Goal: Task Accomplishment & Management: Complete application form

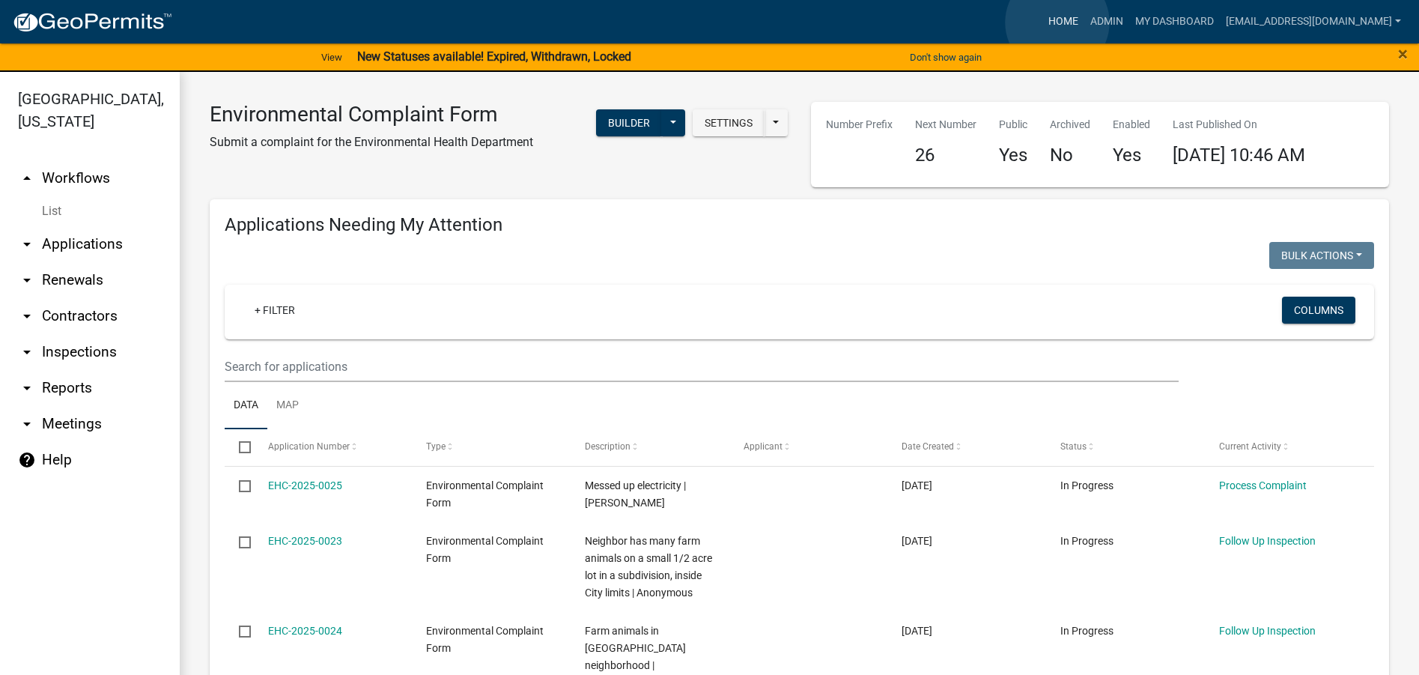
click at [1057, 22] on link "Home" at bounding box center [1063, 21] width 42 height 28
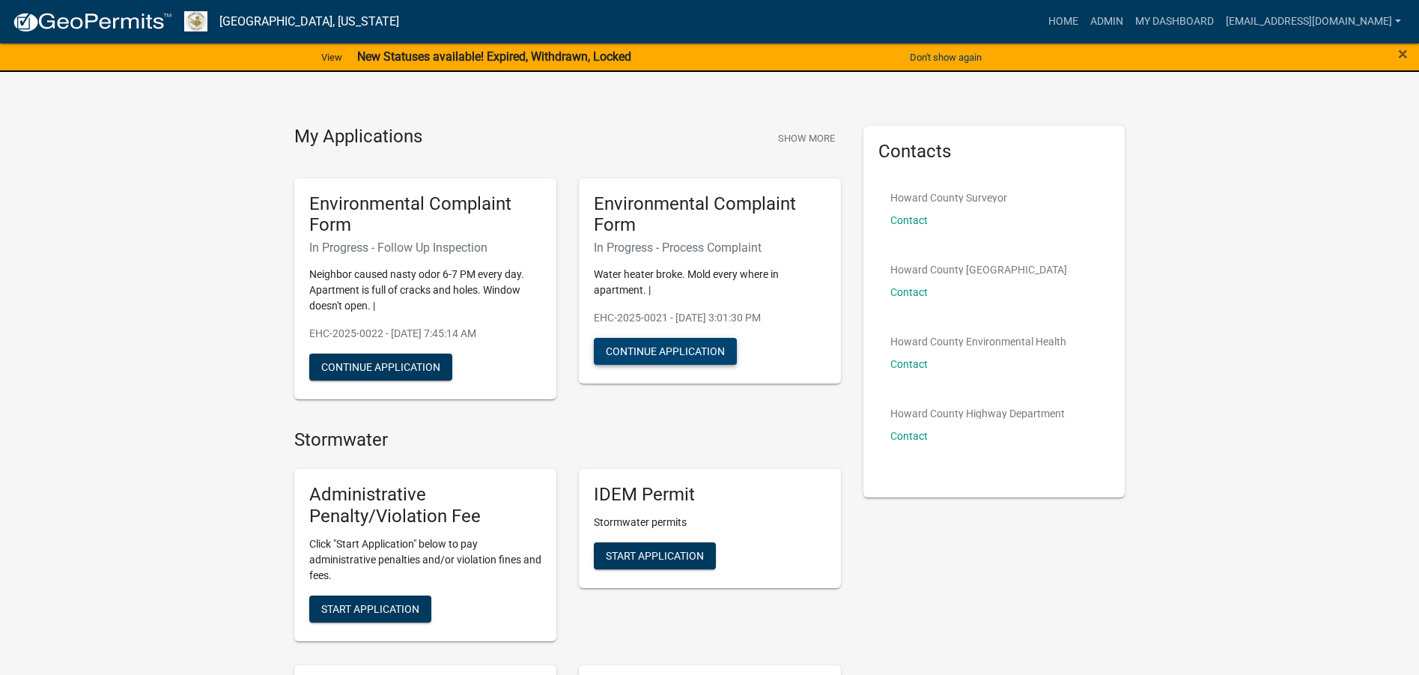
click at [666, 350] on button "Continue Application" at bounding box center [665, 351] width 143 height 27
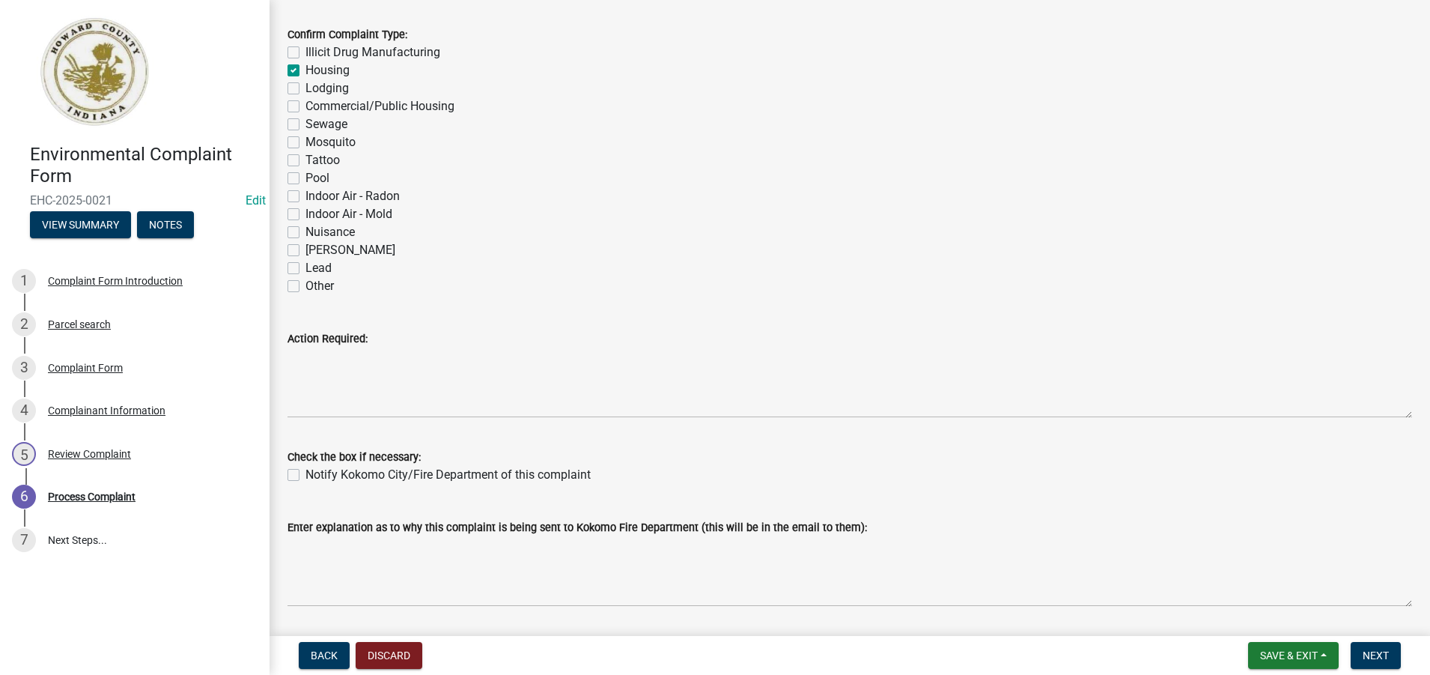
scroll to position [75, 0]
click at [62, 319] on div "Parcel search" at bounding box center [79, 324] width 63 height 10
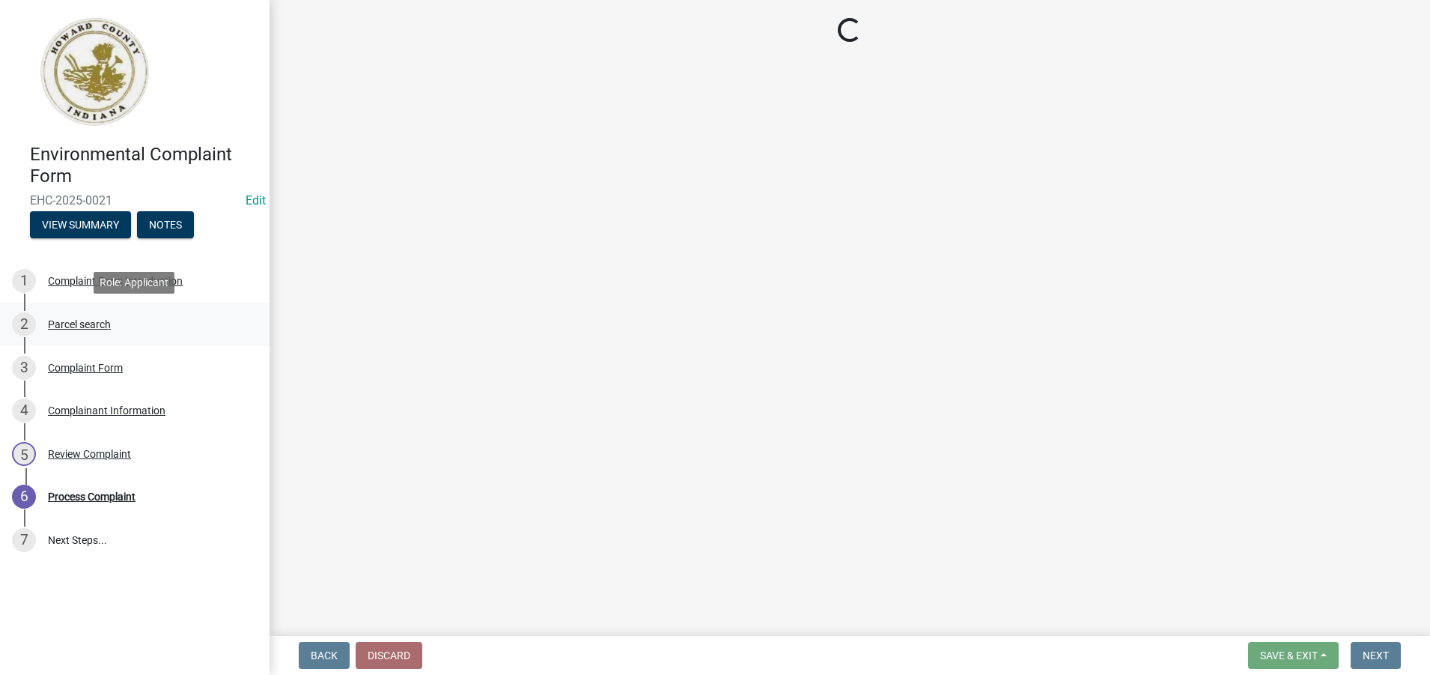
scroll to position [0, 0]
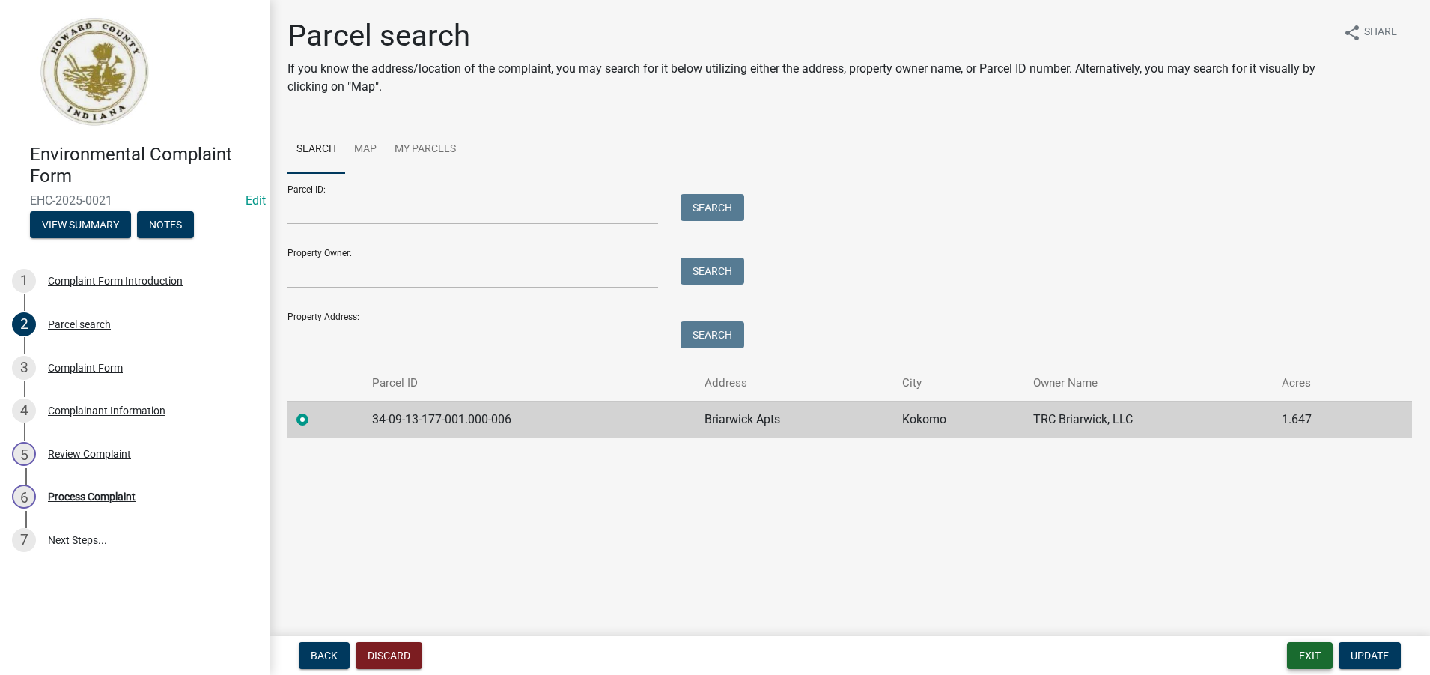
click at [1307, 652] on button "Exit" at bounding box center [1310, 655] width 46 height 27
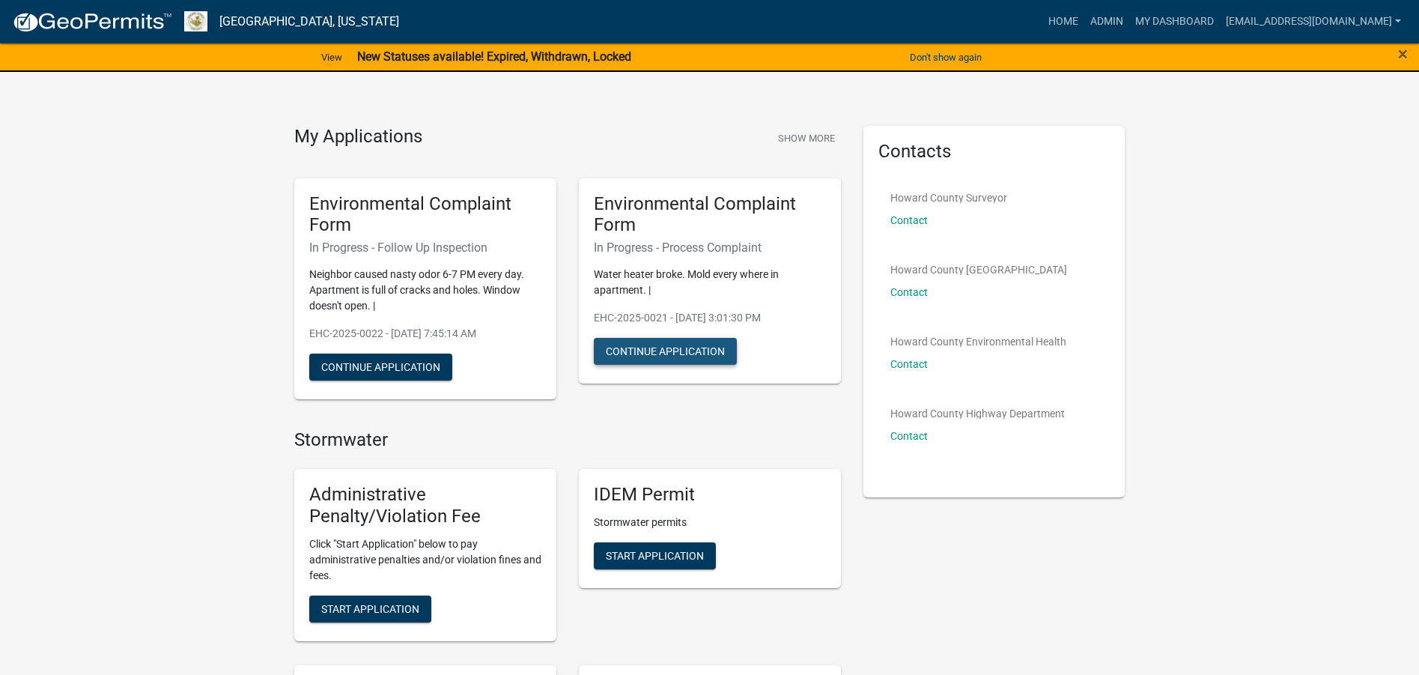
click at [676, 353] on button "Continue Application" at bounding box center [665, 351] width 143 height 27
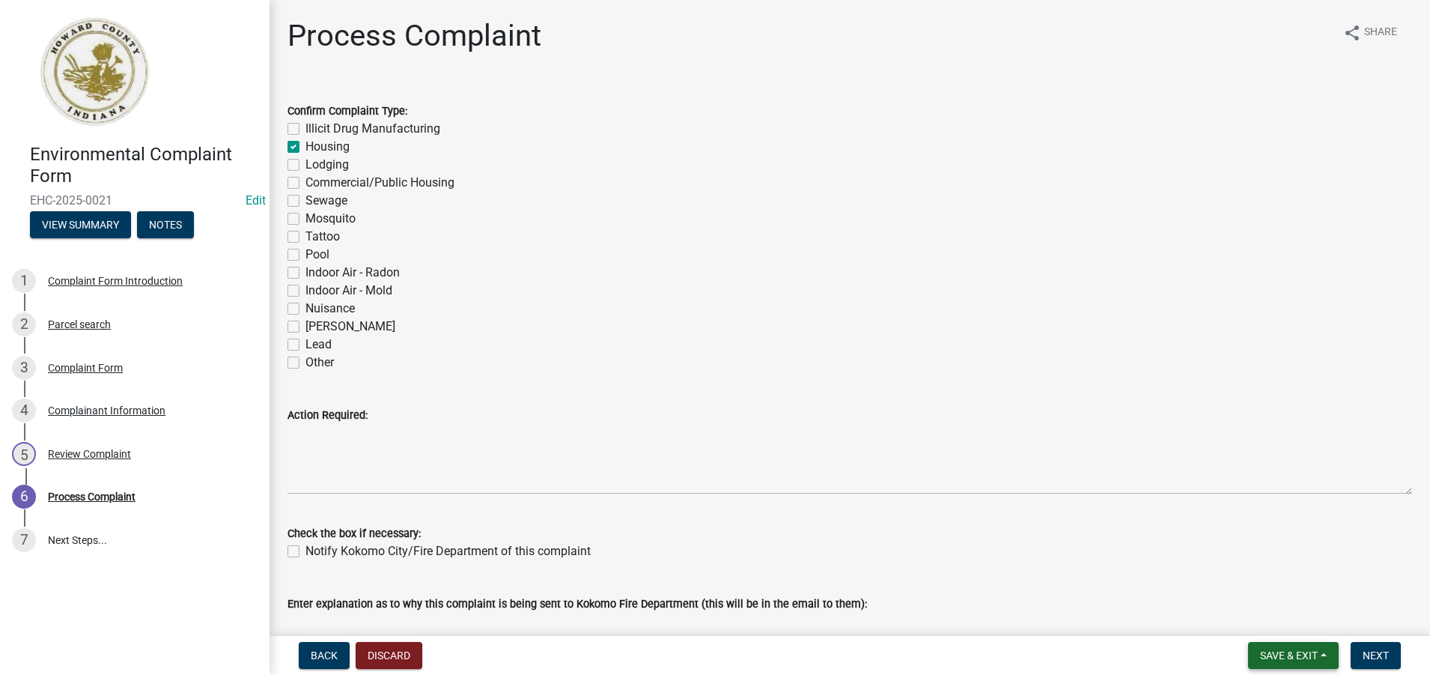
click at [1319, 653] on button "Save & Exit" at bounding box center [1293, 655] width 91 height 27
click at [1286, 619] on button "Save & Exit" at bounding box center [1279, 616] width 120 height 36
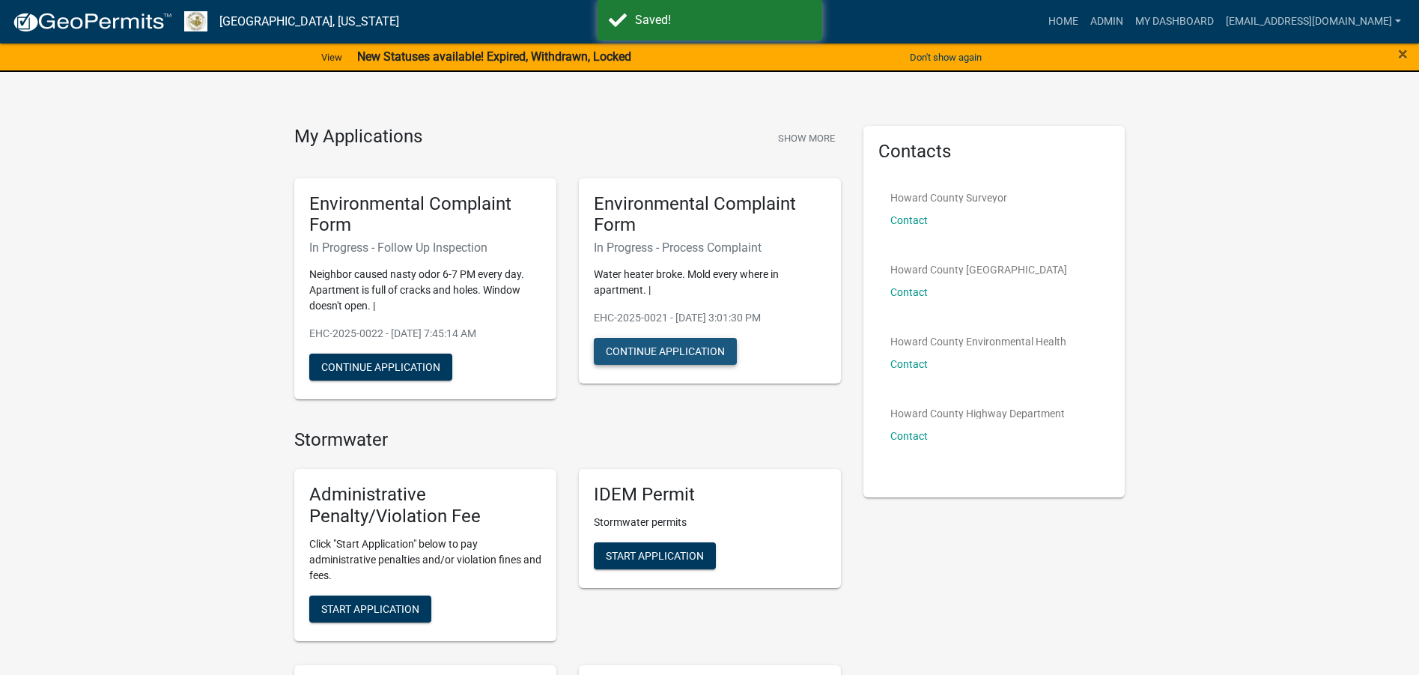
click at [688, 350] on button "Continue Application" at bounding box center [665, 351] width 143 height 27
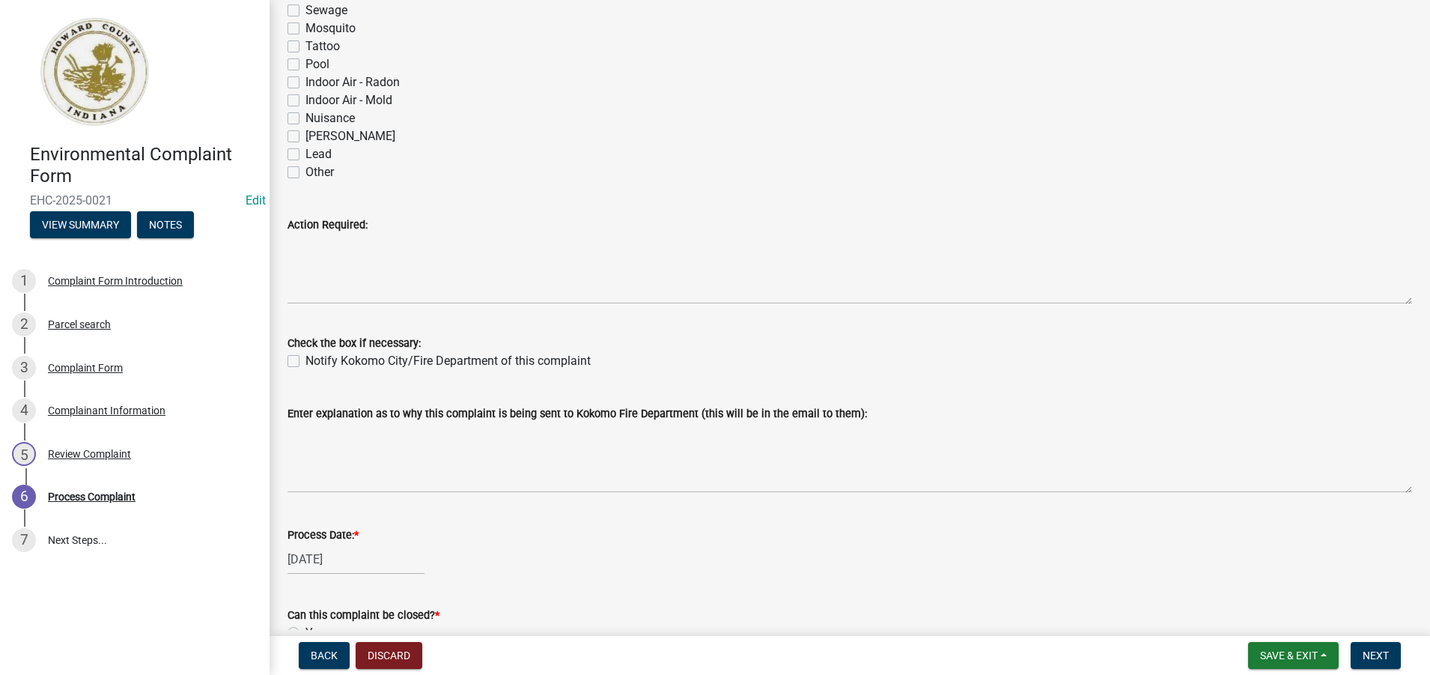
scroll to position [225, 0]
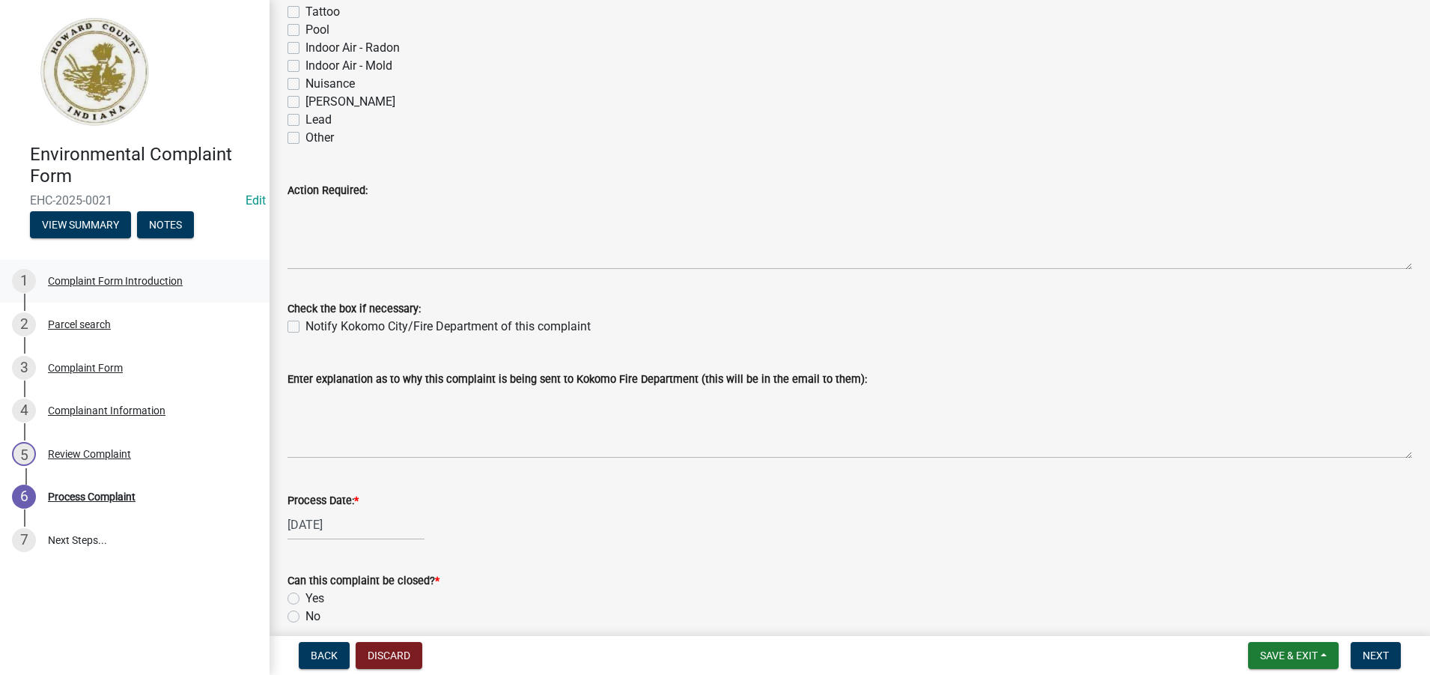
click at [85, 277] on div "Complaint Form Introduction" at bounding box center [115, 281] width 135 height 10
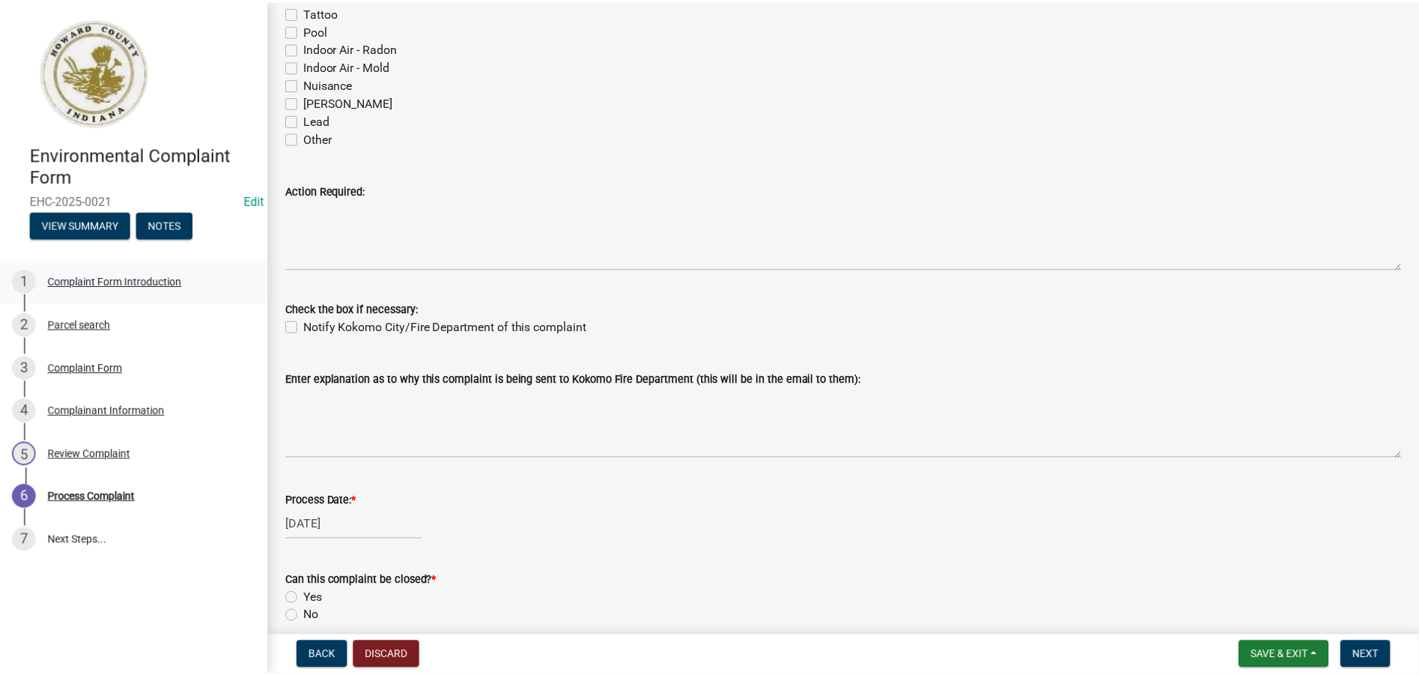
scroll to position [0, 0]
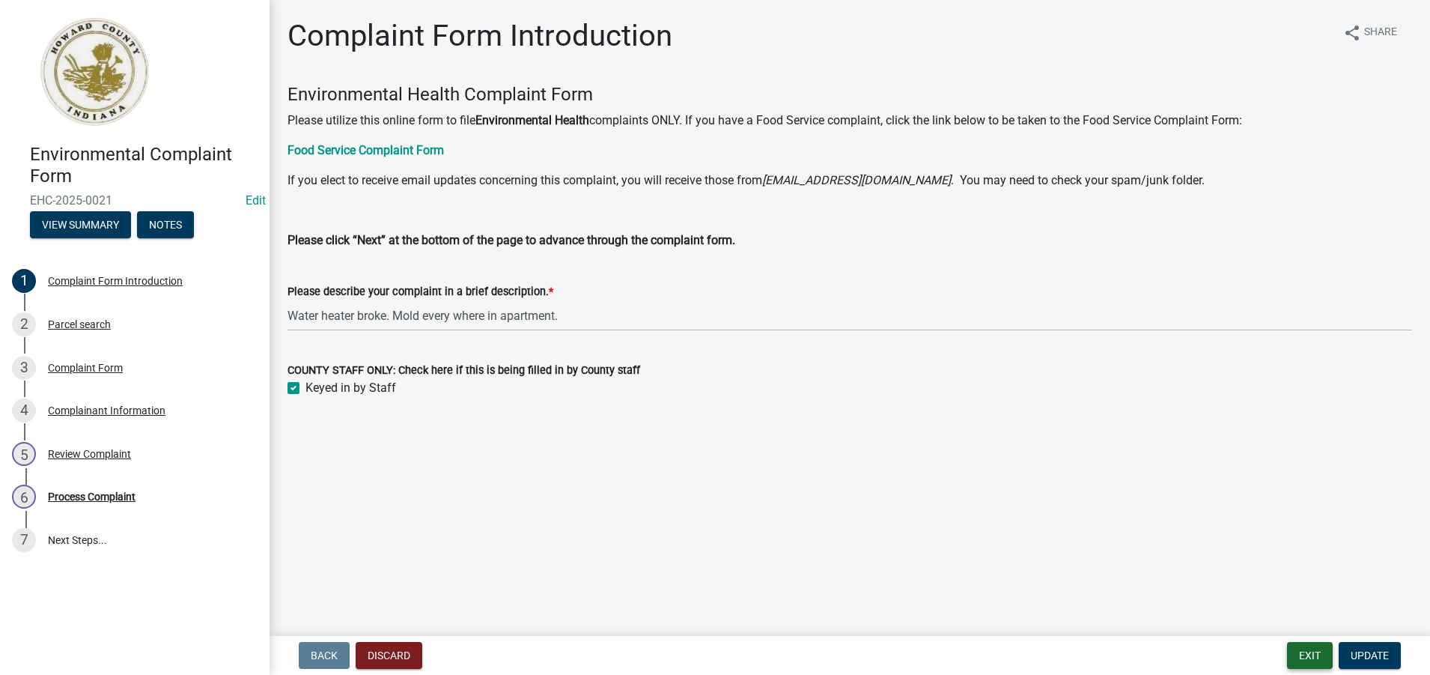
click at [1299, 656] on button "Exit" at bounding box center [1310, 655] width 46 height 27
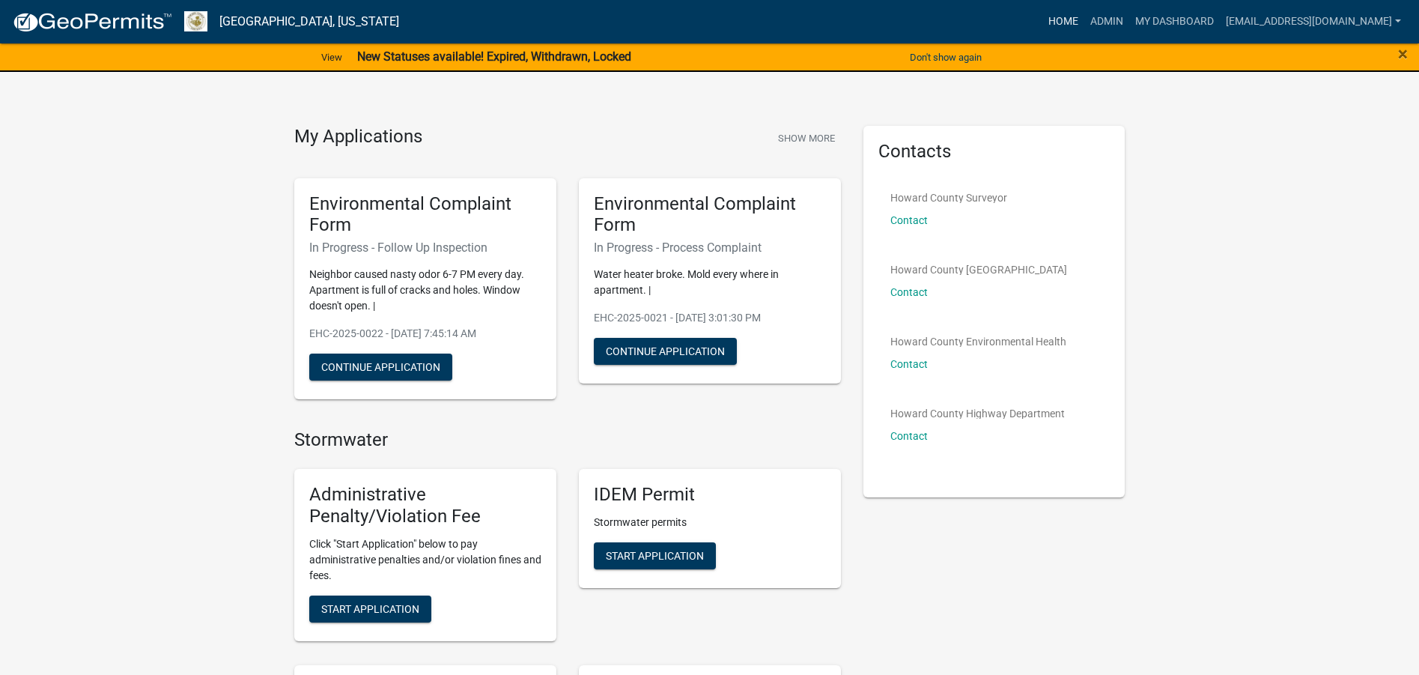
click at [1045, 22] on link "Home" at bounding box center [1063, 21] width 42 height 28
click at [666, 354] on button "Continue Application" at bounding box center [665, 351] width 143 height 27
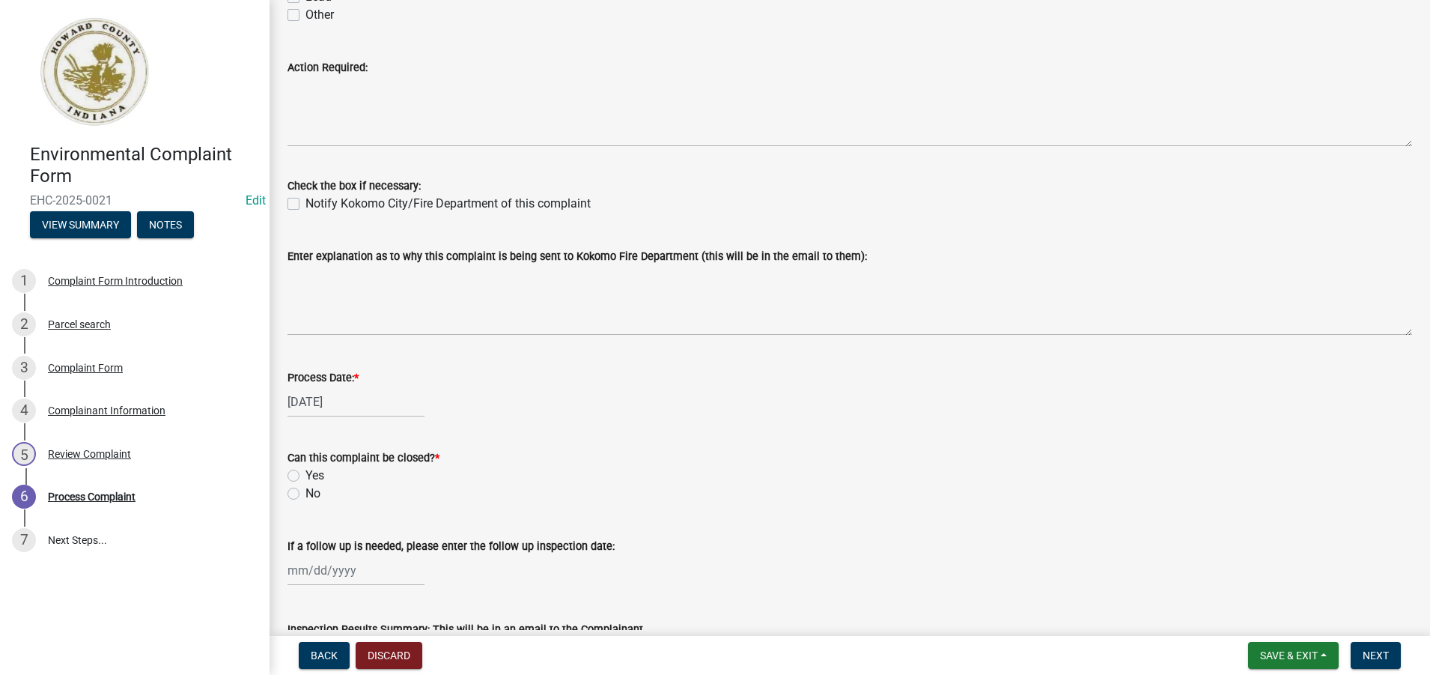
scroll to position [374, 0]
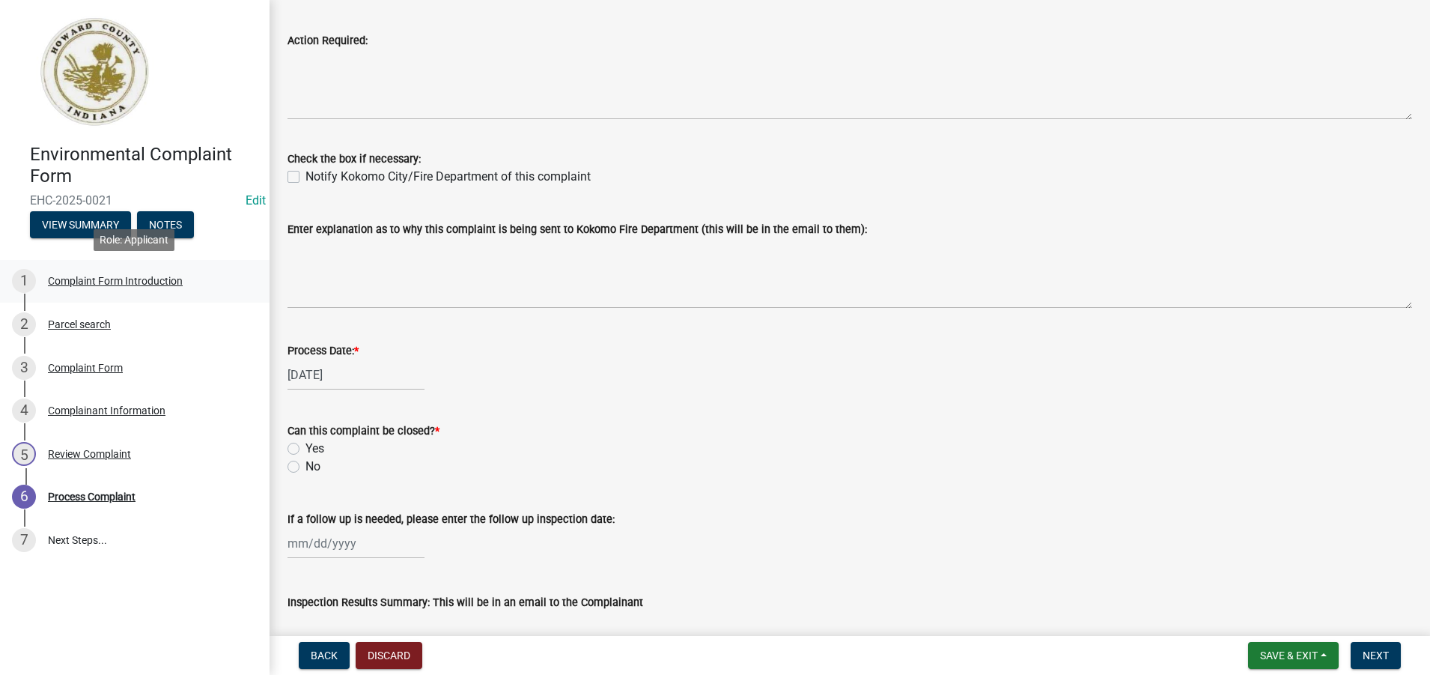
click at [127, 285] on div "Complaint Form Introduction" at bounding box center [115, 281] width 135 height 10
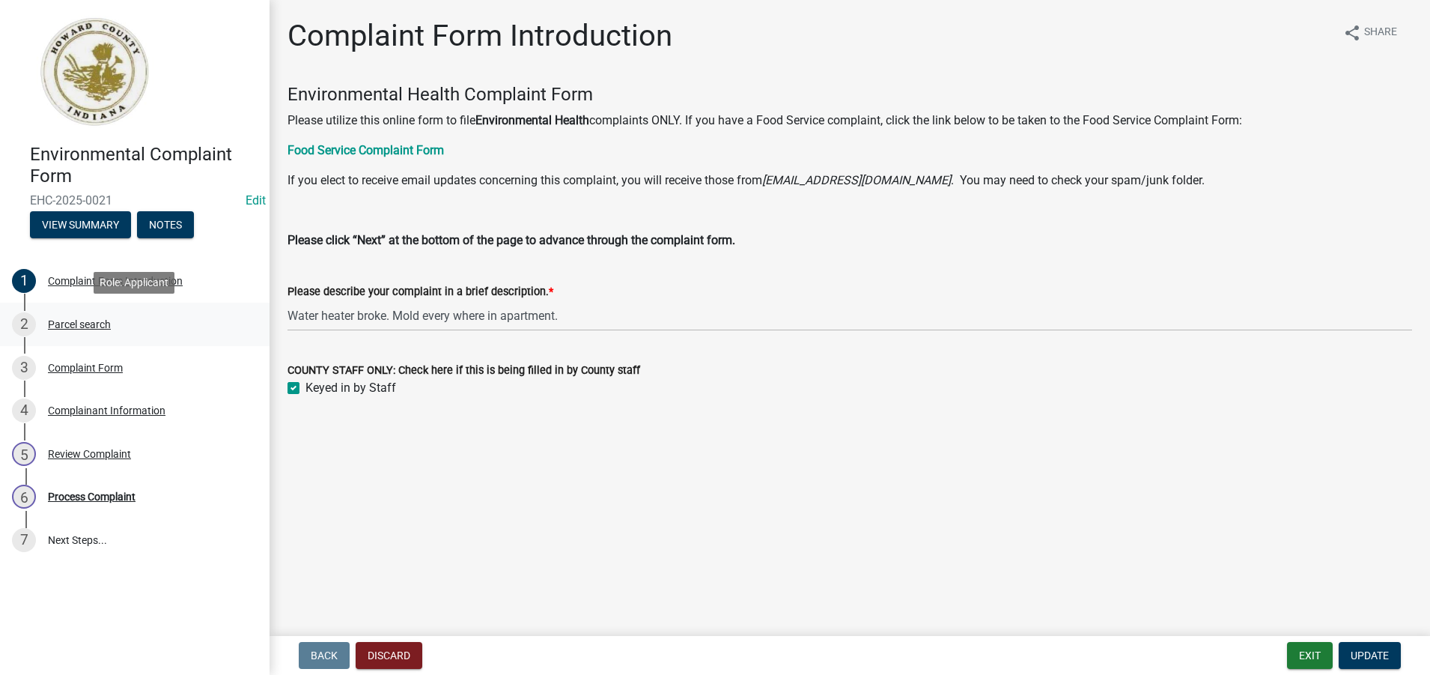
click at [95, 326] on div "Parcel search" at bounding box center [79, 324] width 63 height 10
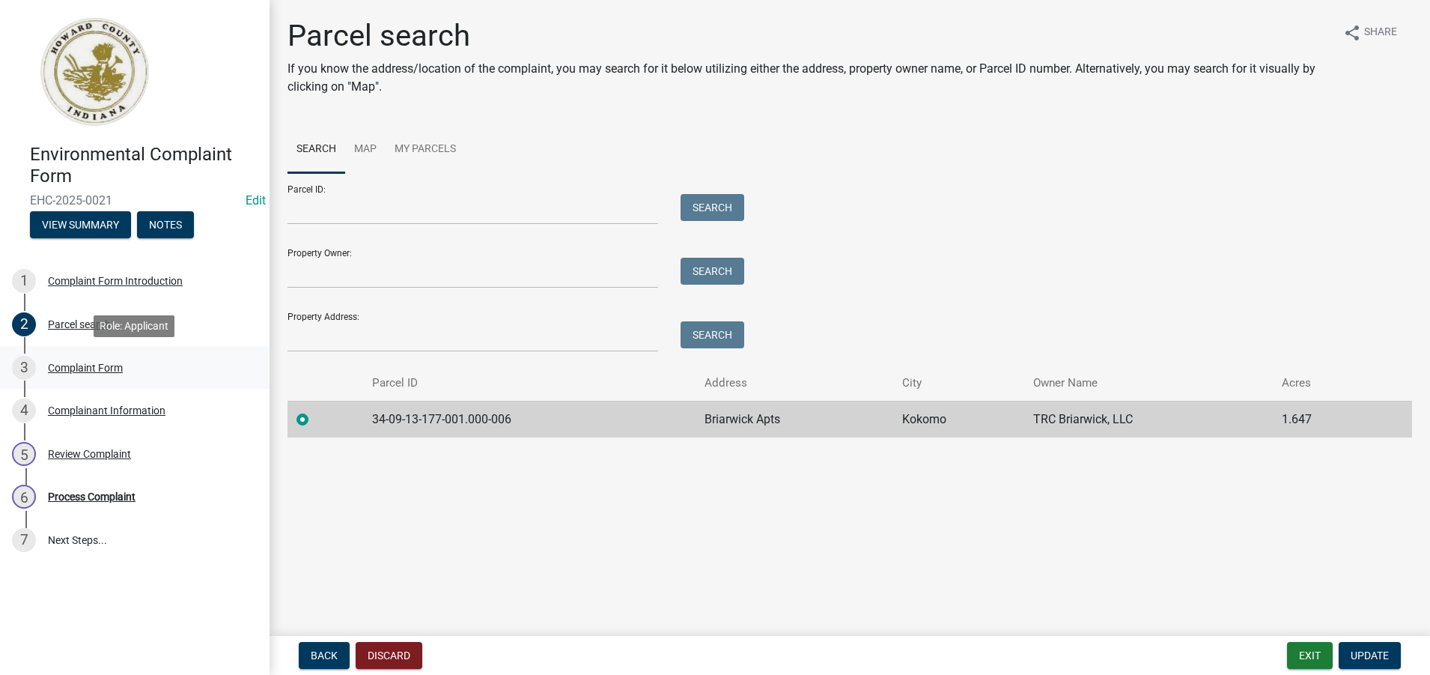
click at [97, 363] on div "Complaint Form" at bounding box center [85, 367] width 75 height 10
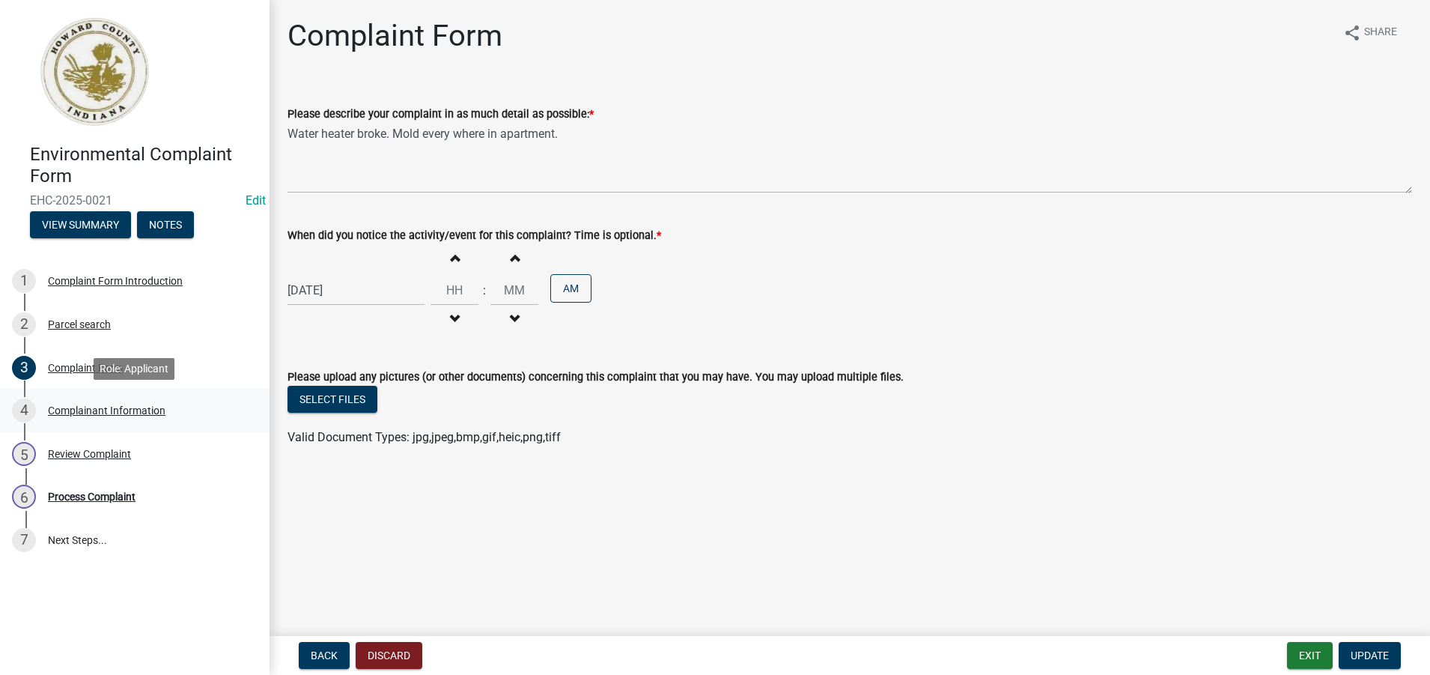
click at [113, 406] on div "Complainant Information" at bounding box center [107, 410] width 118 height 10
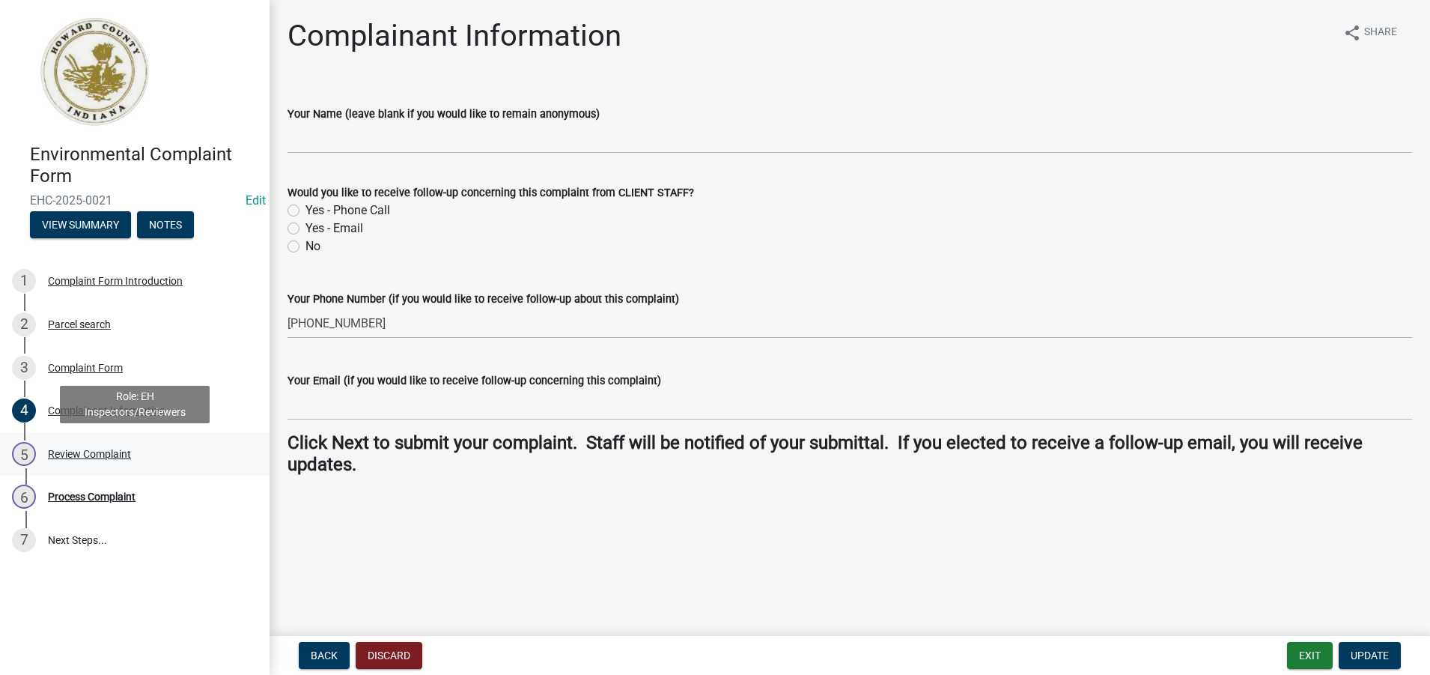
click at [96, 452] on div "Review Complaint" at bounding box center [89, 454] width 83 height 10
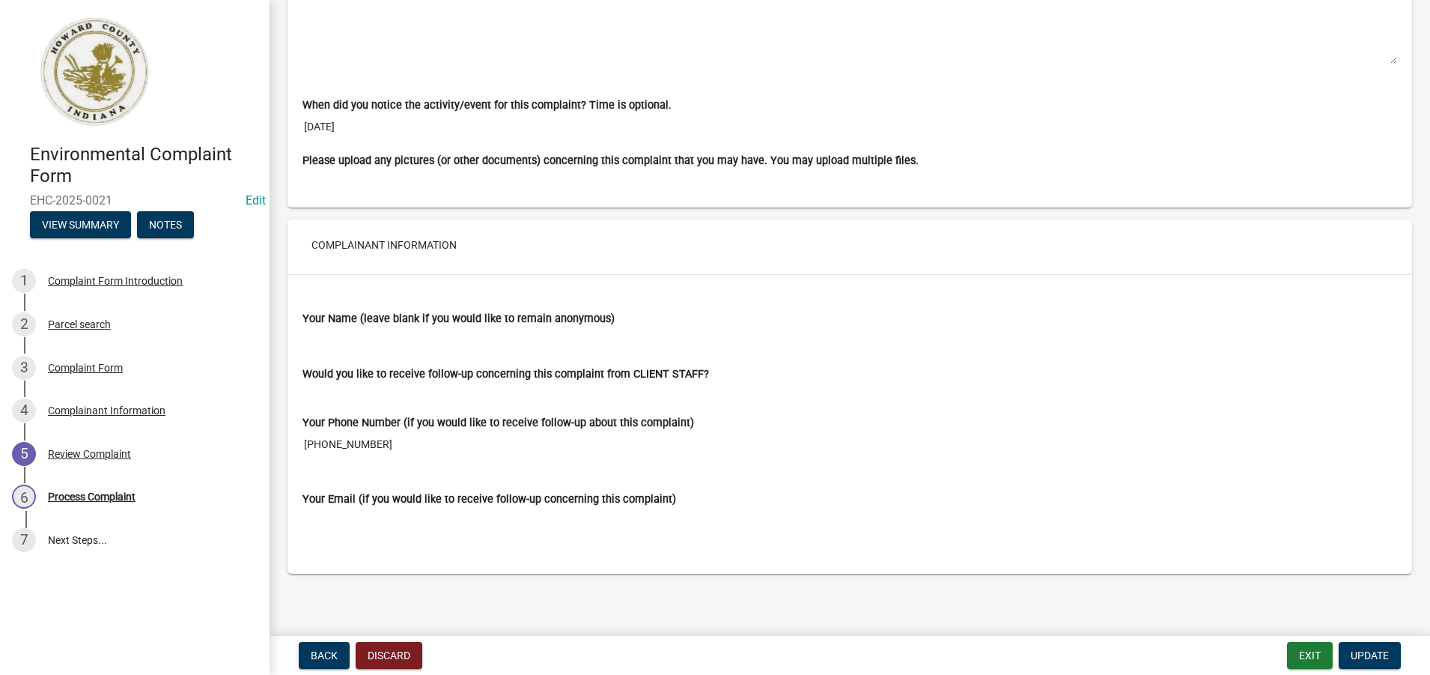
scroll to position [1034, 0]
click at [1362, 654] on span "Update" at bounding box center [1370, 655] width 38 height 12
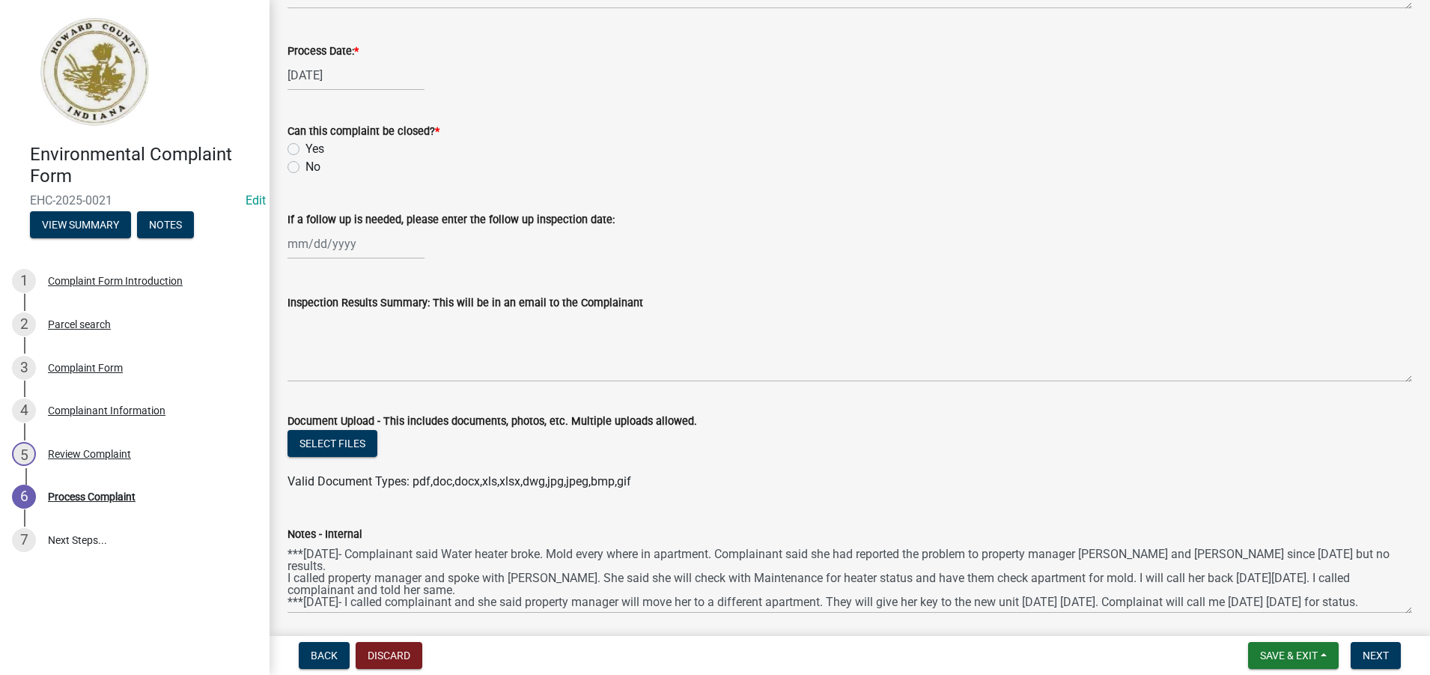
scroll to position [728, 0]
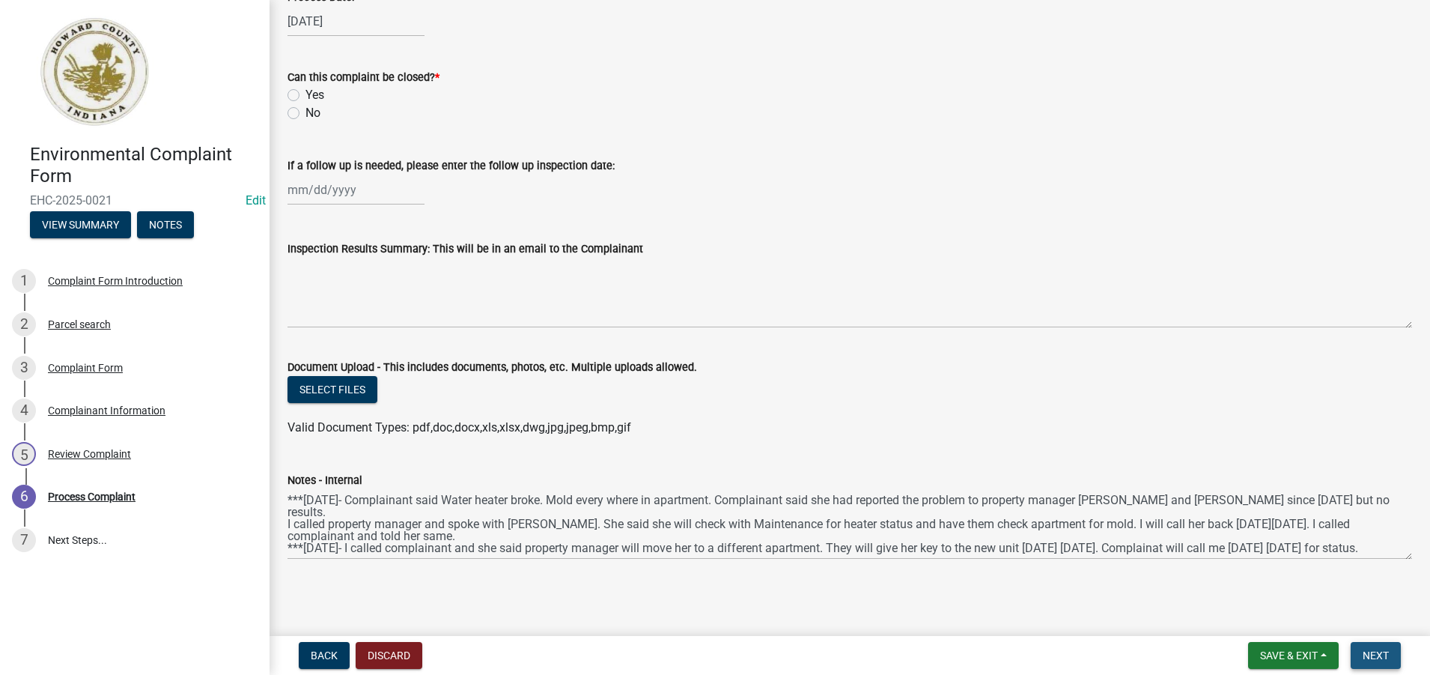
click at [1382, 657] on span "Next" at bounding box center [1376, 655] width 26 height 12
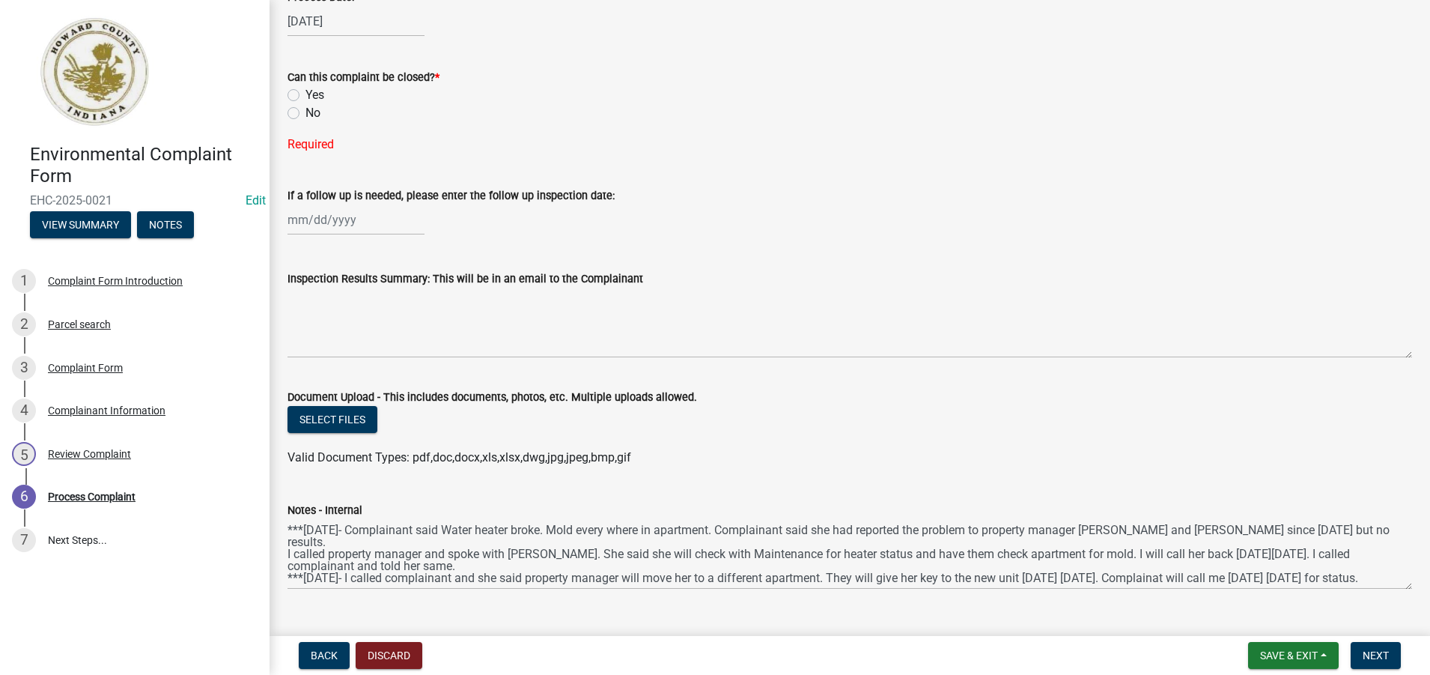
click at [306, 111] on label "No" at bounding box center [313, 113] width 15 height 18
click at [306, 111] on input "No" at bounding box center [311, 109] width 10 height 10
radio input "true"
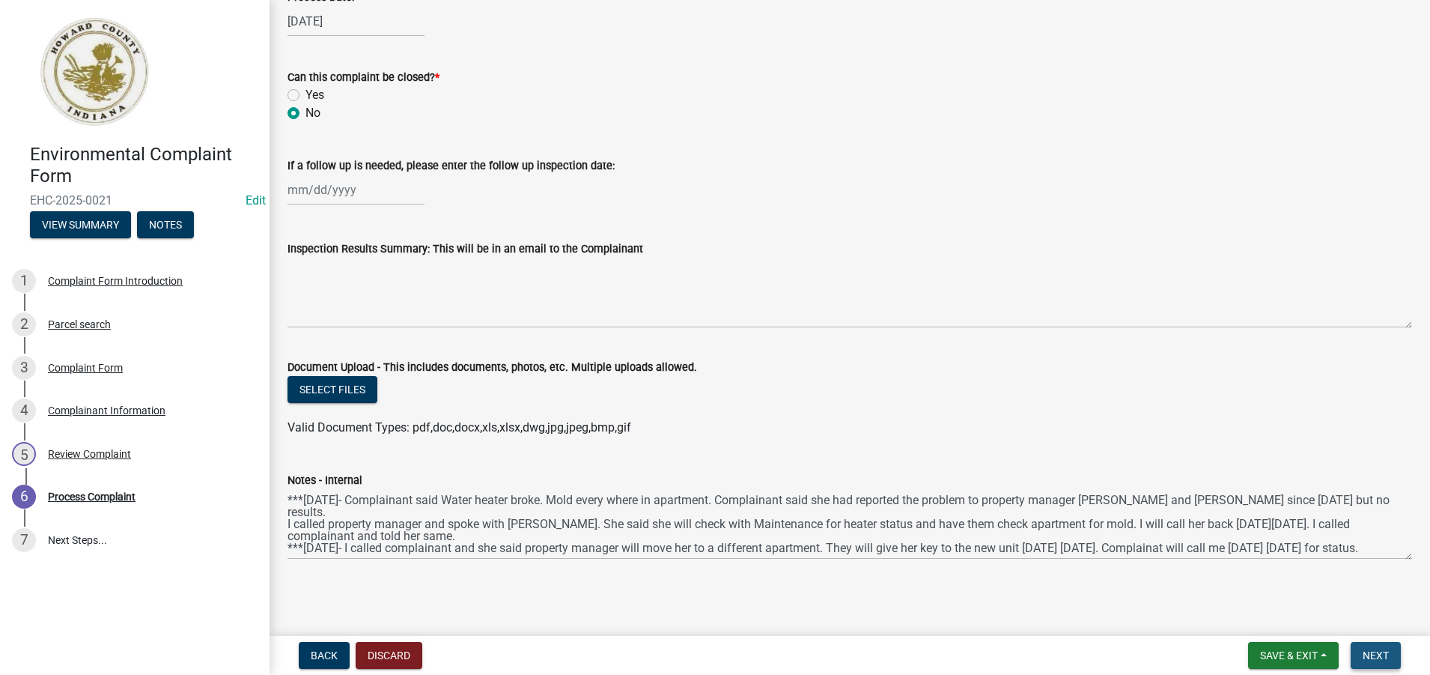
click at [1372, 656] on span "Next" at bounding box center [1376, 655] width 26 height 12
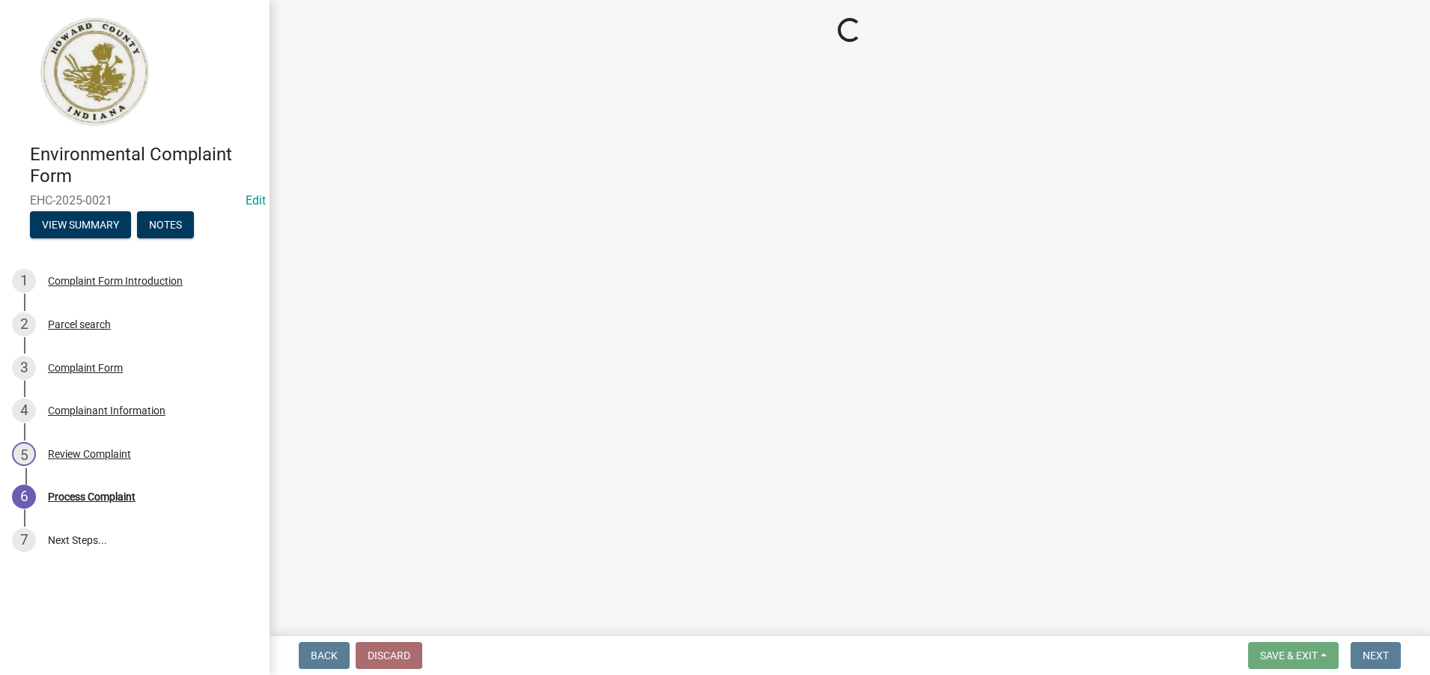
select select "27560442-e6ff-4b87-9ac8-a6e029971116"
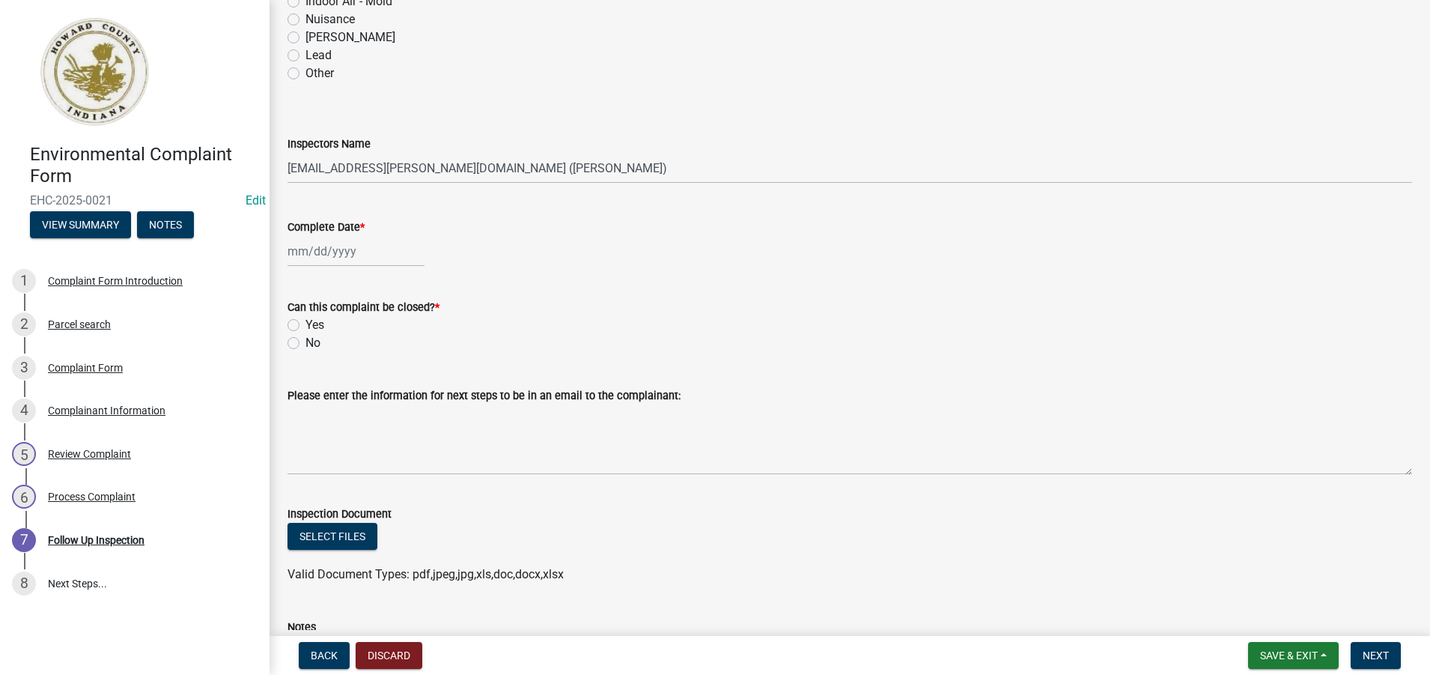
scroll to position [286, 0]
click at [1292, 654] on span "Save & Exit" at bounding box center [1289, 655] width 58 height 12
click at [1271, 614] on button "Save & Exit" at bounding box center [1279, 616] width 120 height 36
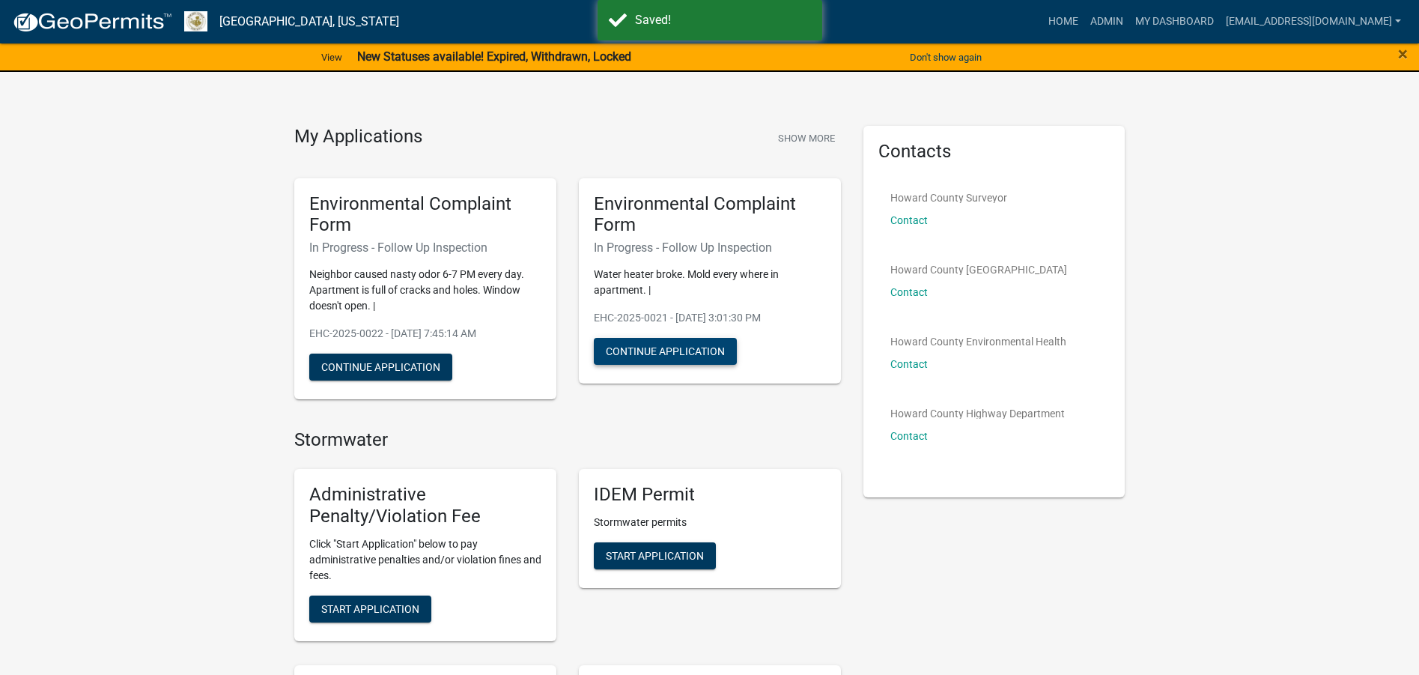
click at [698, 350] on button "Continue Application" at bounding box center [665, 351] width 143 height 27
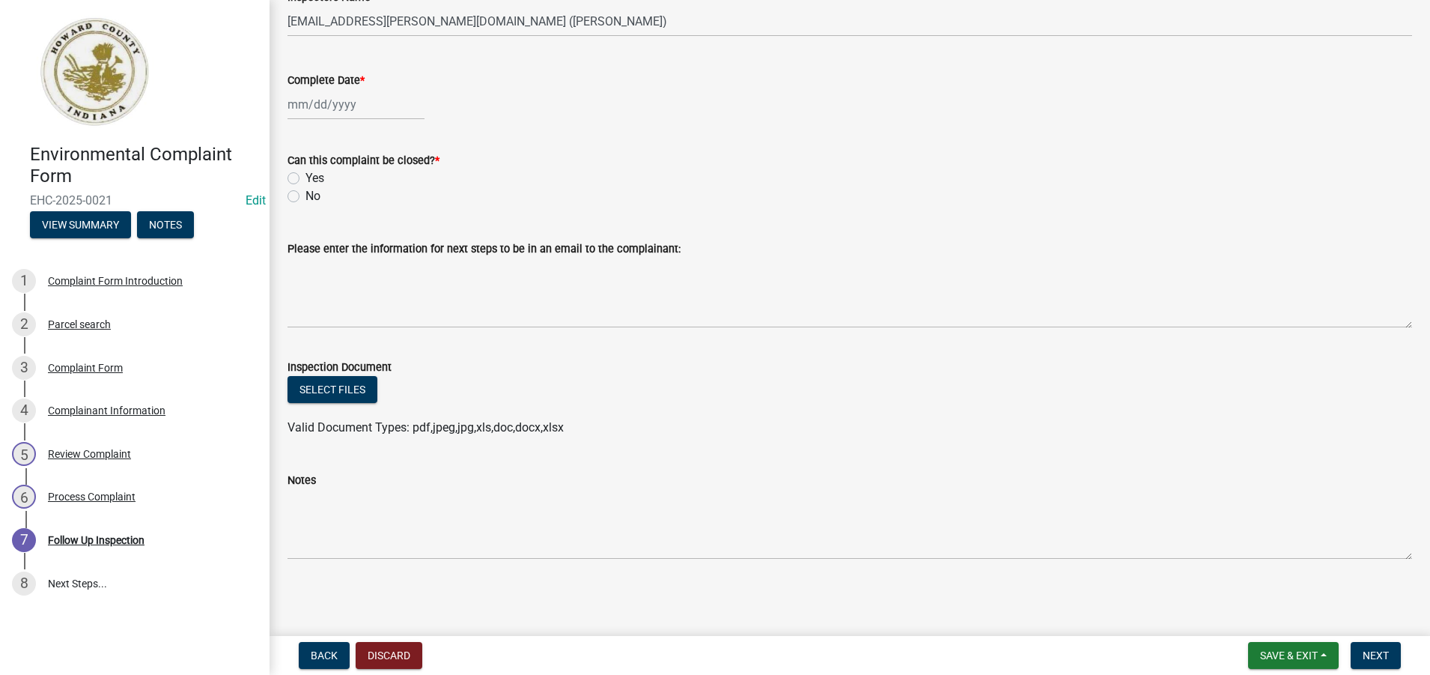
scroll to position [361, 0]
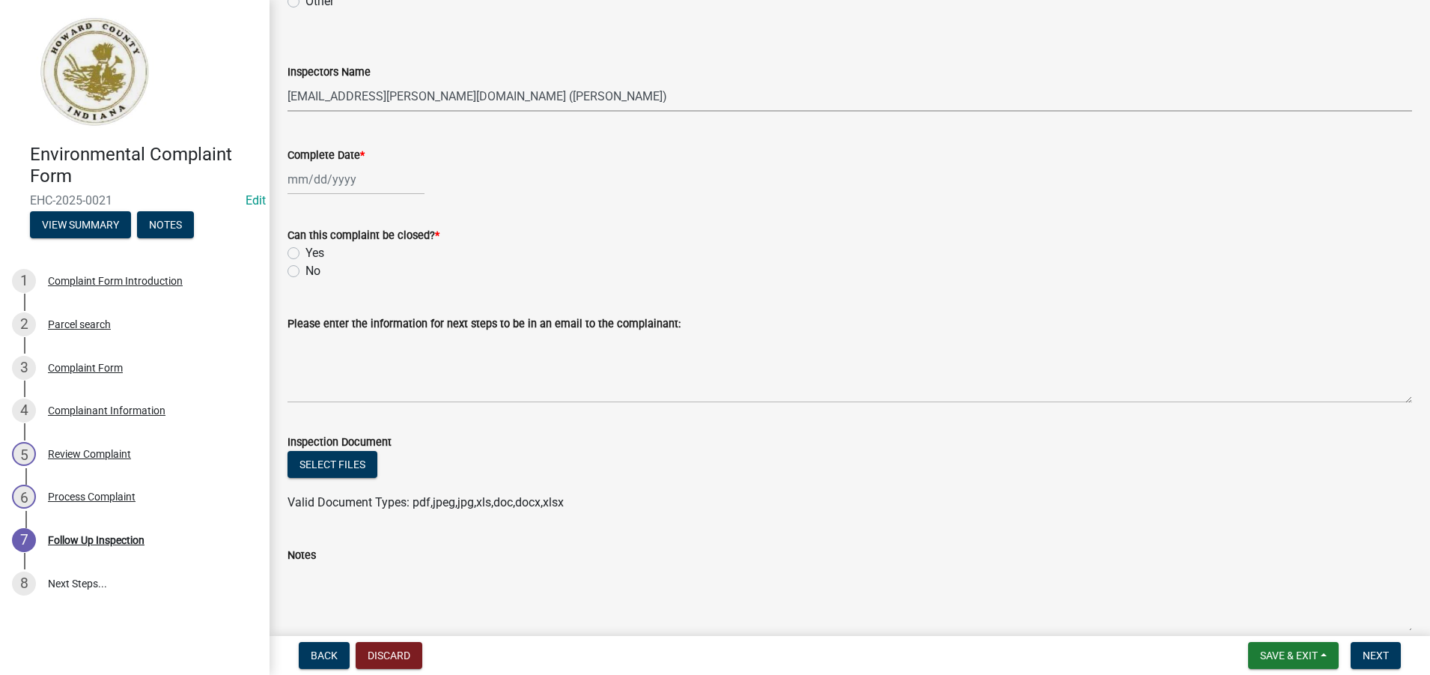
click at [571, 90] on select "Select Item... [EMAIL_ADDRESS][DOMAIN_NAME] ([PERSON_NAME]) [PERSON_NAME][EMAIL…" at bounding box center [850, 96] width 1125 height 31
select select "3693d69a-b915-4f1d-9c75-3db6cc67a14b"
click at [288, 81] on select "Select Item... [EMAIL_ADDRESS][DOMAIN_NAME] ([PERSON_NAME]) [PERSON_NAME][EMAIL…" at bounding box center [850, 96] width 1125 height 31
click at [387, 187] on div at bounding box center [356, 179] width 137 height 31
select select "8"
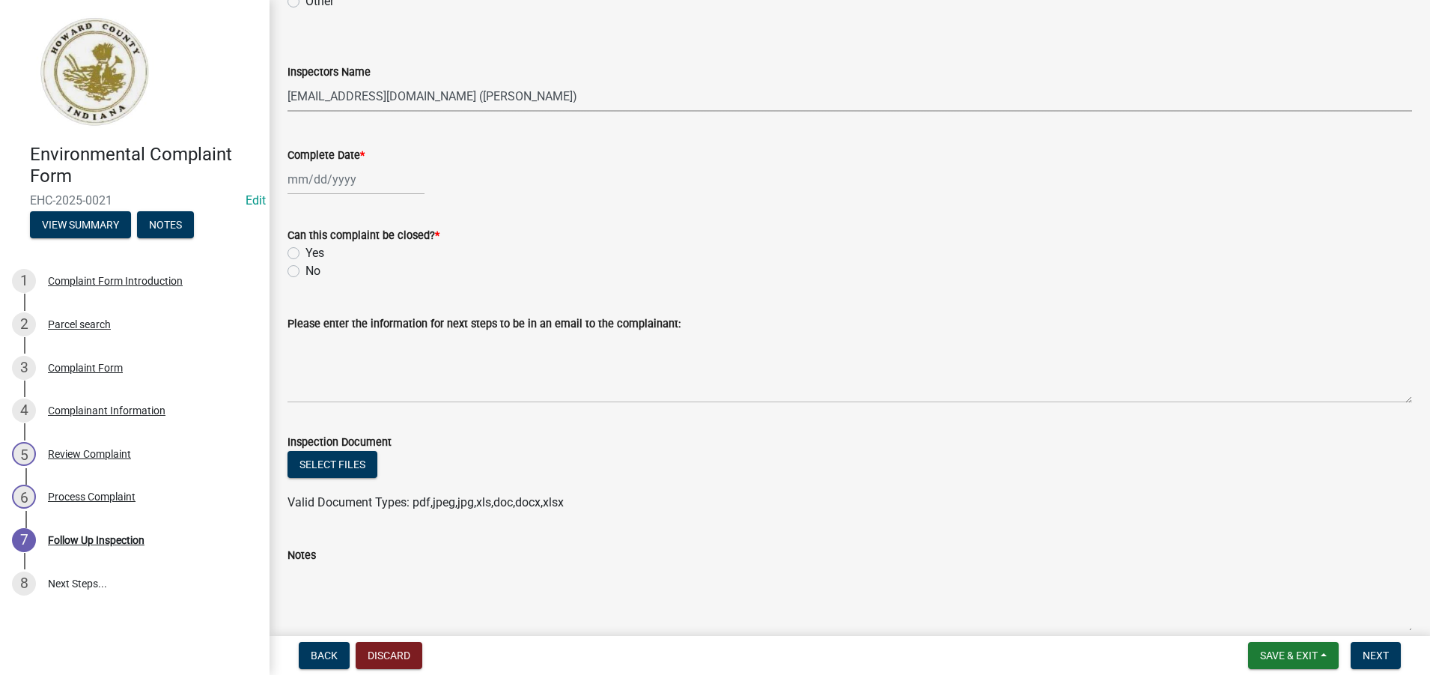
select select "2025"
click at [375, 332] on div "21" at bounding box center [374, 331] width 24 height 24
type input "[DATE]"
click at [306, 252] on label "Yes" at bounding box center [315, 253] width 19 height 18
click at [306, 252] on input "Yes" at bounding box center [311, 249] width 10 height 10
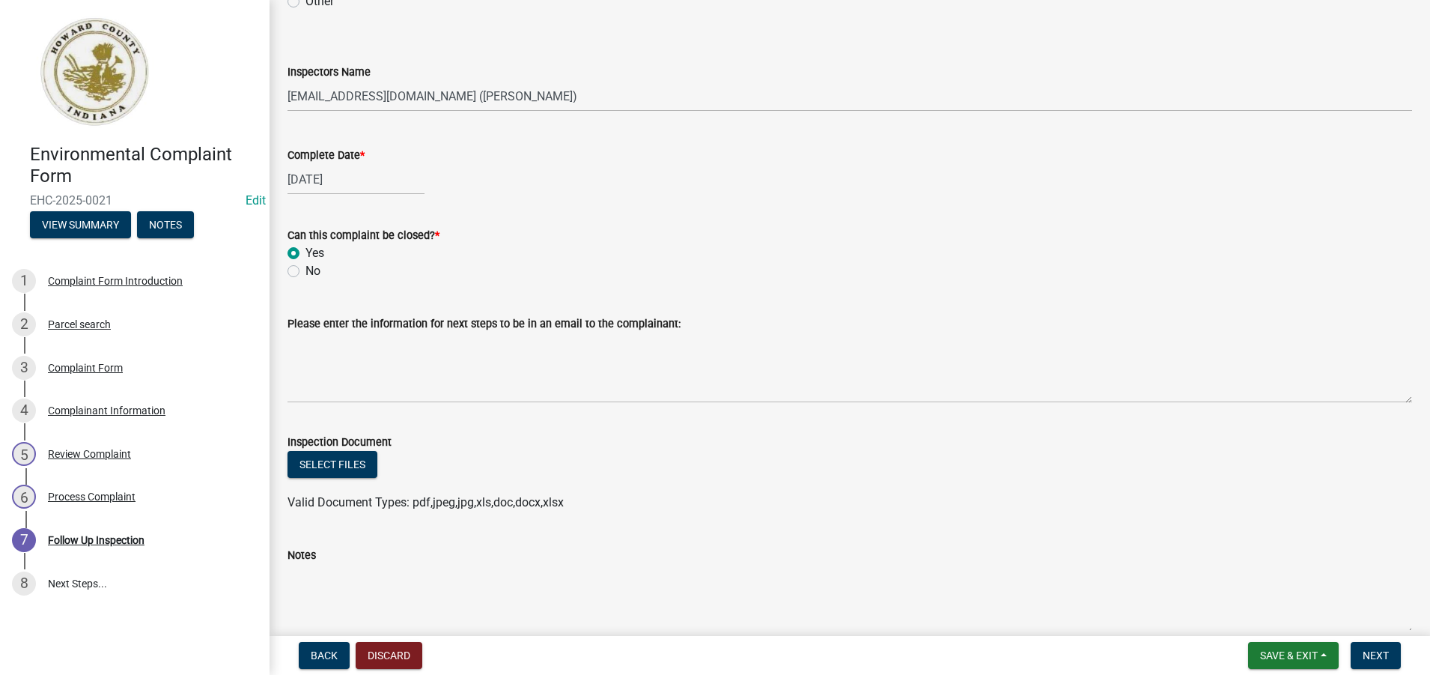
radio input "true"
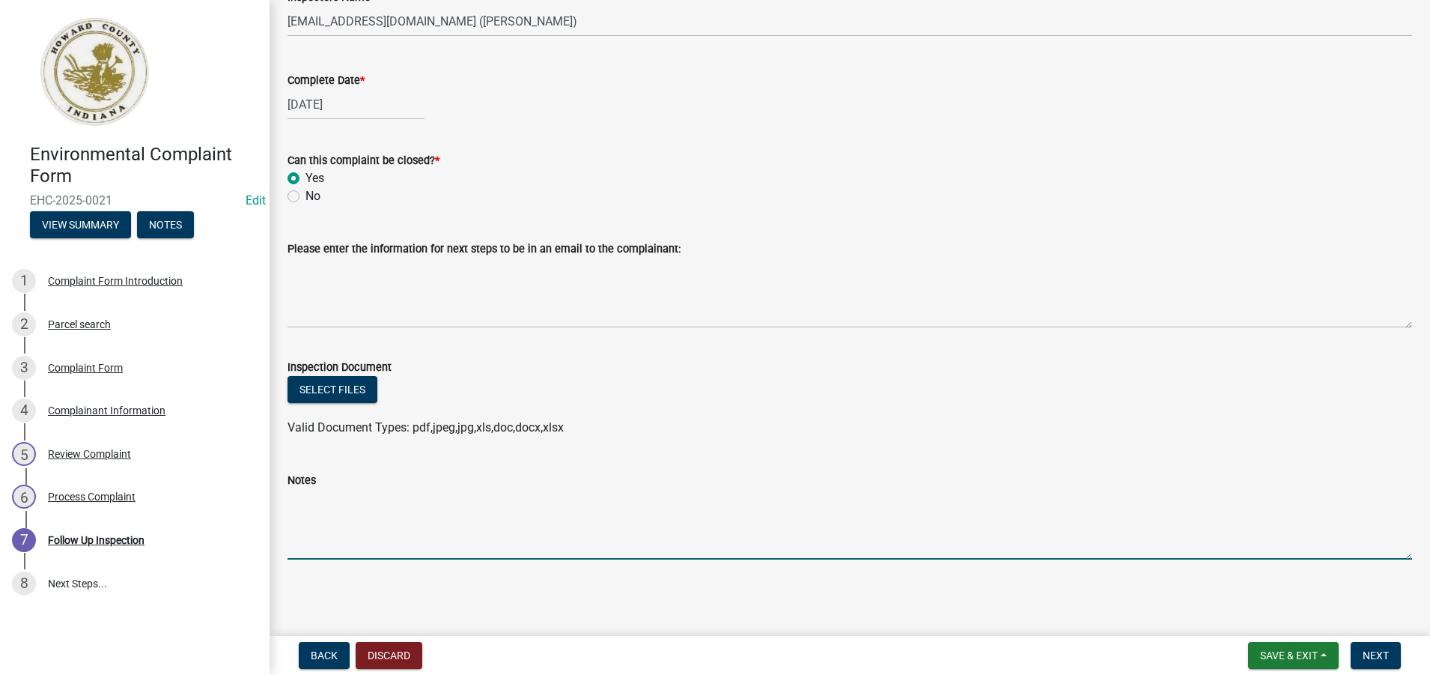
click at [308, 531] on textarea "Notes" at bounding box center [850, 524] width 1125 height 70
type textarea "***[DATE]- I called complainant and she said she has key to new apartment and v…"
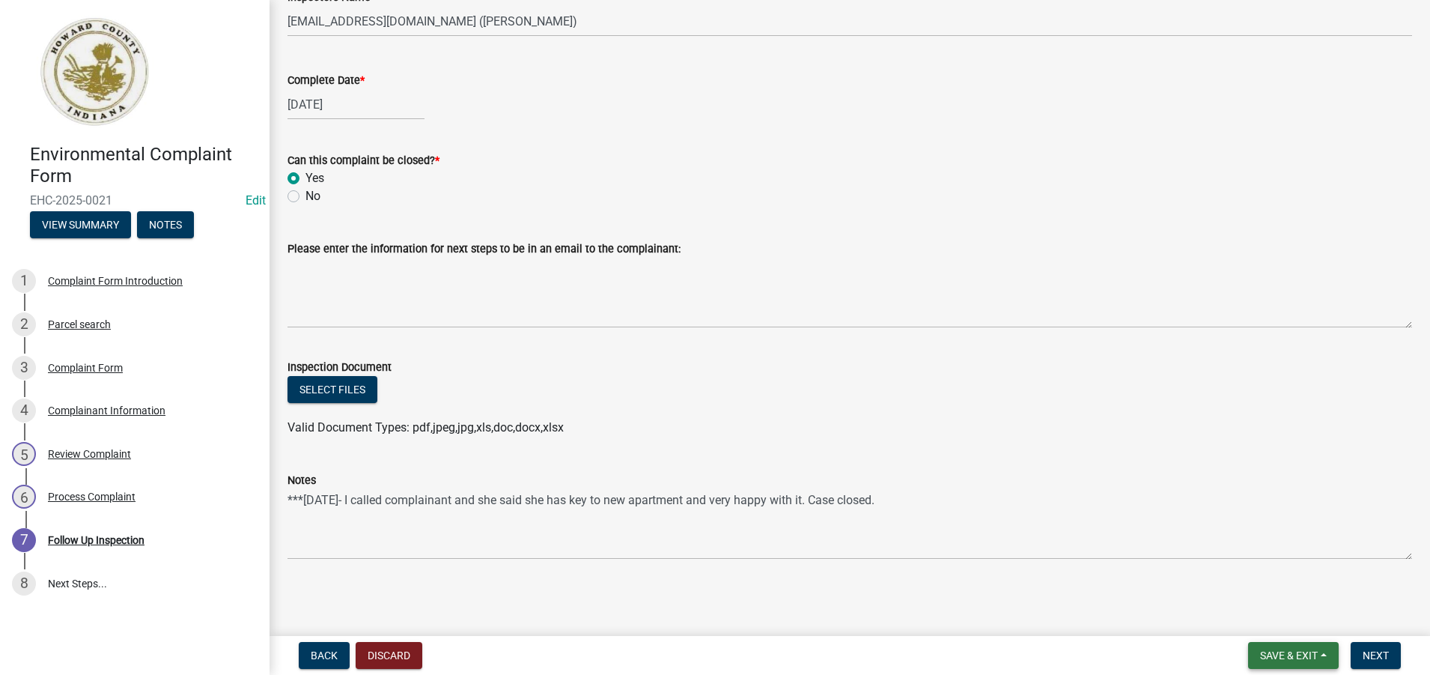
click at [1286, 649] on span "Save & Exit" at bounding box center [1289, 655] width 58 height 12
click at [1267, 581] on button "Save" at bounding box center [1279, 580] width 120 height 36
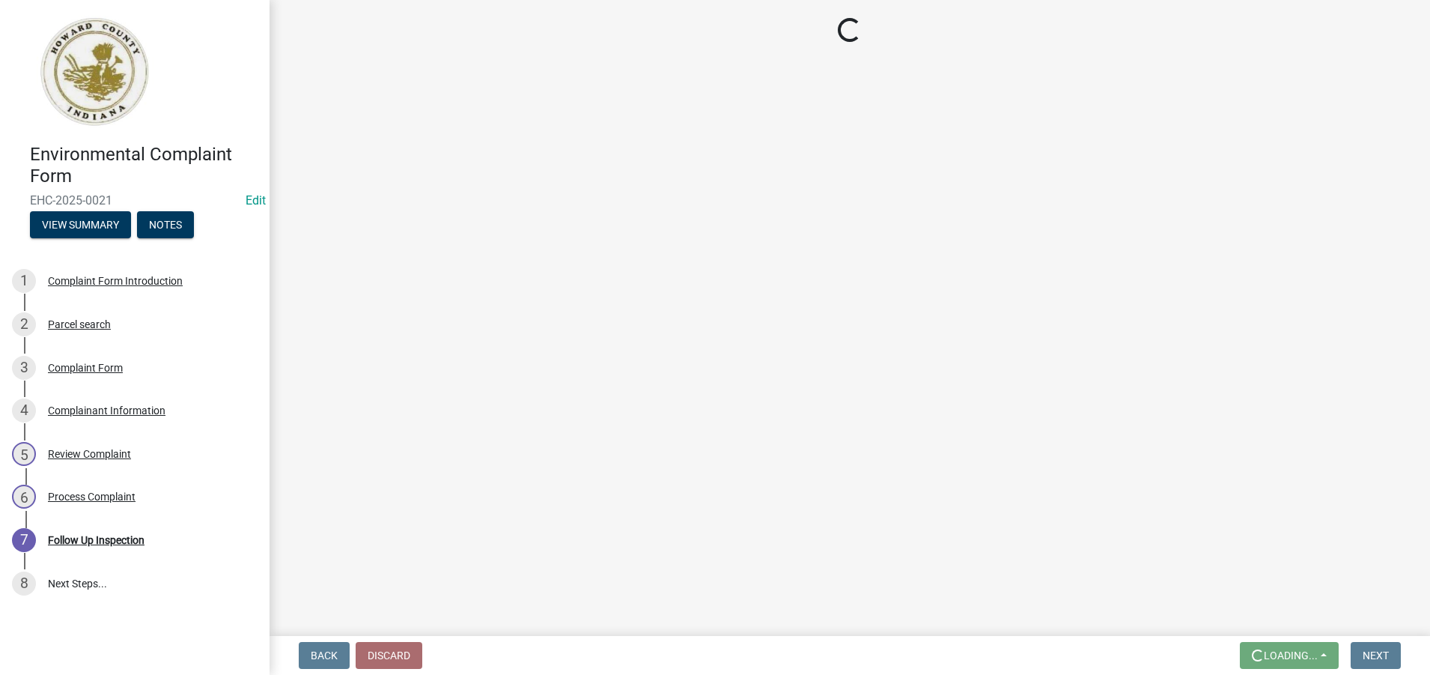
scroll to position [0, 0]
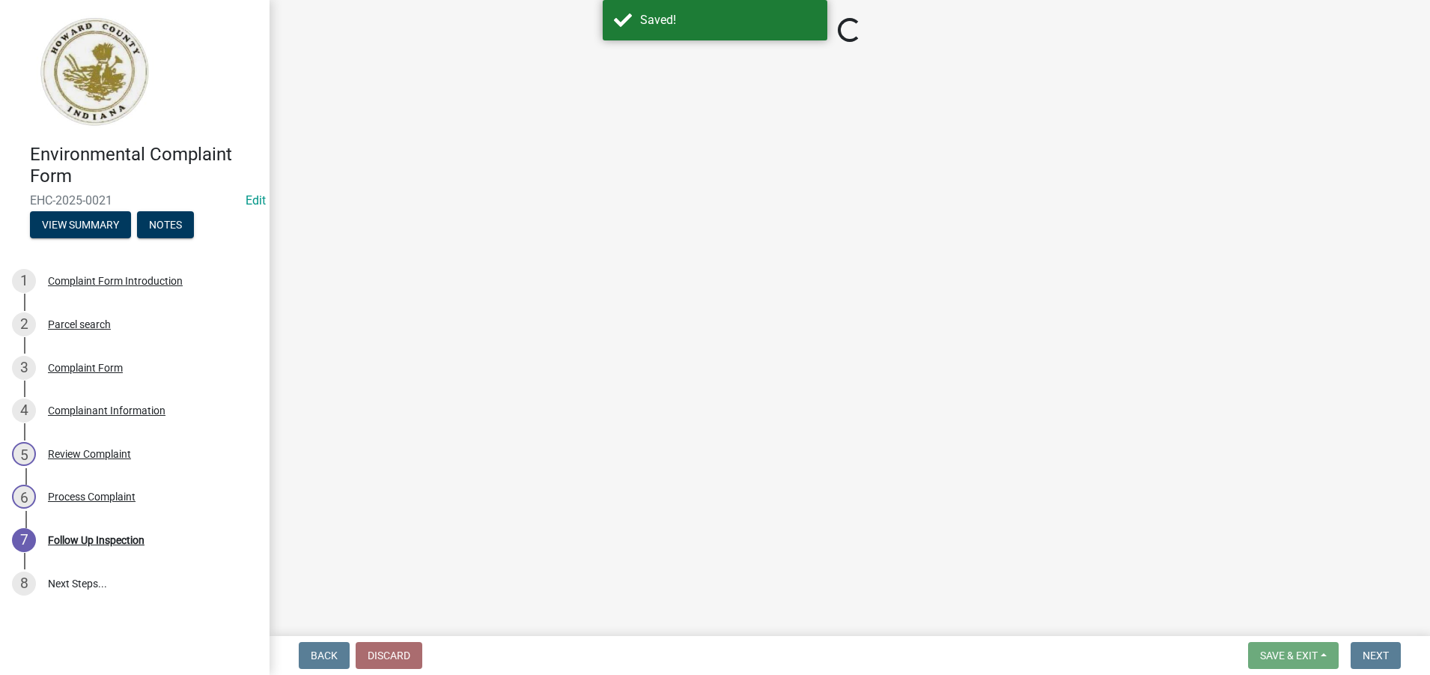
select select "3693d69a-b915-4f1d-9c75-3db6cc67a14b"
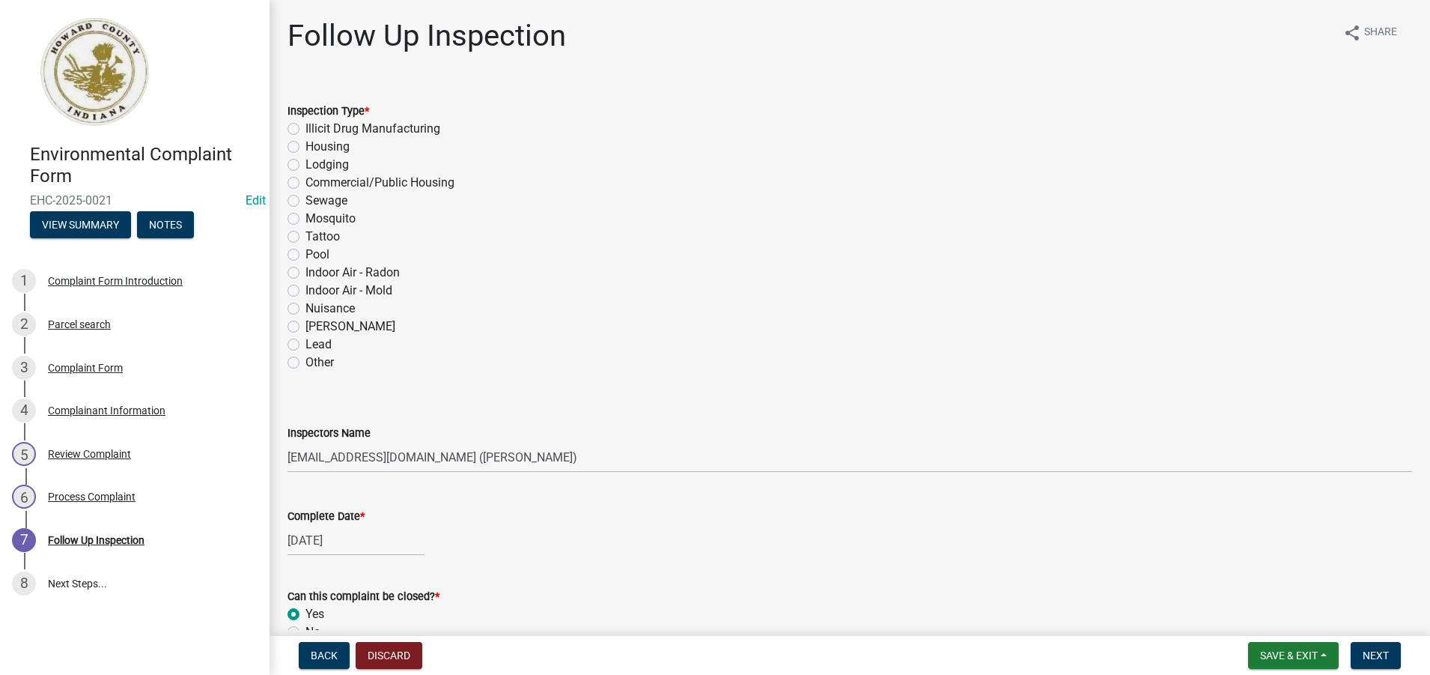
click at [306, 146] on label "Housing" at bounding box center [328, 147] width 44 height 18
click at [306, 146] on input "Housing" at bounding box center [311, 143] width 10 height 10
radio input "true"
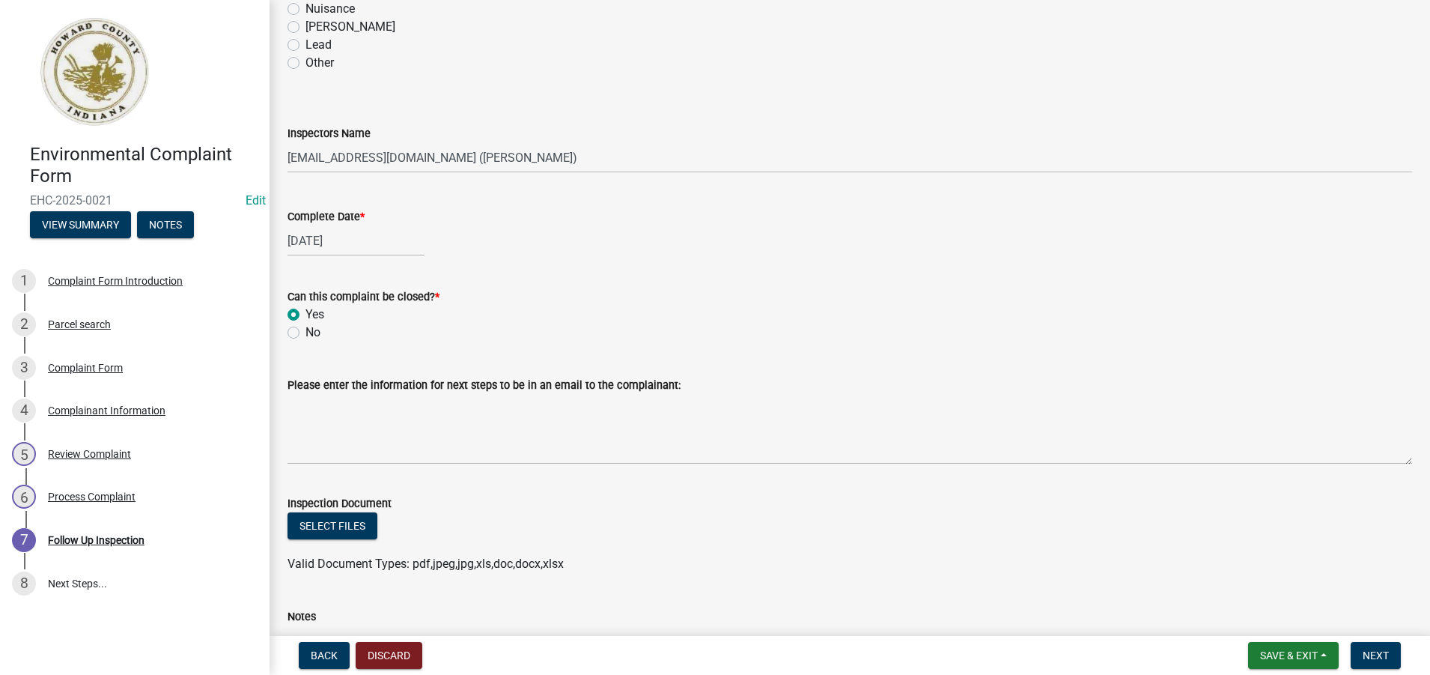
scroll to position [436, 0]
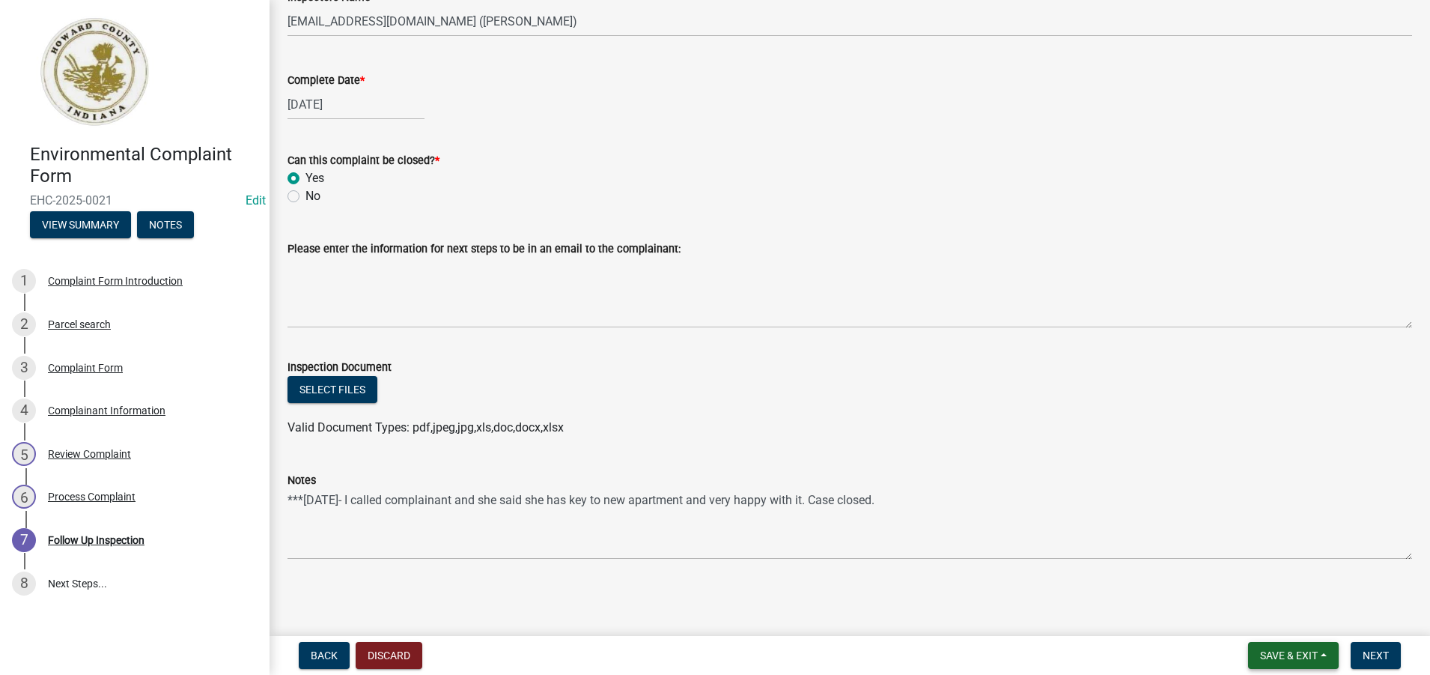
click at [1282, 649] on span "Save & Exit" at bounding box center [1289, 655] width 58 height 12
click at [1263, 574] on button "Save" at bounding box center [1279, 580] width 120 height 36
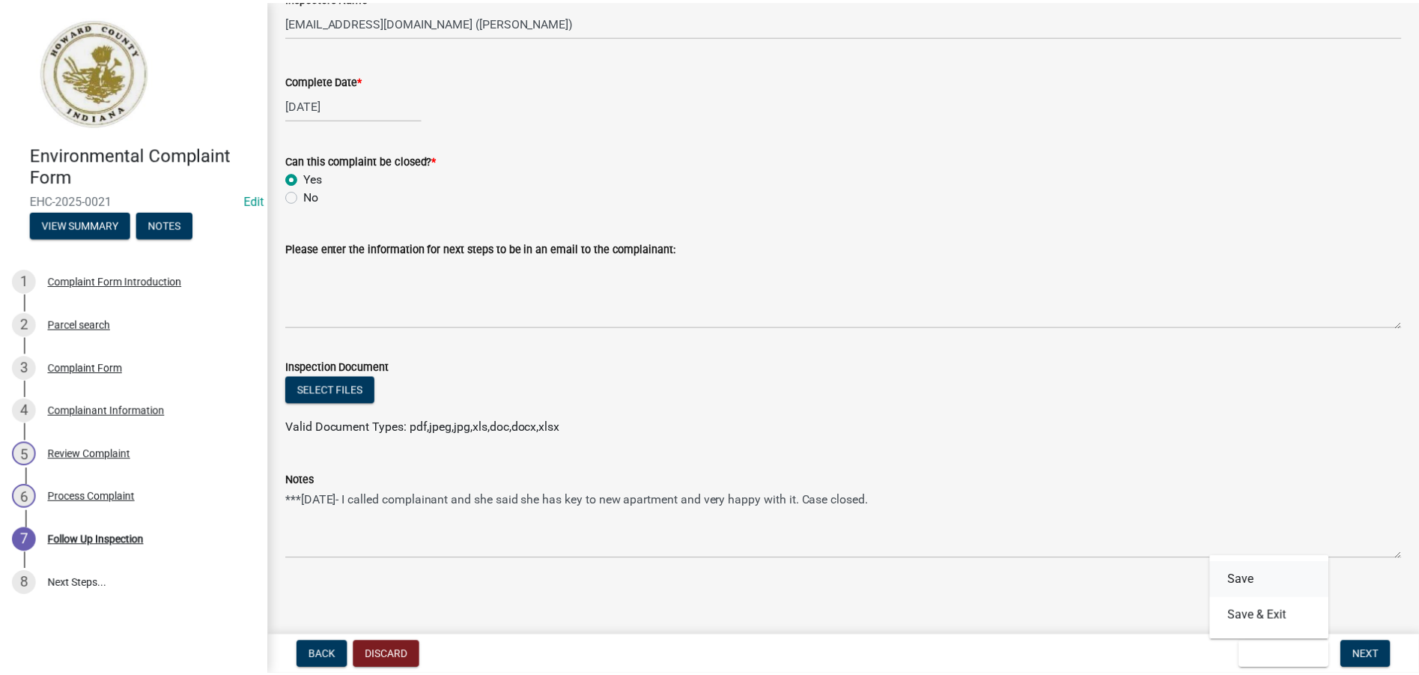
scroll to position [0, 0]
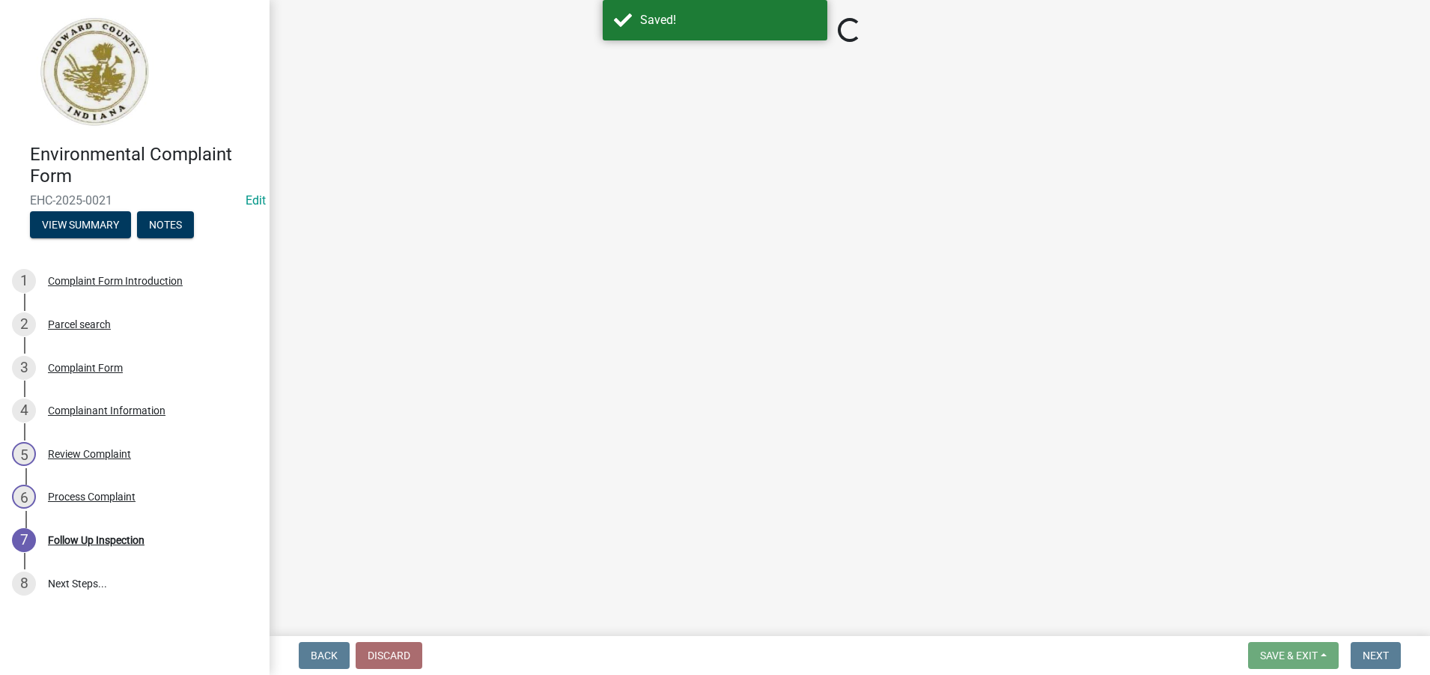
select select "3693d69a-b915-4f1d-9c75-3db6cc67a14b"
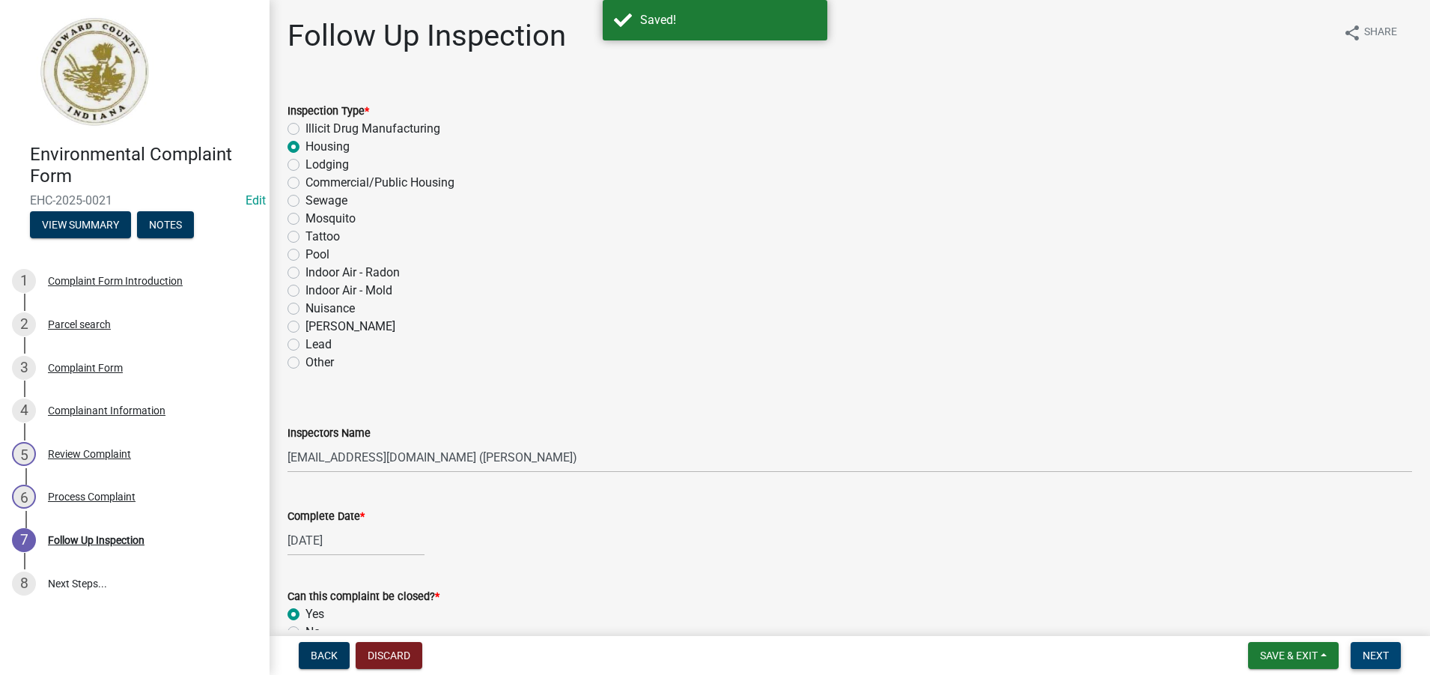
click at [1373, 652] on span "Next" at bounding box center [1376, 655] width 26 height 12
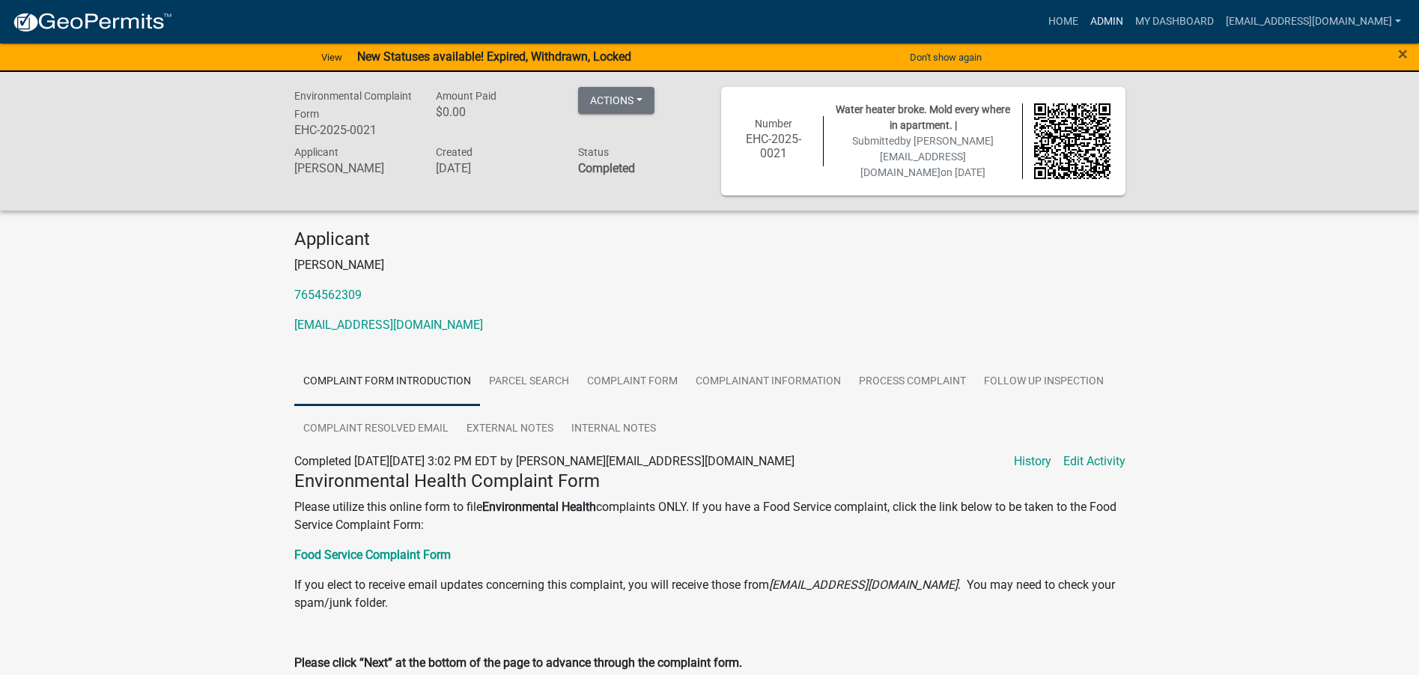
click at [1086, 22] on link "Admin" at bounding box center [1106, 21] width 45 height 28
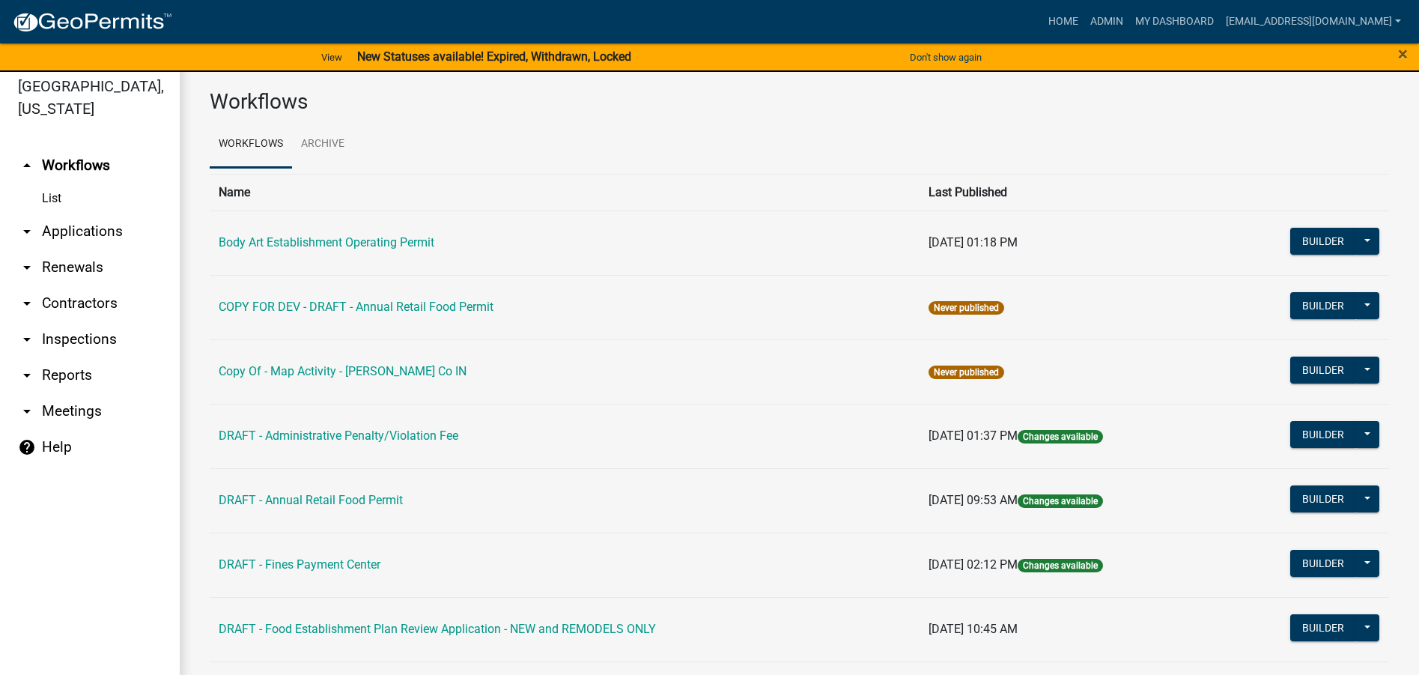
scroll to position [18, 0]
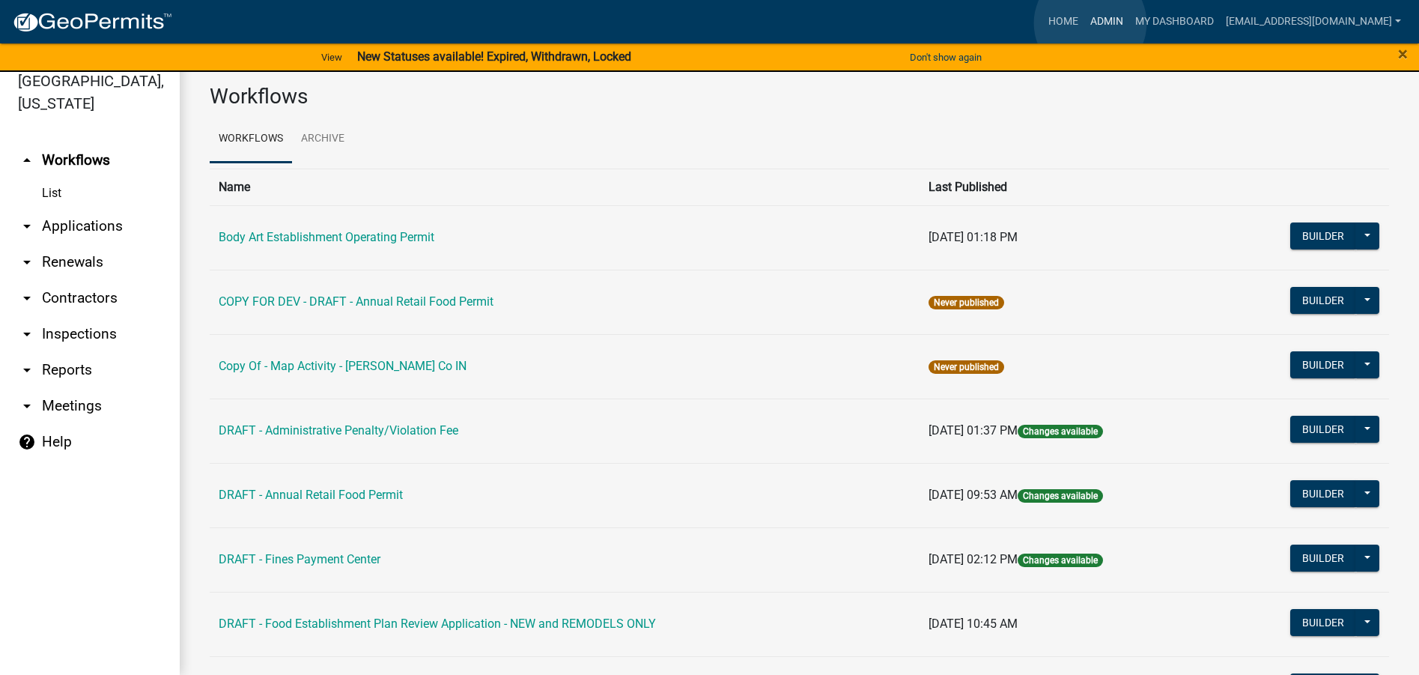
click at [1090, 23] on link "Admin" at bounding box center [1106, 21] width 45 height 28
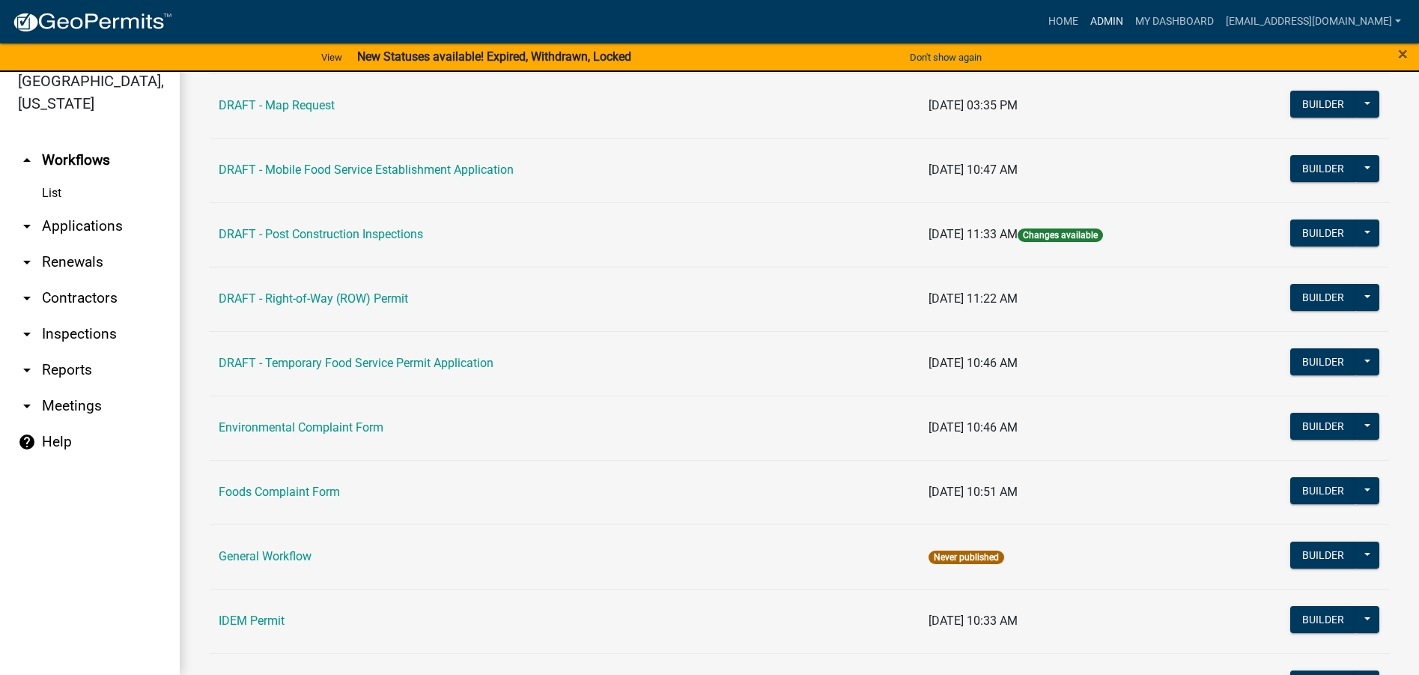
scroll to position [599, 0]
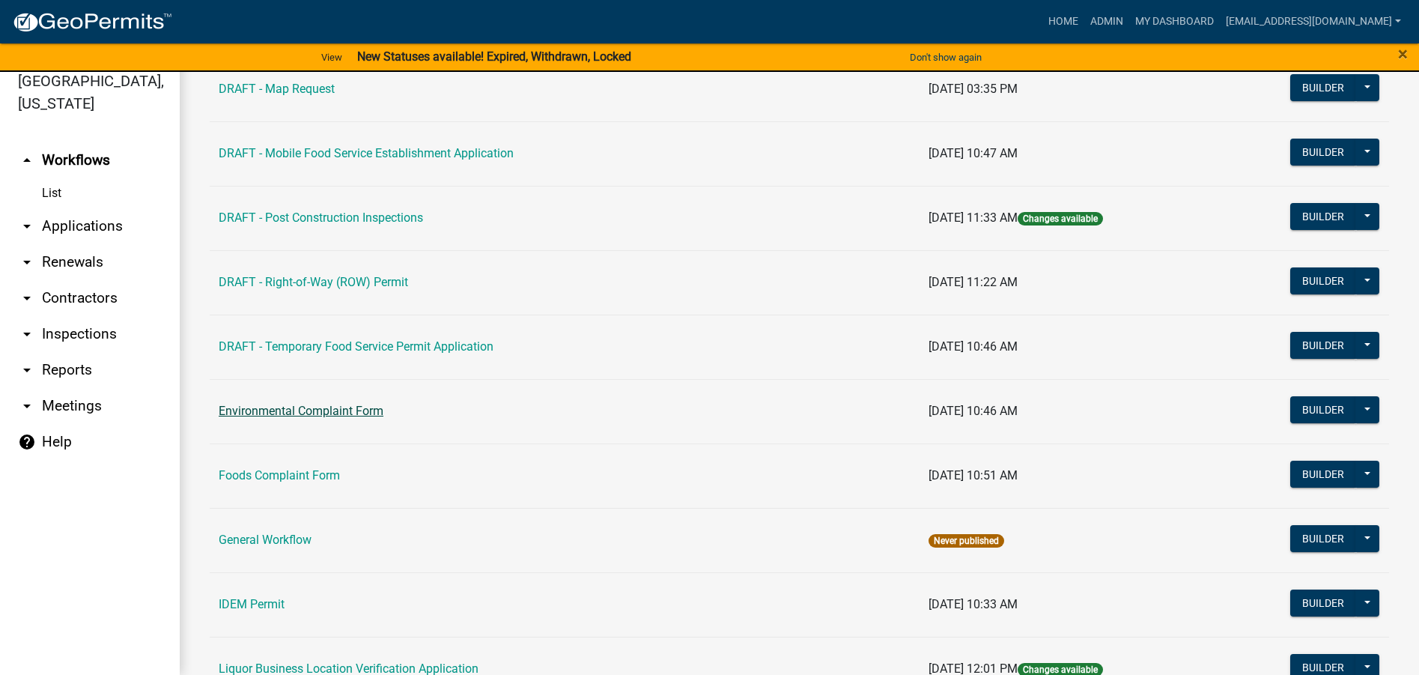
click at [294, 409] on link "Environmental Complaint Form" at bounding box center [301, 411] width 165 height 14
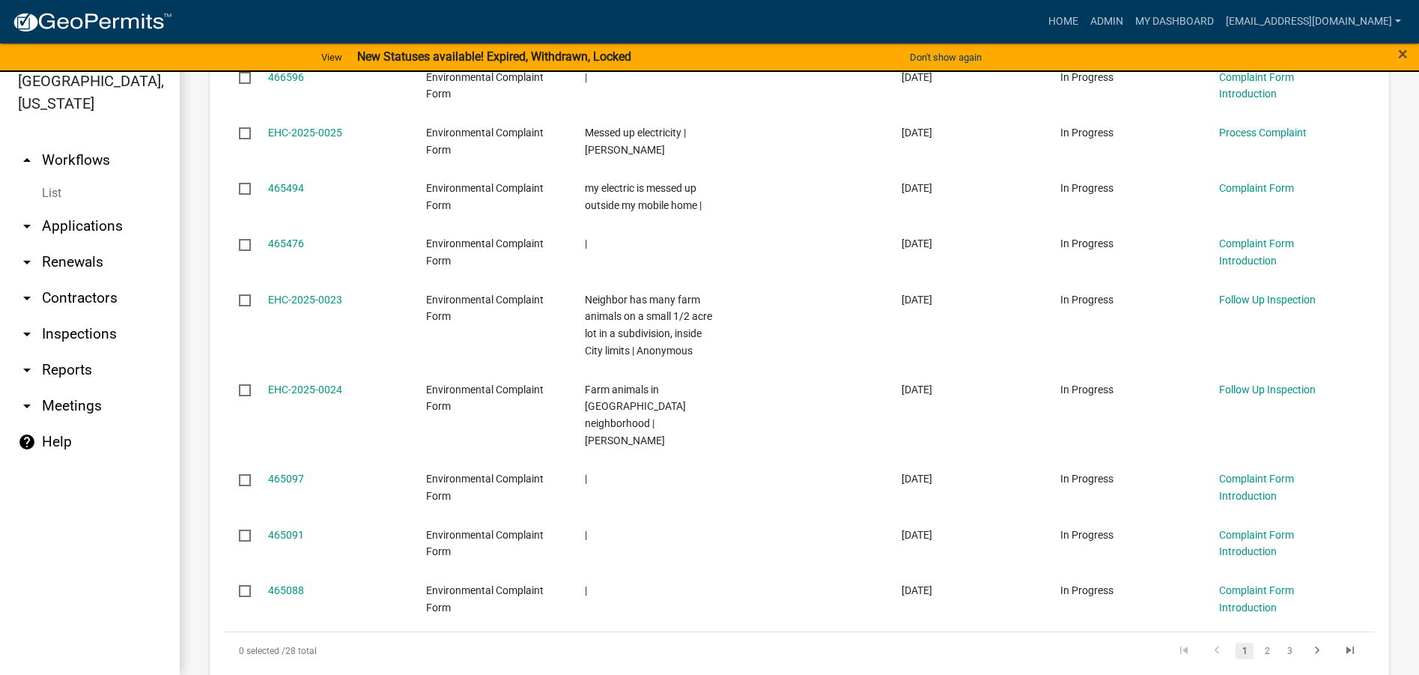
scroll to position [1567, 0]
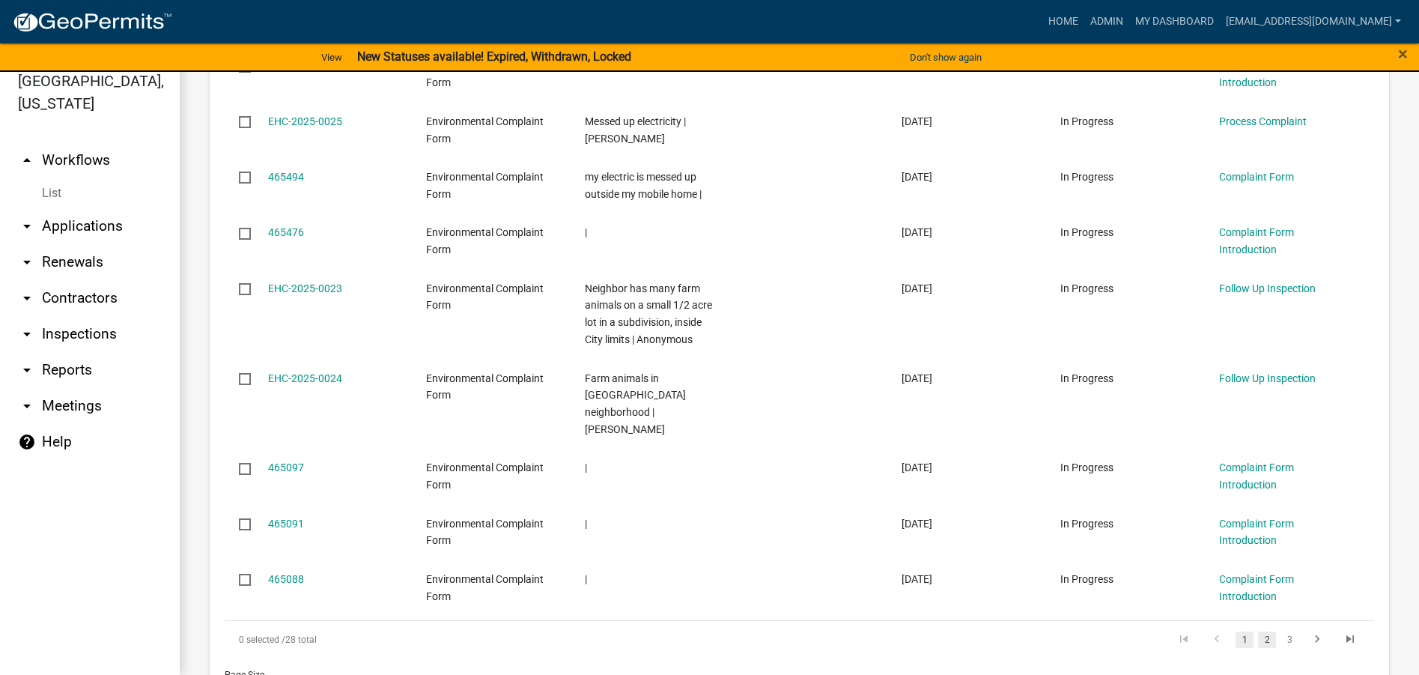
click at [1258, 631] on link "2" at bounding box center [1267, 639] width 18 height 16
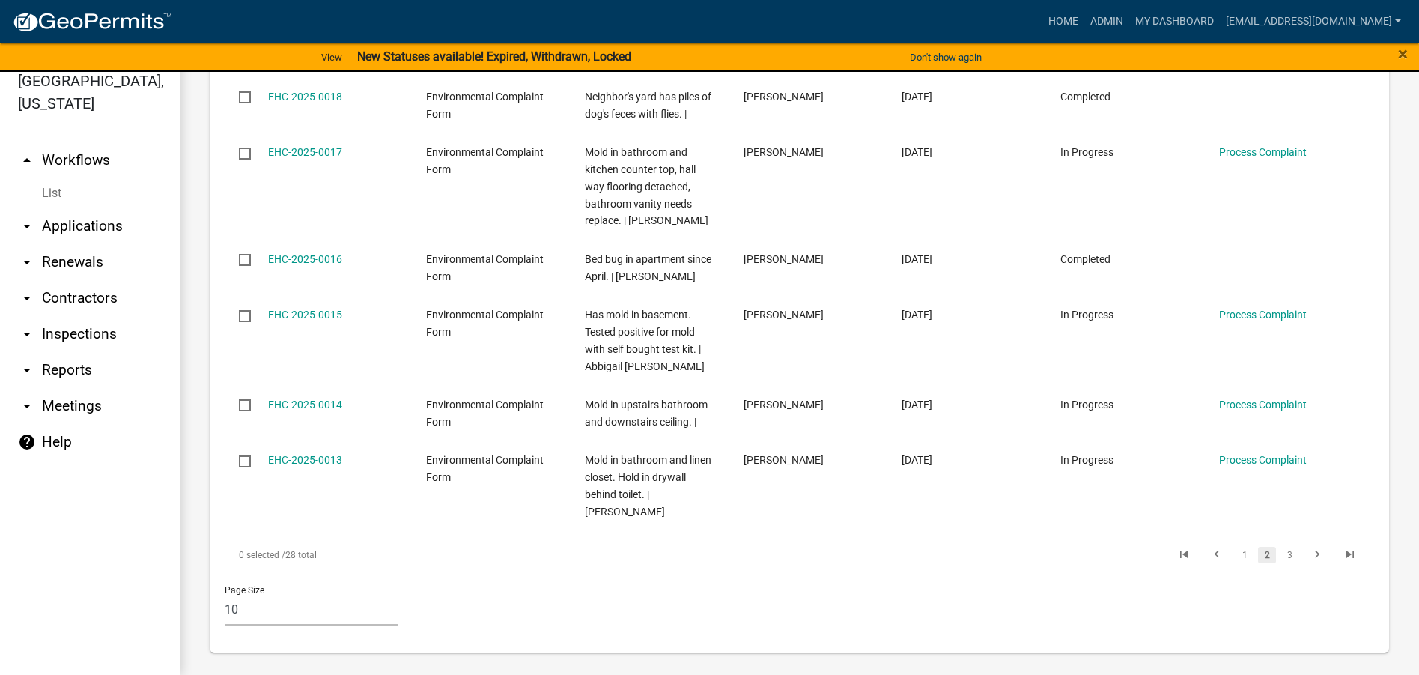
scroll to position [1796, 0]
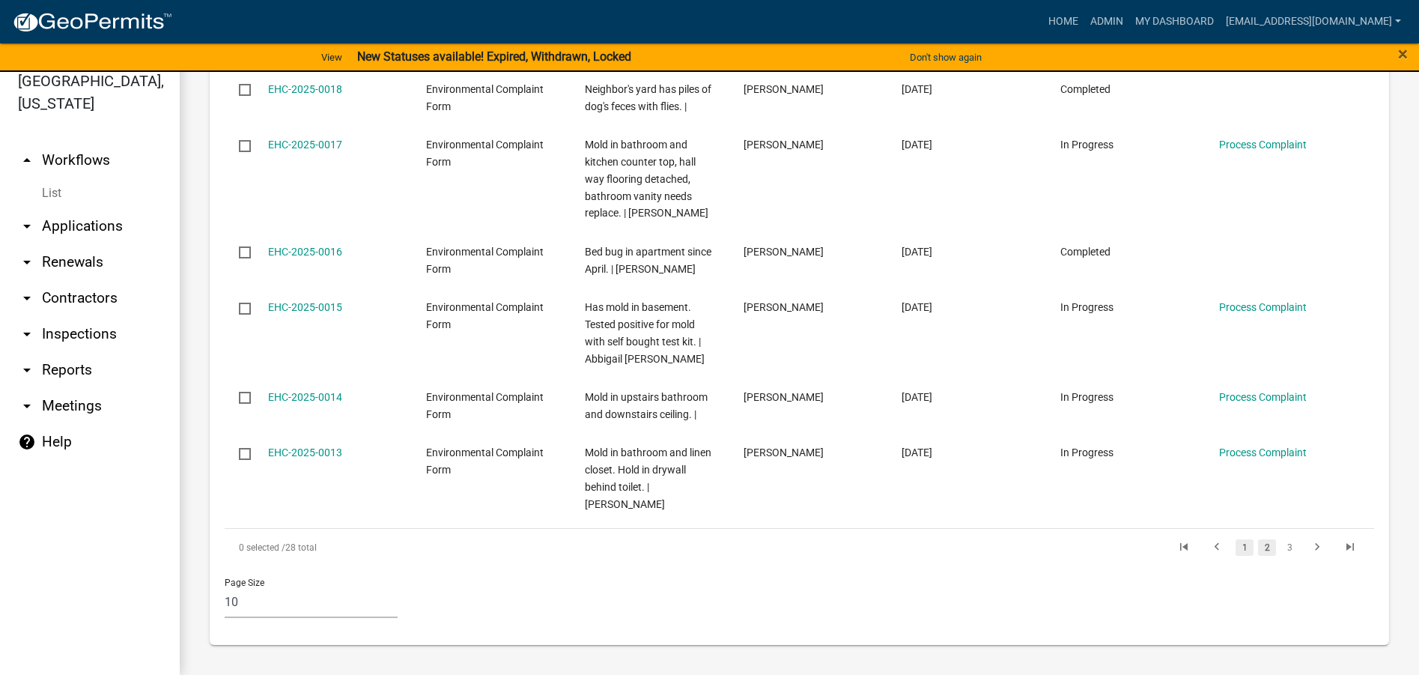
click at [1236, 547] on link "1" at bounding box center [1245, 547] width 18 height 16
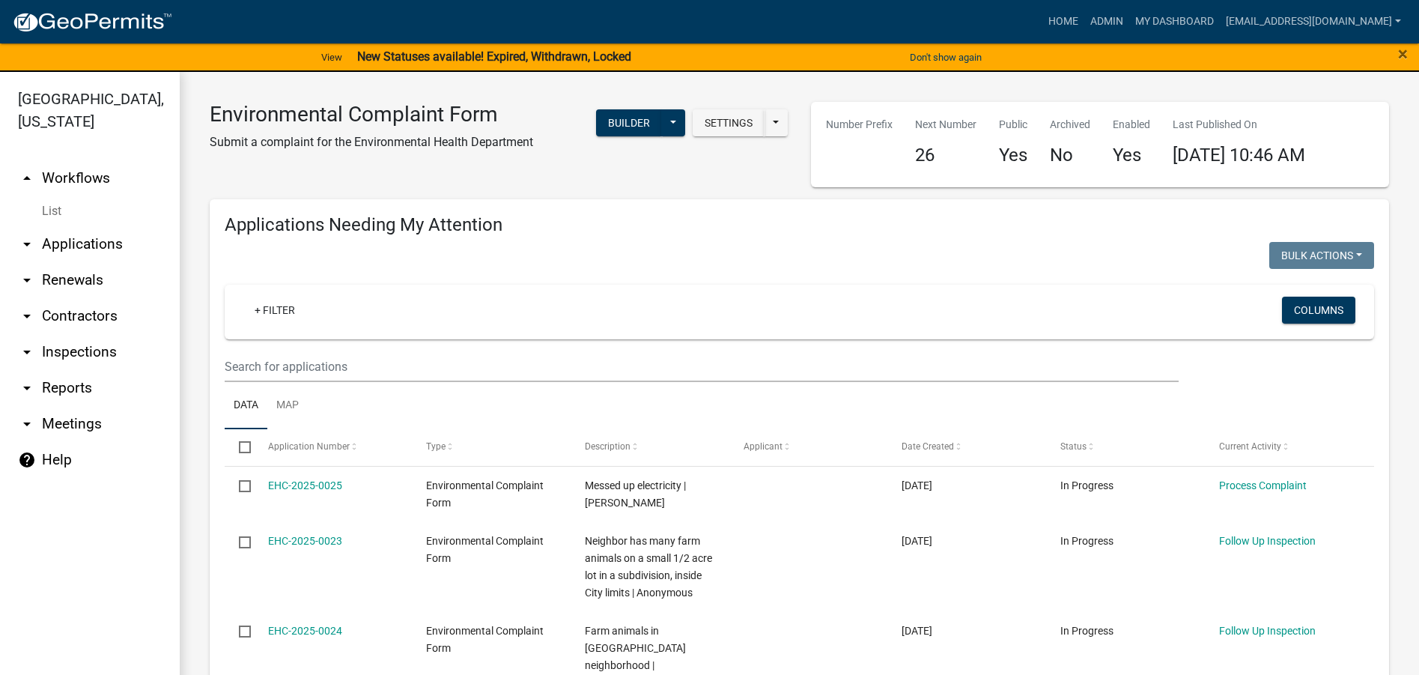
click at [428, 58] on strong "New Statuses available! Expired, Withdrawn, Locked" at bounding box center [494, 56] width 274 height 14
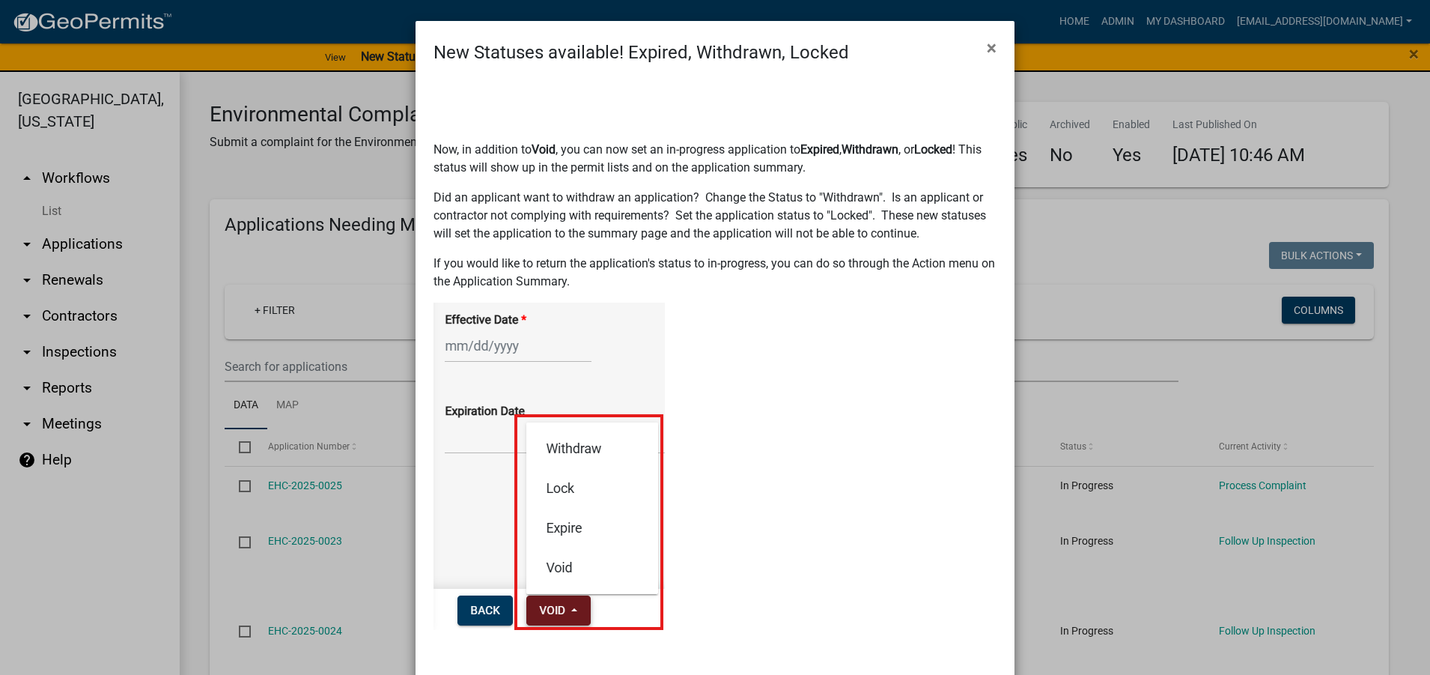
click at [1128, 261] on ngb-modal-window "New Statuses available! Expired, Withdrawn, Locked × Now, in addition to Void ,…" at bounding box center [715, 337] width 1430 height 675
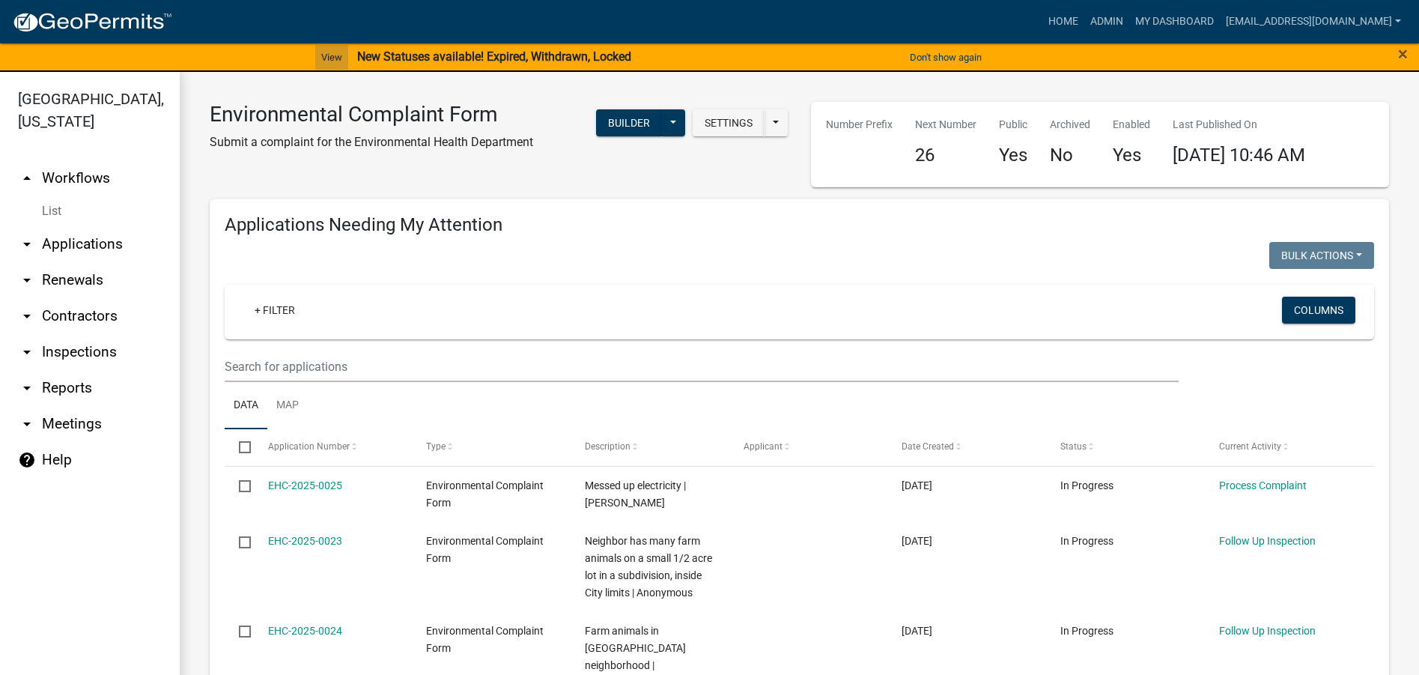
click at [329, 56] on link "View" at bounding box center [331, 57] width 33 height 25
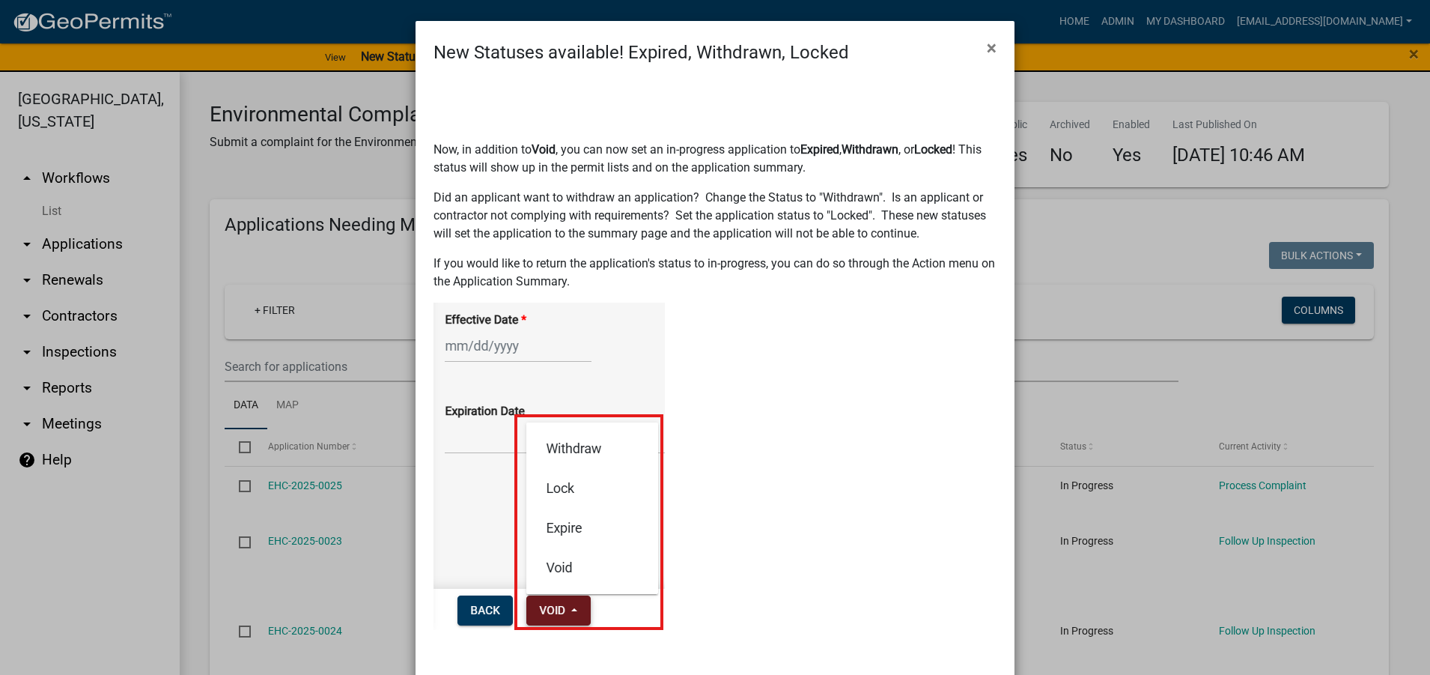
click at [1082, 258] on ngb-modal-window "New Statuses available! Expired, Withdrawn, Locked × Now, in addition to Void ,…" at bounding box center [715, 337] width 1430 height 675
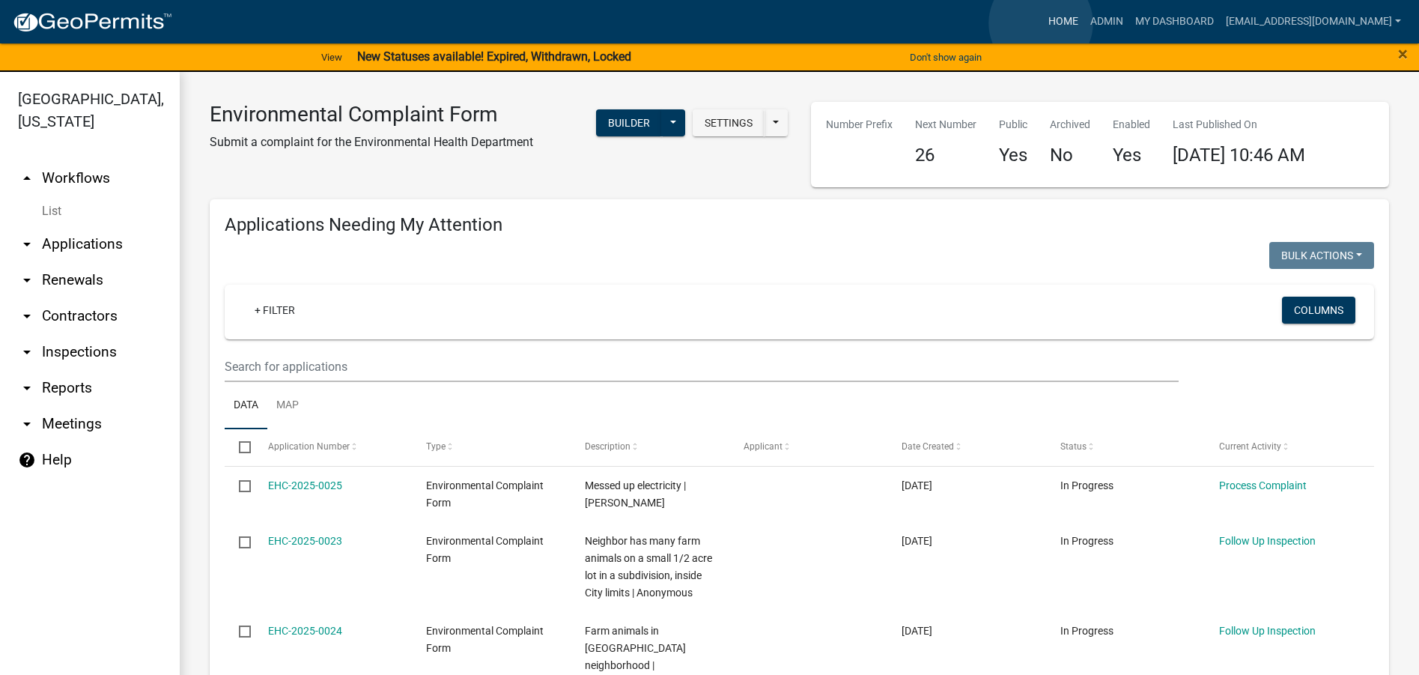
click at [1042, 23] on link "Home" at bounding box center [1063, 21] width 42 height 28
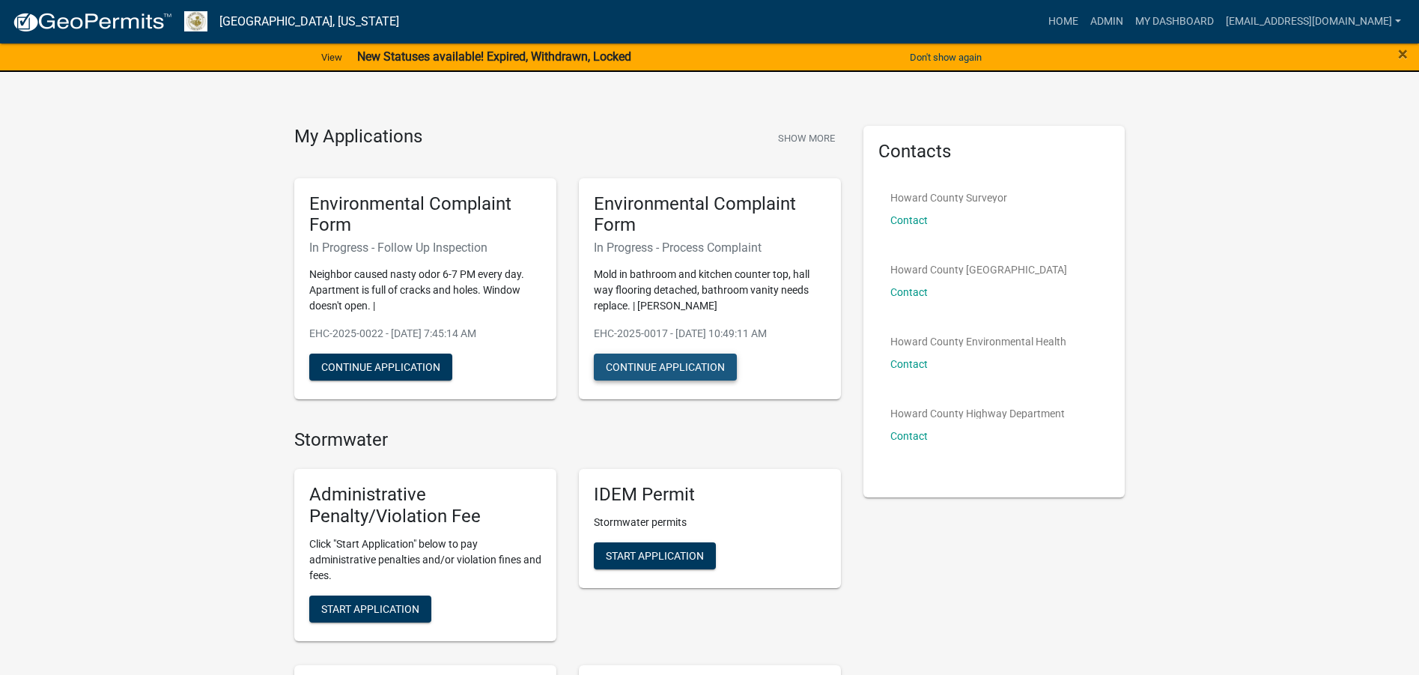
click at [669, 365] on button "Continue Application" at bounding box center [665, 366] width 143 height 27
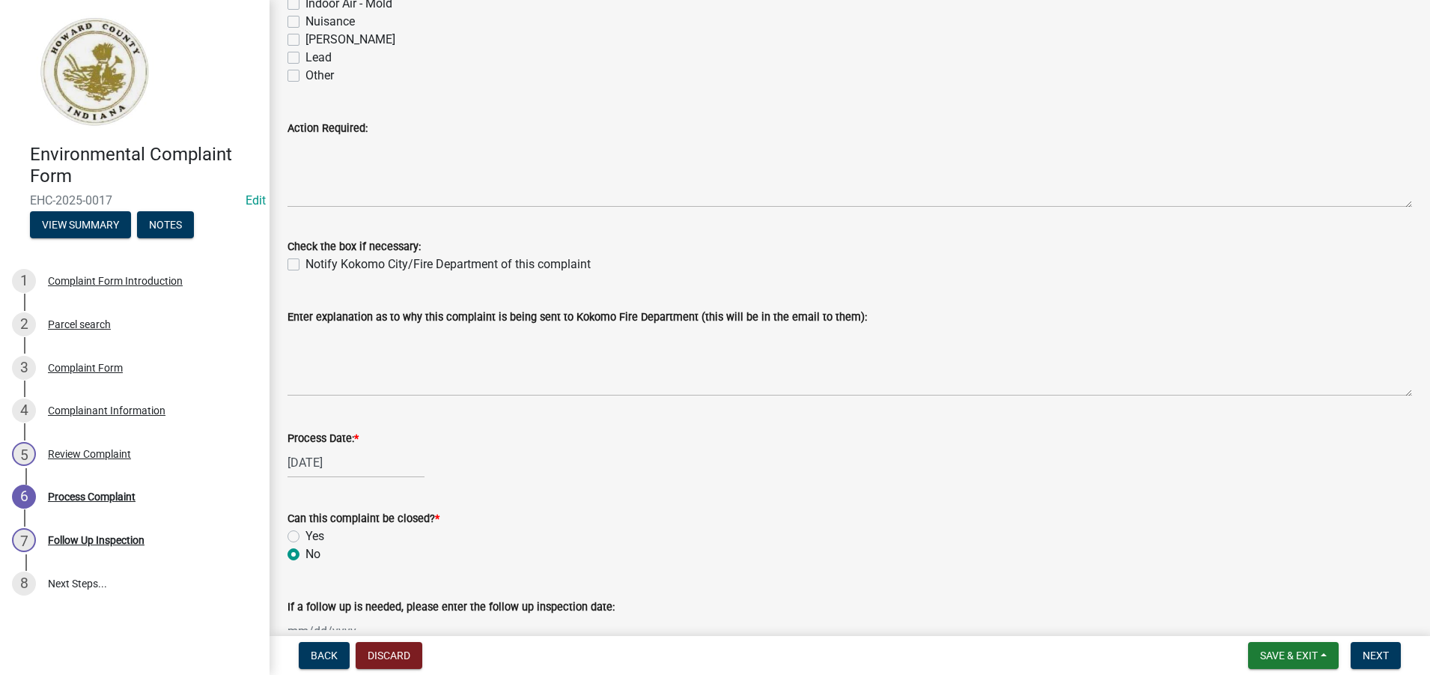
scroll to position [279, 0]
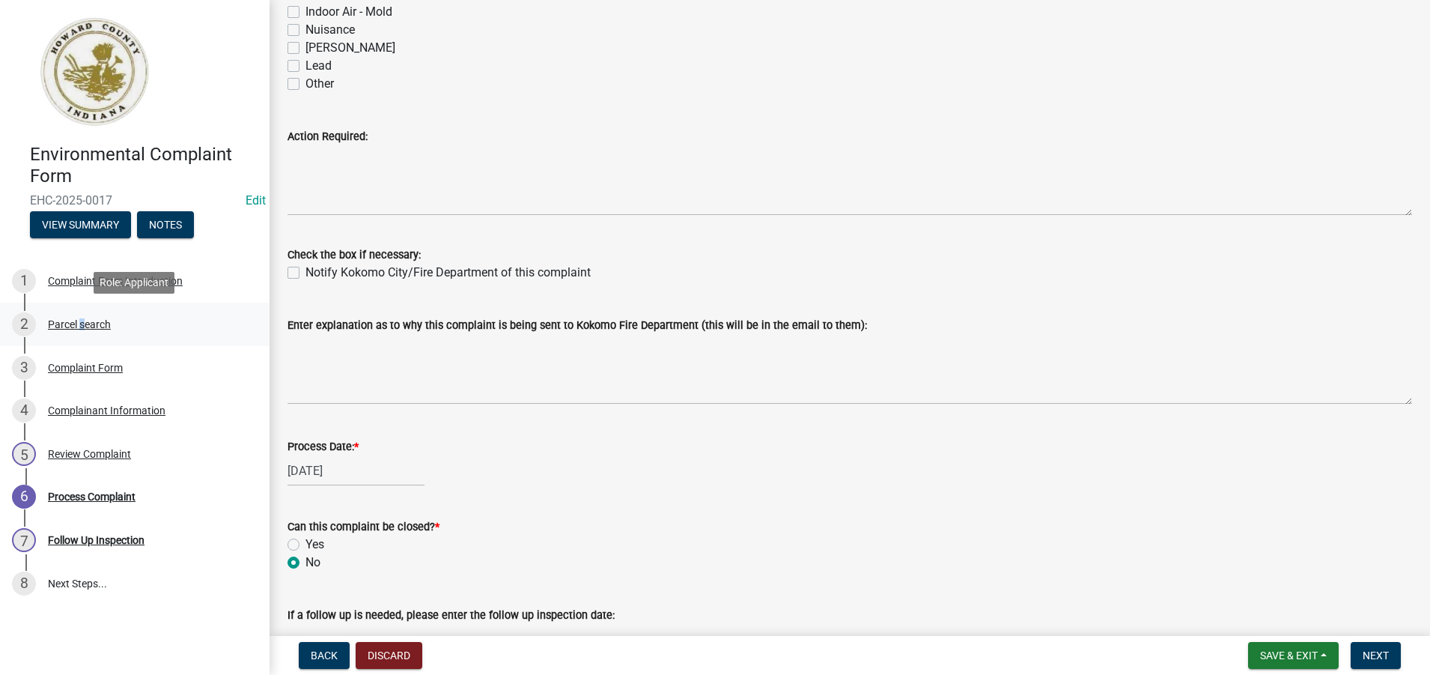
click at [79, 325] on div "Parcel search" at bounding box center [79, 324] width 63 height 10
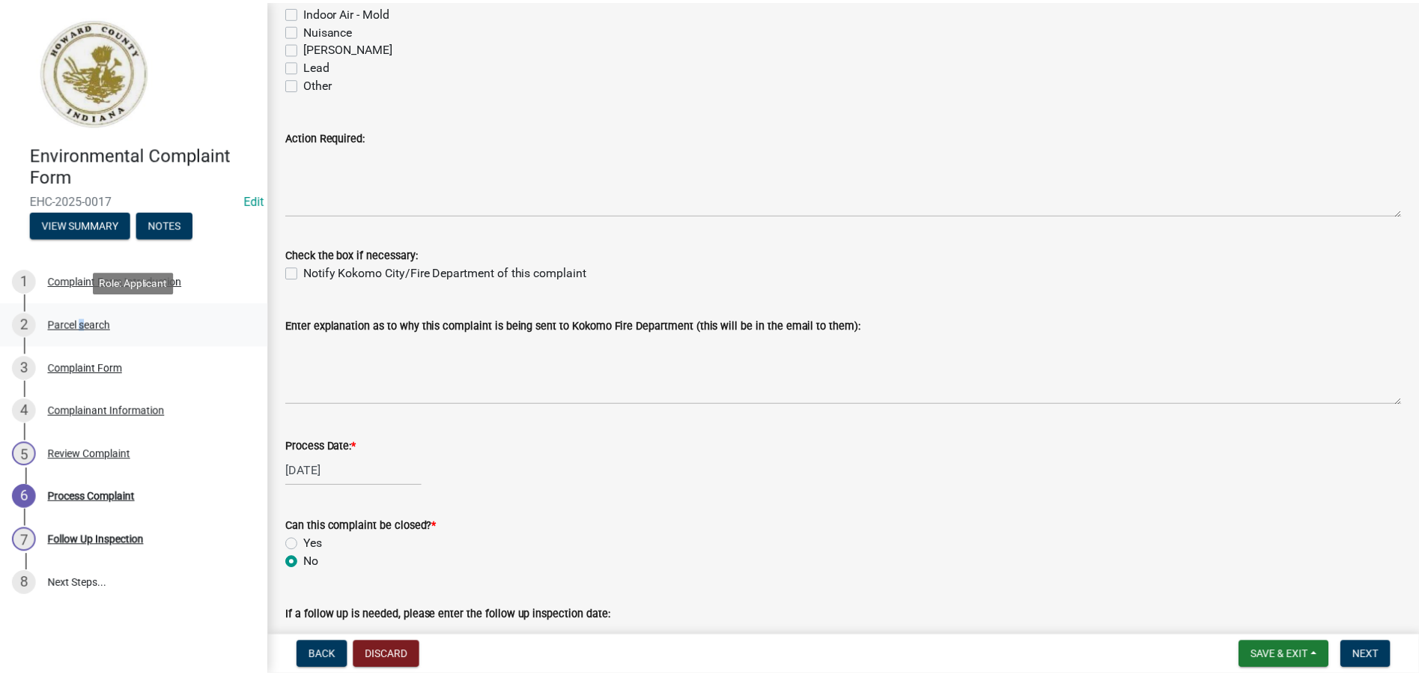
scroll to position [0, 0]
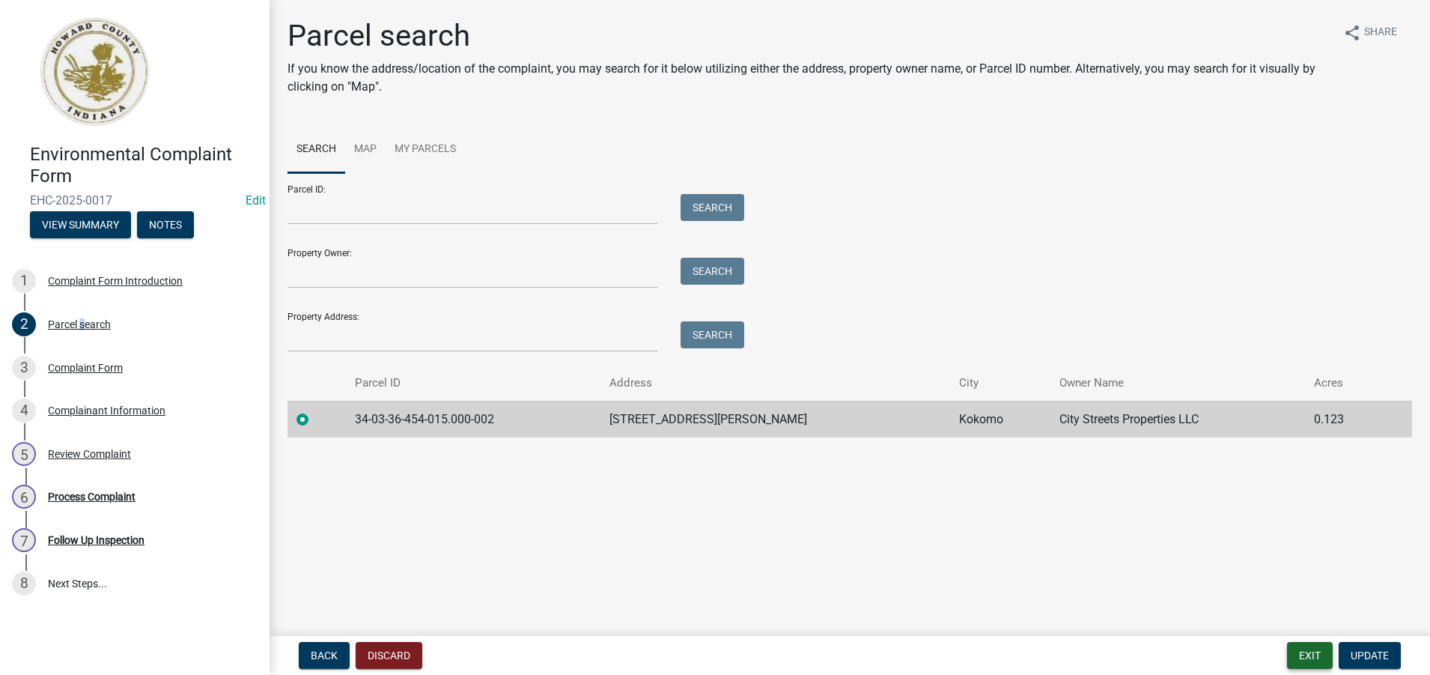
click at [1310, 654] on button "Exit" at bounding box center [1310, 655] width 46 height 27
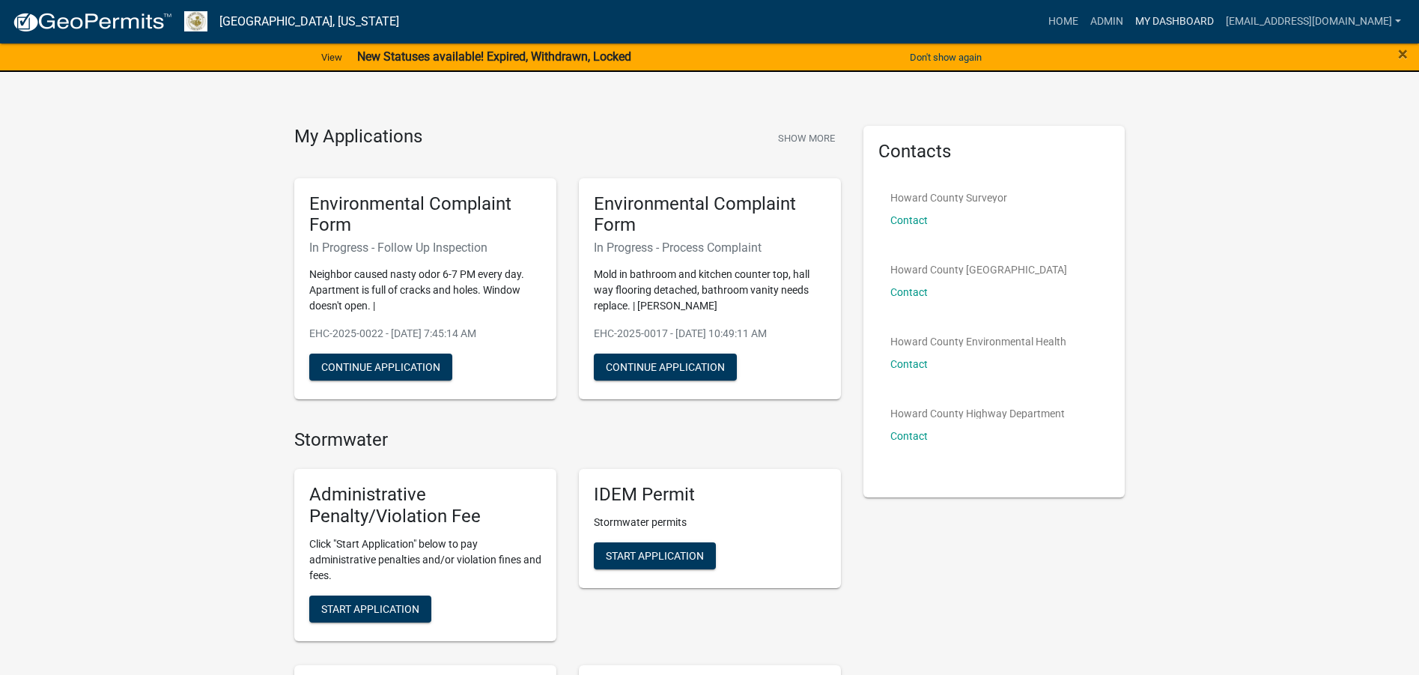
click at [1155, 25] on link "My Dashboard" at bounding box center [1174, 21] width 91 height 28
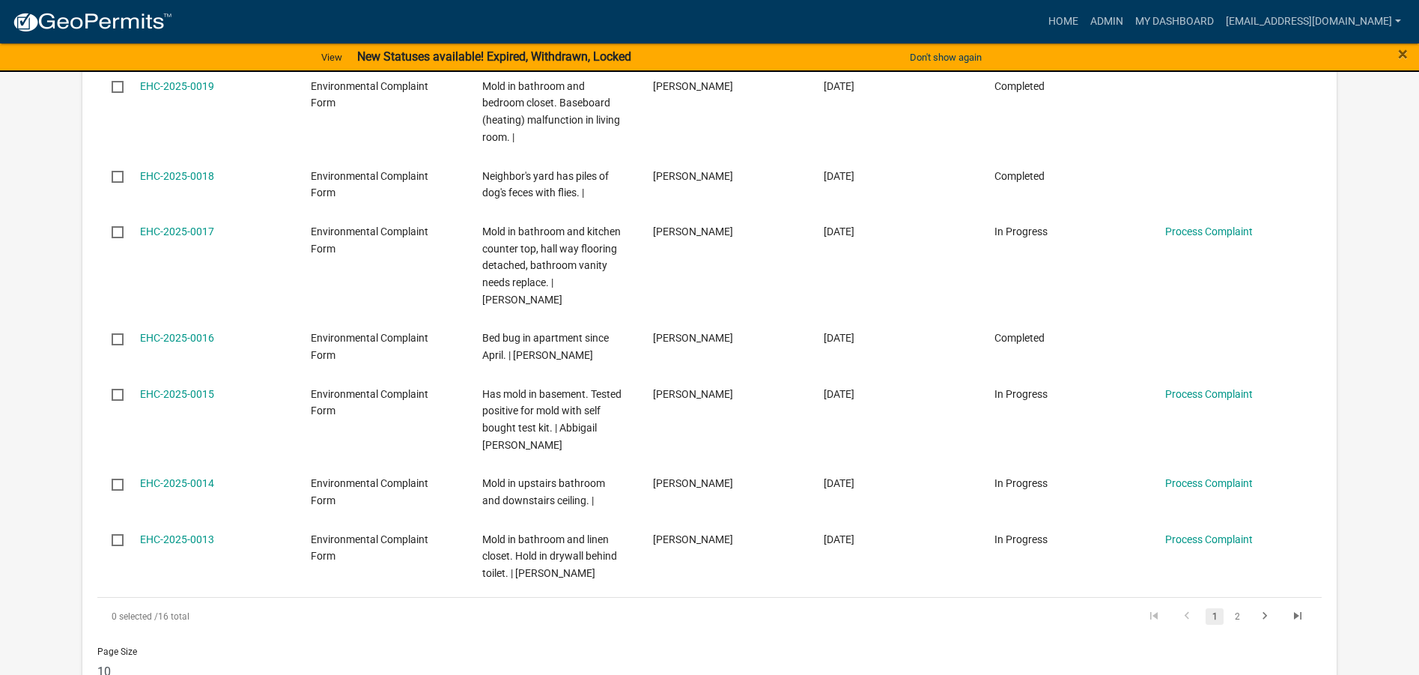
scroll to position [599, 0]
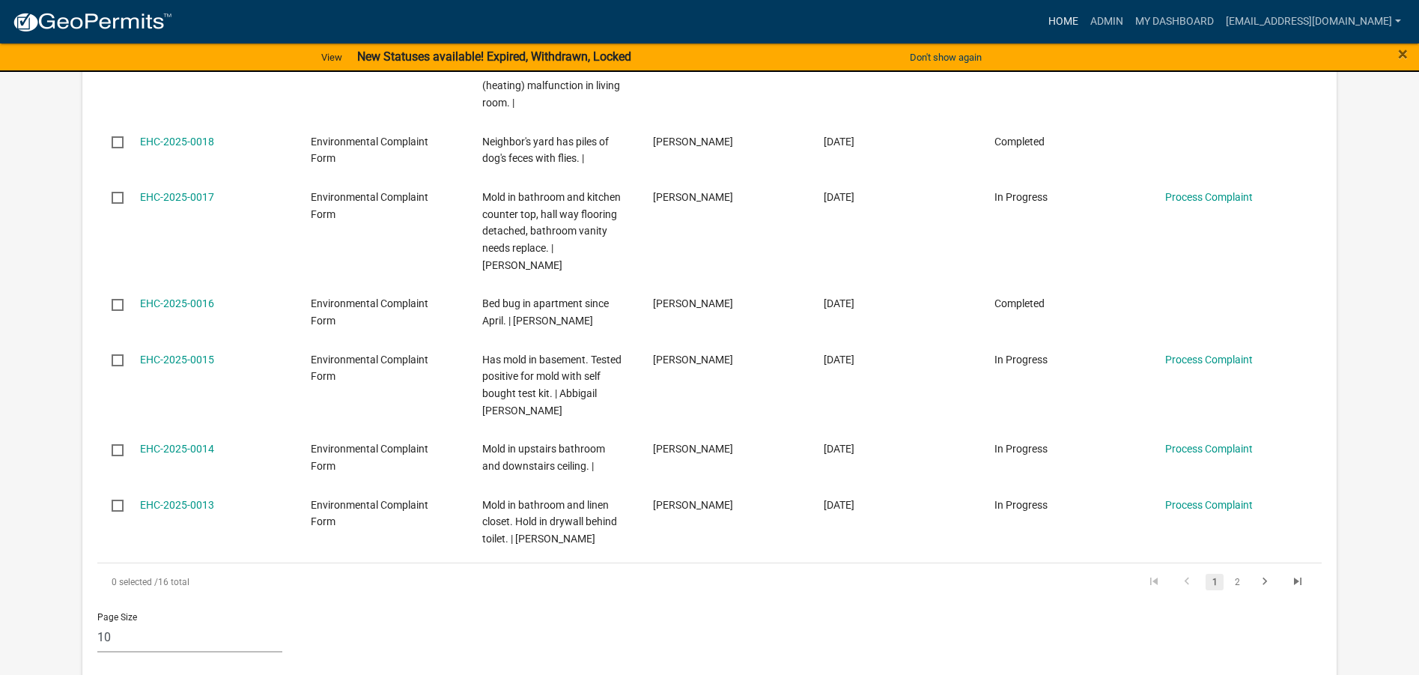
click at [1051, 23] on link "Home" at bounding box center [1063, 21] width 42 height 28
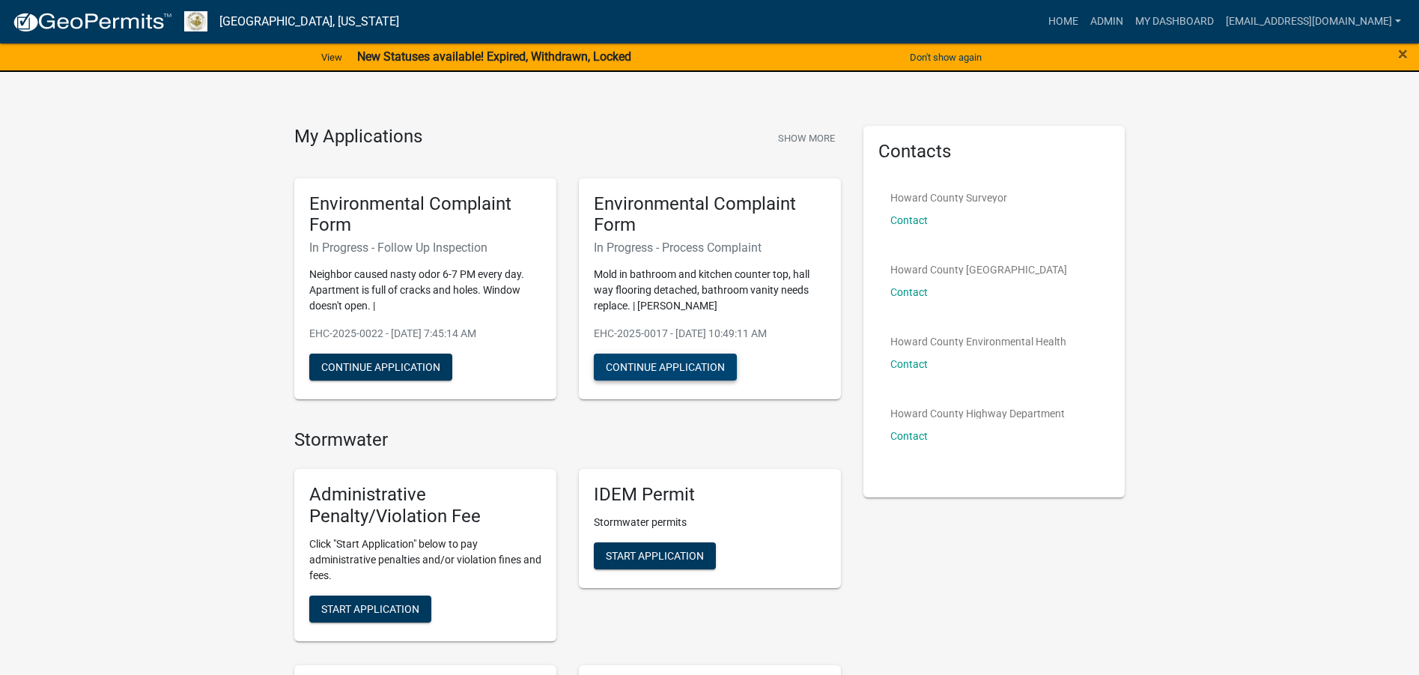
click at [707, 367] on button "Continue Application" at bounding box center [665, 366] width 143 height 27
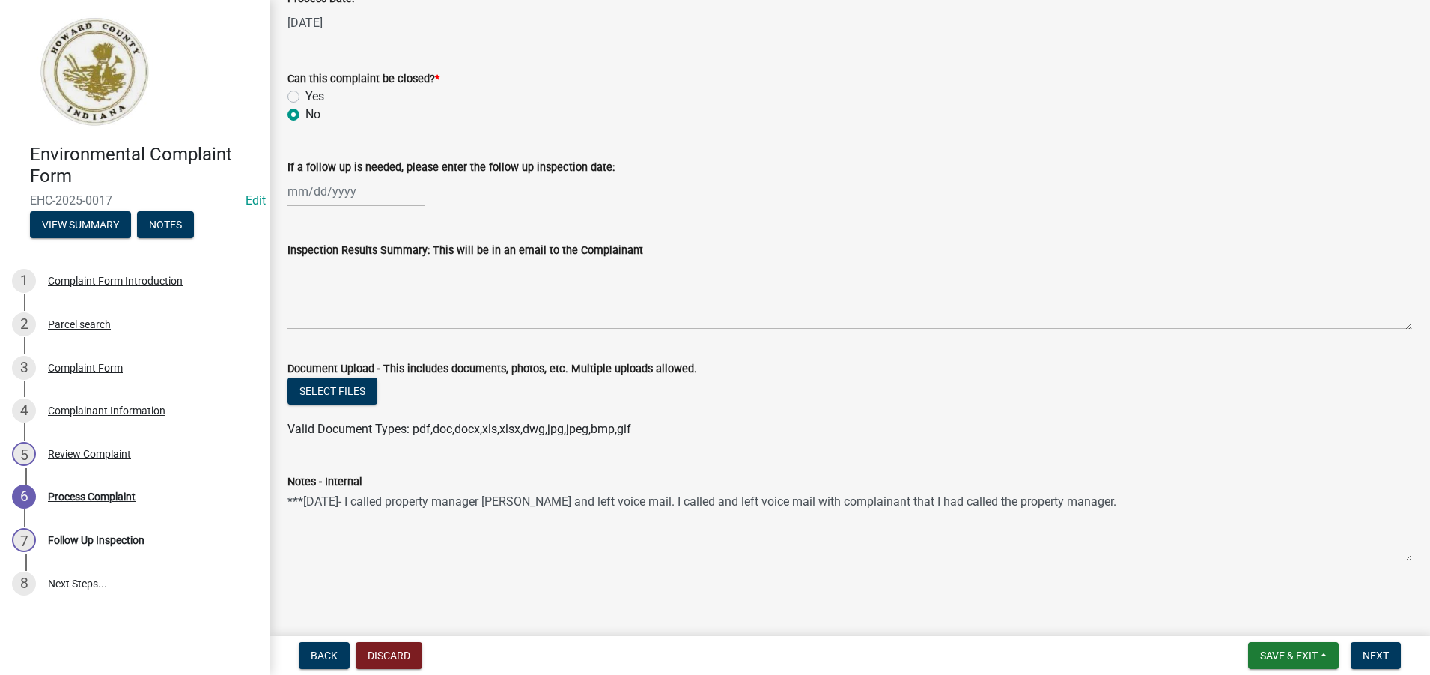
scroll to position [728, 0]
click at [1381, 652] on span "Next" at bounding box center [1376, 655] width 26 height 12
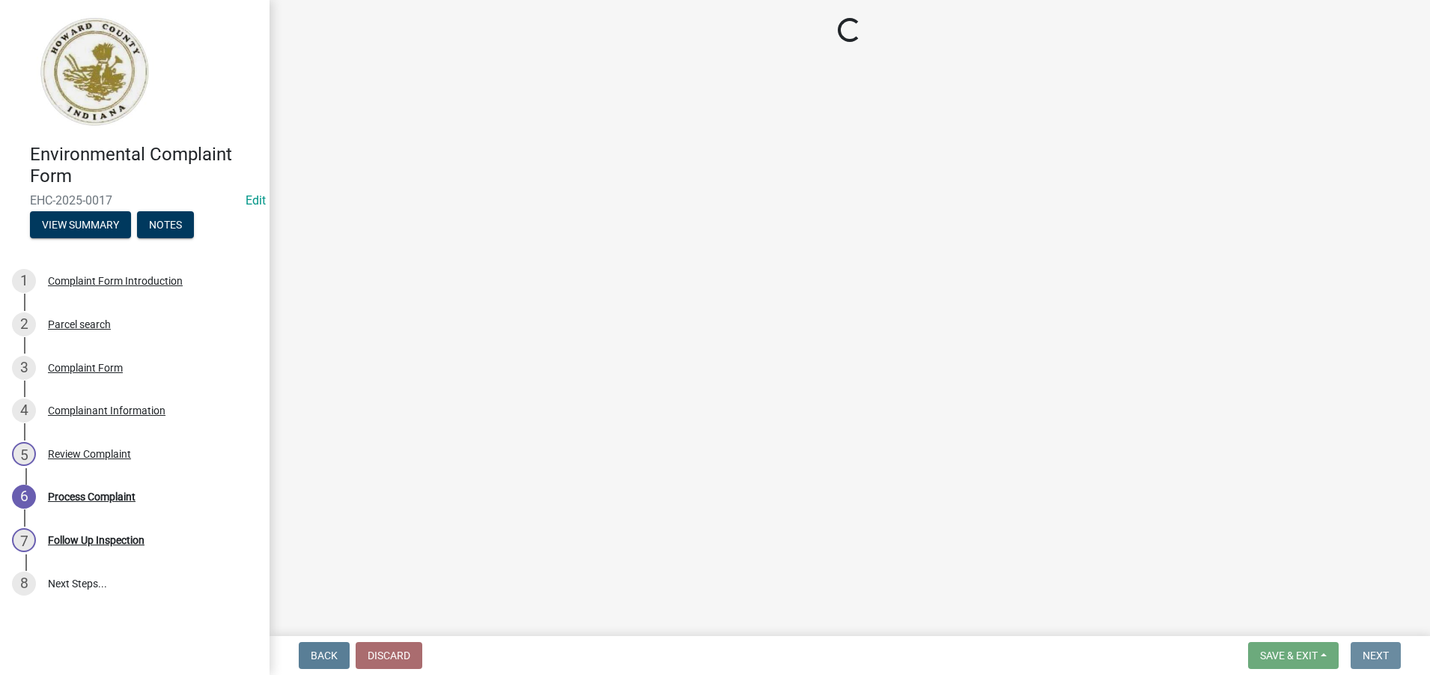
scroll to position [0, 0]
select select "27560442-e6ff-4b87-9ac8-a6e029971116"
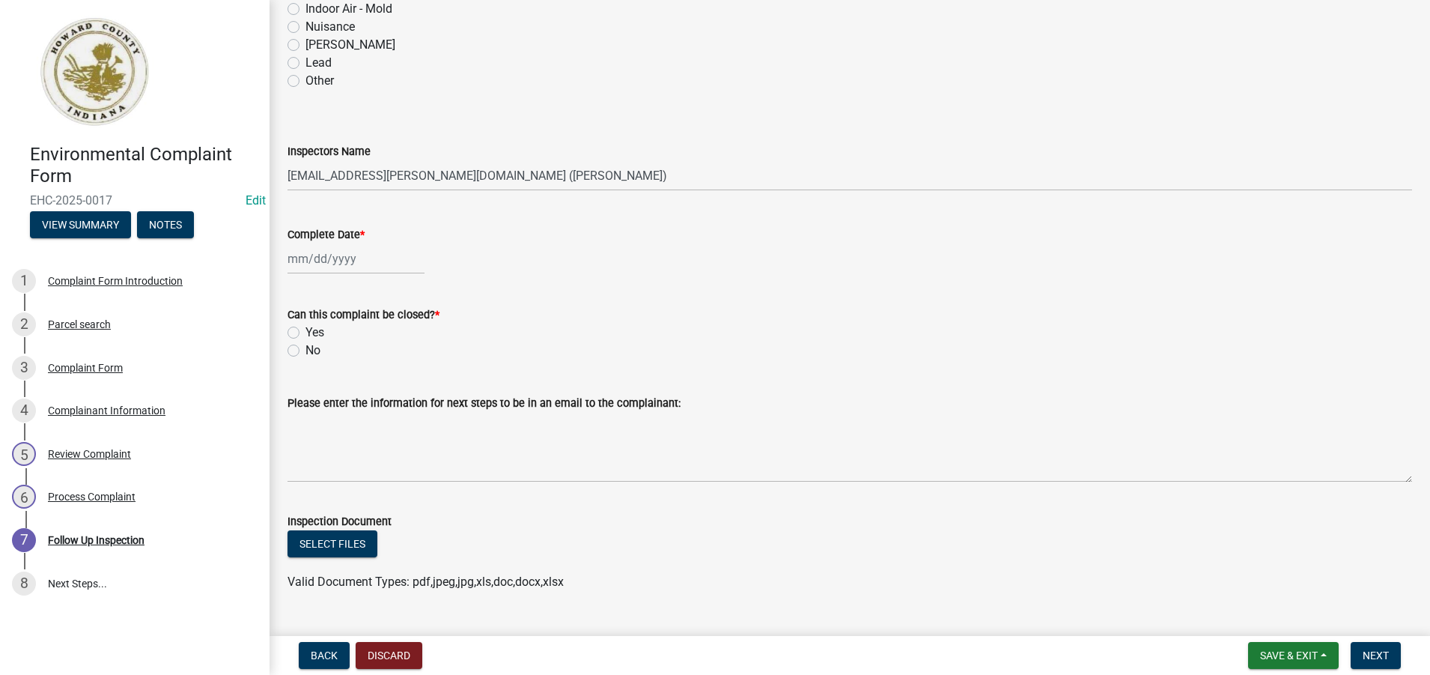
scroll to position [136, 0]
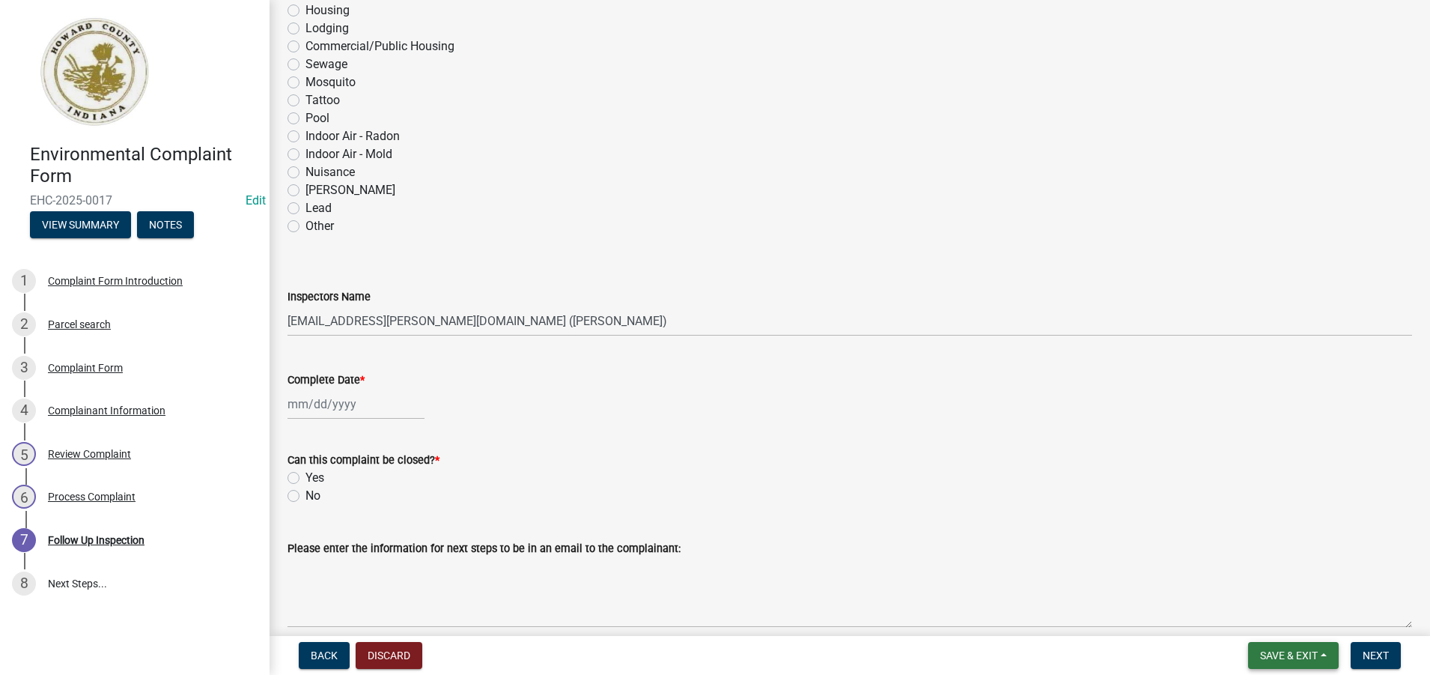
click at [1270, 651] on span "Save & Exit" at bounding box center [1289, 655] width 58 height 12
click at [1260, 611] on button "Save & Exit" at bounding box center [1279, 616] width 120 height 36
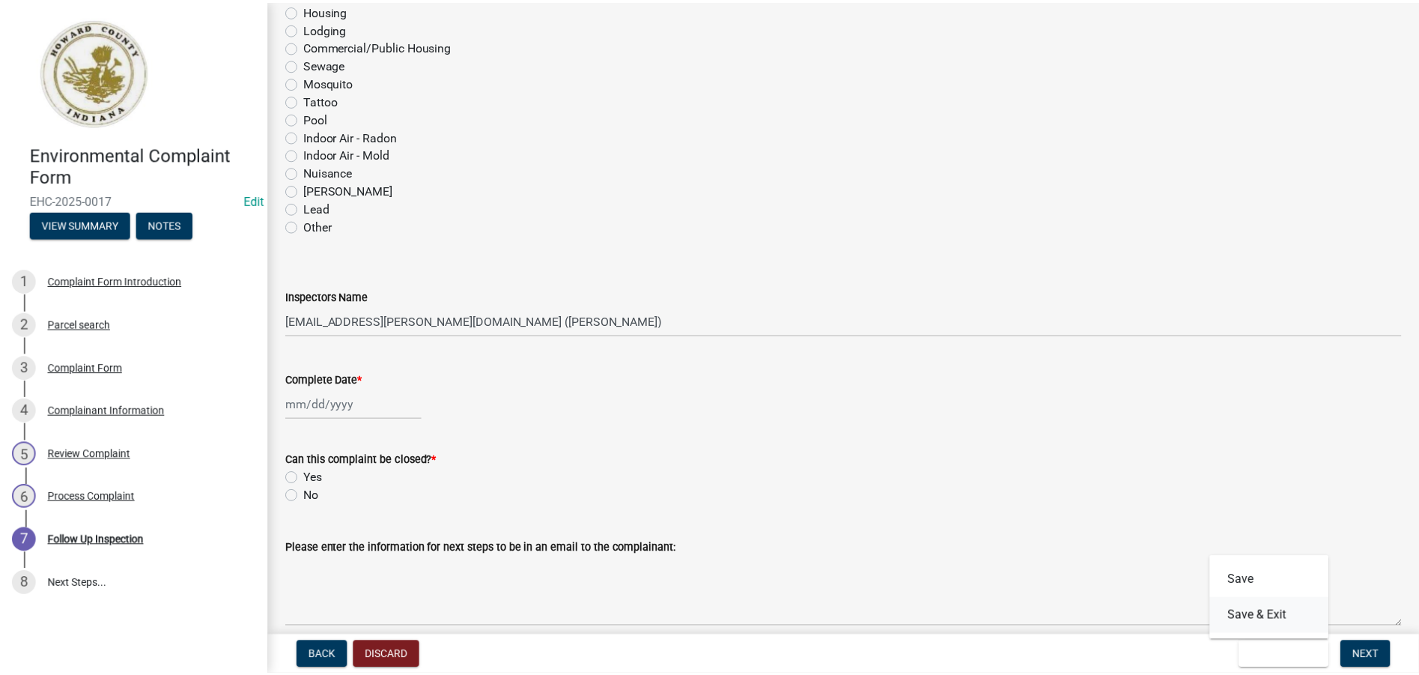
scroll to position [0, 0]
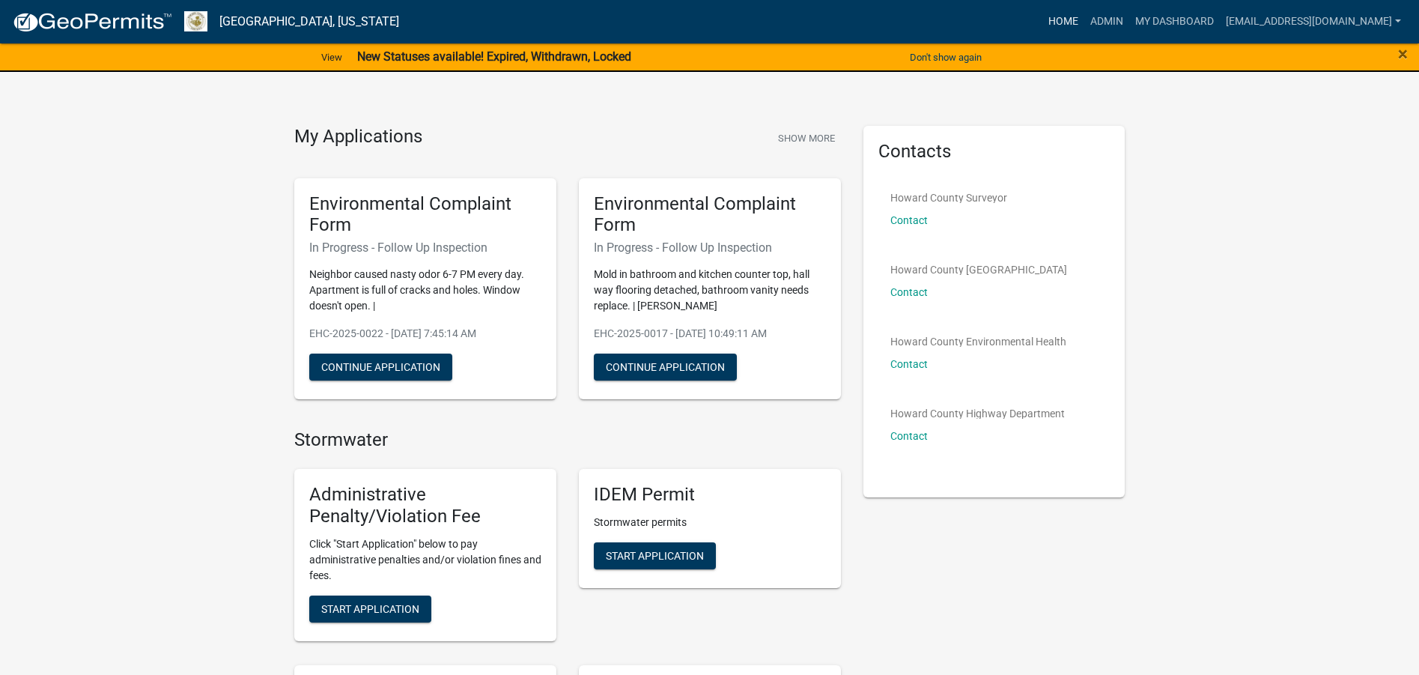
click at [1050, 23] on link "Home" at bounding box center [1063, 21] width 42 height 28
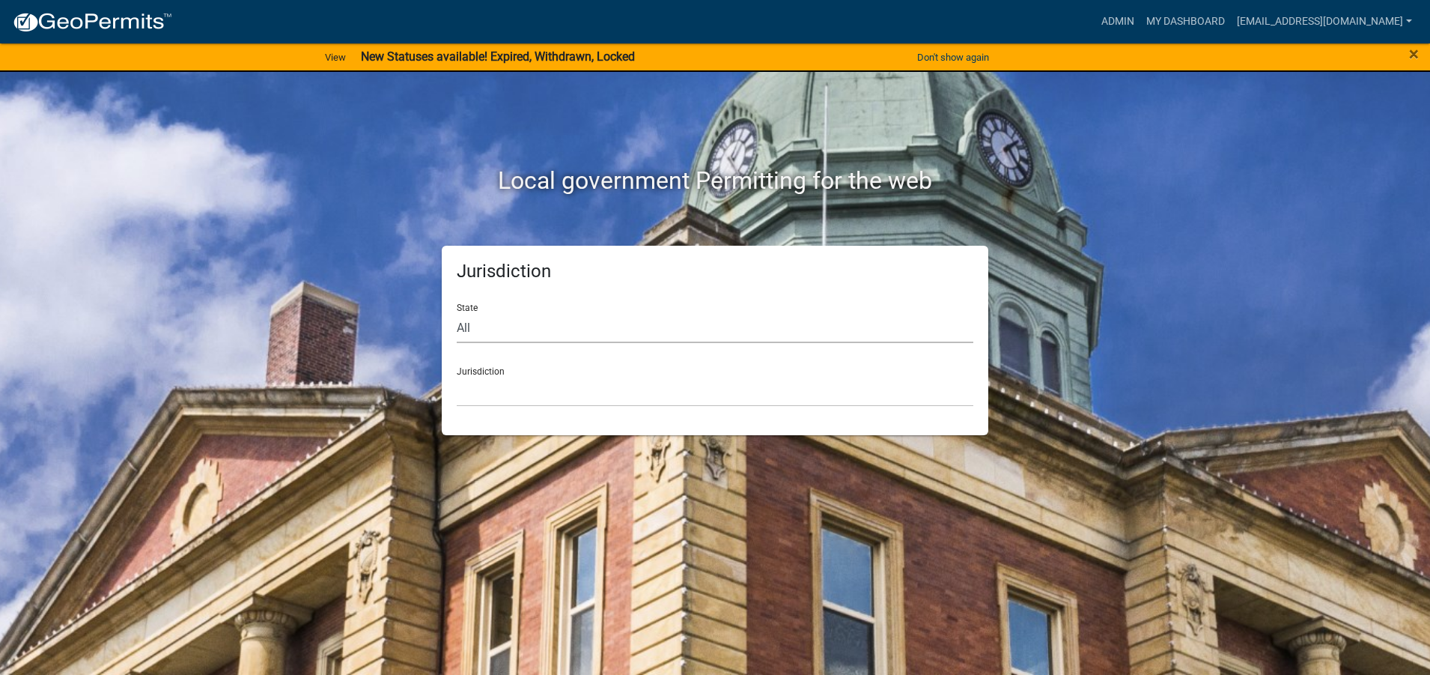
click at [460, 325] on select "All Colorado Georgia Indiana Iowa Kansas Minnesota Ohio South Carolina Wisconsin" at bounding box center [715, 327] width 517 height 31
select select "Indiana"
click at [457, 312] on select "All Colorado Georgia Indiana Iowa Kansas Minnesota Ohio South Carolina Wisconsin" at bounding box center [715, 327] width 517 height 31
click at [496, 375] on div "Jurisdiction City of Charlestown, Indiana City of Jeffersonville, Indiana City …" at bounding box center [715, 381] width 517 height 52
click at [490, 391] on select "City of Charlestown, Indiana City of Jeffersonville, Indiana City of Logansport…" at bounding box center [715, 391] width 517 height 31
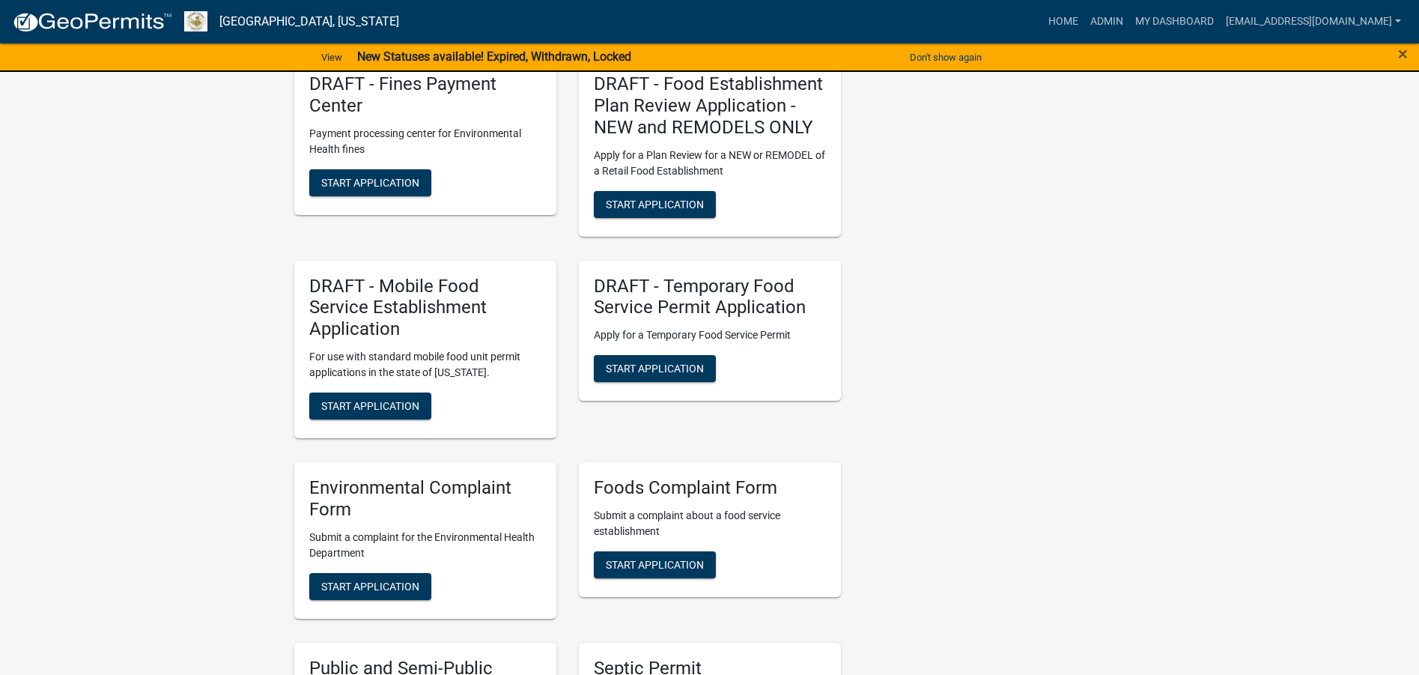
scroll to position [2056, 0]
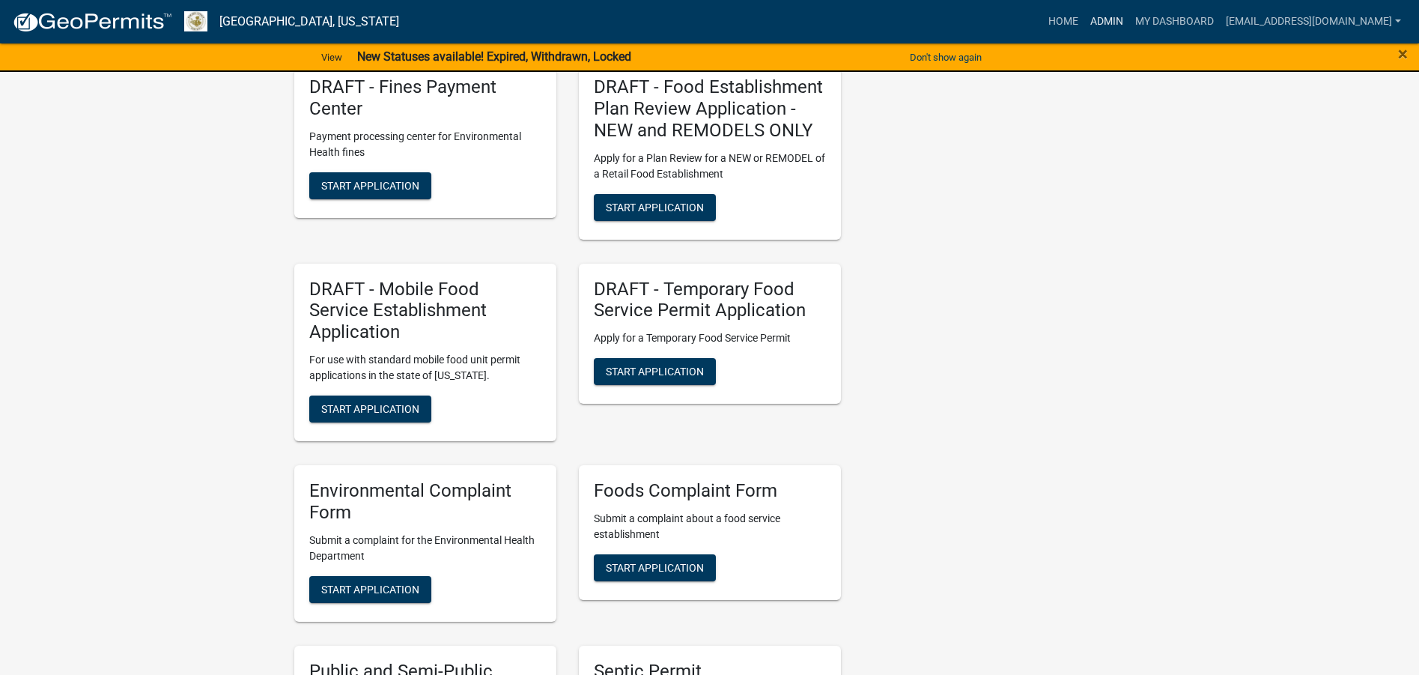
click at [1099, 20] on link "Admin" at bounding box center [1106, 21] width 45 height 28
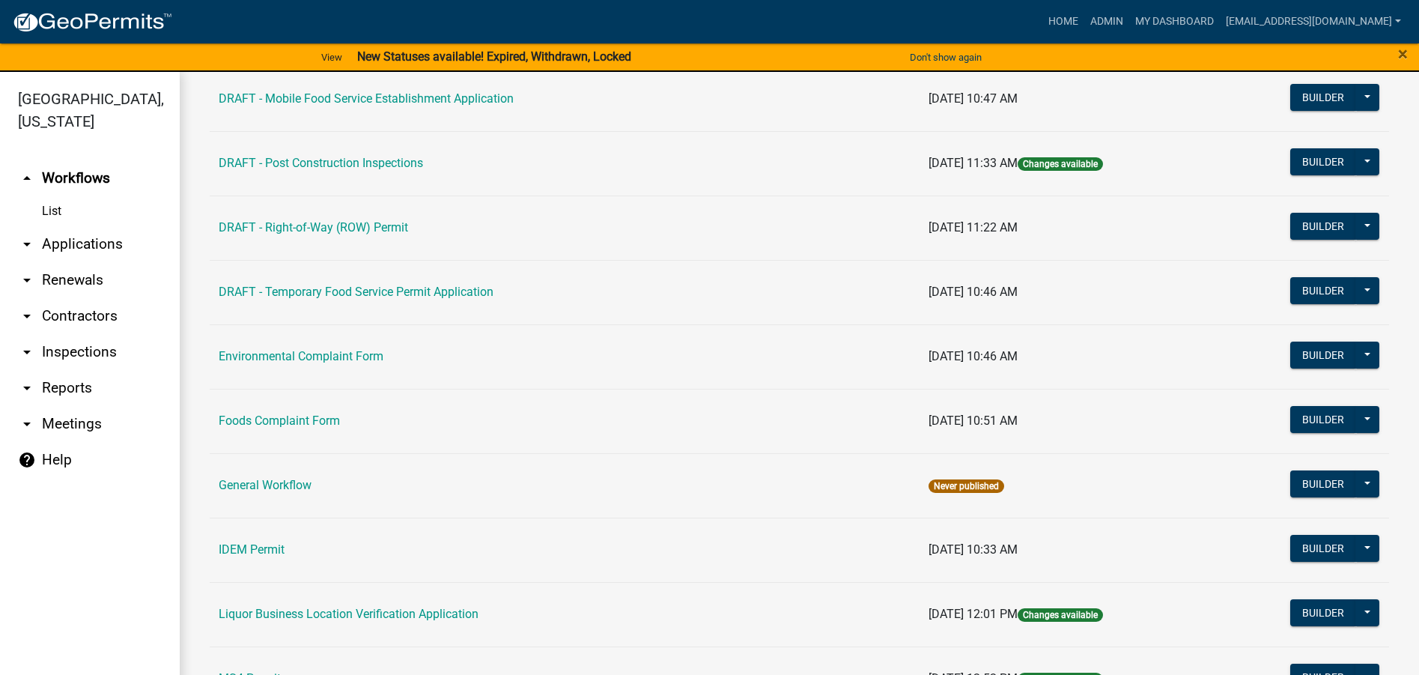
scroll to position [674, 0]
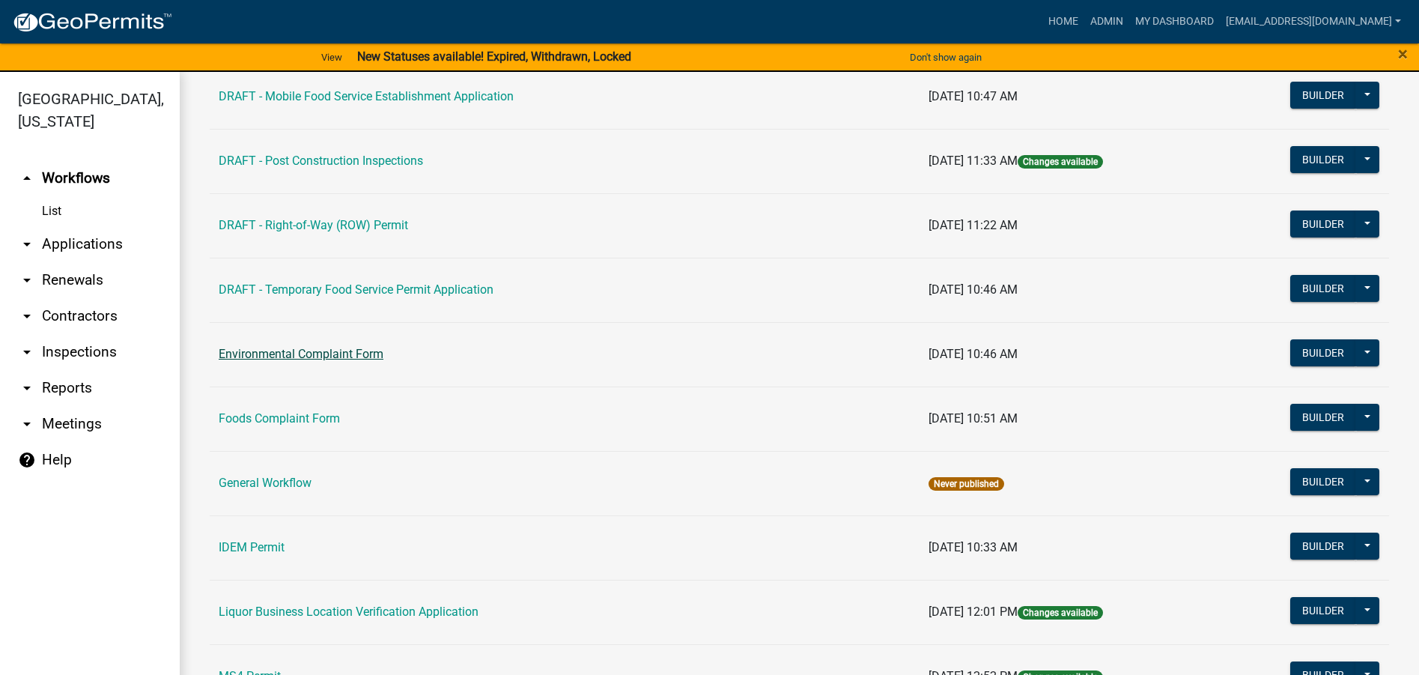
click at [313, 356] on link "Environmental Complaint Form" at bounding box center [301, 354] width 165 height 14
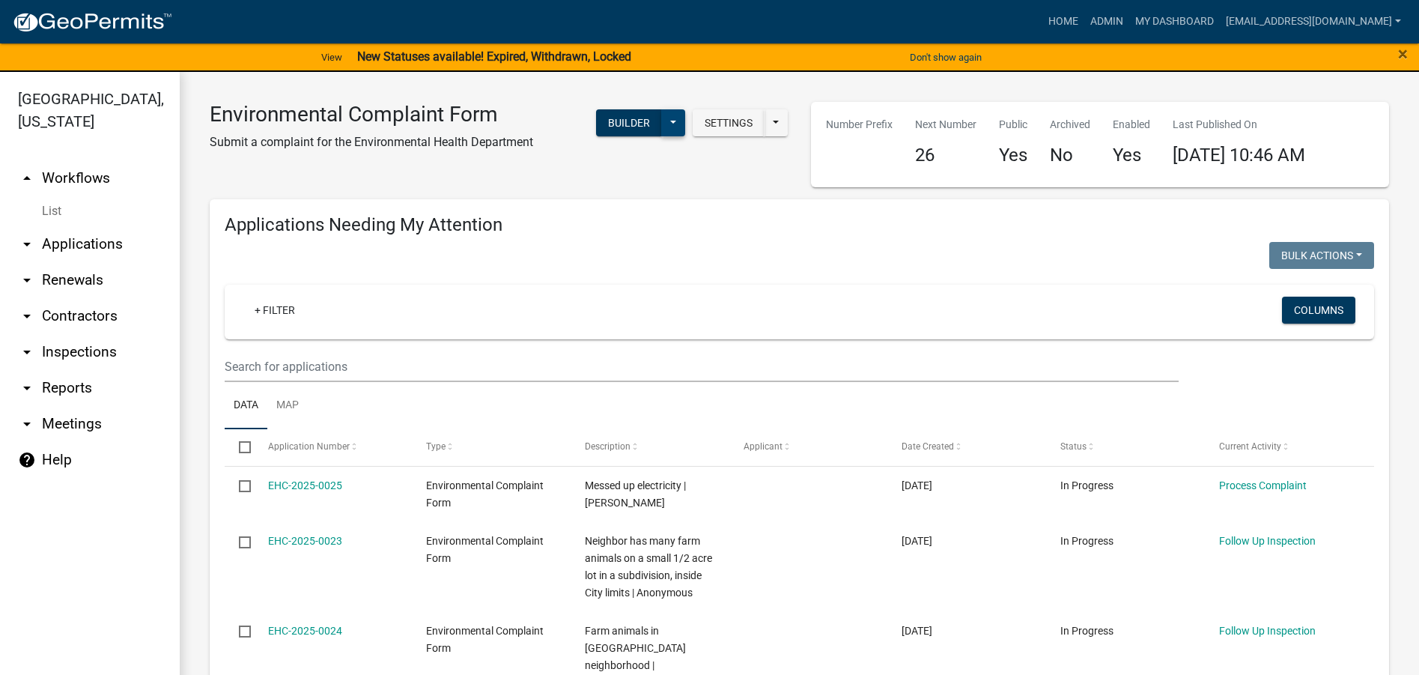
click at [665, 119] on button at bounding box center [673, 122] width 24 height 27
click at [634, 376] on button "Start Application" at bounding box center [623, 377] width 124 height 36
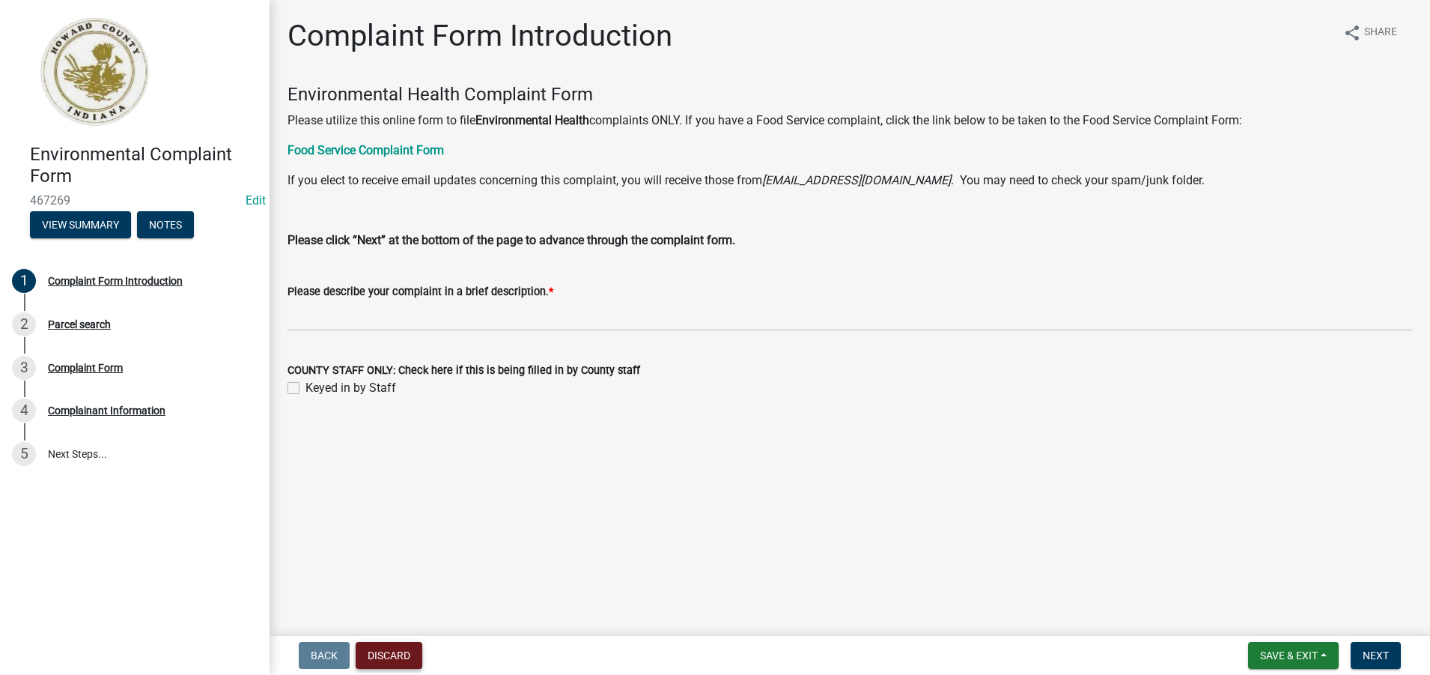
click at [381, 660] on button "Discard" at bounding box center [389, 655] width 67 height 27
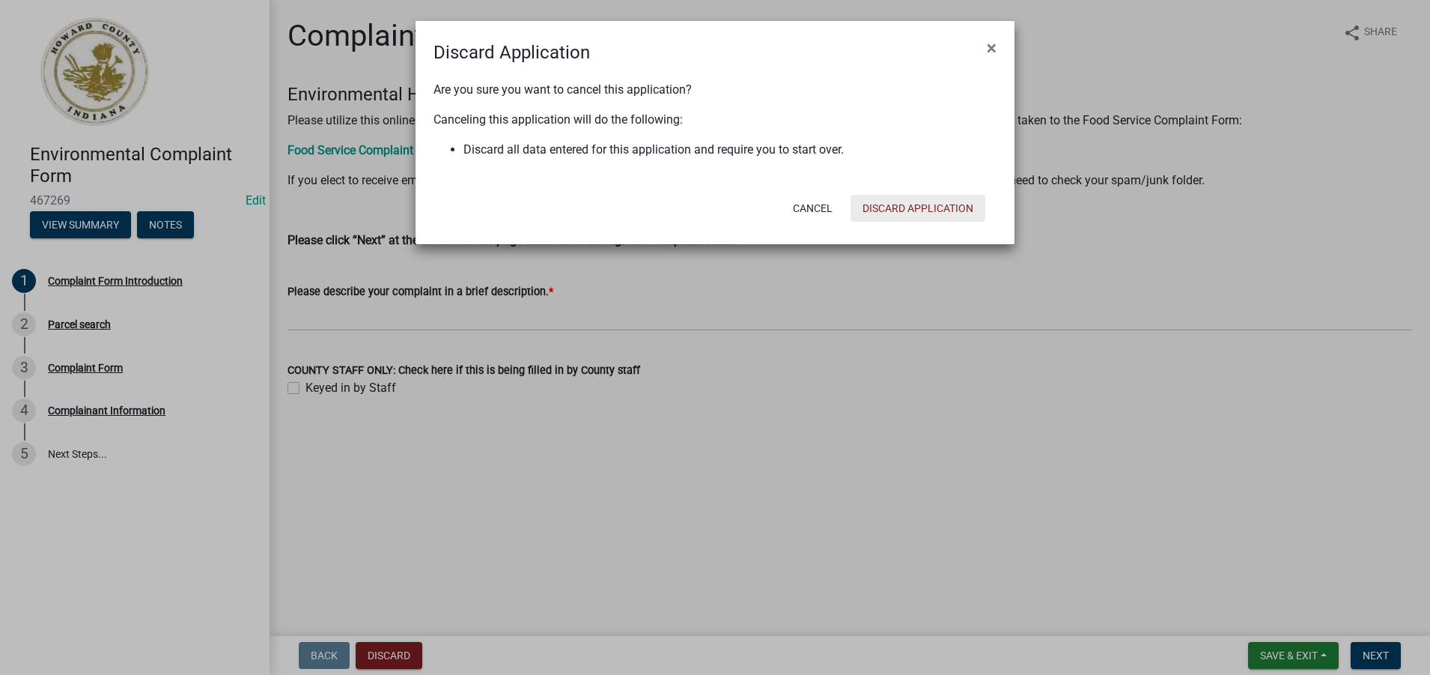
click at [905, 206] on button "Discard Application" at bounding box center [918, 208] width 135 height 27
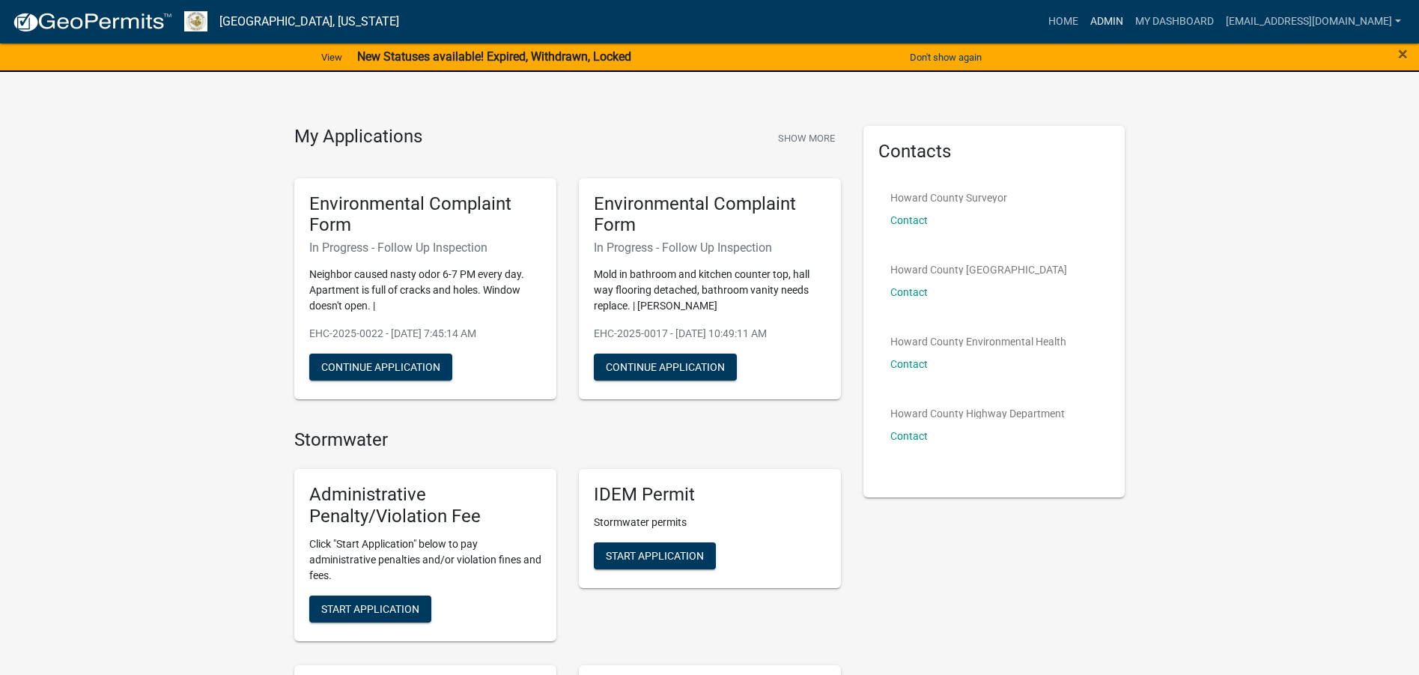
click at [1084, 19] on link "Admin" at bounding box center [1106, 21] width 45 height 28
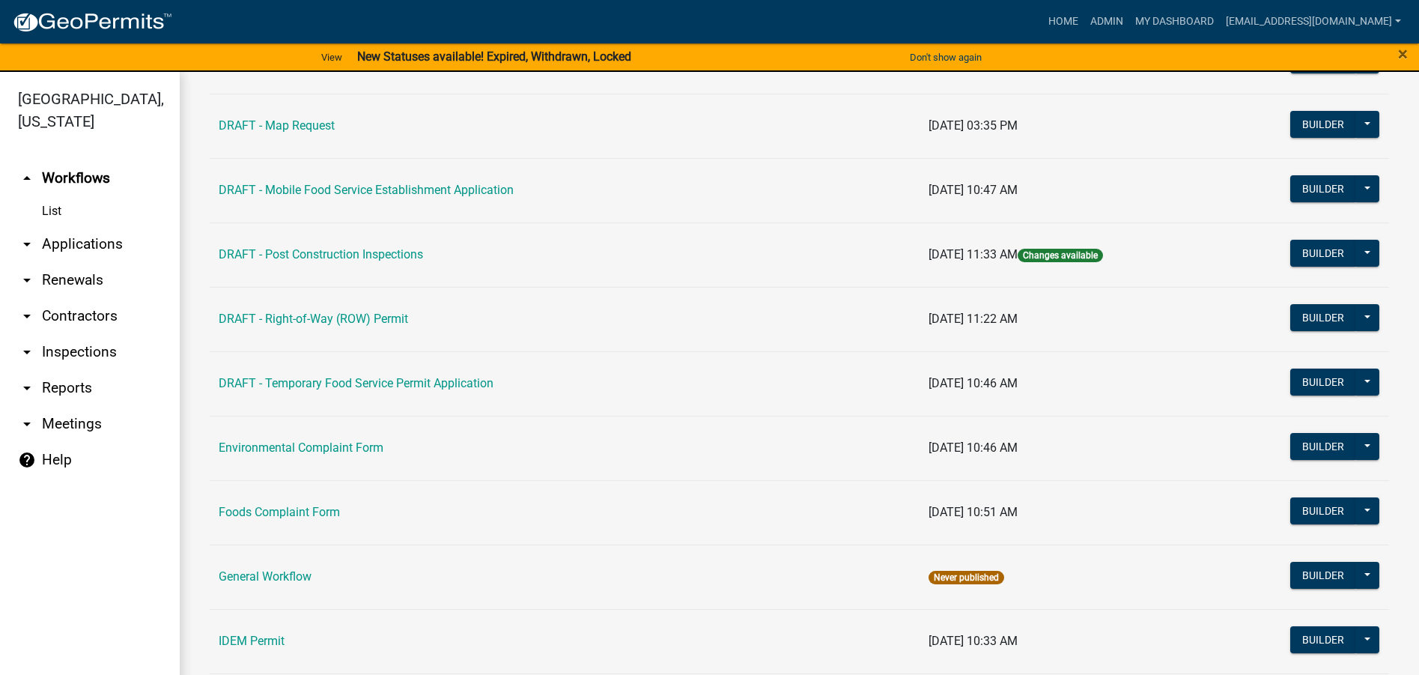
scroll to position [599, 0]
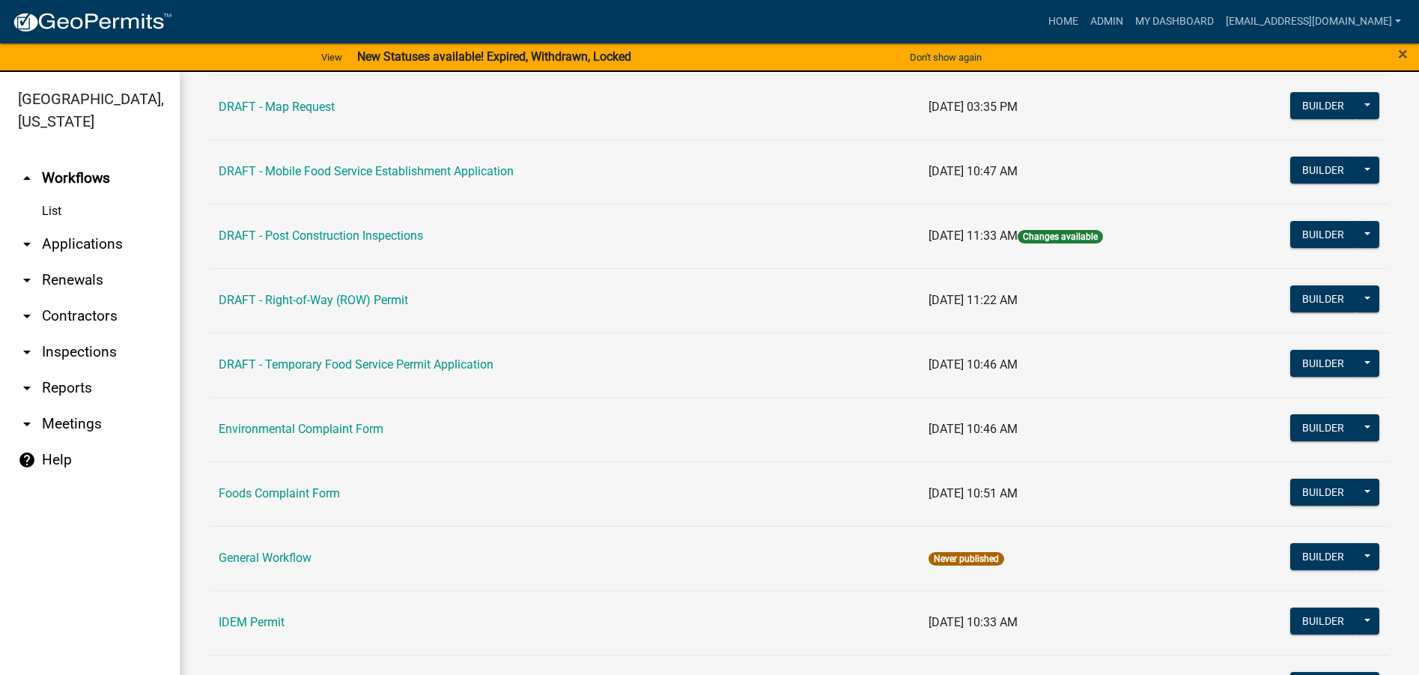
click at [334, 427] on link "Environmental Complaint Form" at bounding box center [301, 429] width 165 height 14
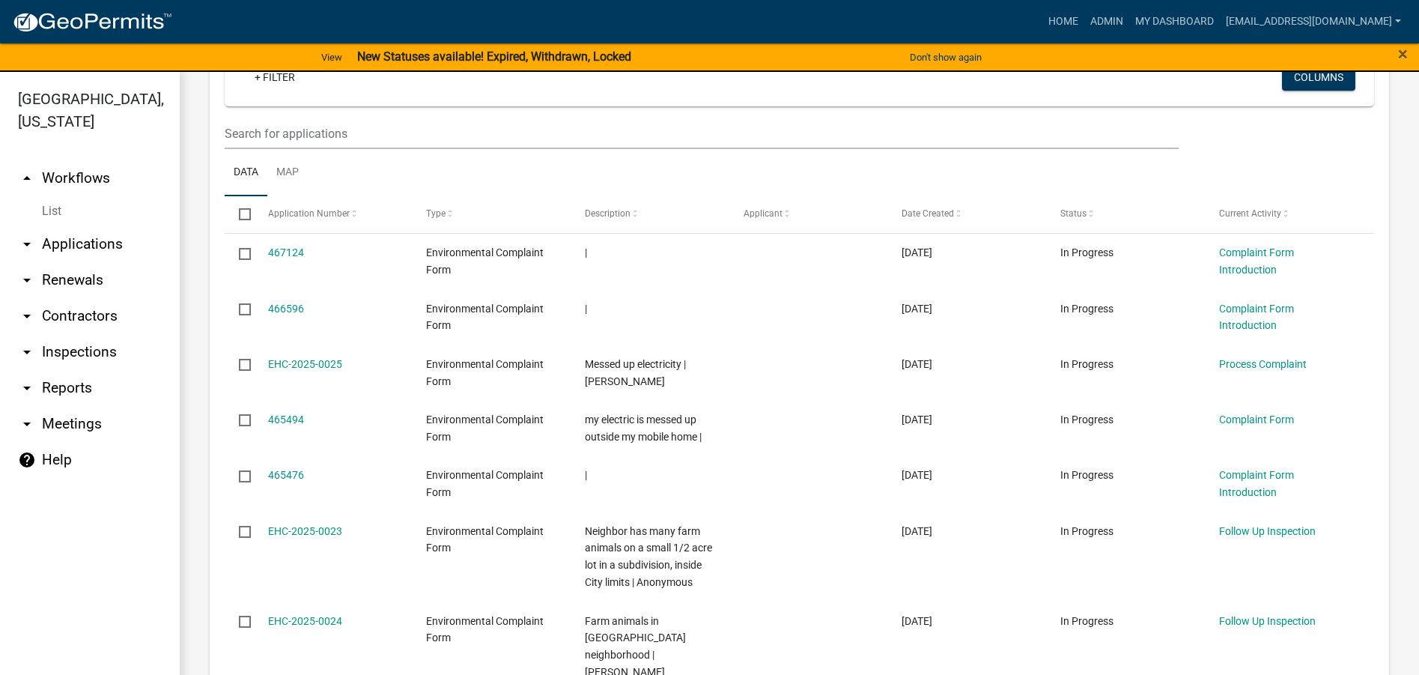
scroll to position [1268, 0]
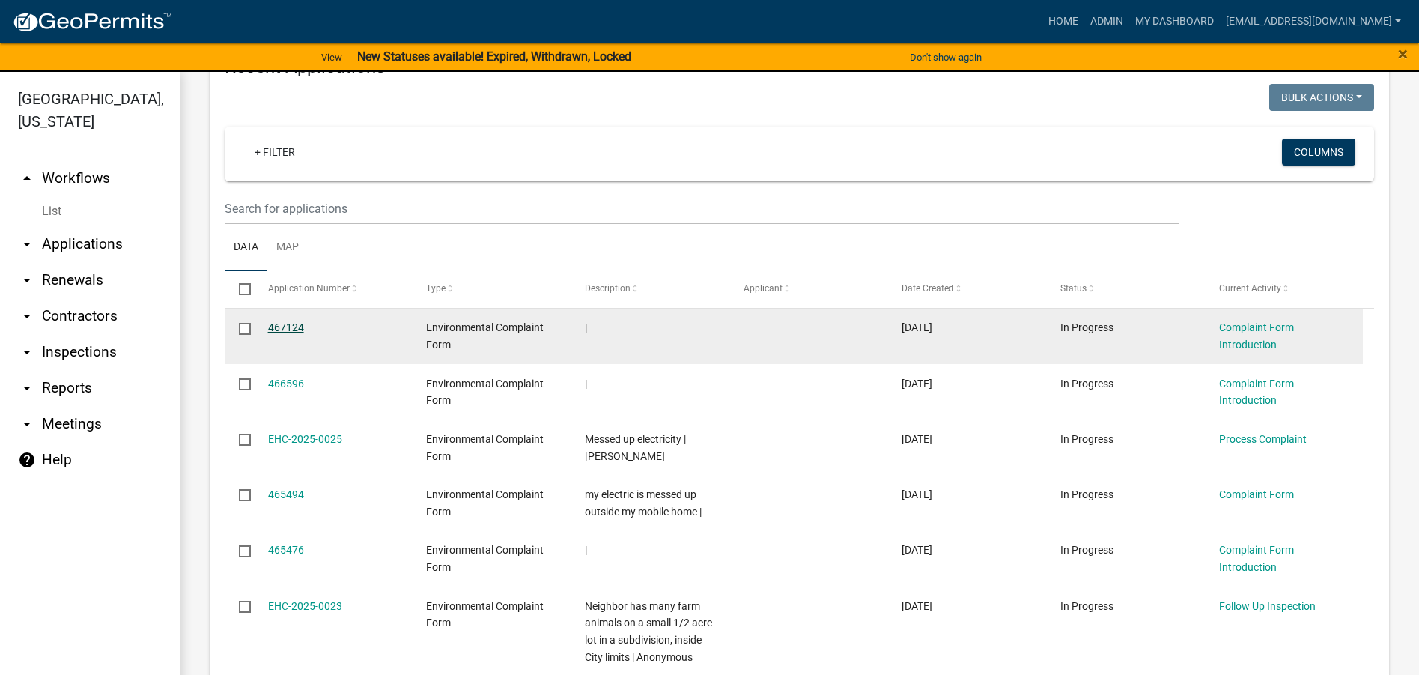
click at [287, 326] on link "467124" at bounding box center [286, 327] width 36 height 12
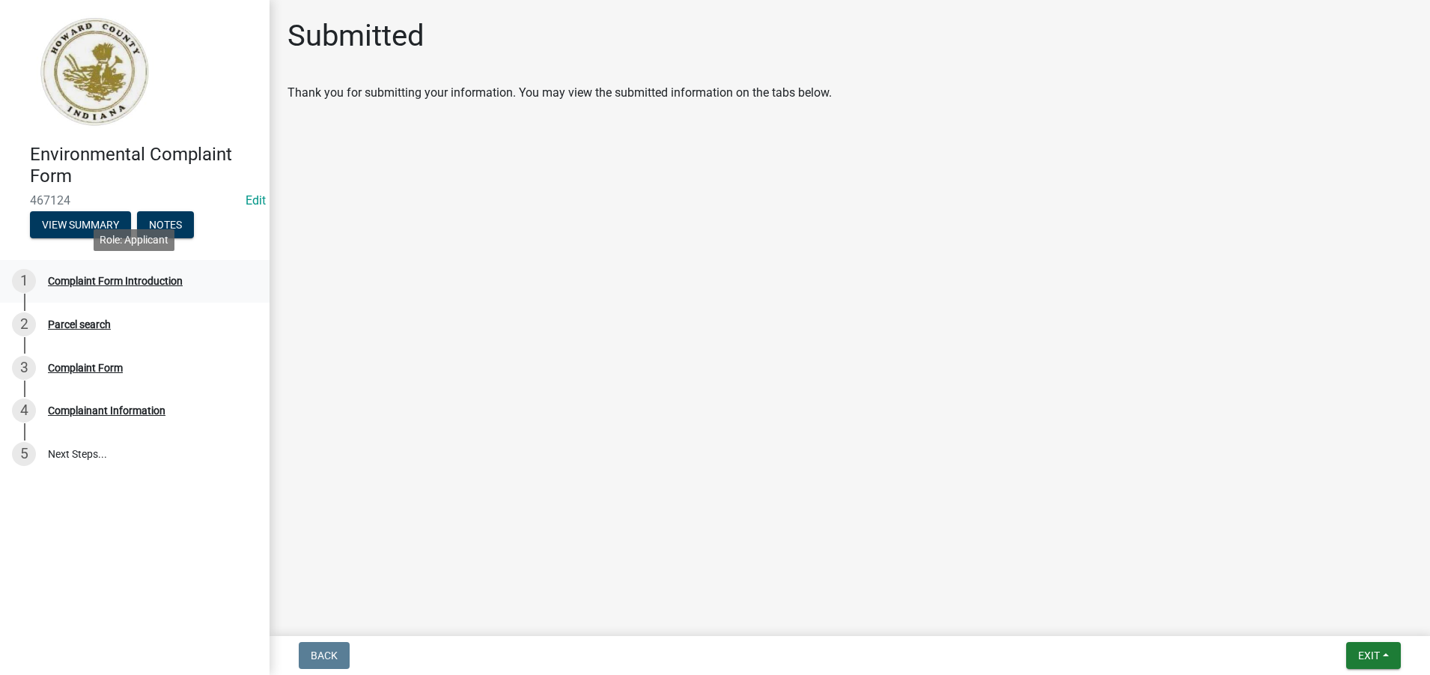
click at [139, 280] on div "Complaint Form Introduction" at bounding box center [115, 281] width 135 height 10
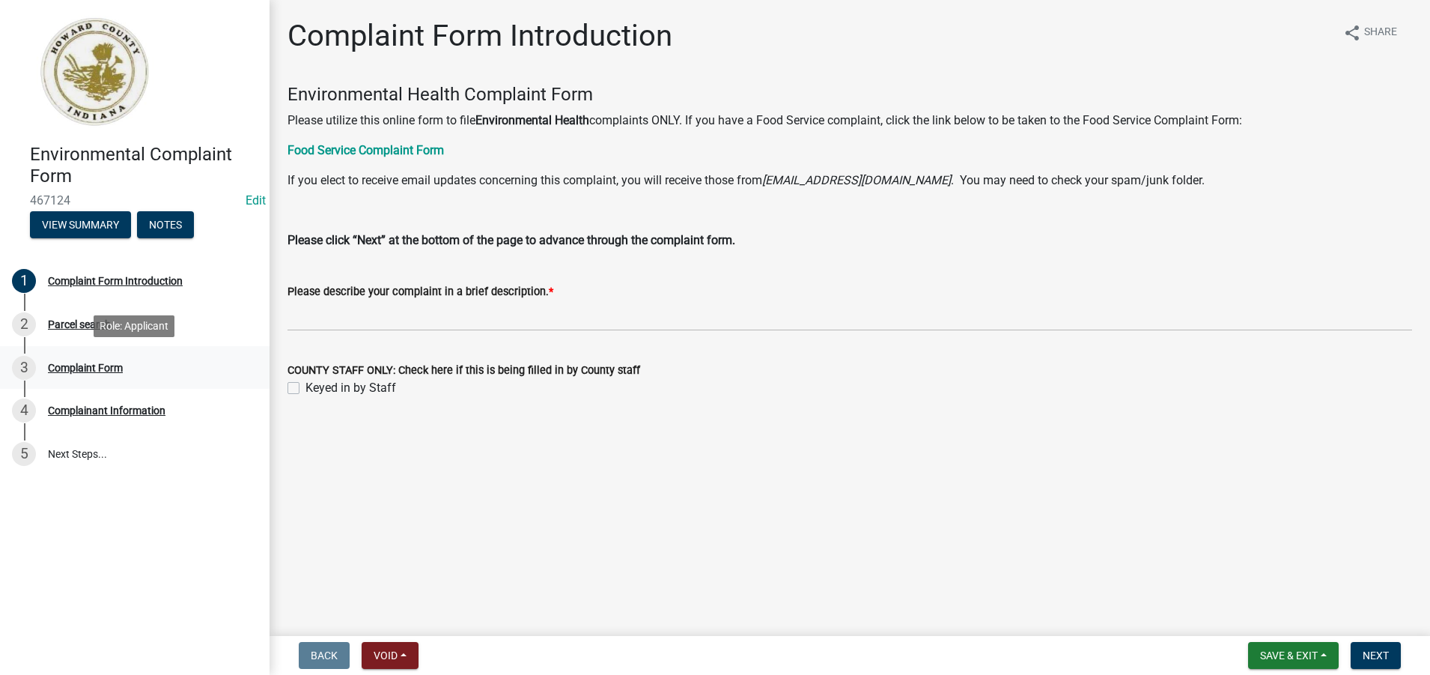
click at [83, 365] on div "Complaint Form" at bounding box center [85, 367] width 75 height 10
click at [98, 323] on div "Parcel search" at bounding box center [79, 324] width 63 height 10
click at [73, 279] on div "Complaint Form Introduction" at bounding box center [115, 281] width 135 height 10
click at [75, 225] on button "View Summary" at bounding box center [80, 224] width 101 height 27
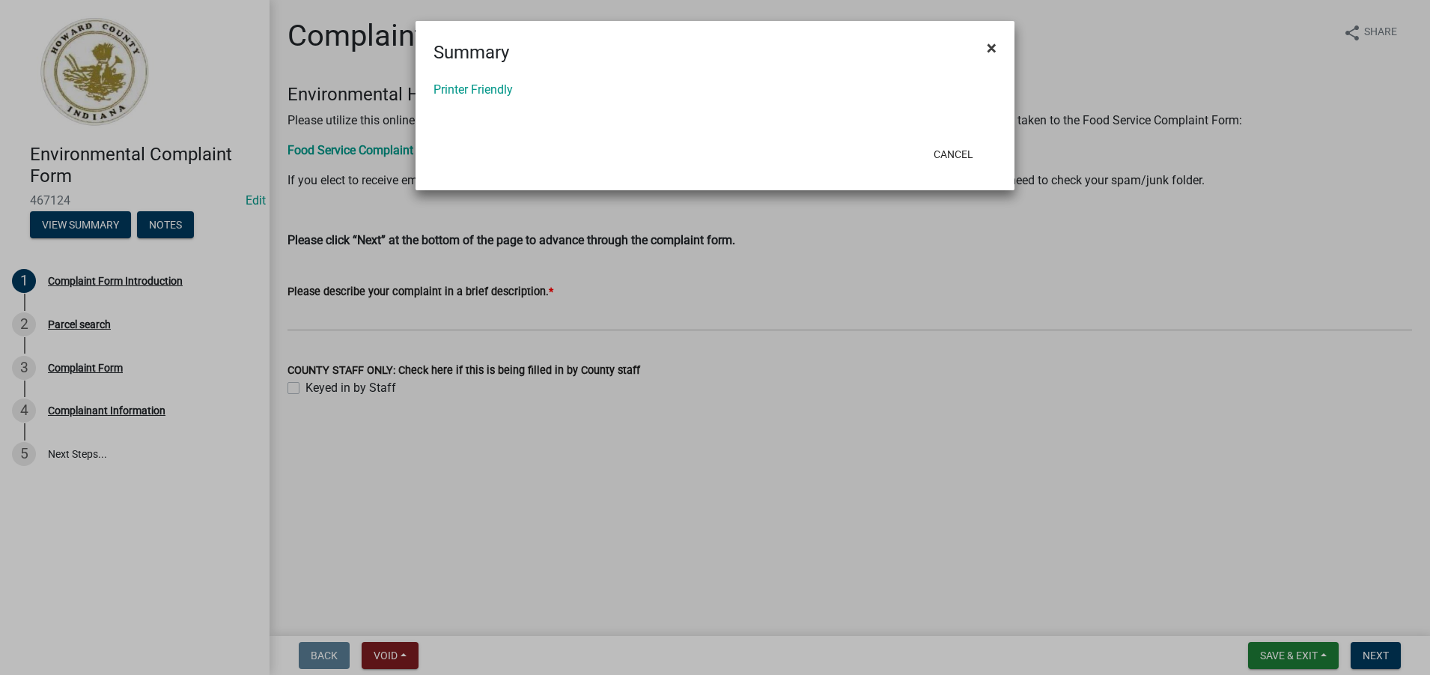
click at [997, 46] on button "×" at bounding box center [992, 48] width 34 height 42
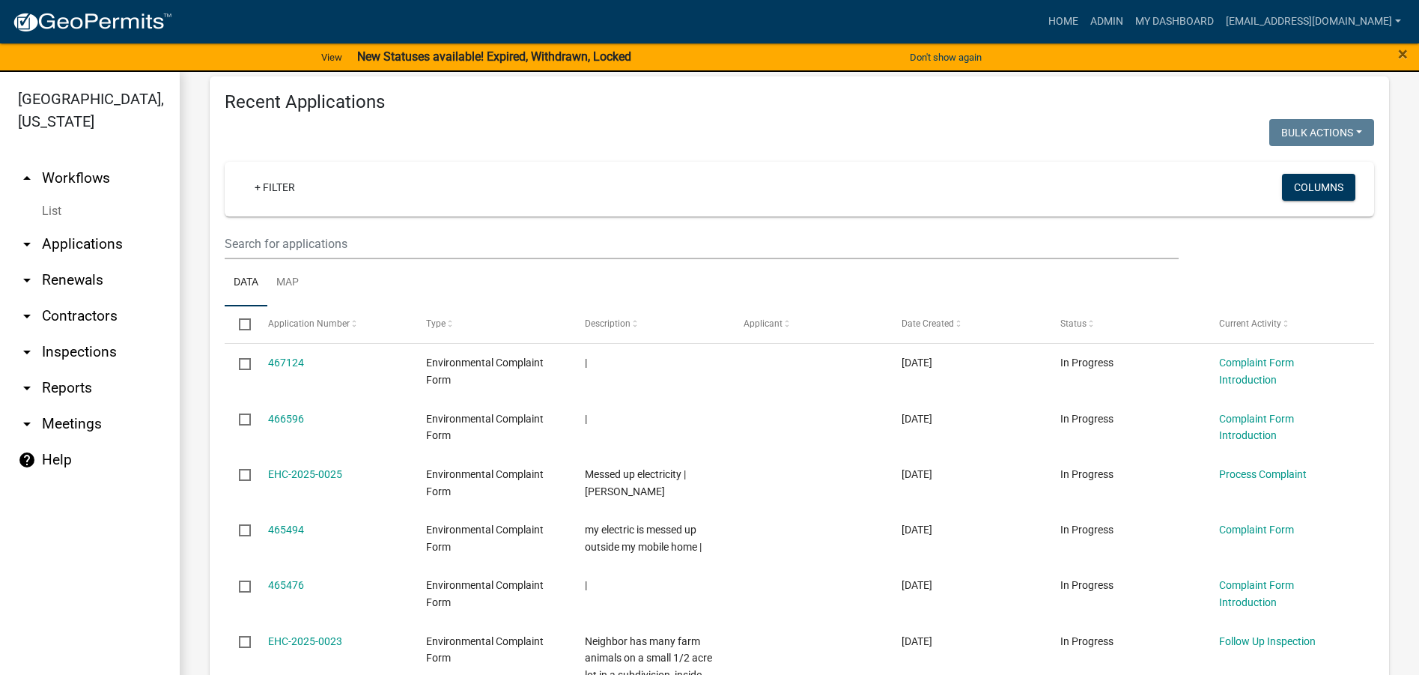
scroll to position [1198, 0]
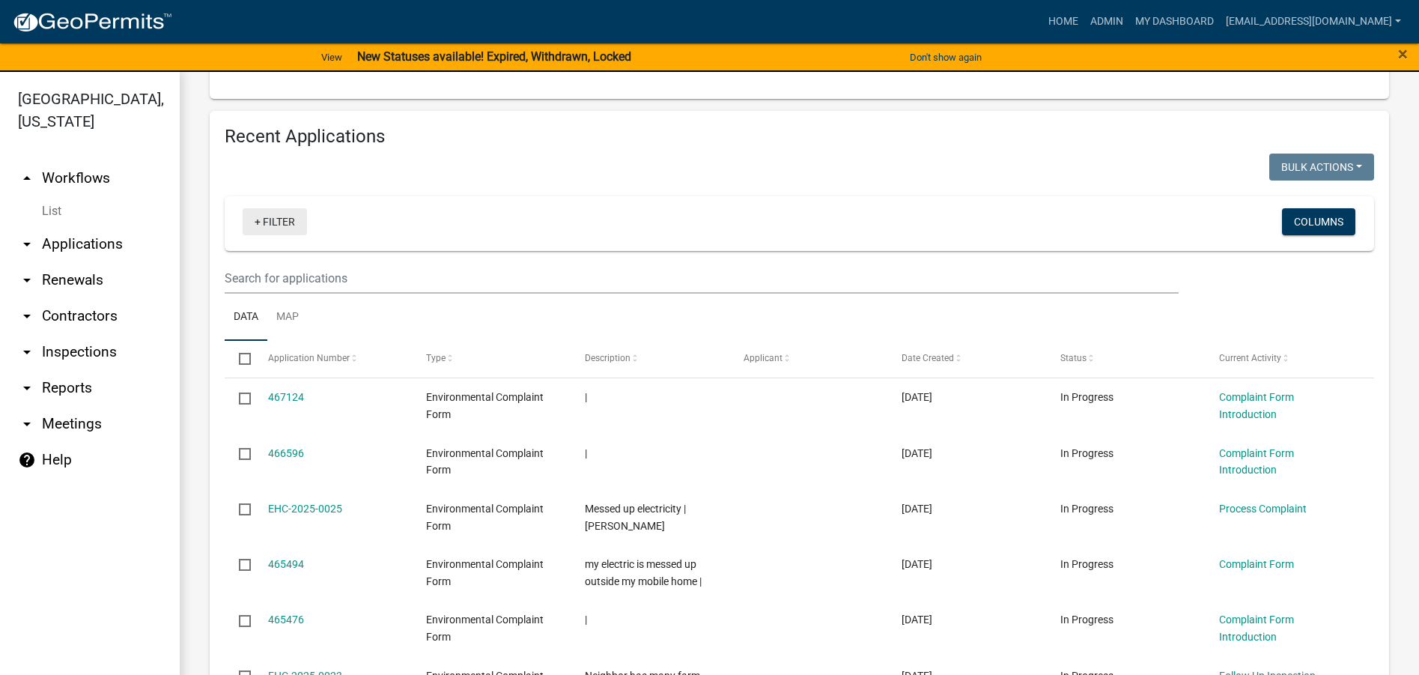
click at [288, 221] on link "+ Filter" at bounding box center [275, 221] width 64 height 27
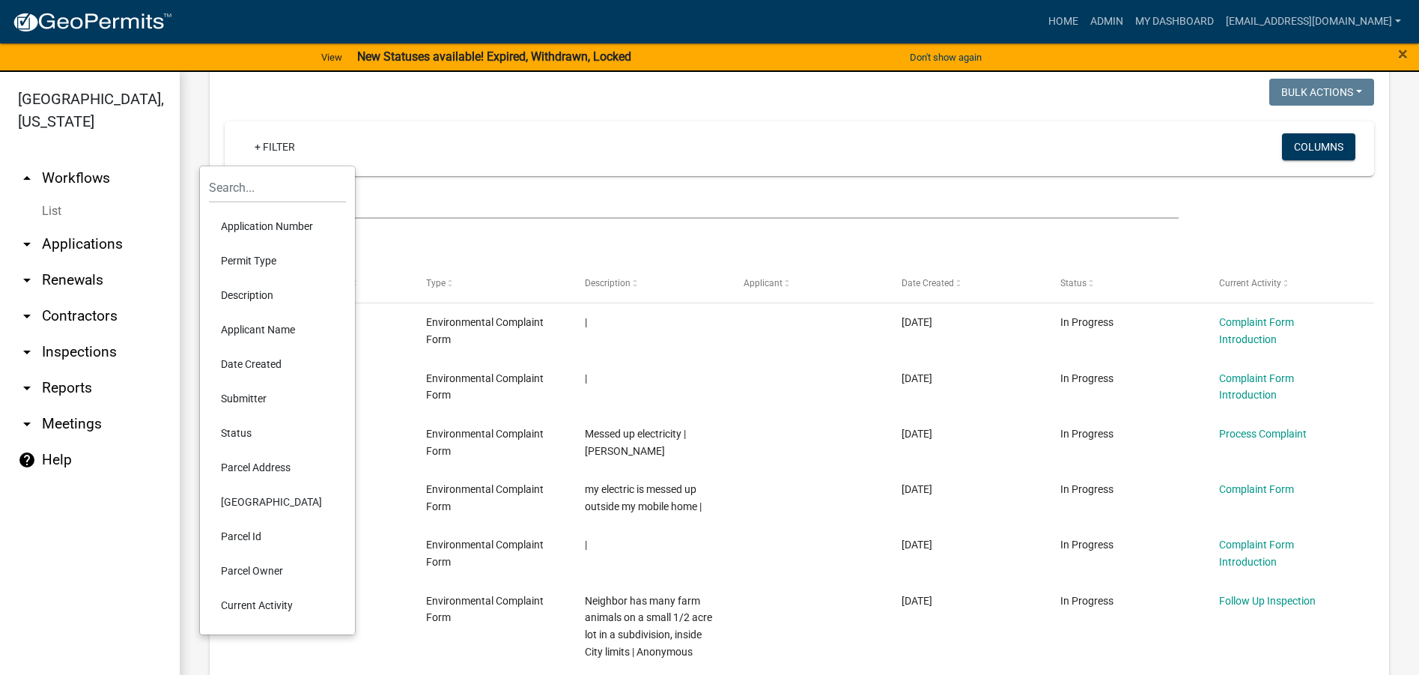
scroll to position [1348, 0]
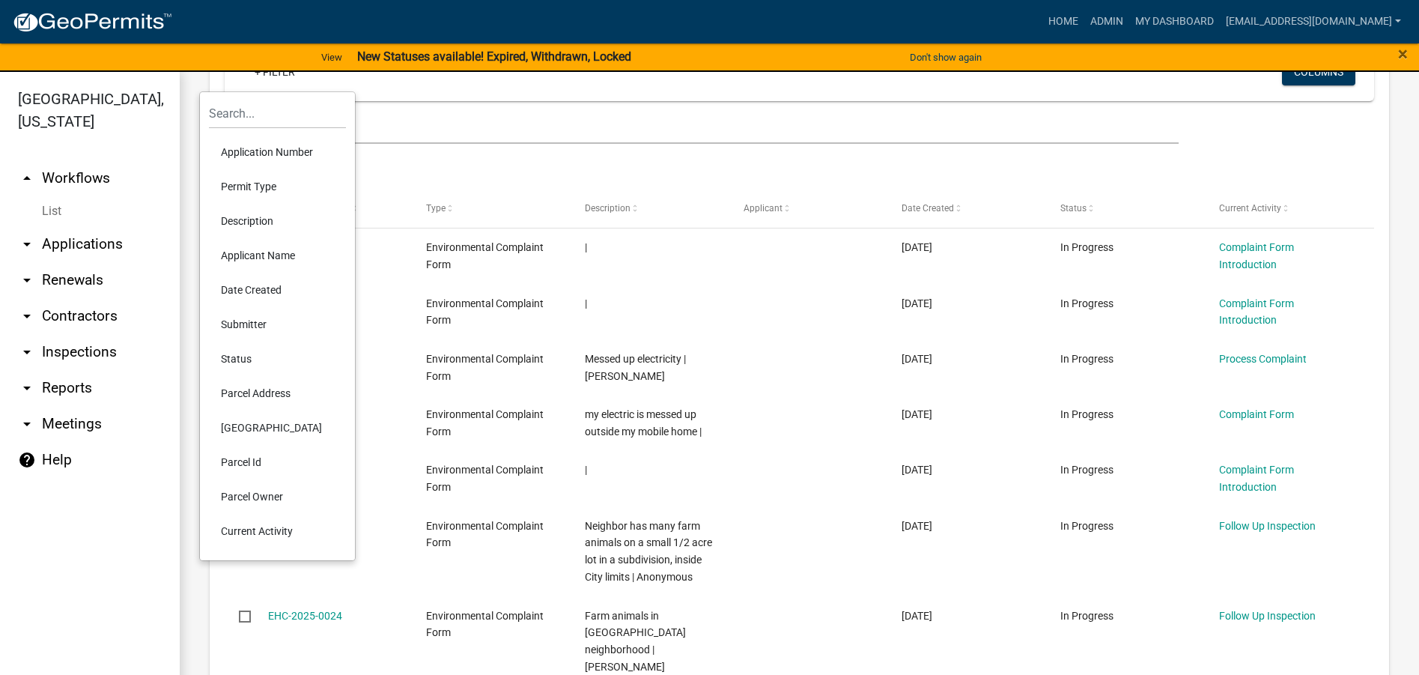
click at [271, 529] on li "Current Activity" at bounding box center [277, 531] width 137 height 34
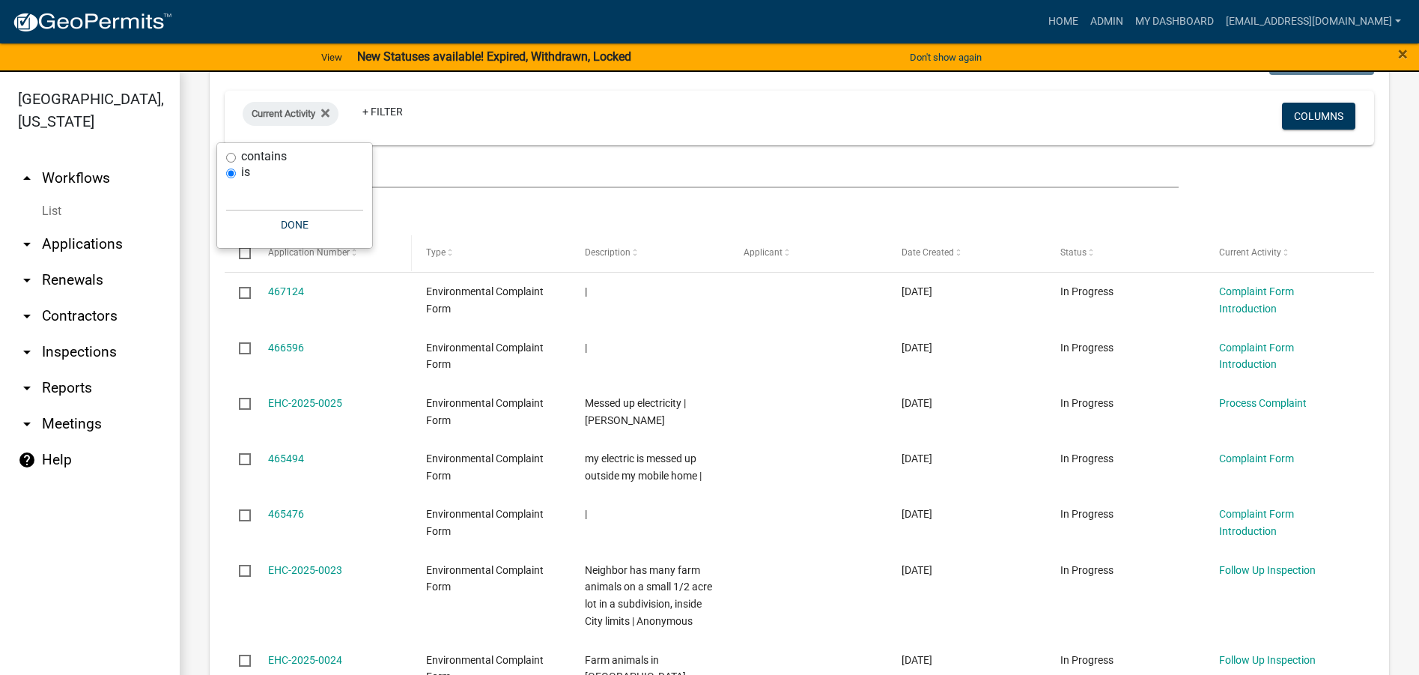
scroll to position [1269, 0]
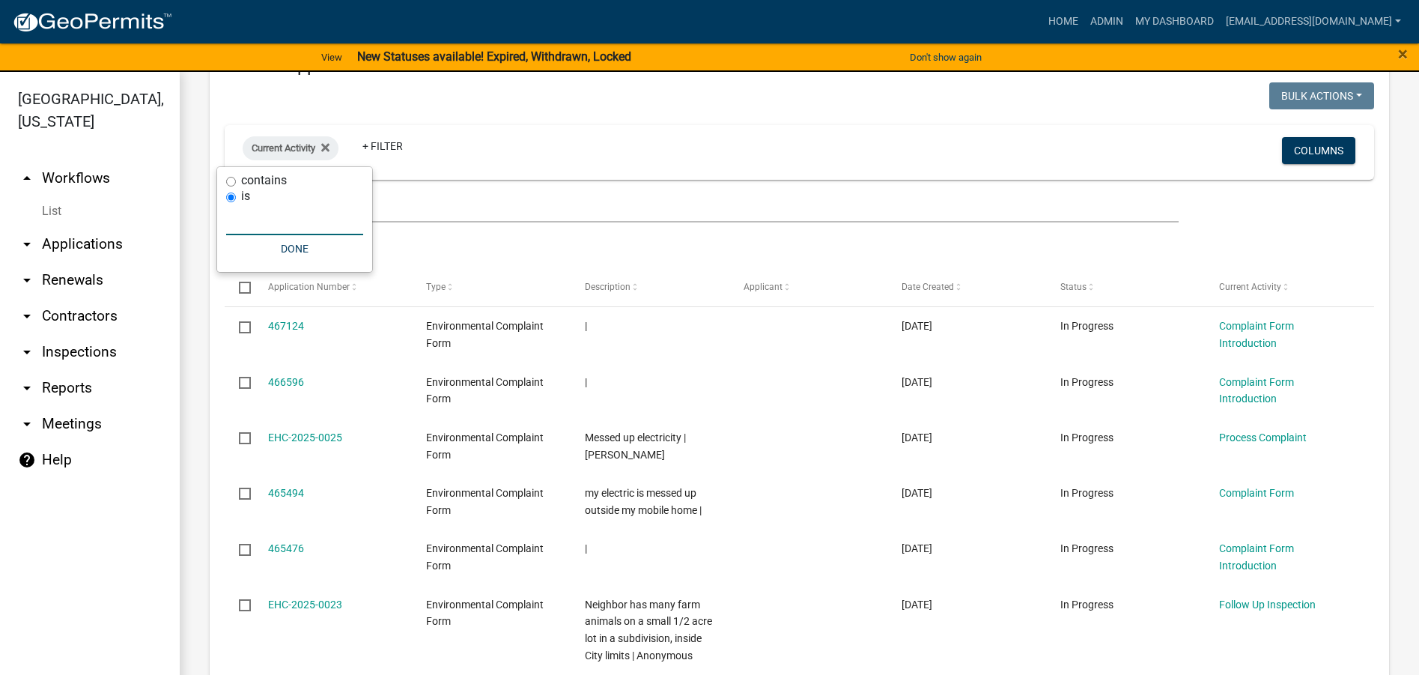
click at [243, 225] on input "text" at bounding box center [294, 219] width 137 height 31
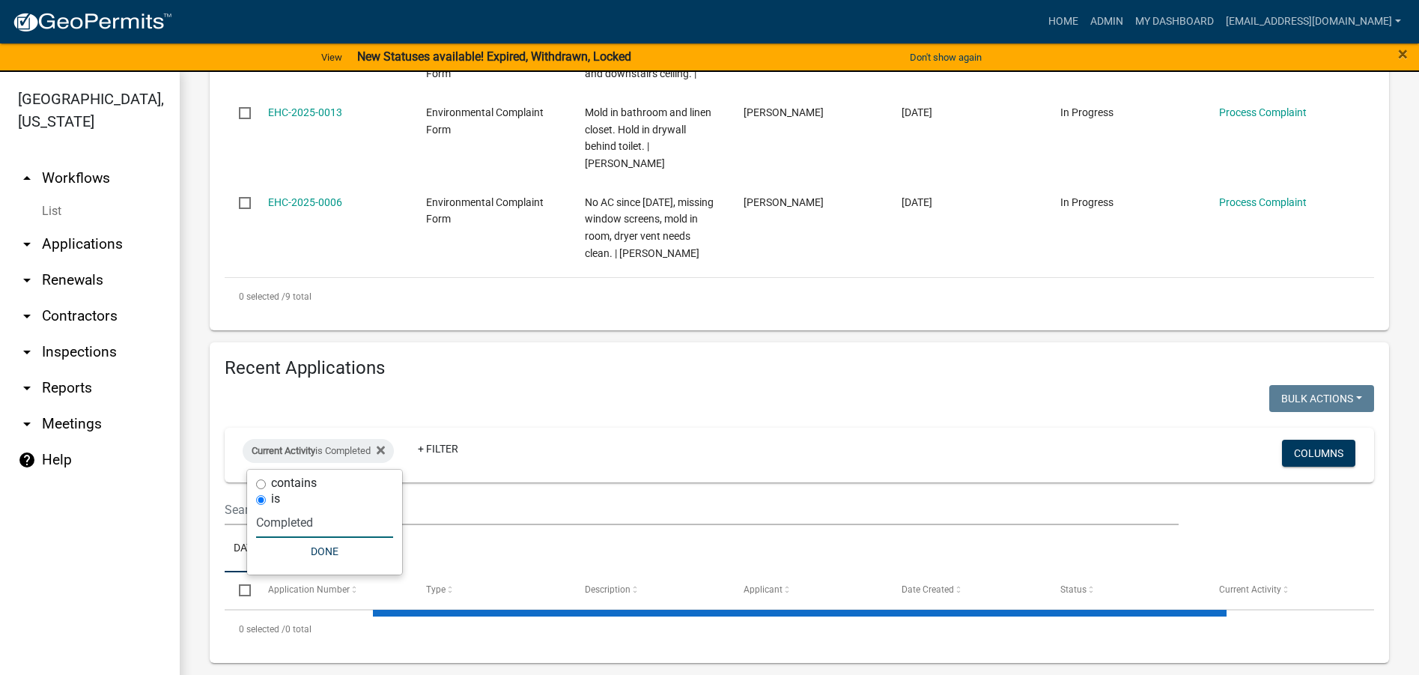
scroll to position [1004, 0]
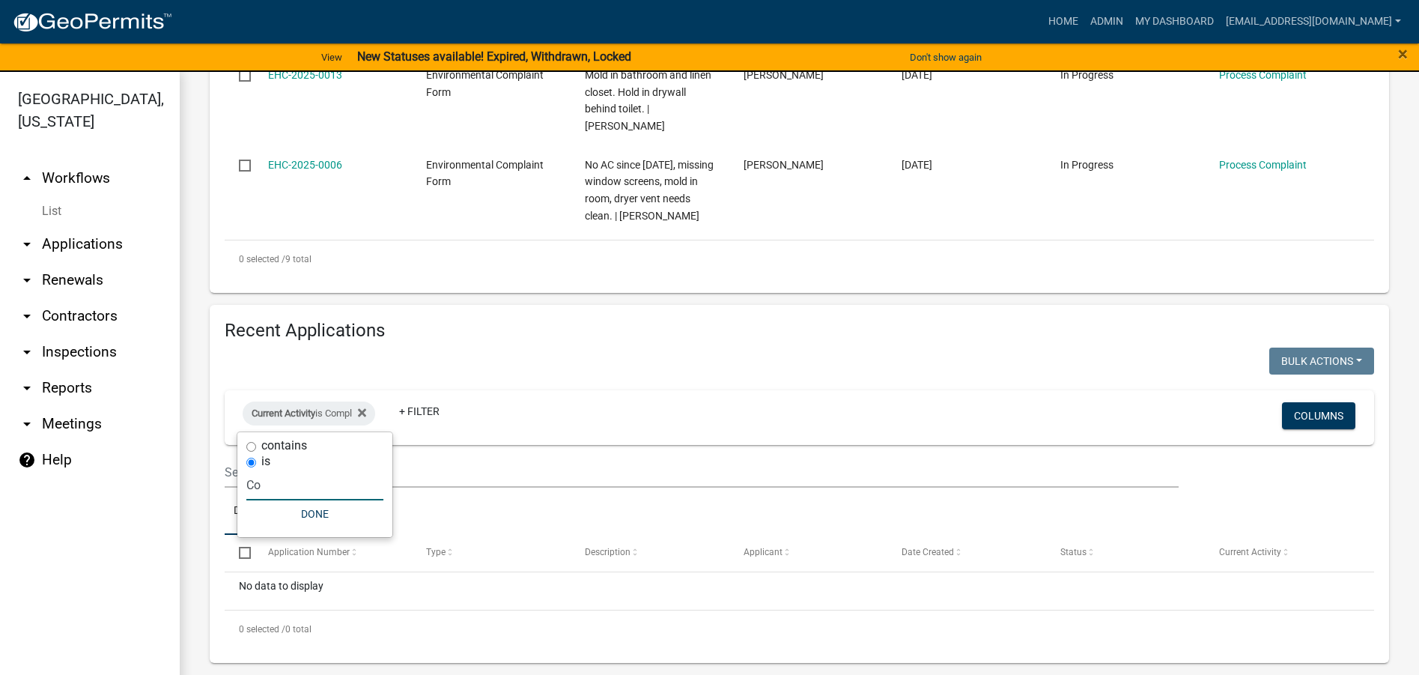
type input "C"
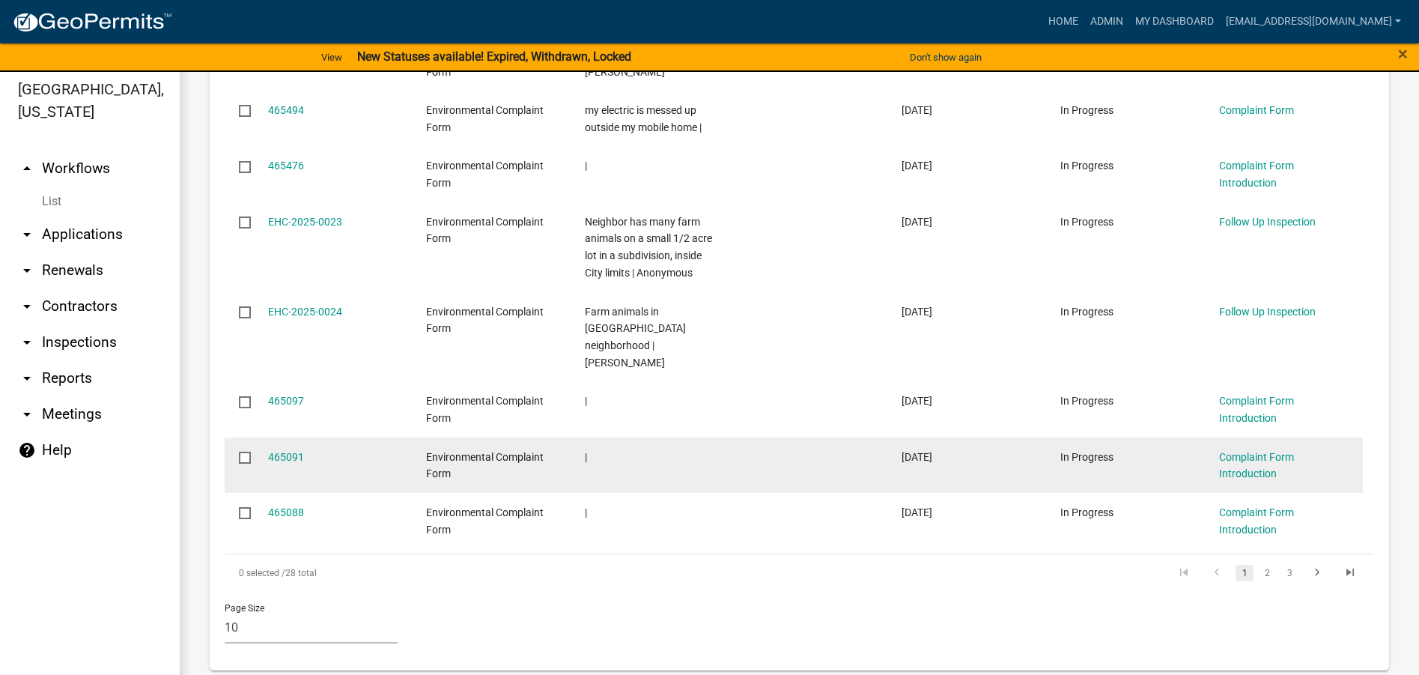
scroll to position [18, 0]
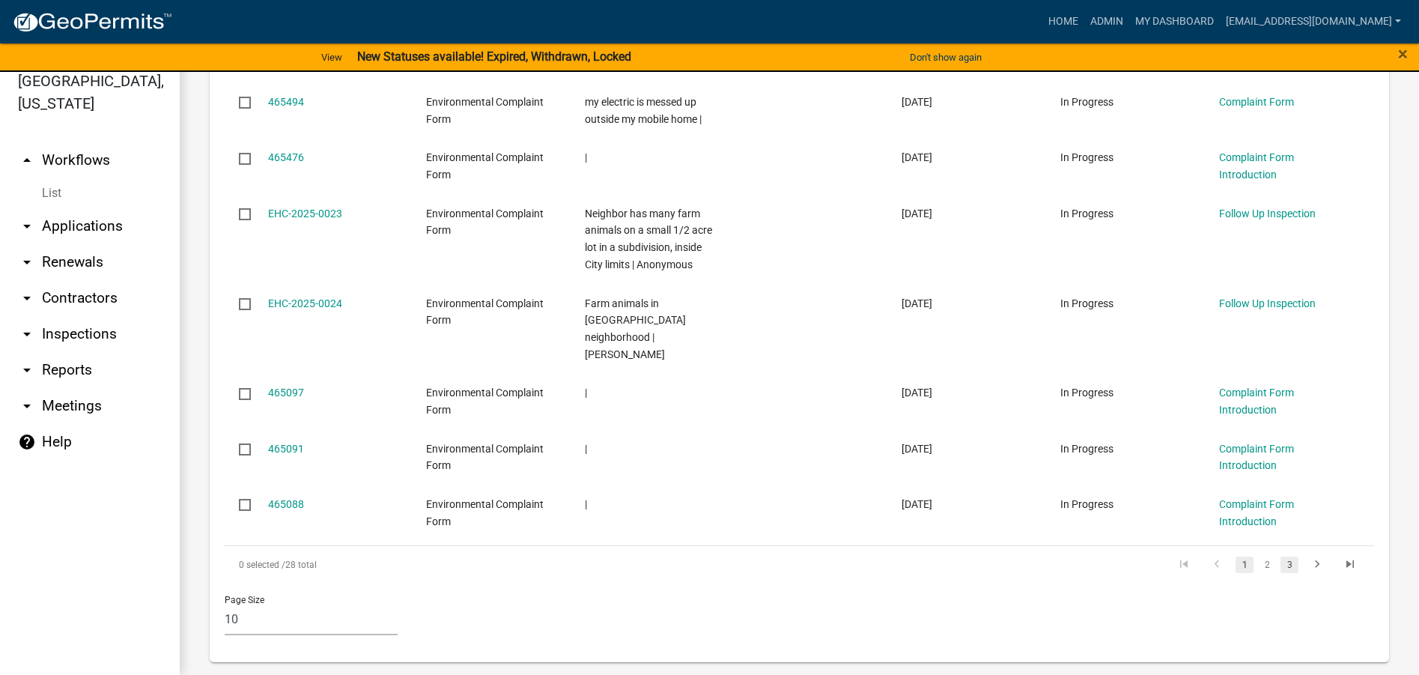
click at [1283, 556] on link "3" at bounding box center [1289, 564] width 18 height 16
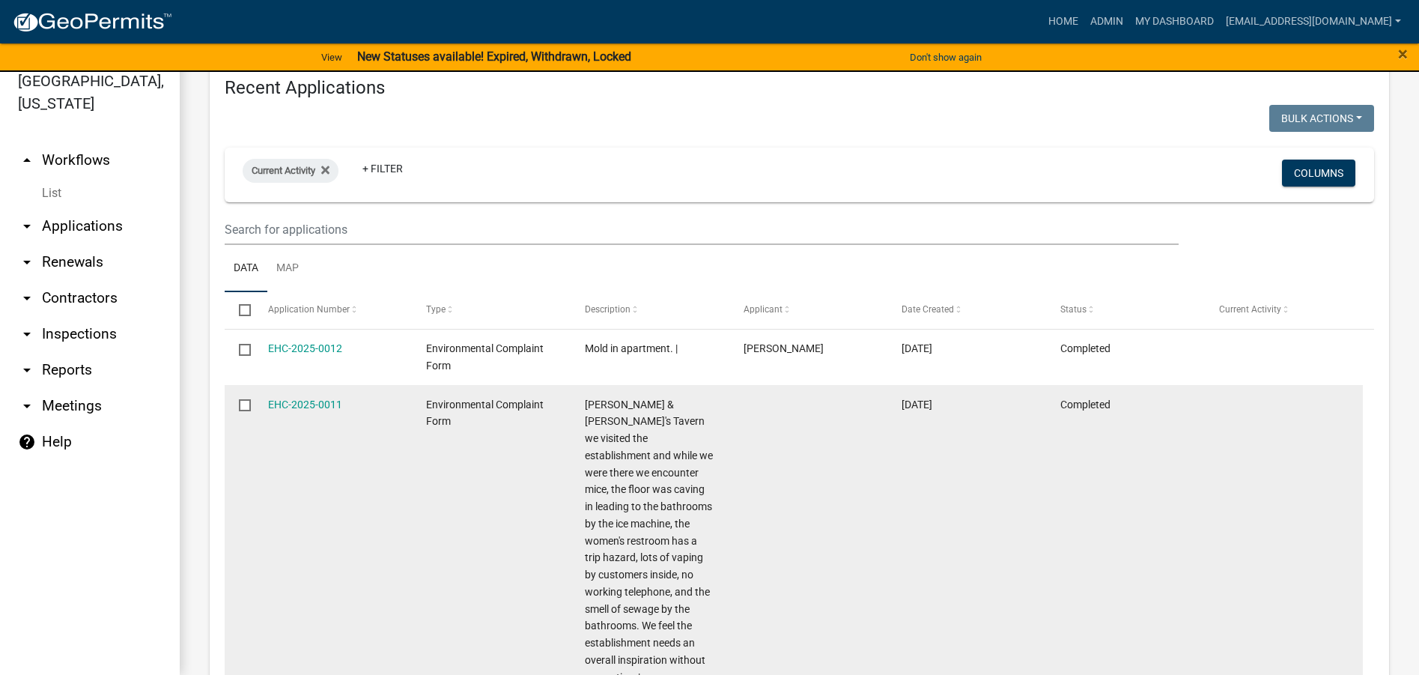
scroll to position [1150, 0]
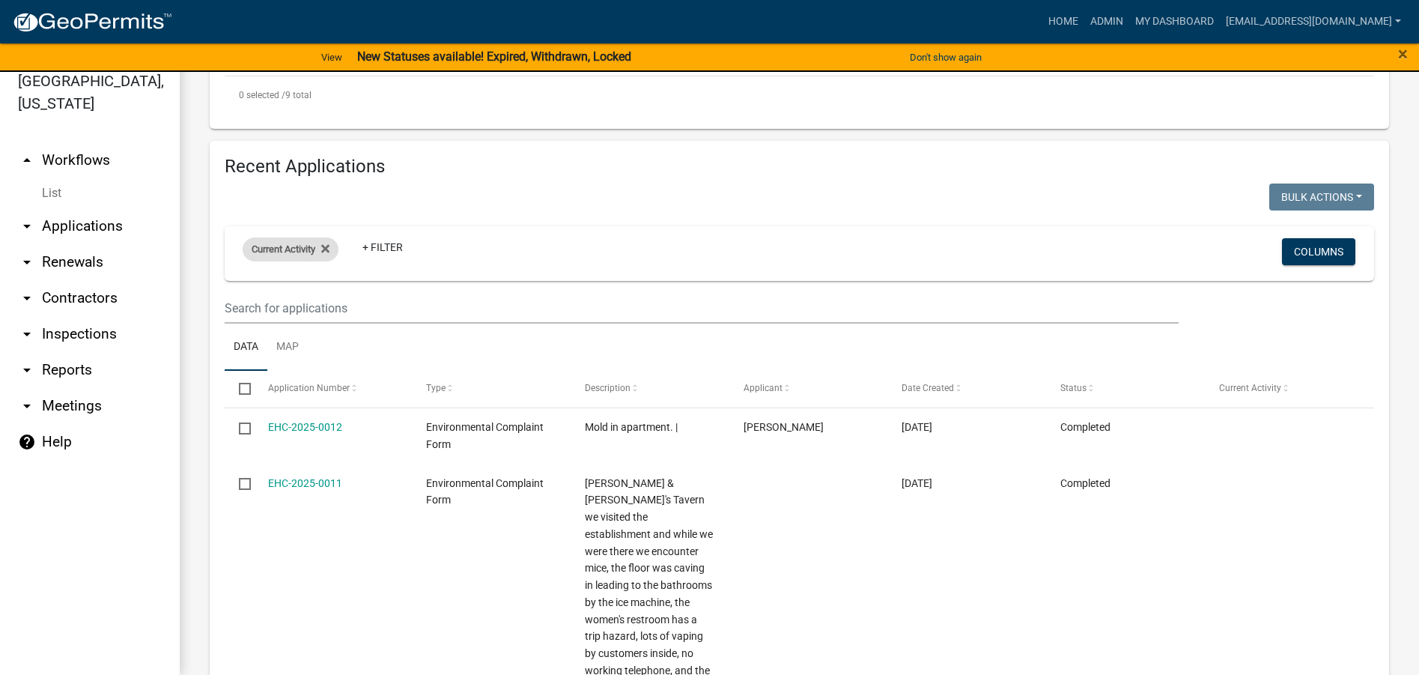
click at [333, 249] on div "Current Activity Remove this filter" at bounding box center [291, 249] width 96 height 24
click at [328, 248] on icon at bounding box center [325, 248] width 8 height 8
click at [291, 251] on link "+ Filter" at bounding box center [275, 251] width 64 height 27
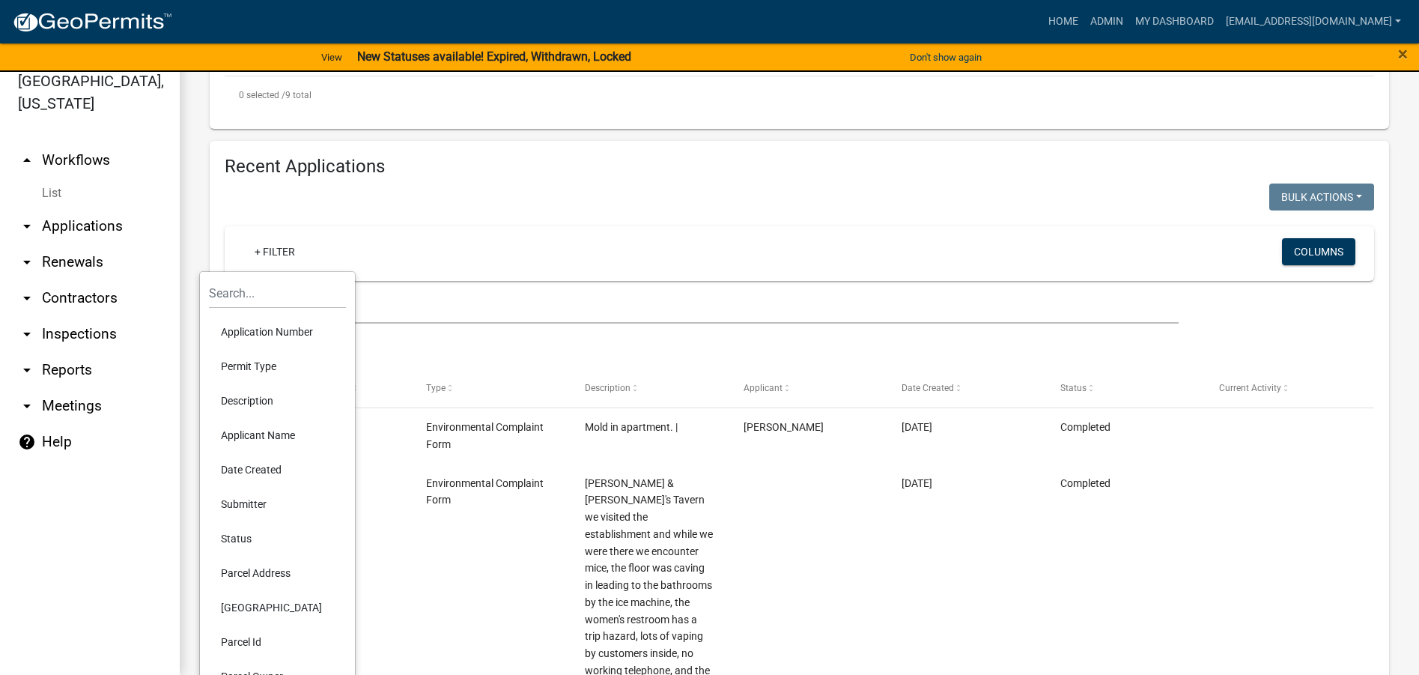
click at [252, 545] on li "Status" at bounding box center [277, 538] width 137 height 34
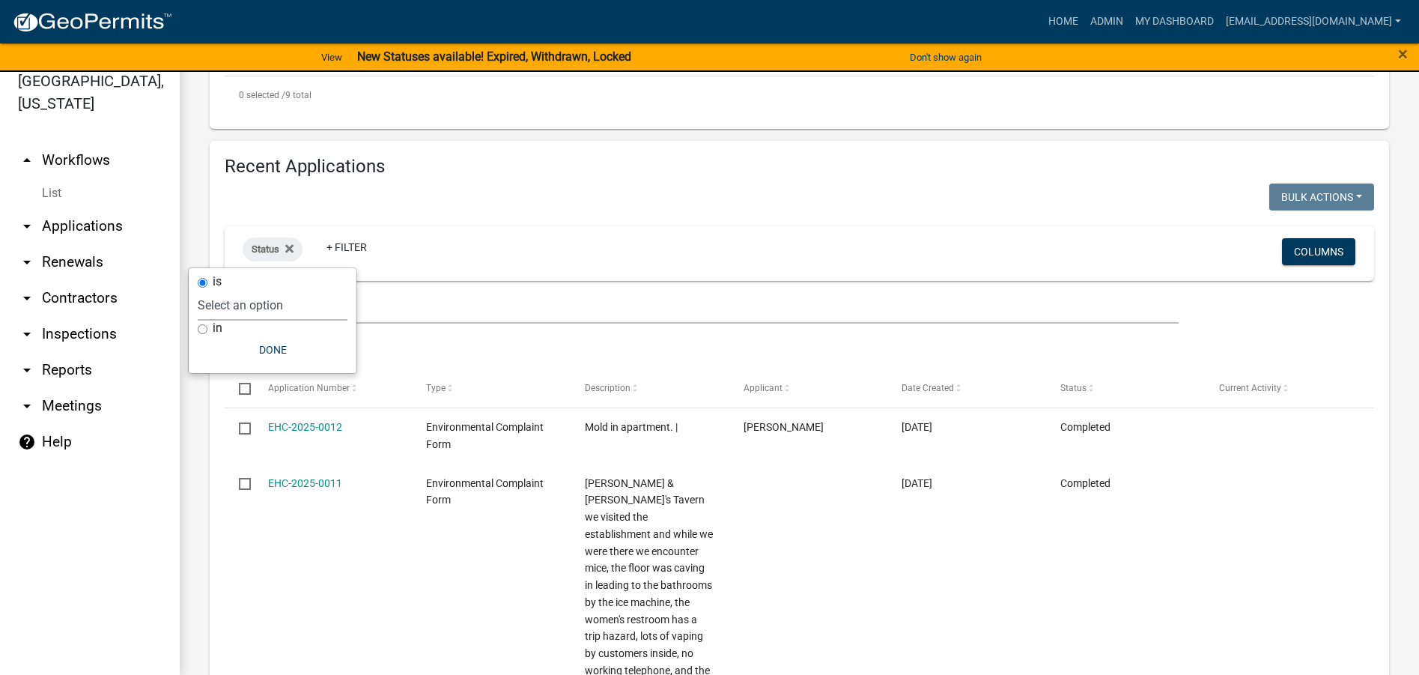
click at [258, 312] on select "Select an option Not Started In Progress Completed Expired Locked Withdrawn Voi…" at bounding box center [273, 305] width 150 height 31
select select "2"
click at [228, 290] on select "Select an option Not Started In Progress Completed Expired Locked Withdrawn Voi…" at bounding box center [273, 305] width 150 height 31
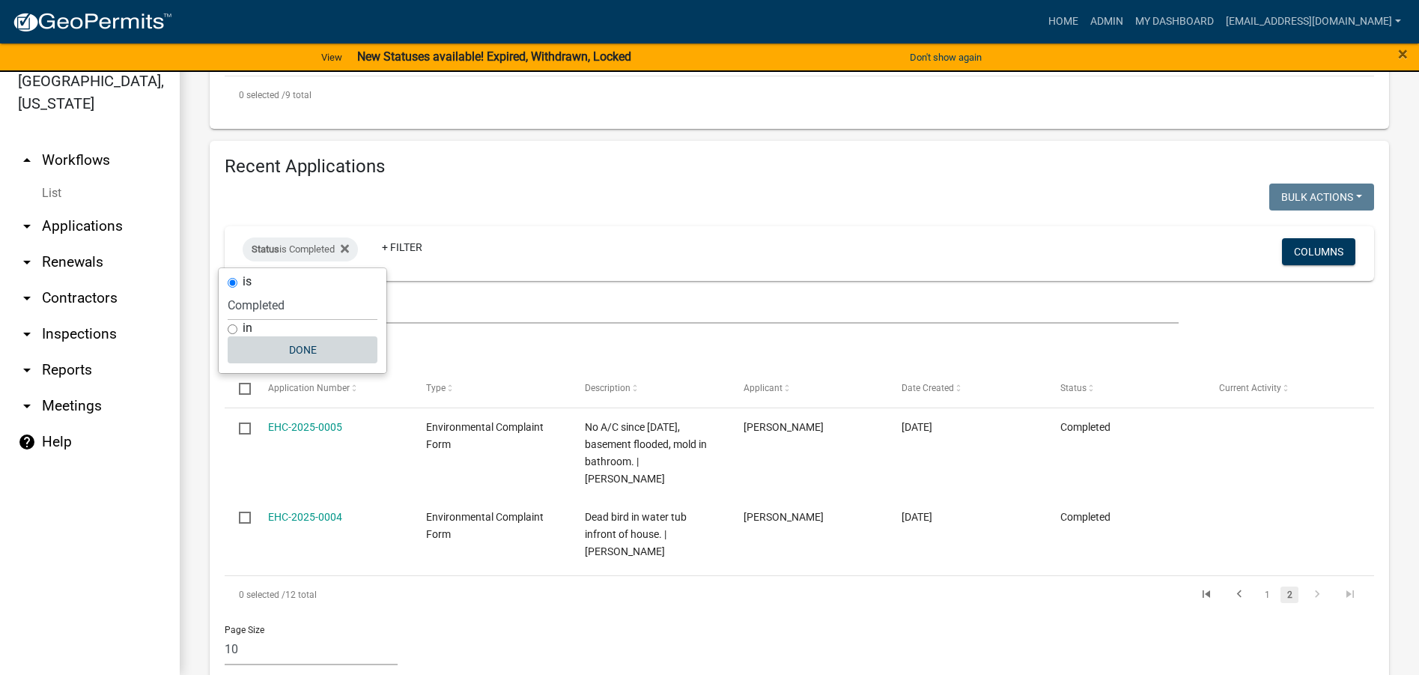
click at [294, 355] on button "Done" at bounding box center [303, 349] width 150 height 27
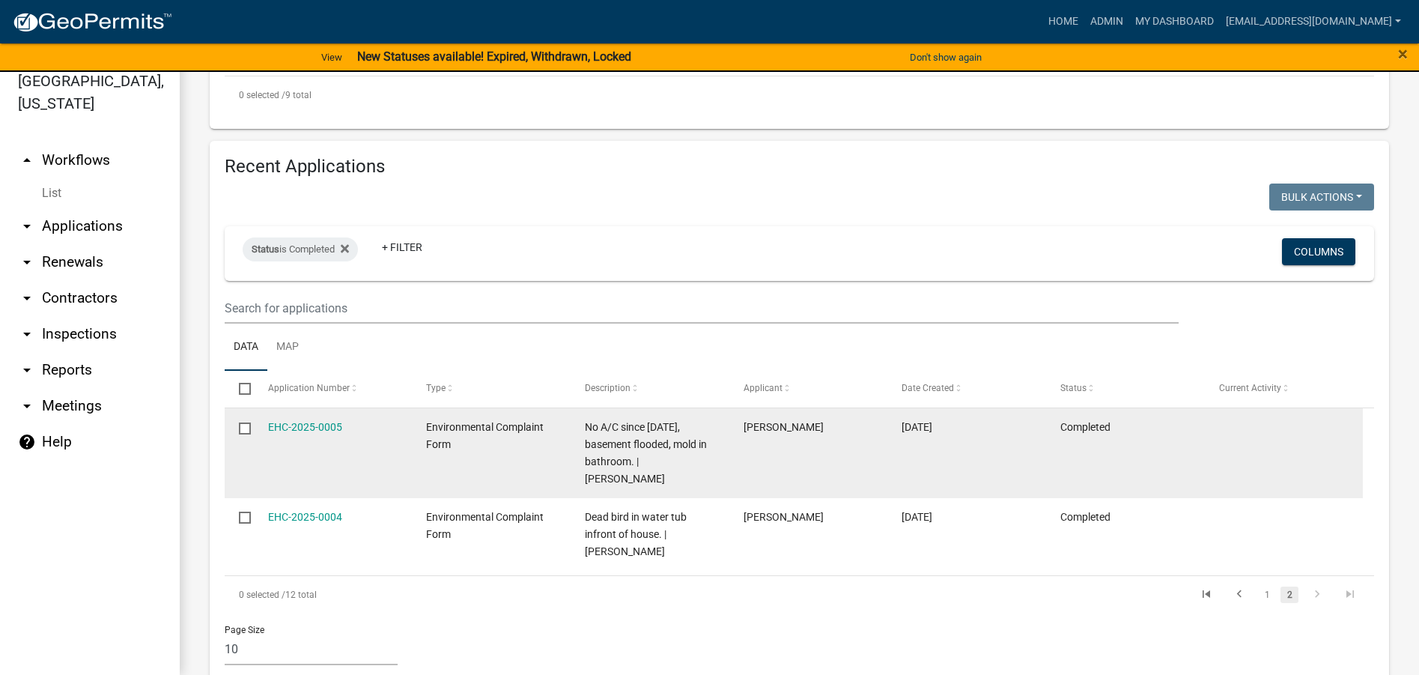
scroll to position [1197, 0]
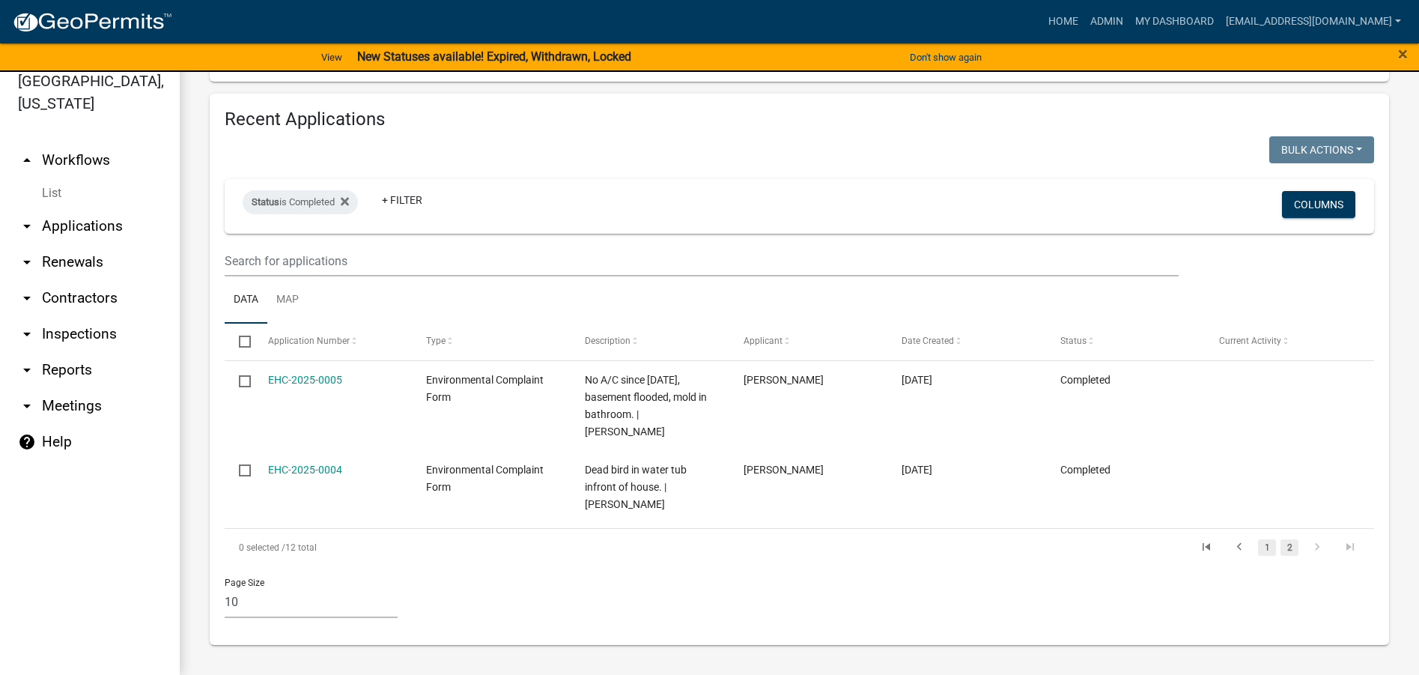
click at [1258, 540] on link "1" at bounding box center [1267, 547] width 18 height 16
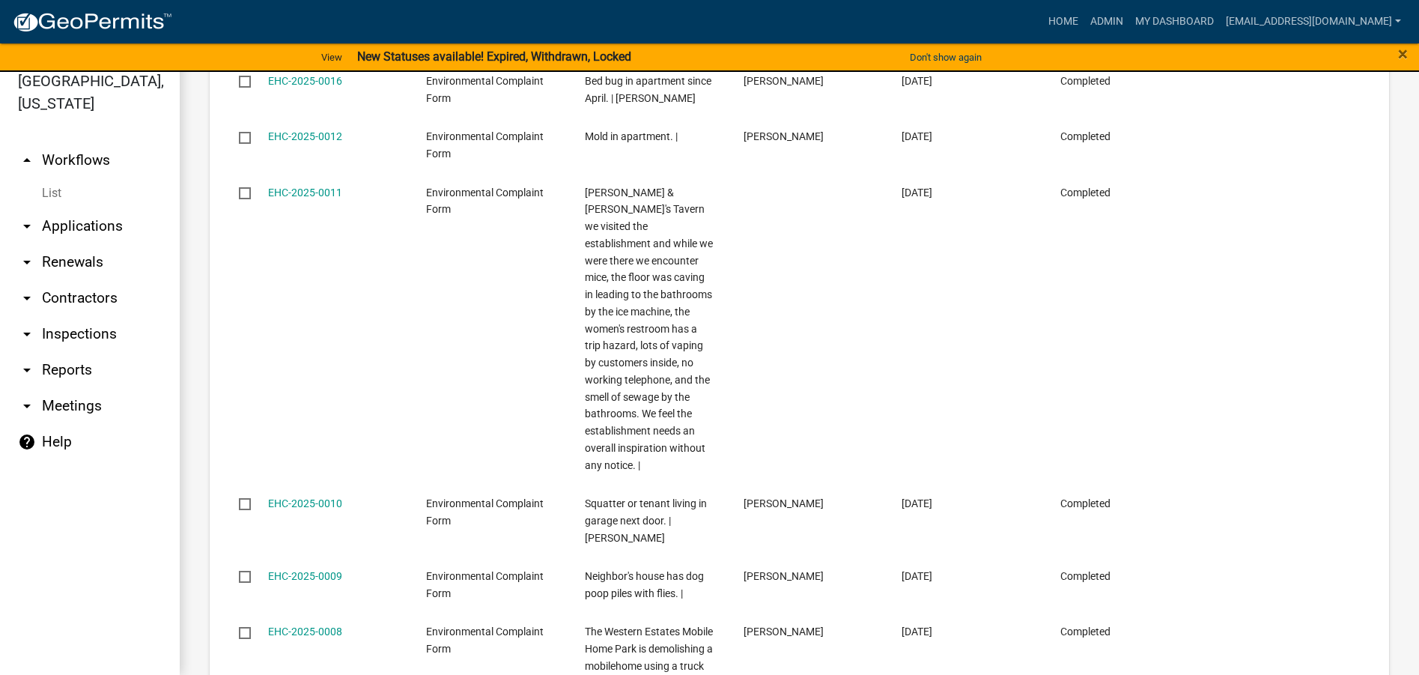
scroll to position [1942, 0]
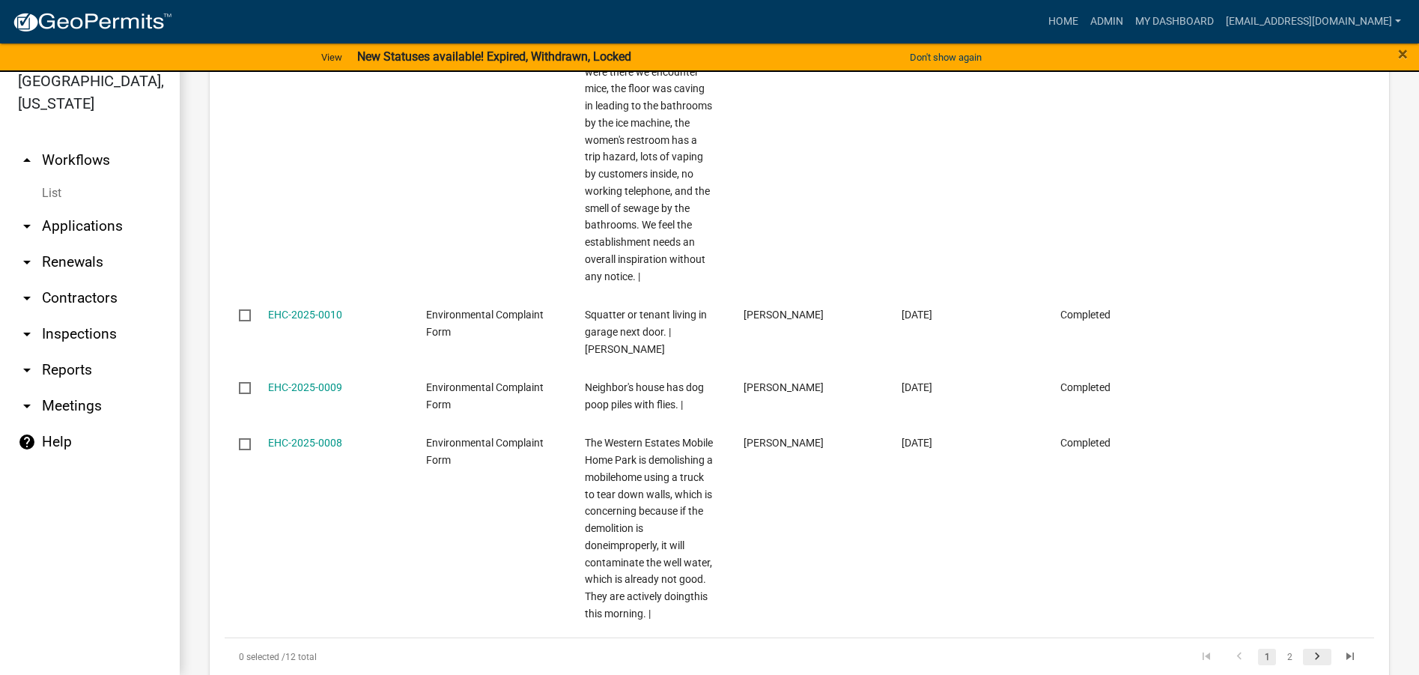
click at [1307, 649] on icon "go to next page" at bounding box center [1316, 658] width 19 height 18
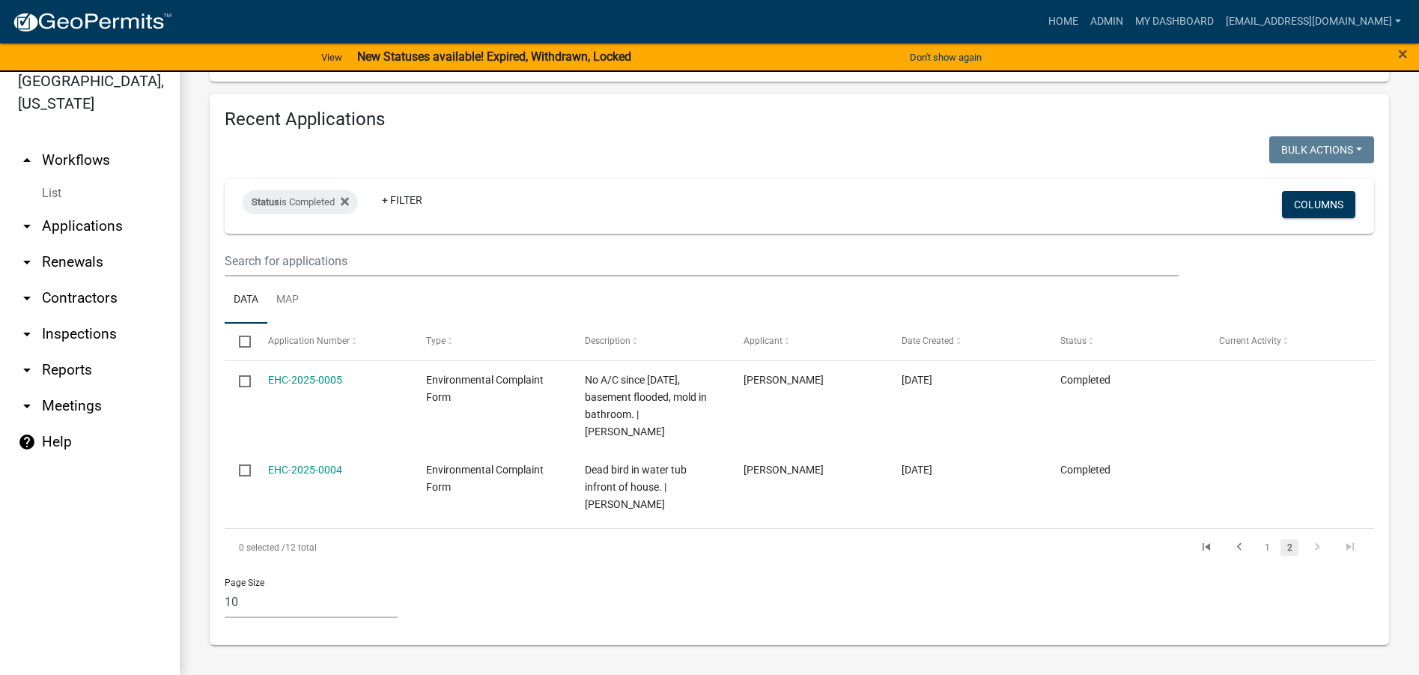
scroll to position [1197, 0]
click at [1259, 543] on link "1" at bounding box center [1267, 547] width 18 height 16
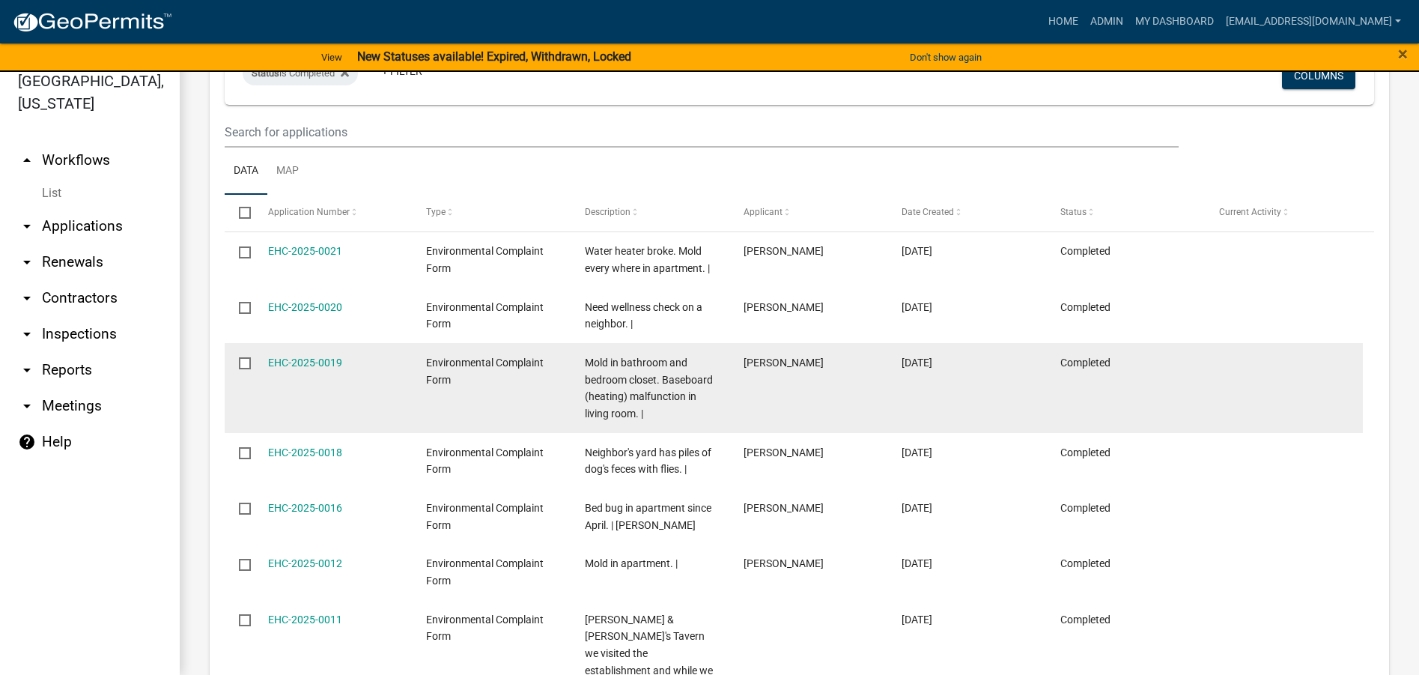
scroll to position [1268, 0]
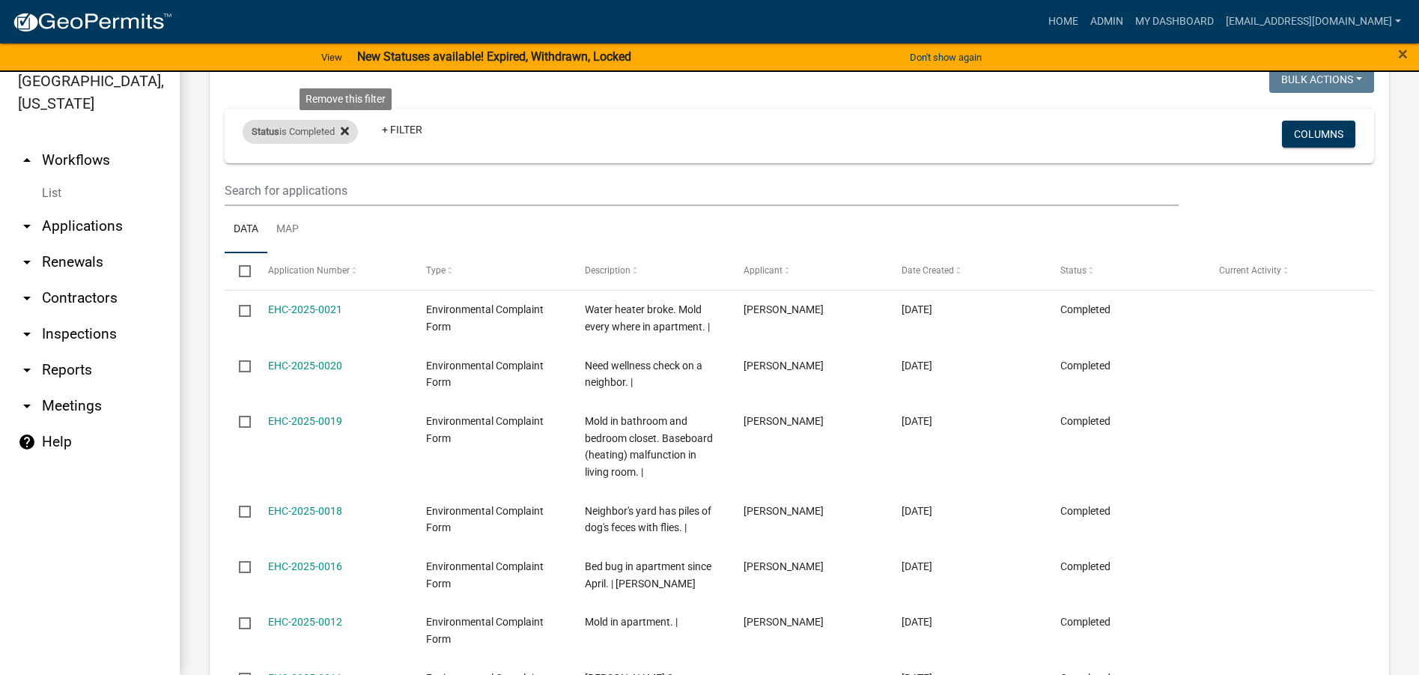
click at [349, 133] on icon at bounding box center [345, 131] width 8 height 12
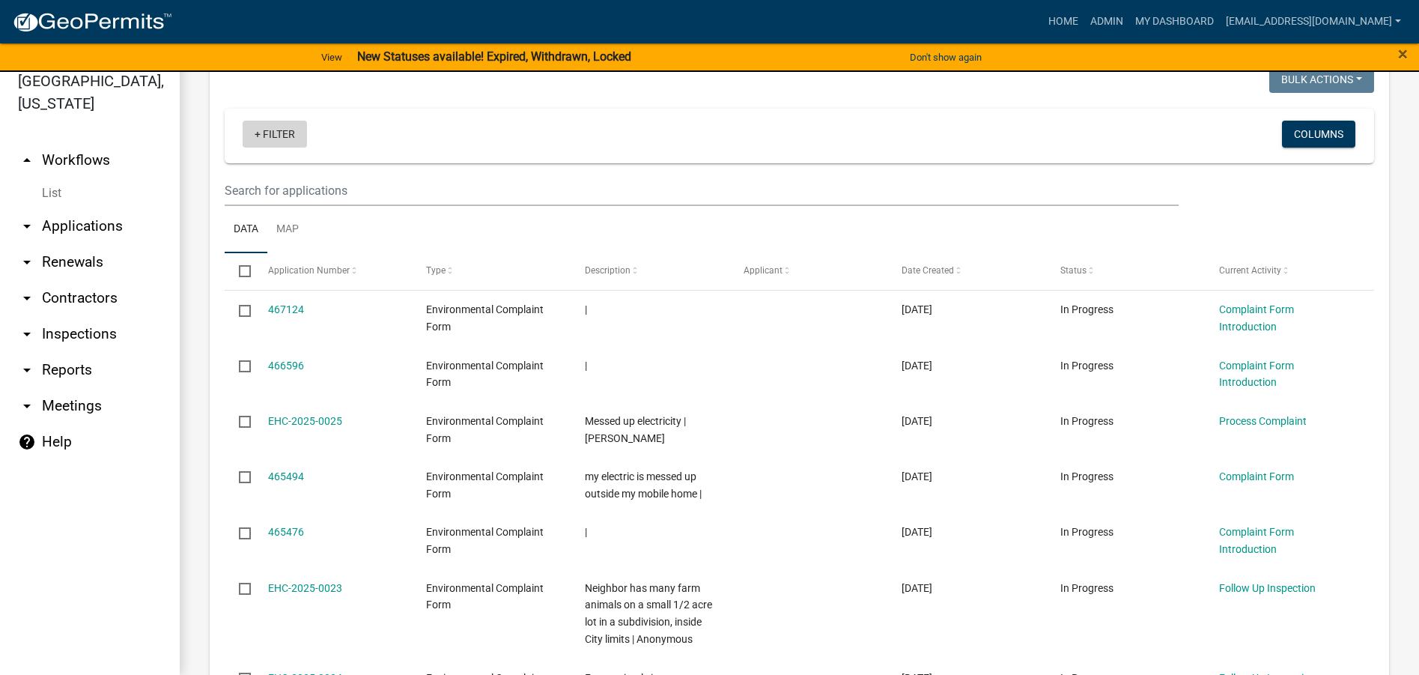
click at [289, 136] on link "+ Filter" at bounding box center [275, 134] width 64 height 27
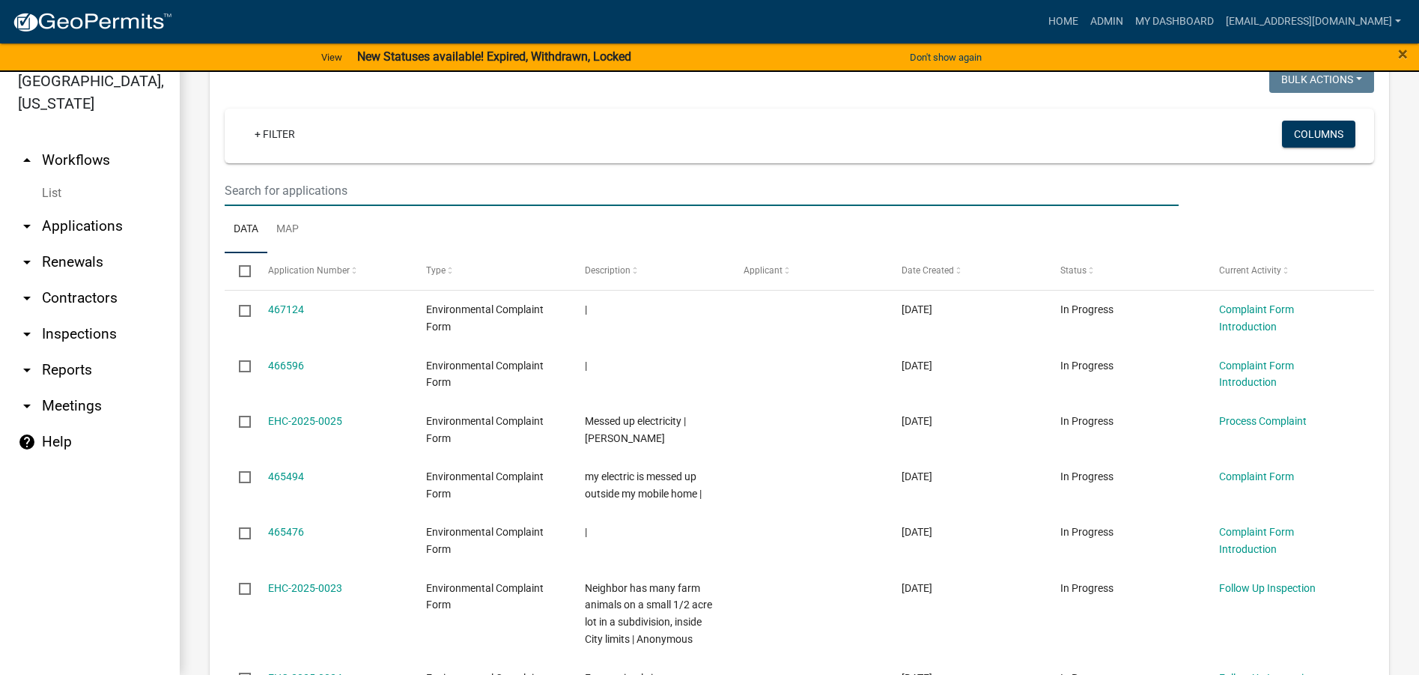
scroll to position [1193, 0]
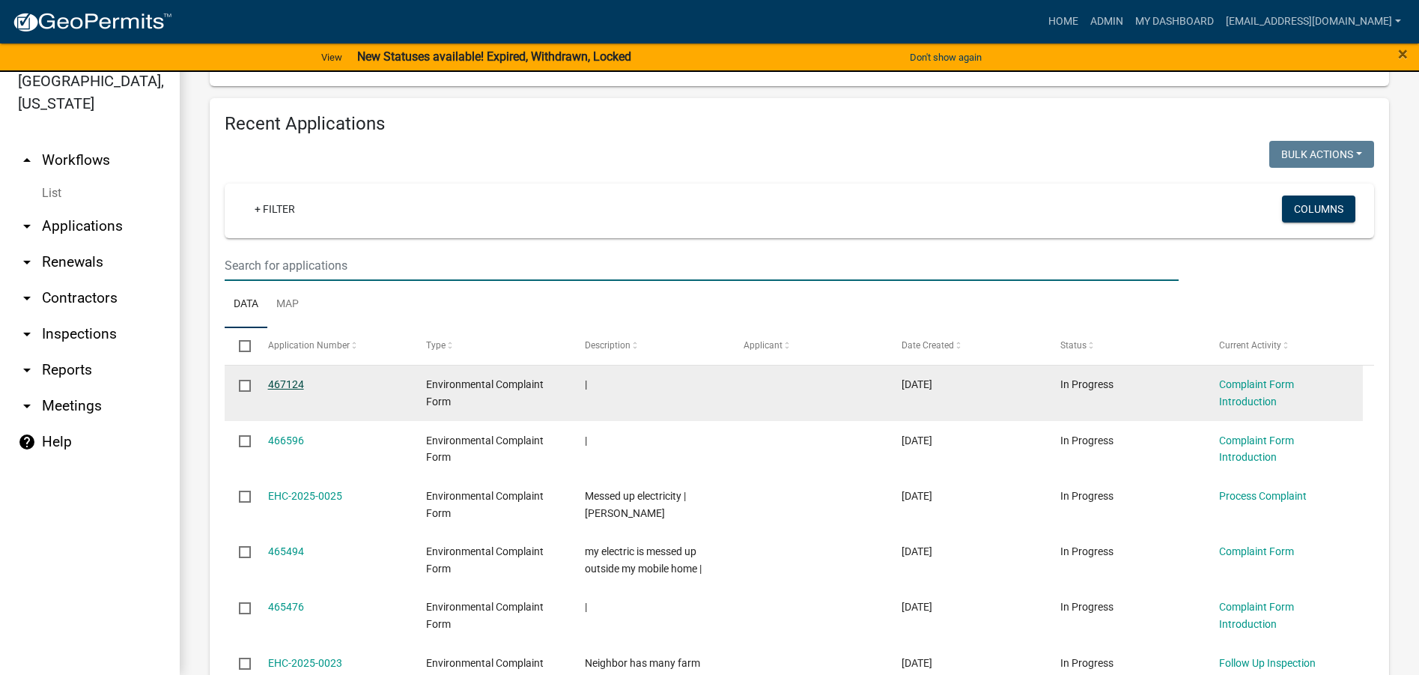
click at [280, 382] on link "467124" at bounding box center [286, 384] width 36 height 12
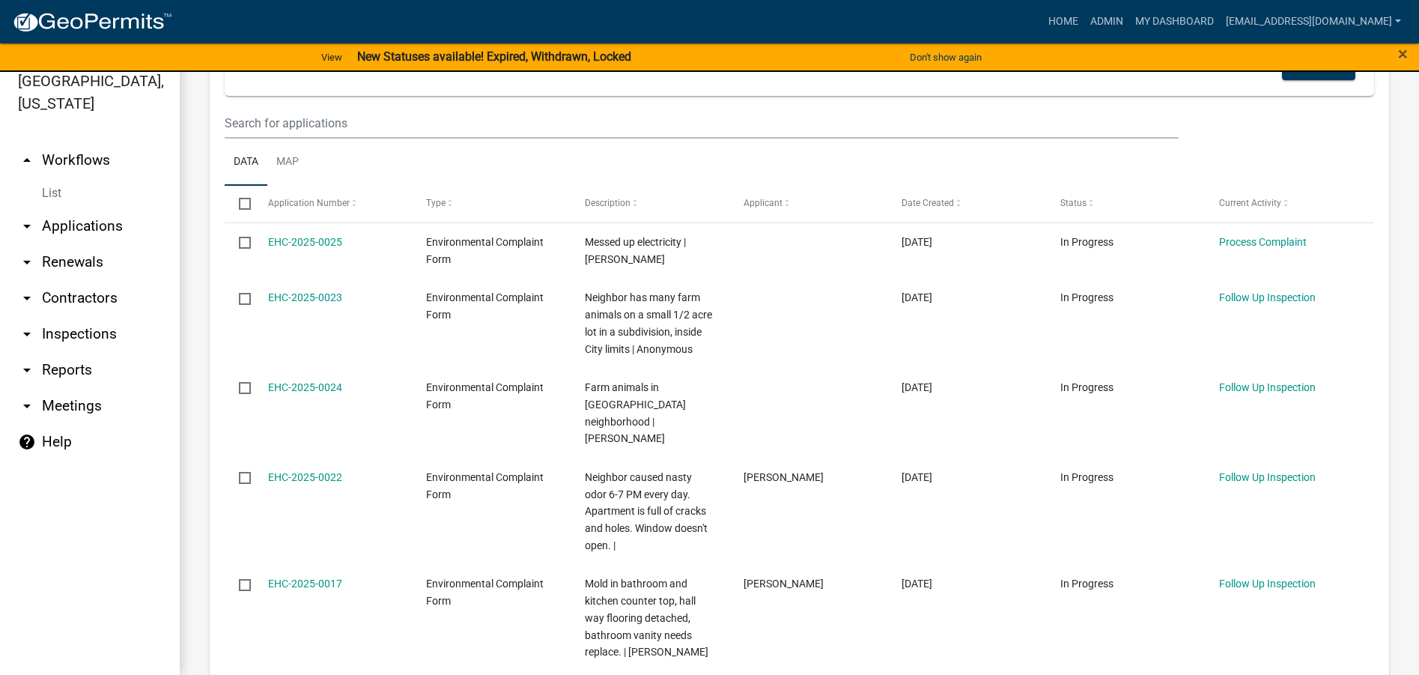
scroll to position [225, 0]
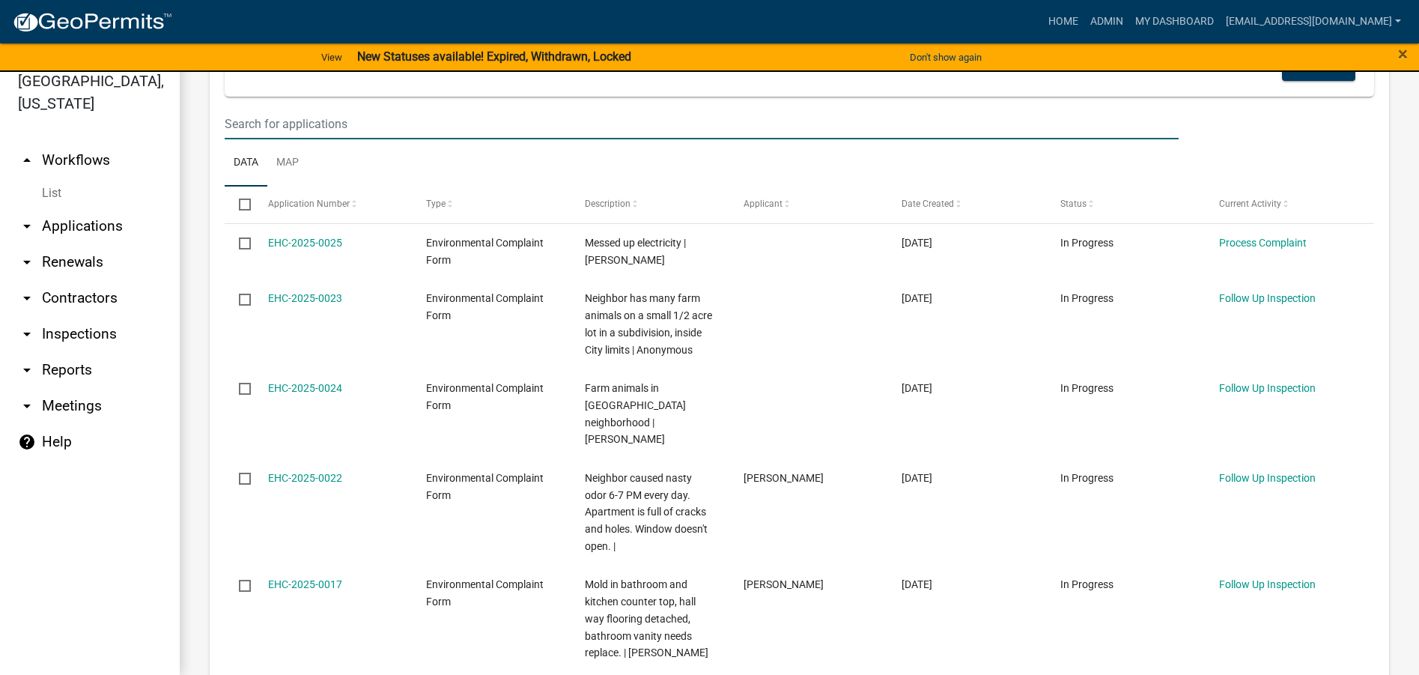
click at [368, 128] on input "text" at bounding box center [702, 124] width 954 height 31
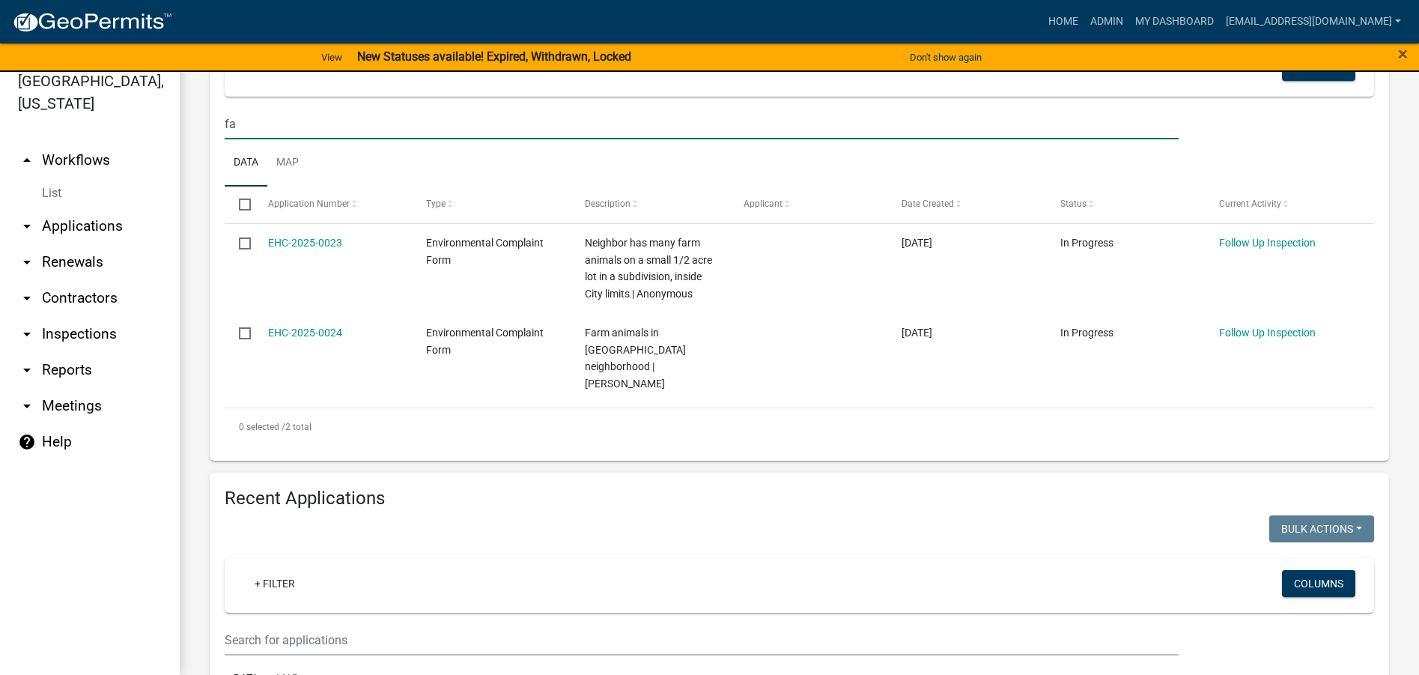
type input "f"
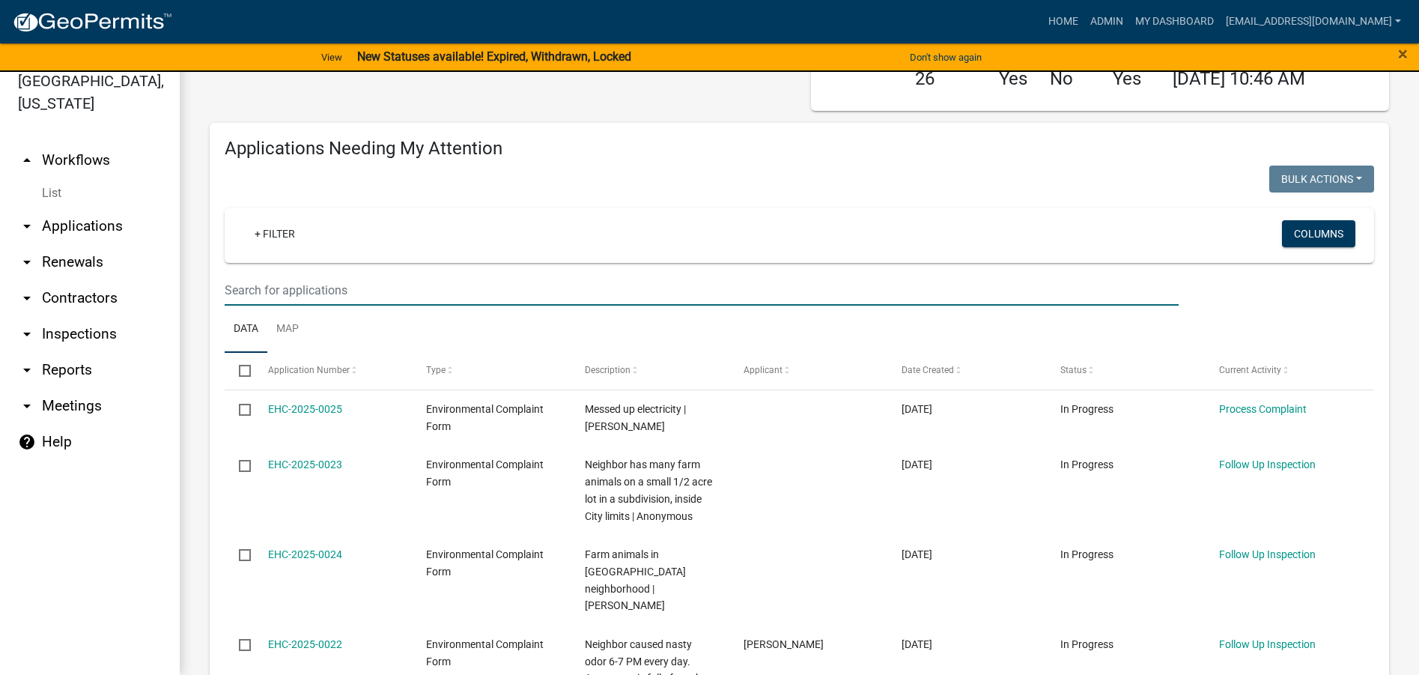
scroll to position [0, 0]
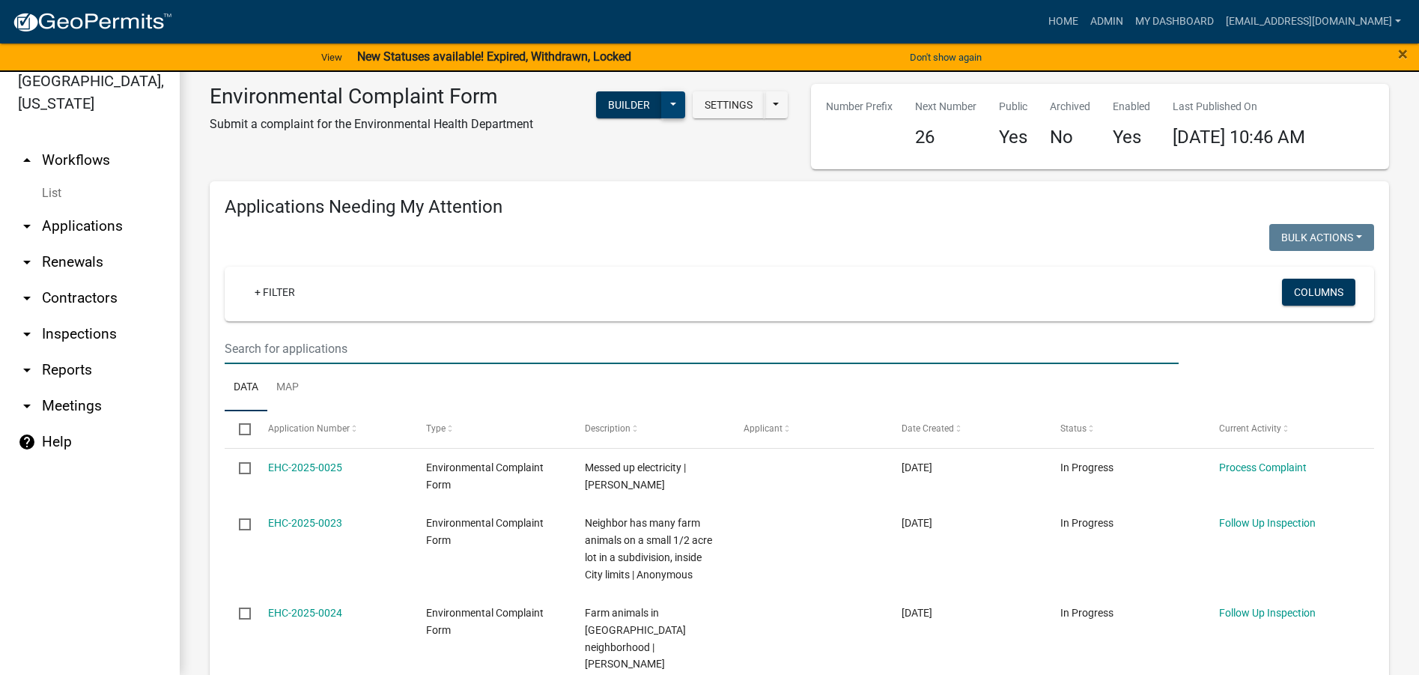
click at [673, 102] on button at bounding box center [673, 104] width 24 height 27
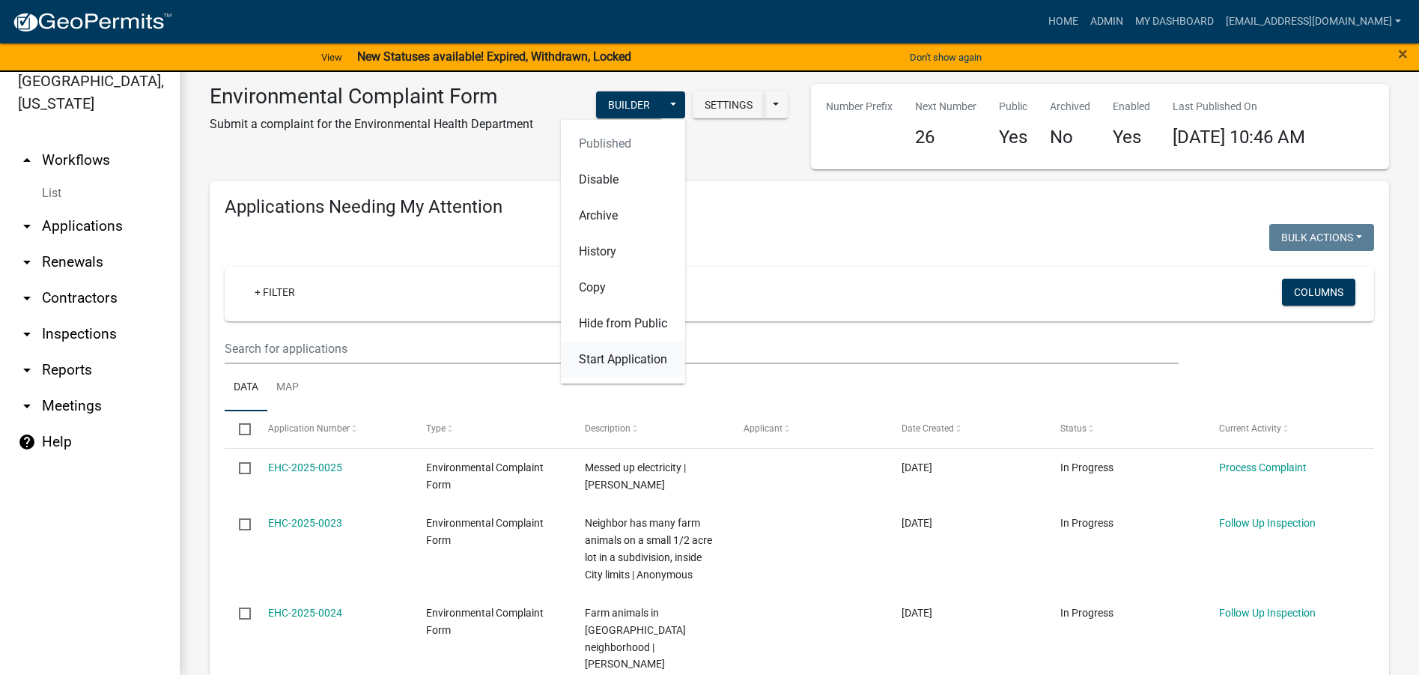
click at [610, 362] on button "Start Application" at bounding box center [623, 359] width 124 height 36
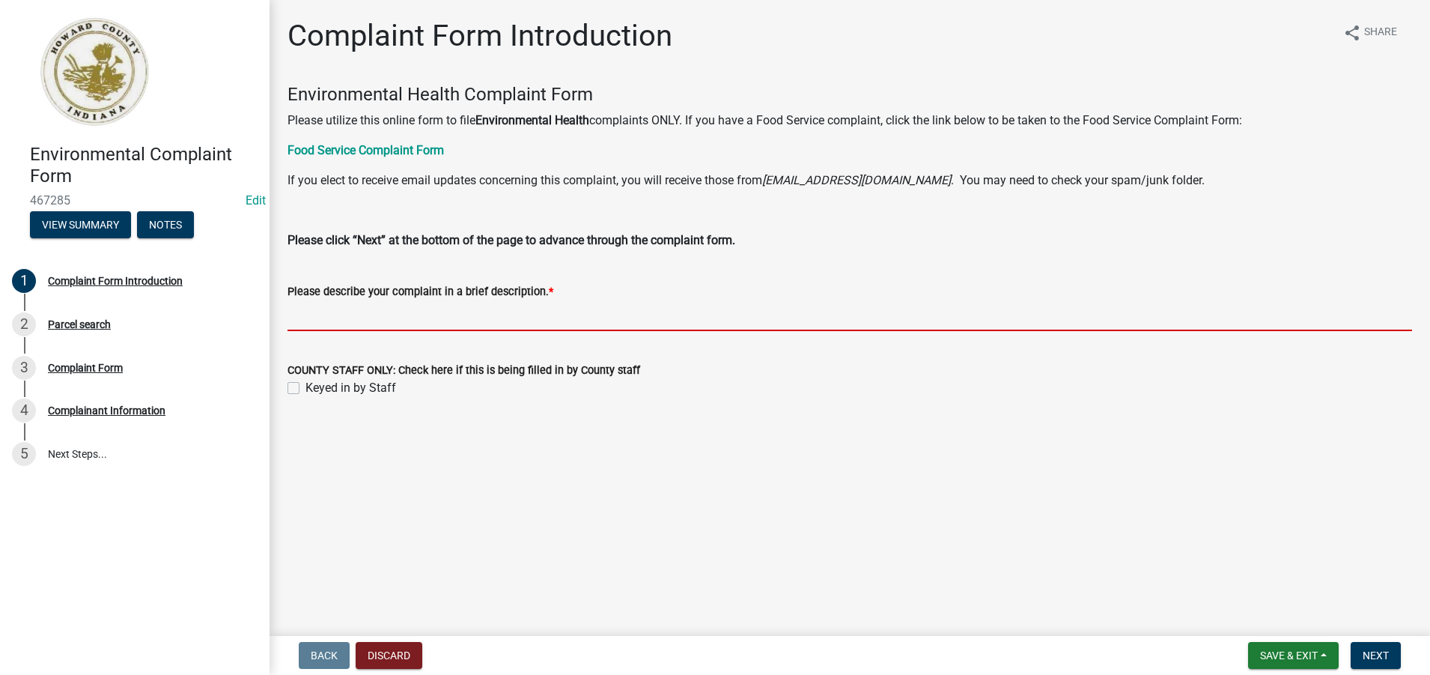
click at [303, 320] on input "Please describe your complaint in a brief description. *" at bounding box center [850, 315] width 1125 height 31
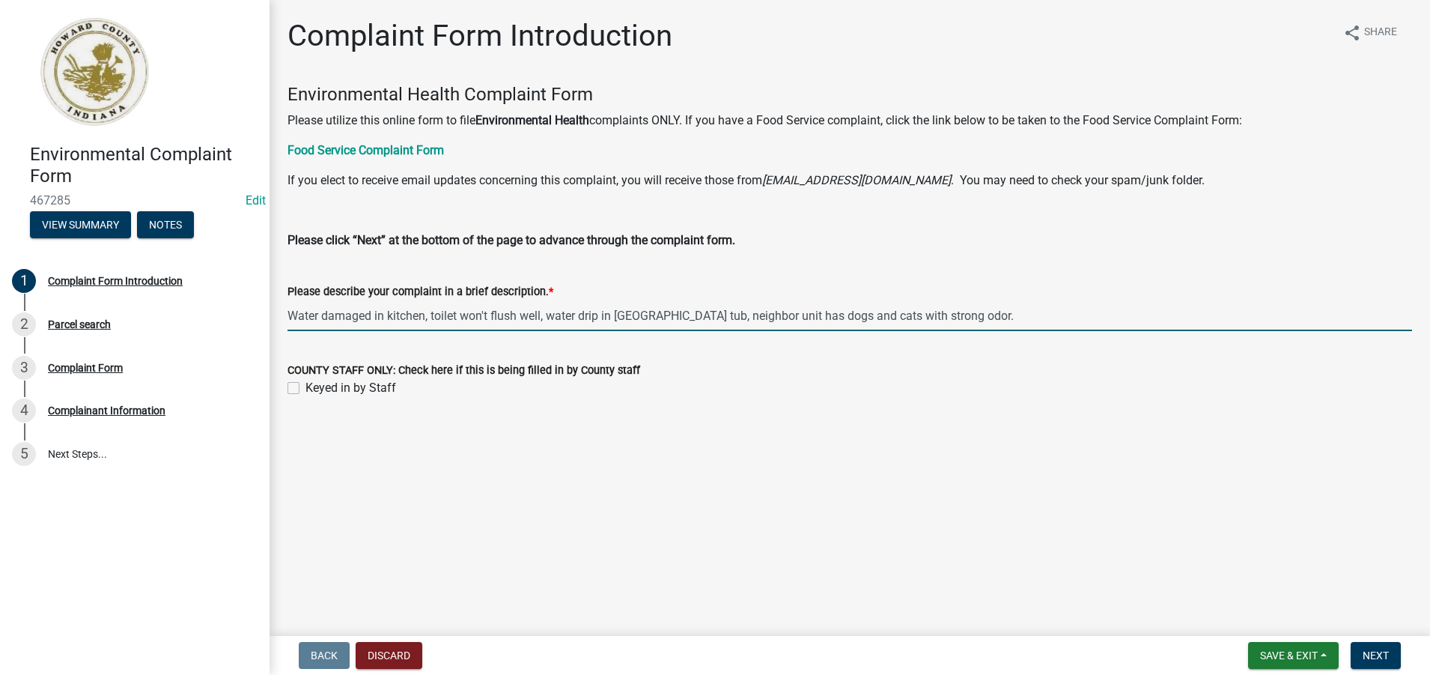
type input "Water damaged in kitchen, toilet won't flush well, water drip in bath tub, neig…"
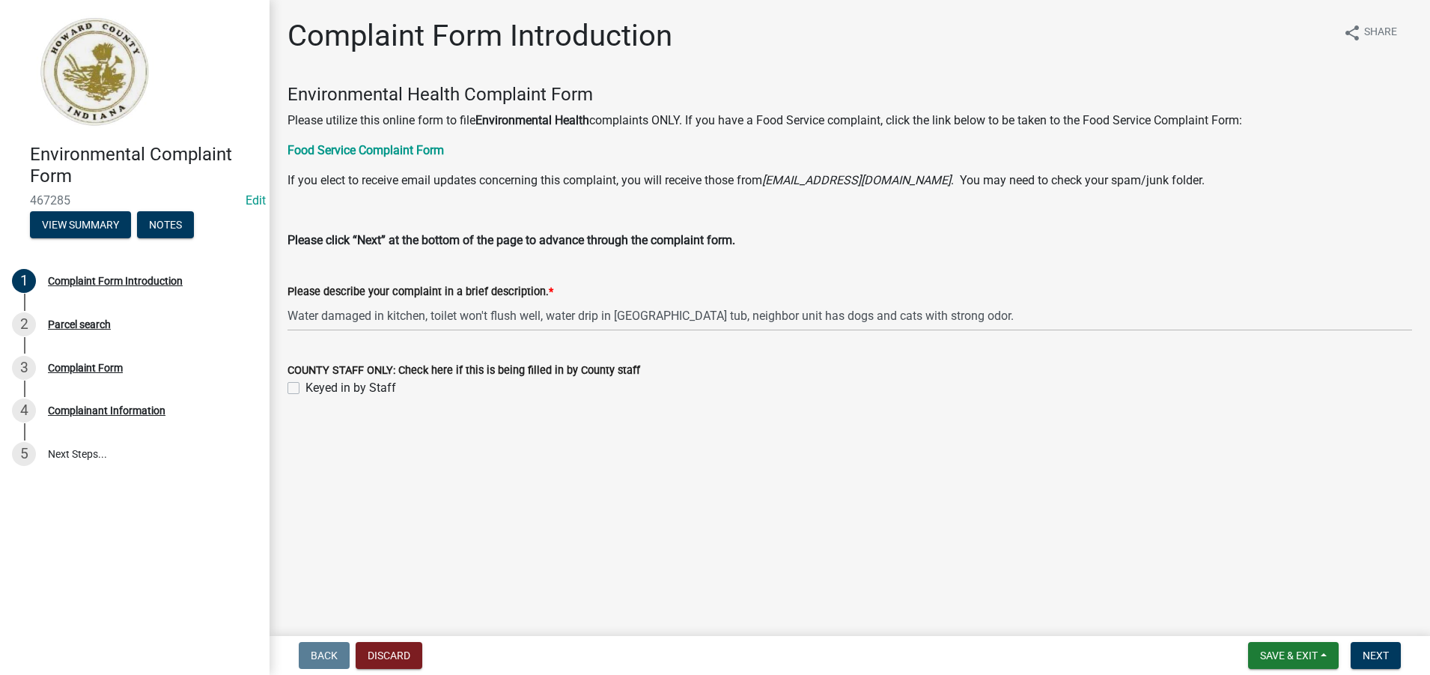
click at [306, 392] on label "Keyed in by Staff" at bounding box center [351, 388] width 91 height 18
click at [306, 389] on input "Keyed in by Staff" at bounding box center [311, 384] width 10 height 10
checkbox input "true"
click at [1286, 655] on span "Save & Exit" at bounding box center [1289, 655] width 58 height 12
click at [1254, 582] on button "Save" at bounding box center [1279, 580] width 120 height 36
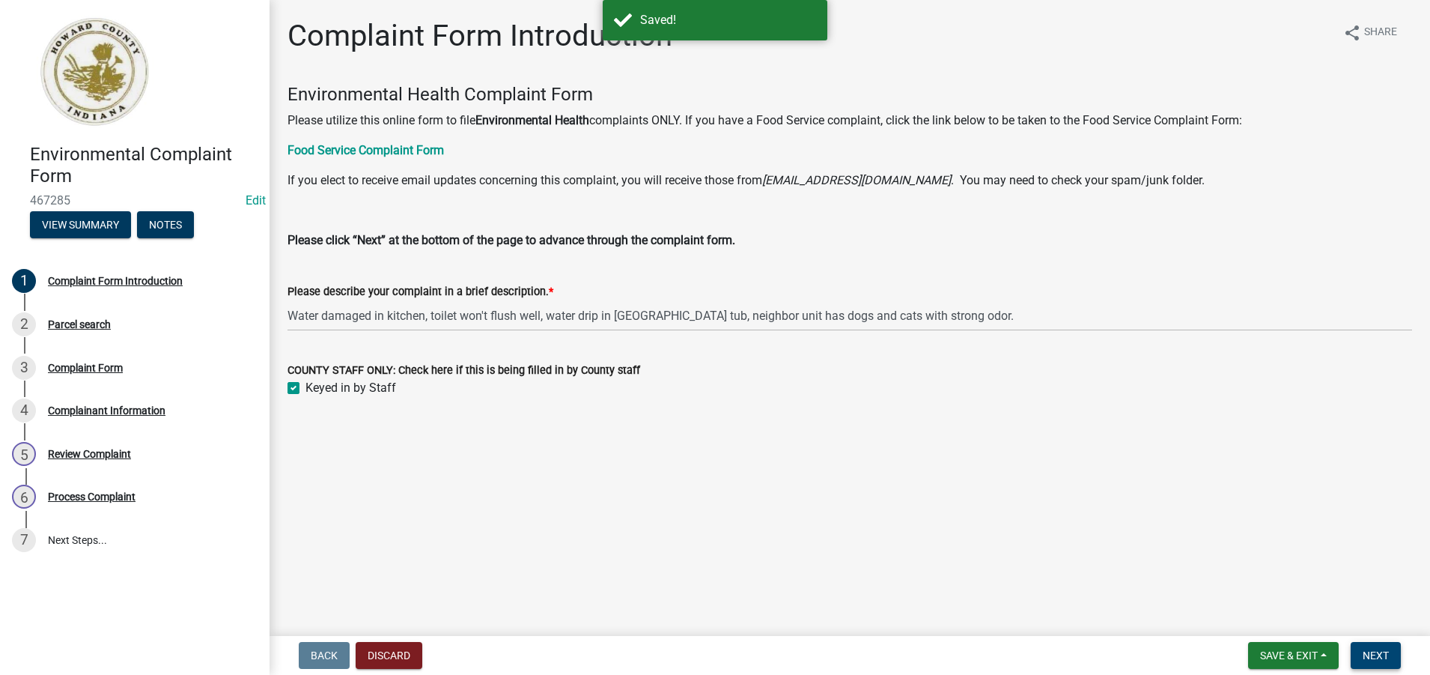
click at [1373, 654] on span "Next" at bounding box center [1376, 655] width 26 height 12
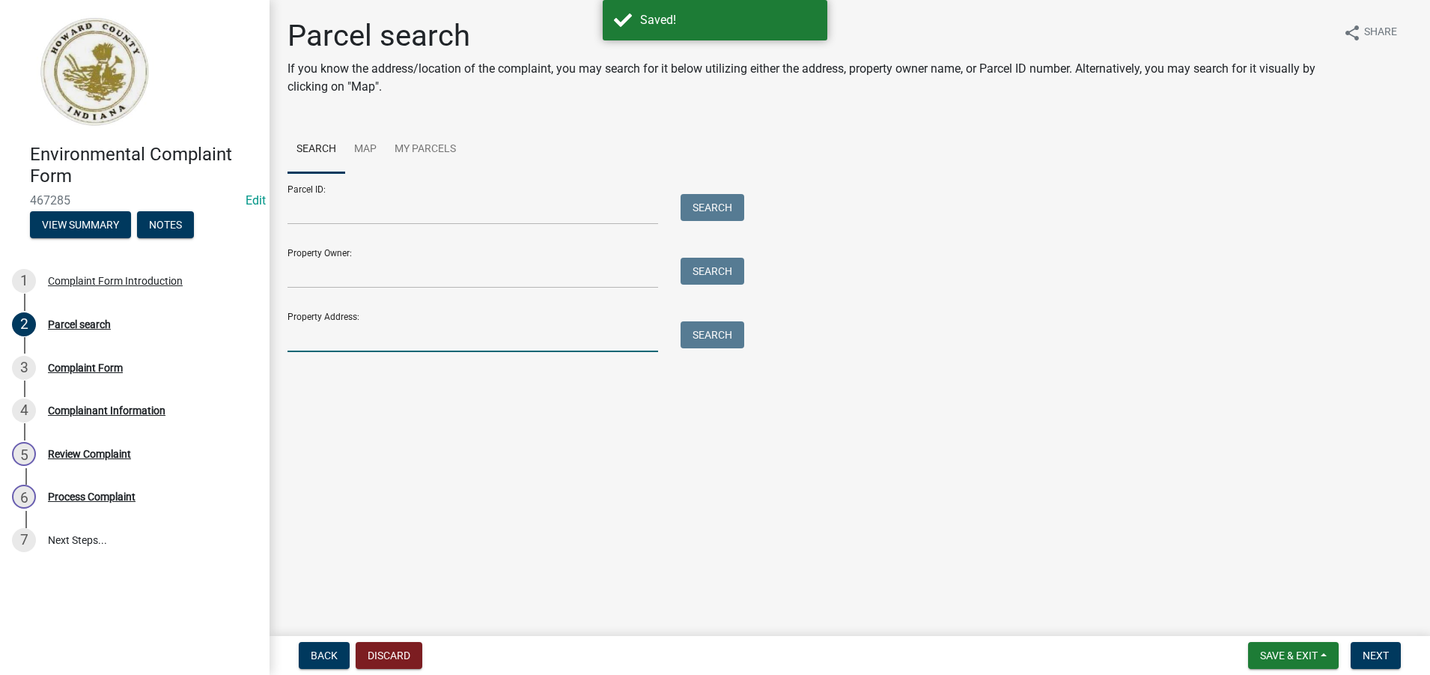
click at [305, 336] on input "Property Address:" at bounding box center [473, 336] width 371 height 31
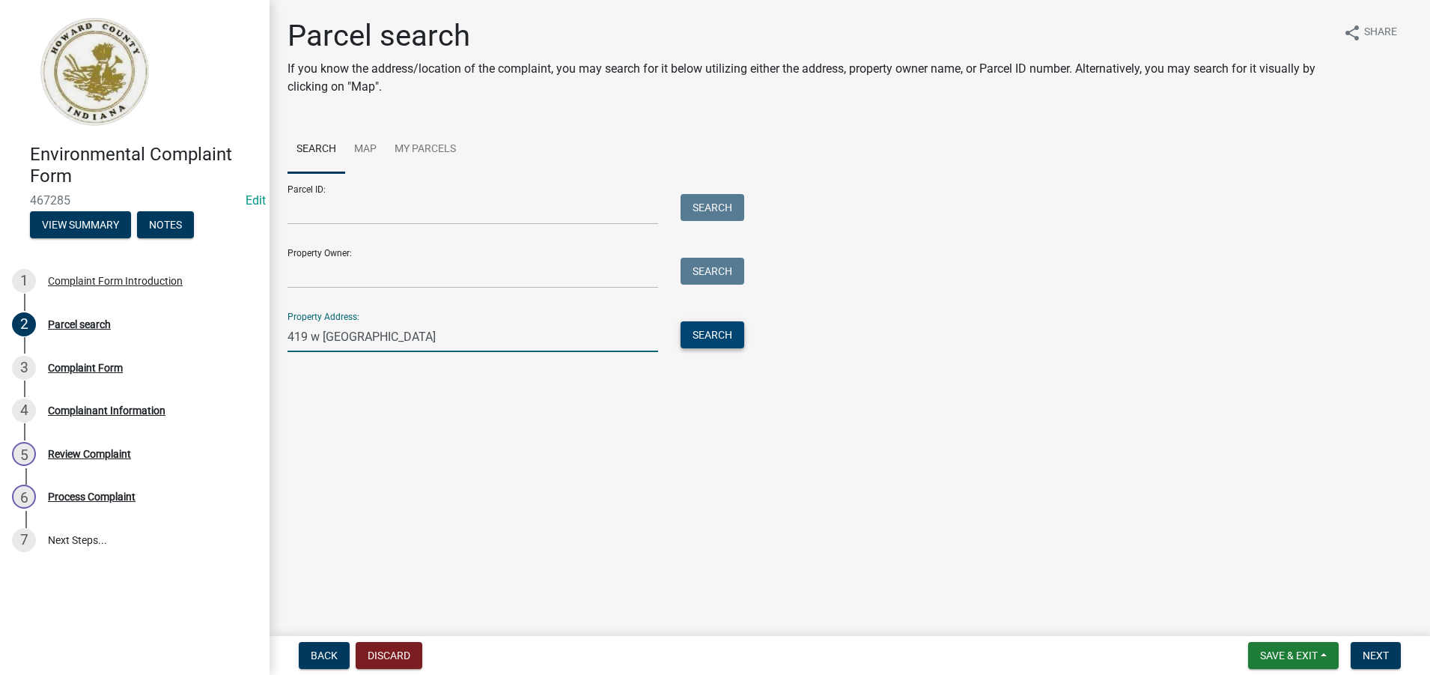
type input "419 w lincoln"
click at [720, 330] on button "Search" at bounding box center [713, 334] width 64 height 27
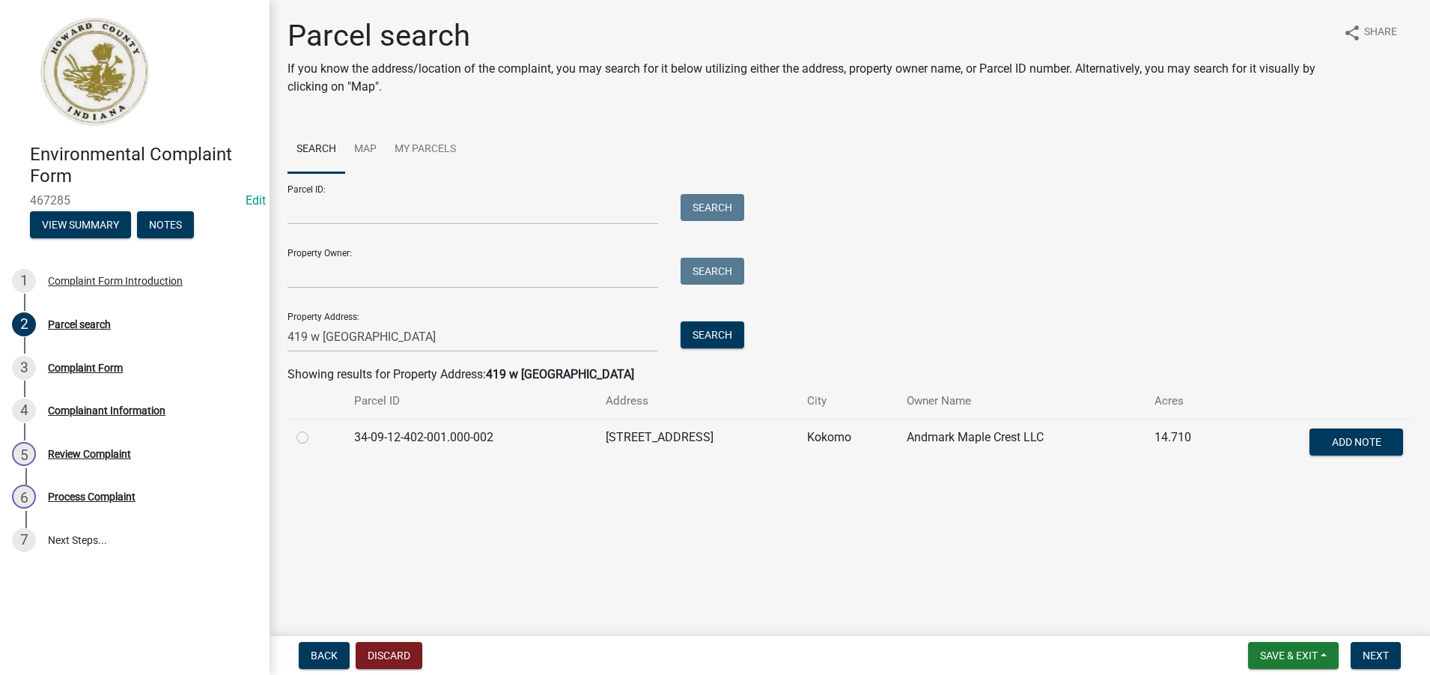
click at [315, 428] on label at bounding box center [315, 428] width 0 height 0
click at [315, 437] on input "radio" at bounding box center [320, 433] width 10 height 10
radio input "true"
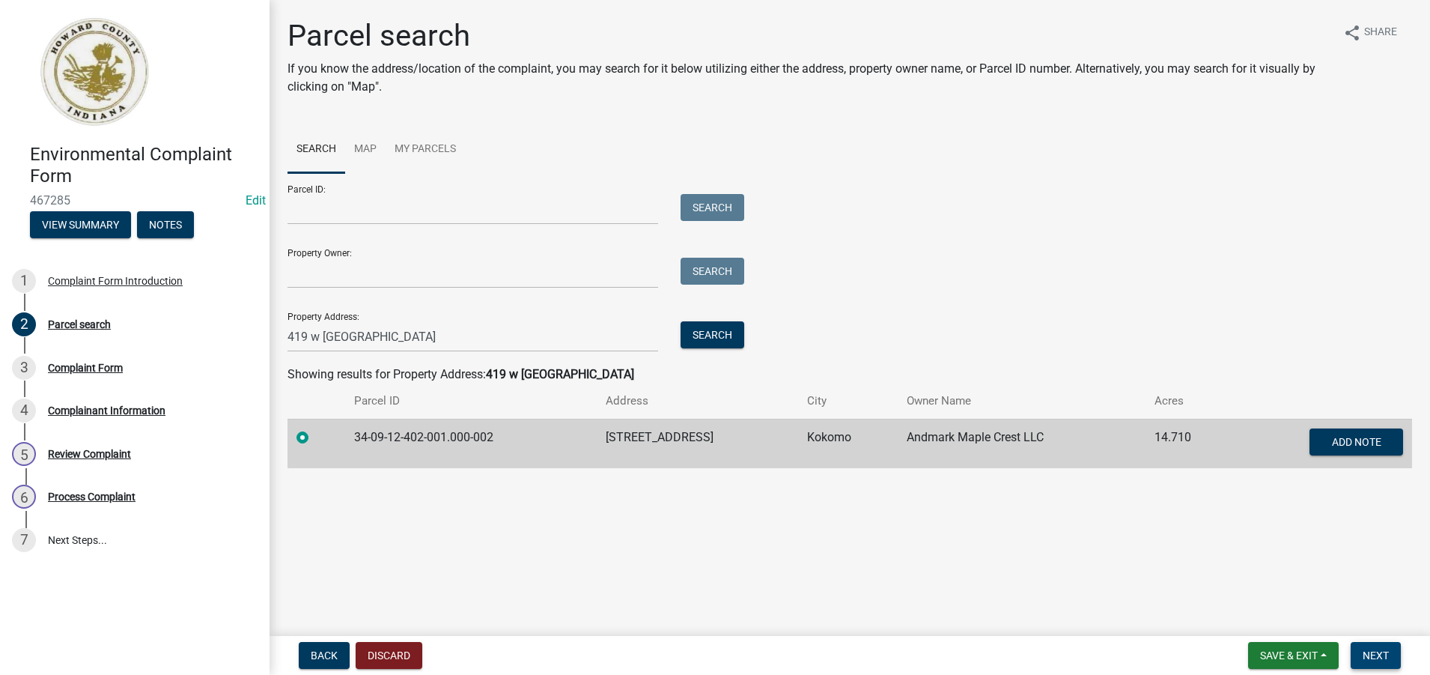
click at [1376, 655] on span "Next" at bounding box center [1376, 655] width 26 height 12
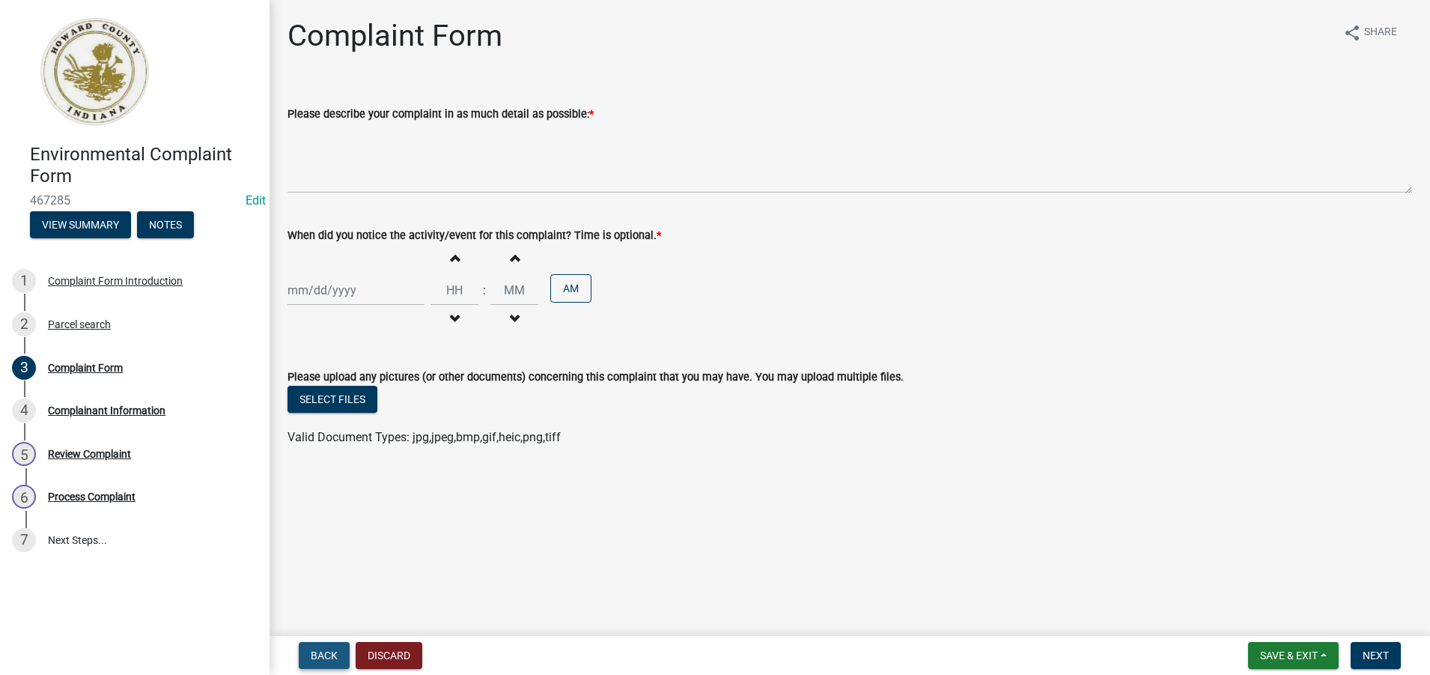
click at [322, 653] on span "Back" at bounding box center [324, 655] width 27 height 12
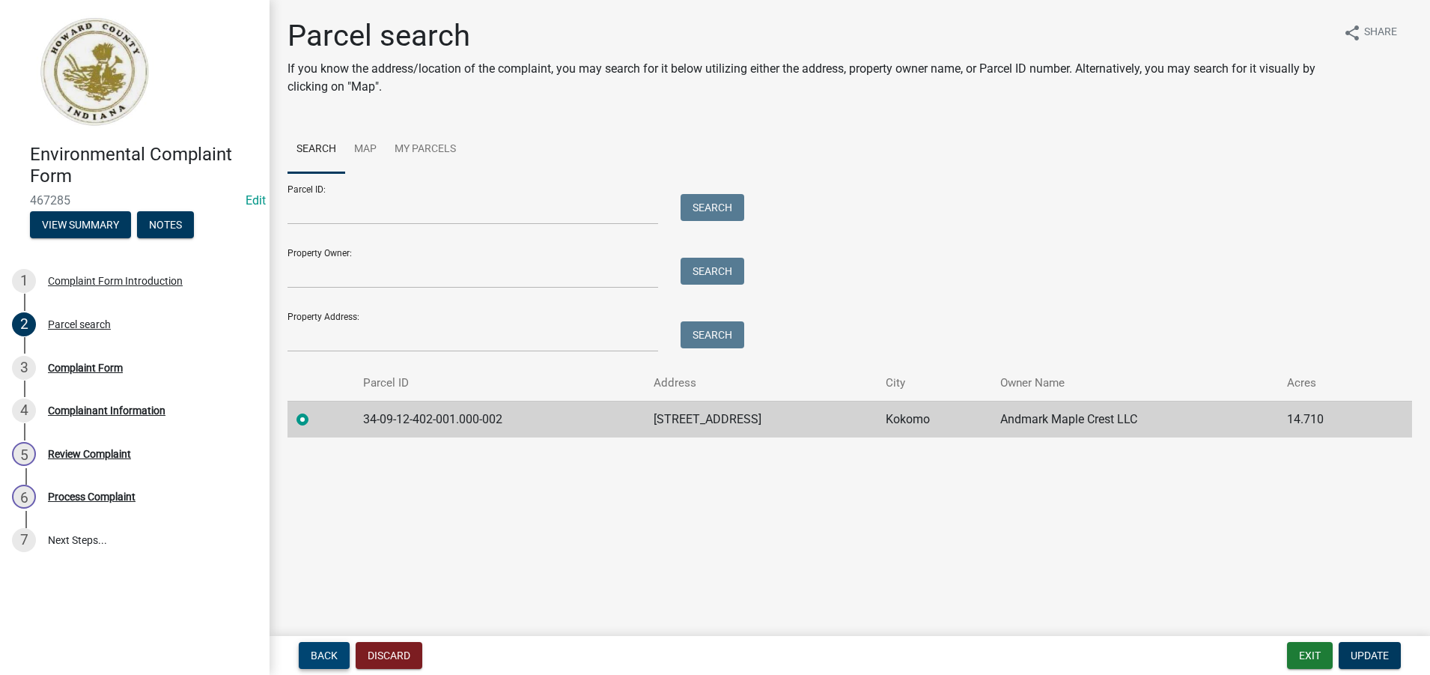
click at [320, 657] on span "Back" at bounding box center [324, 655] width 27 height 12
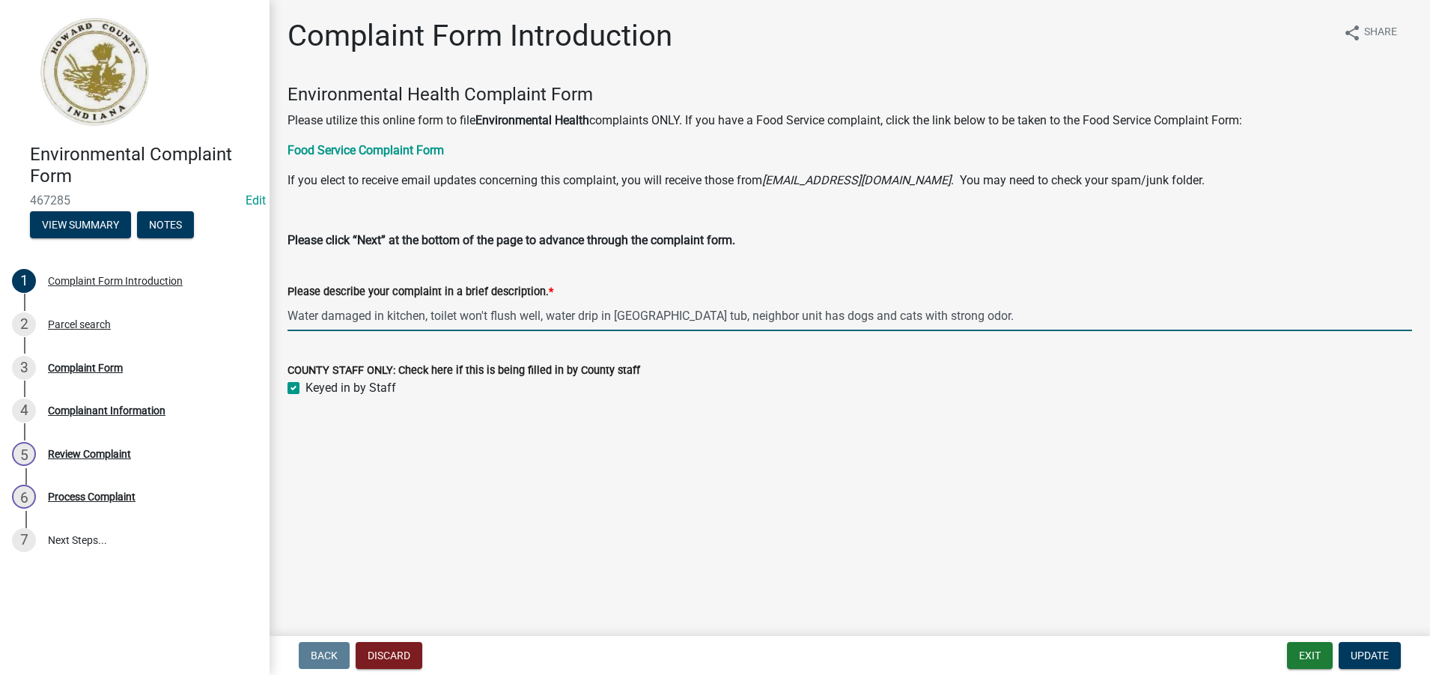
drag, startPoint x: 946, startPoint y: 316, endPoint x: 286, endPoint y: 297, distance: 660.0
click at [286, 297] on div "Please describe your complaint in a brief description. * Water damaged in kitch…" at bounding box center [849, 296] width 1147 height 70
click at [1091, 475] on main "Complaint Form Introduction share Share Environmental Health Complaint Form Ple…" at bounding box center [850, 315] width 1161 height 630
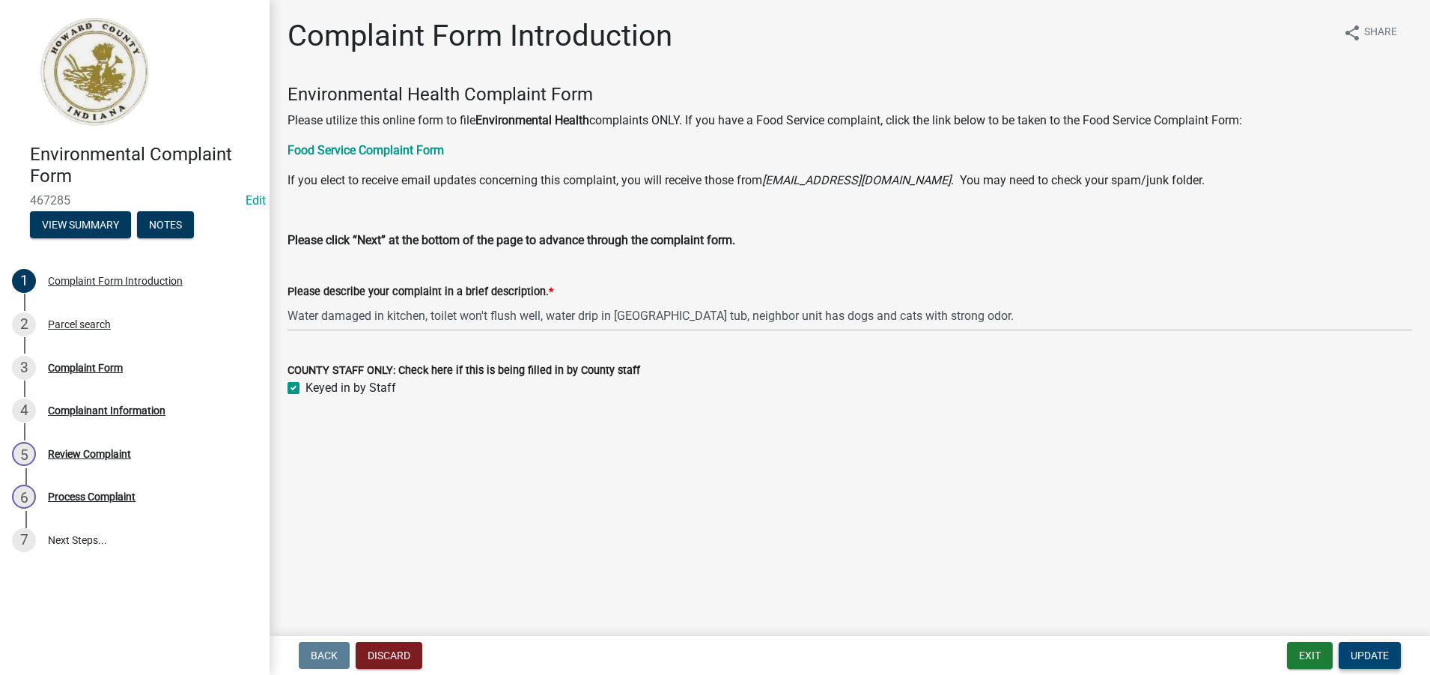
click at [1374, 649] on span "Update" at bounding box center [1370, 655] width 38 height 12
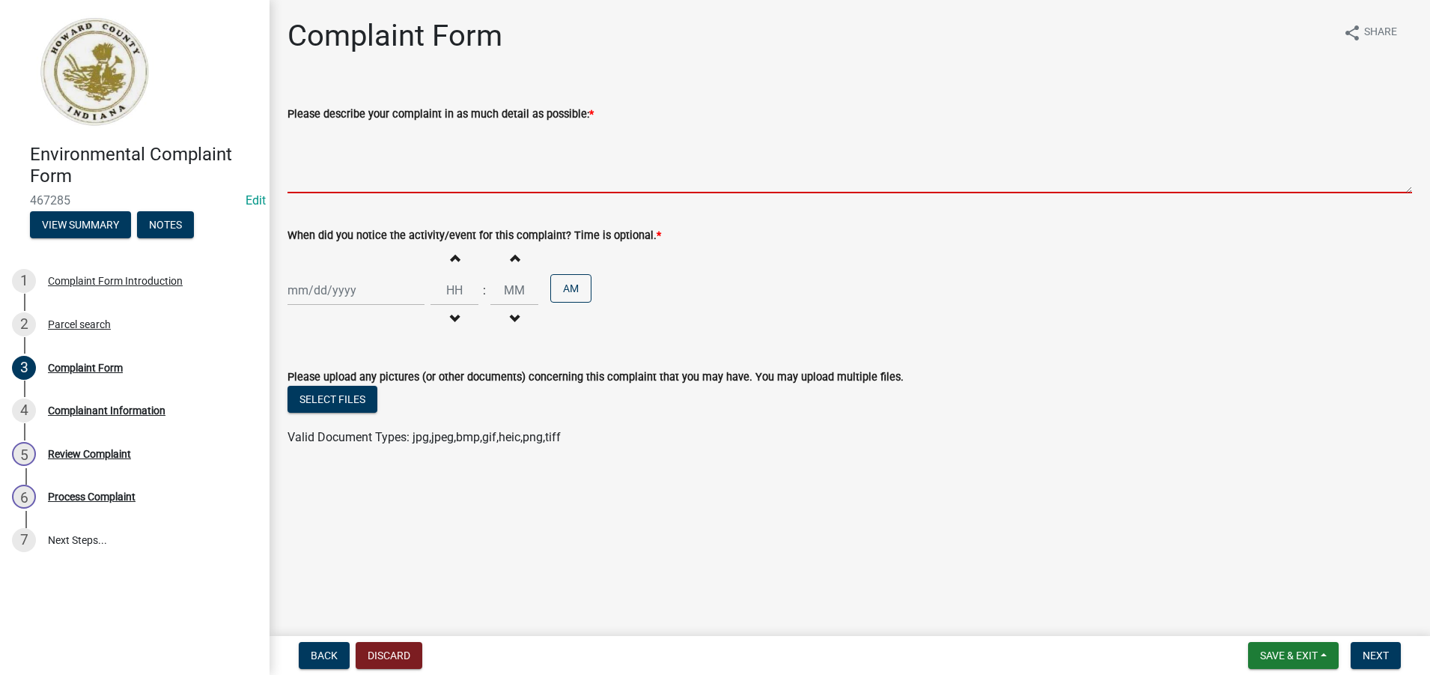
click at [308, 174] on textarea "Please describe your complaint in as much detail as possible: *" at bounding box center [850, 158] width 1125 height 70
paste textarea "Water damaged in kitchen, toilet won't flush well, water drip in bath tub, neig…"
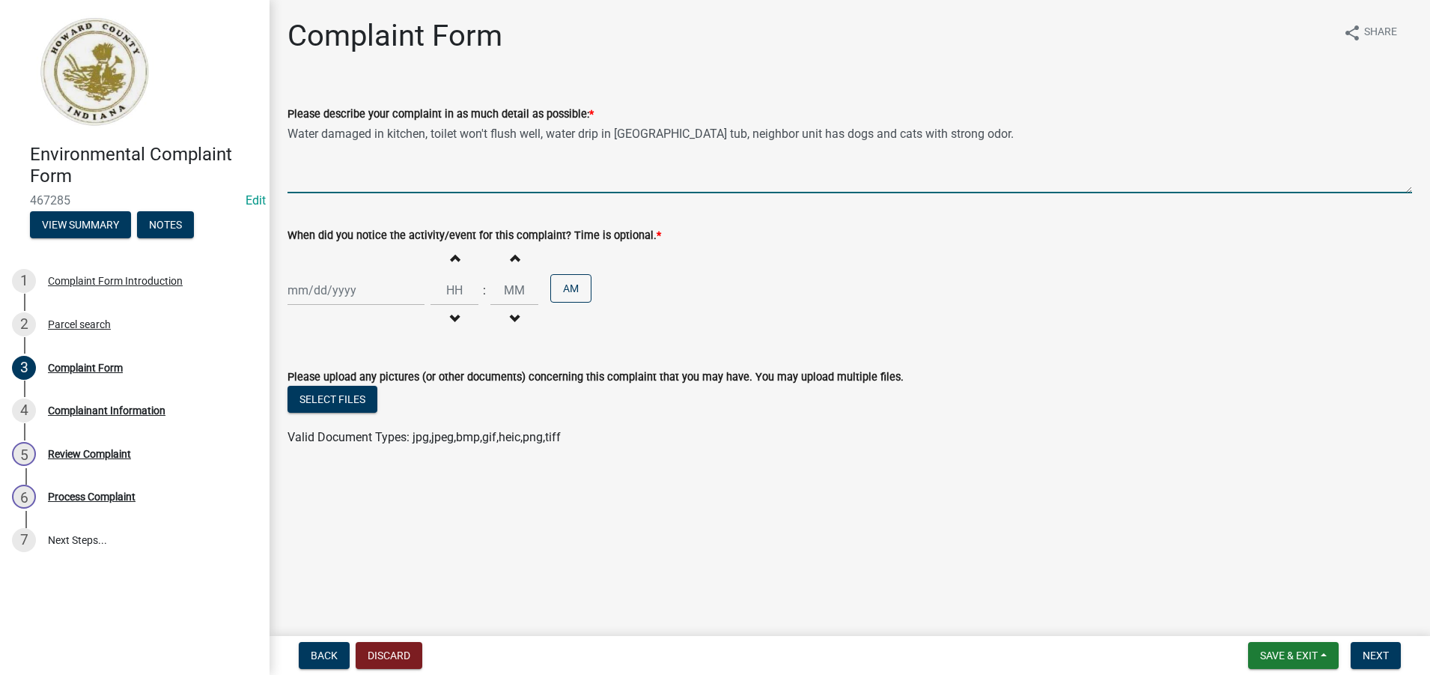
type textarea "Water damaged in kitchen, toilet won't flush well, water drip in bath tub, neig…"
click at [294, 289] on div at bounding box center [356, 290] width 137 height 31
select select "8"
select select "2025"
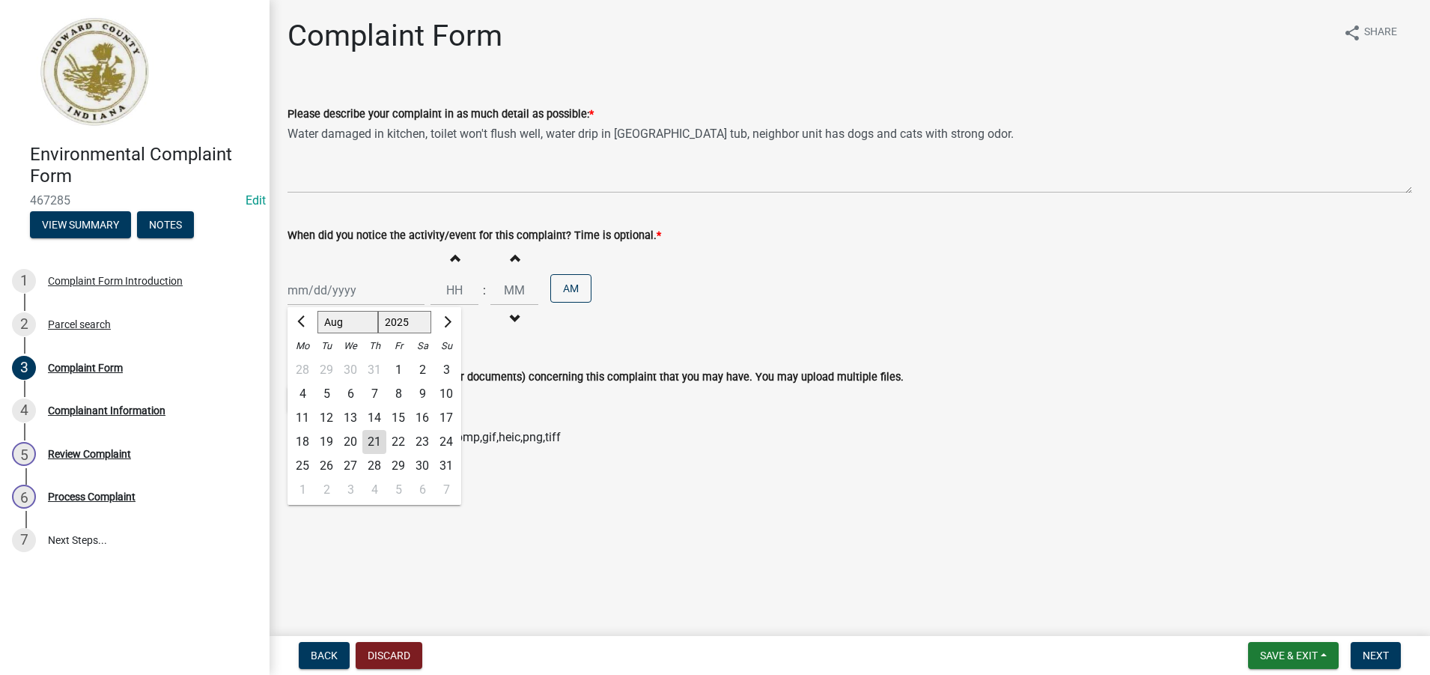
click at [374, 444] on div "21" at bounding box center [374, 442] width 24 height 24
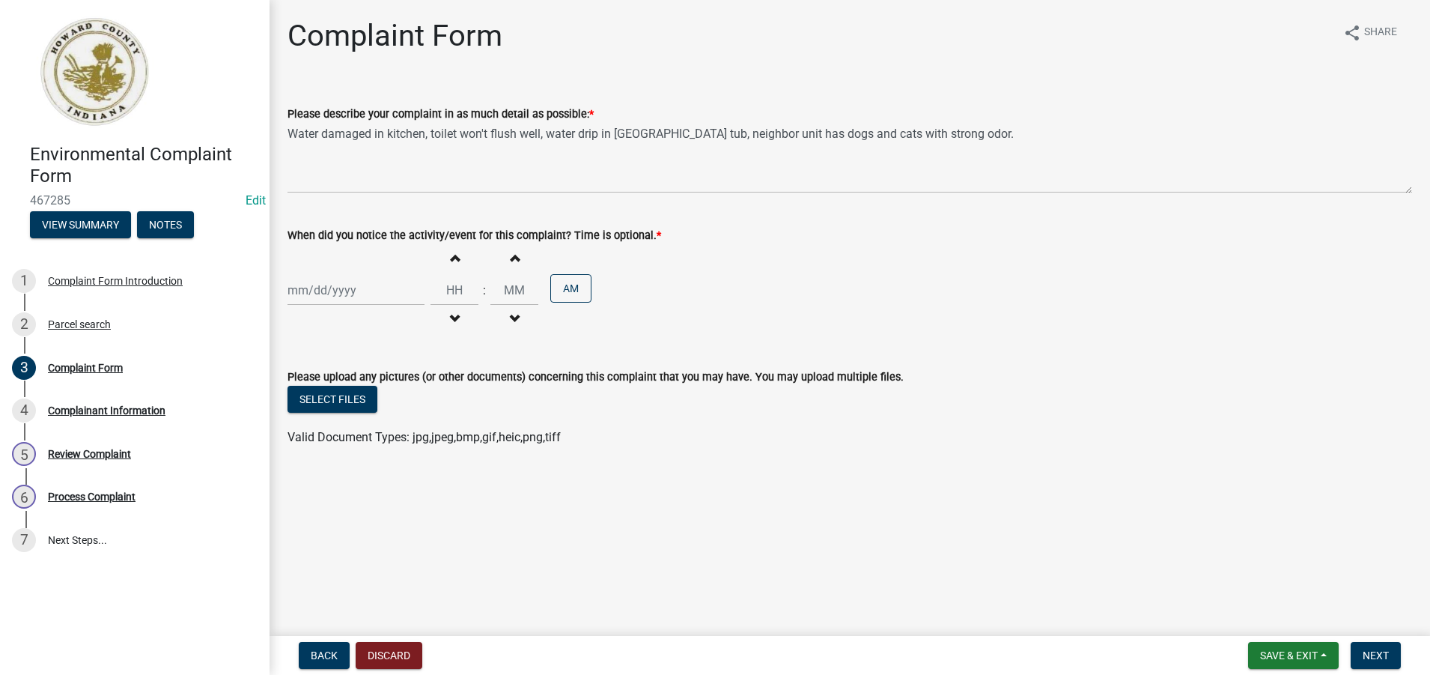
type input "[DATE]"
click at [1379, 655] on span "Next" at bounding box center [1376, 655] width 26 height 12
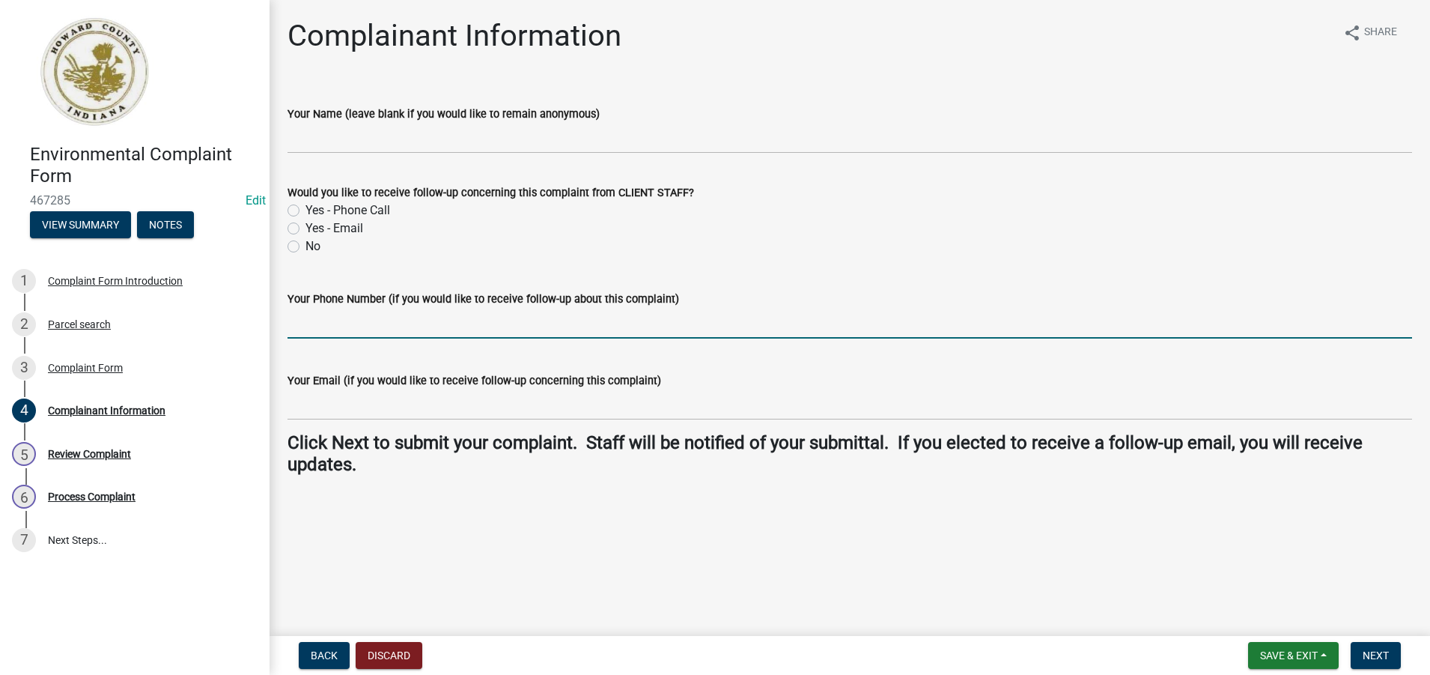
click at [334, 324] on input "Your Phone Number (if you would like to receive follow-up about this complaint)" at bounding box center [850, 323] width 1125 height 31
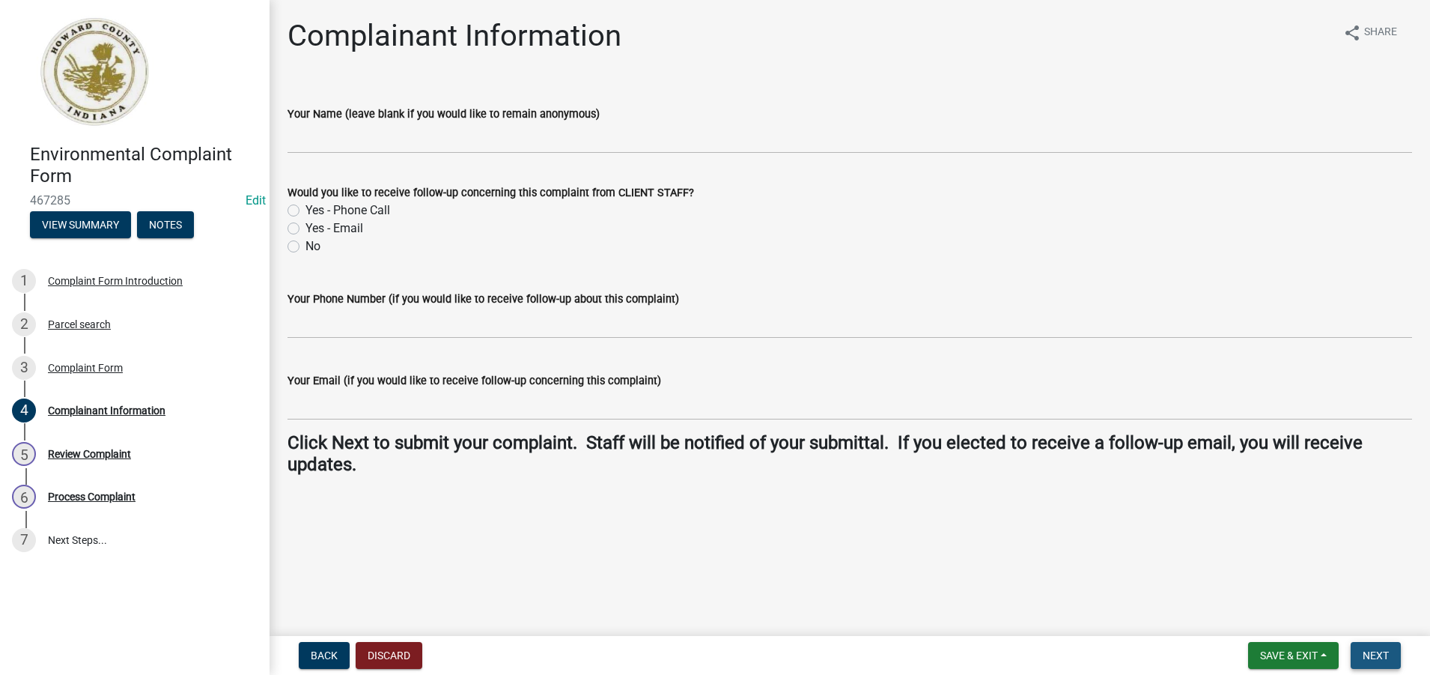
click at [1373, 656] on span "Next" at bounding box center [1376, 655] width 26 height 12
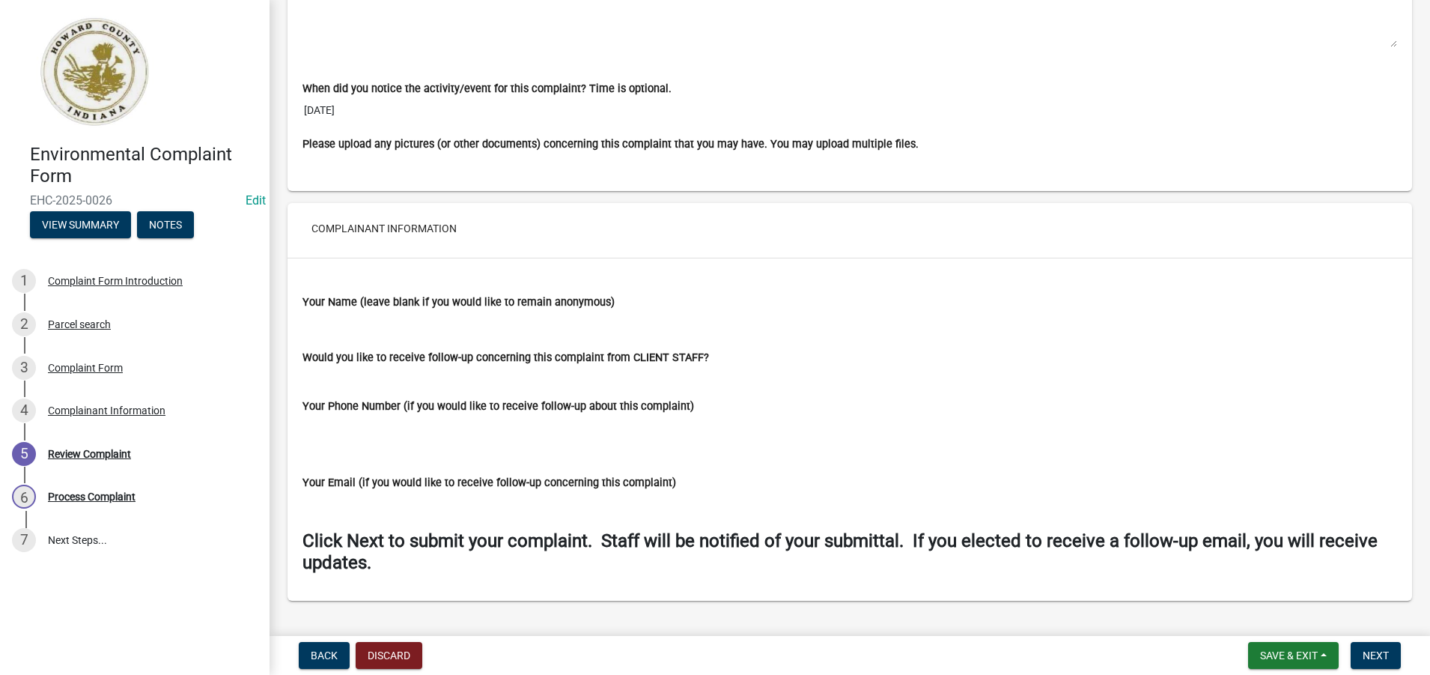
scroll to position [1078, 0]
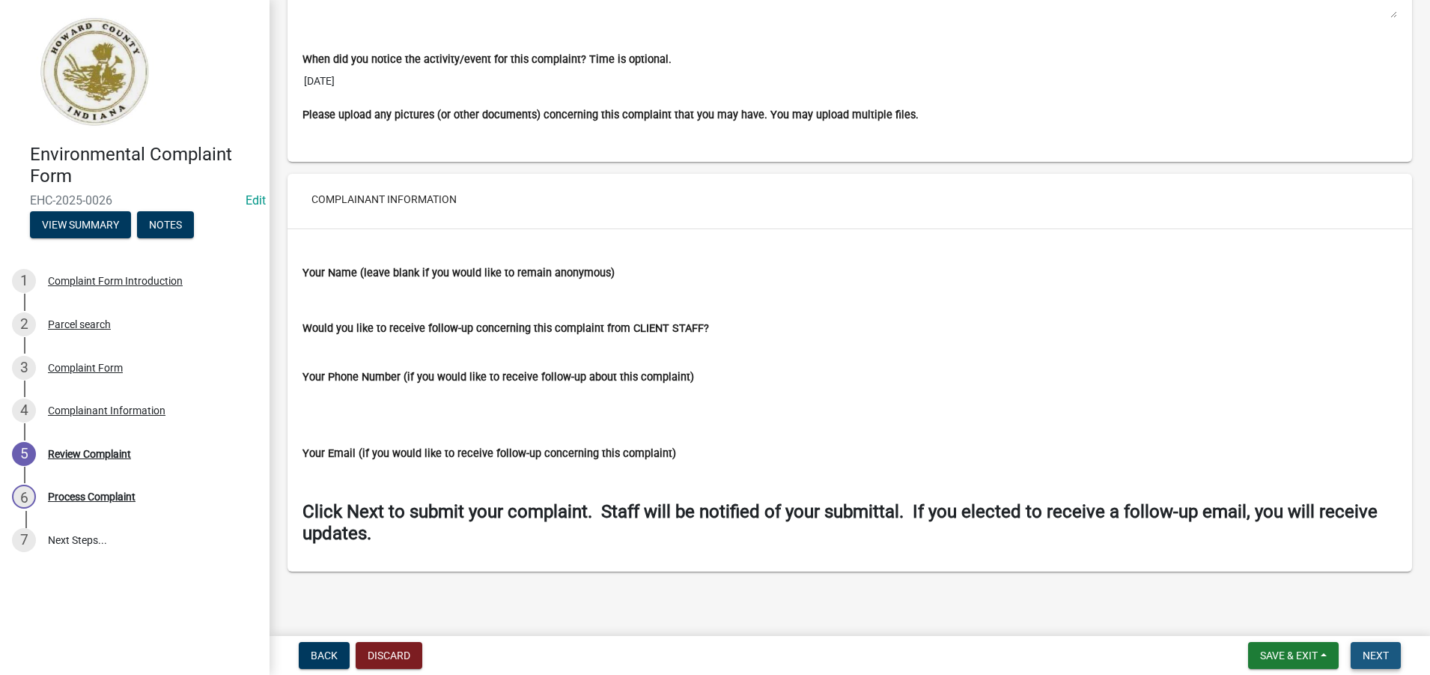
click at [1373, 654] on span "Next" at bounding box center [1376, 655] width 26 height 12
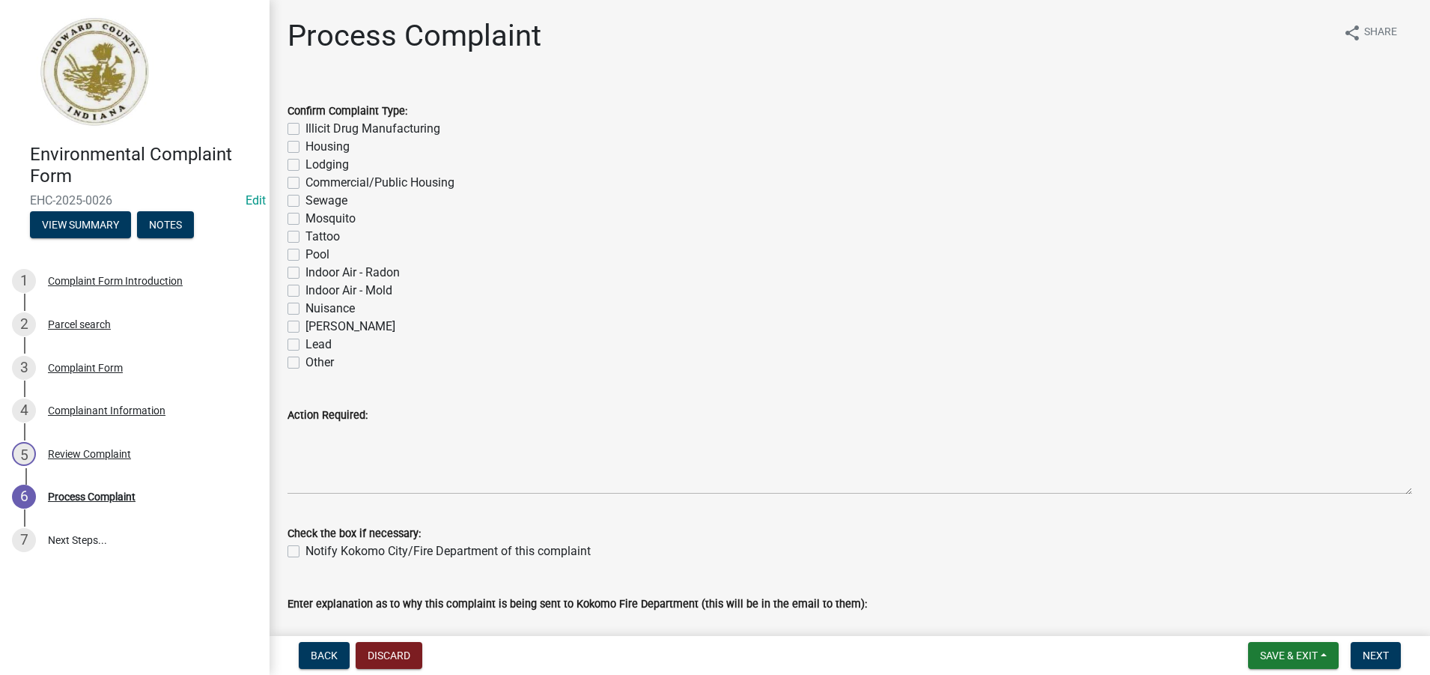
click at [306, 148] on label "Housing" at bounding box center [328, 147] width 44 height 18
click at [306, 148] on input "Housing" at bounding box center [311, 143] width 10 height 10
checkbox input "true"
checkbox input "false"
checkbox input "true"
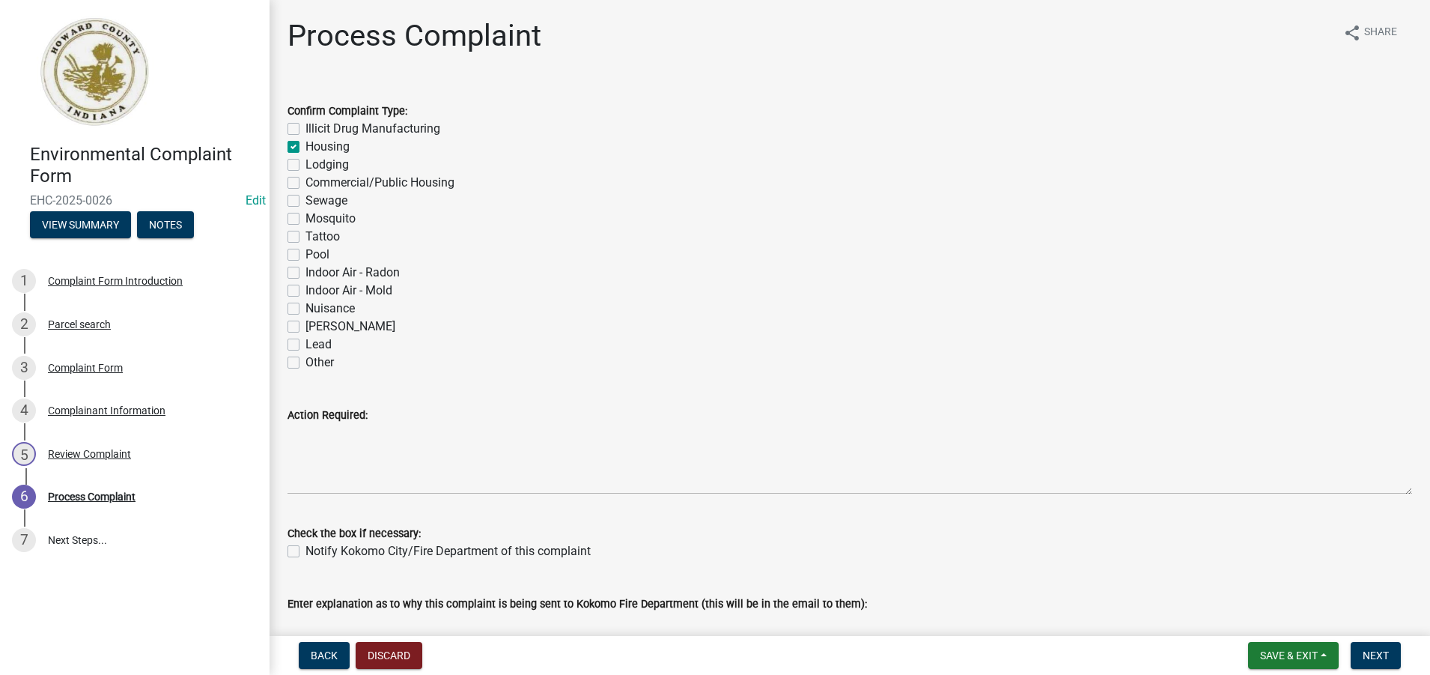
checkbox input "false"
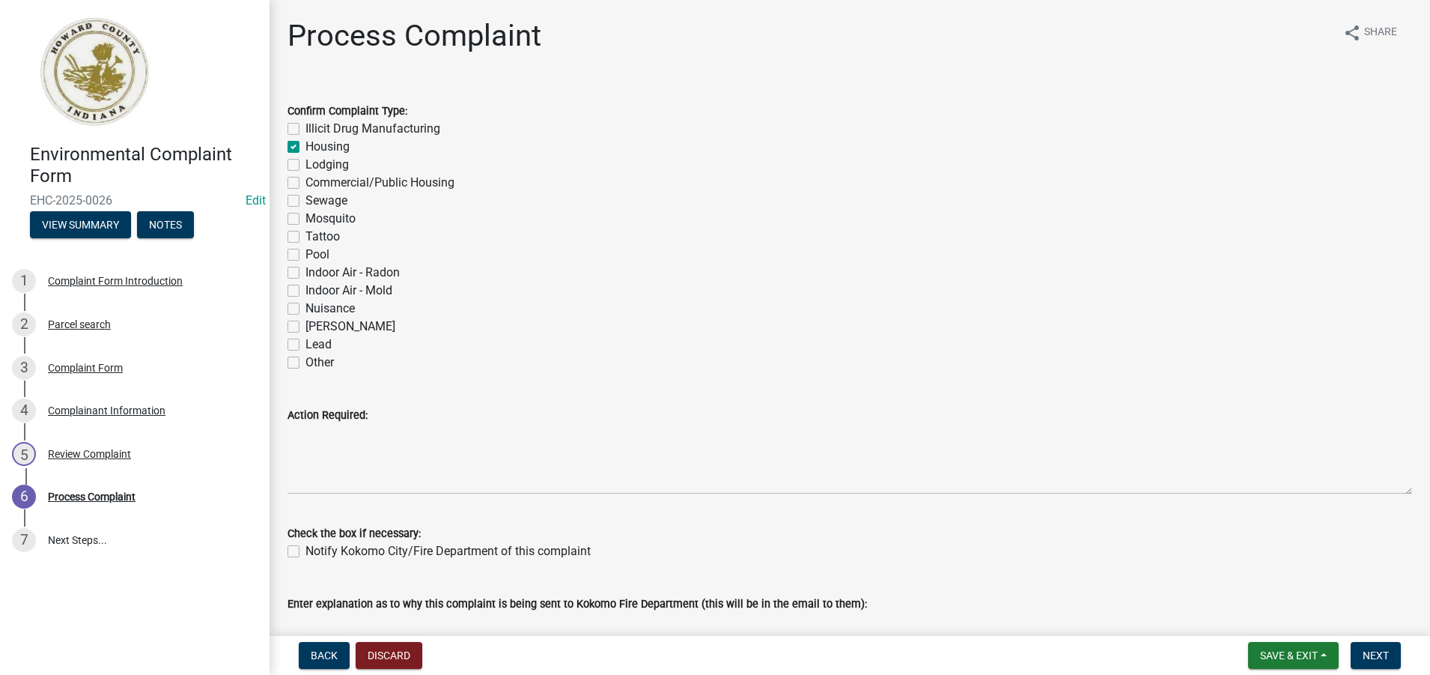
checkbox input "false"
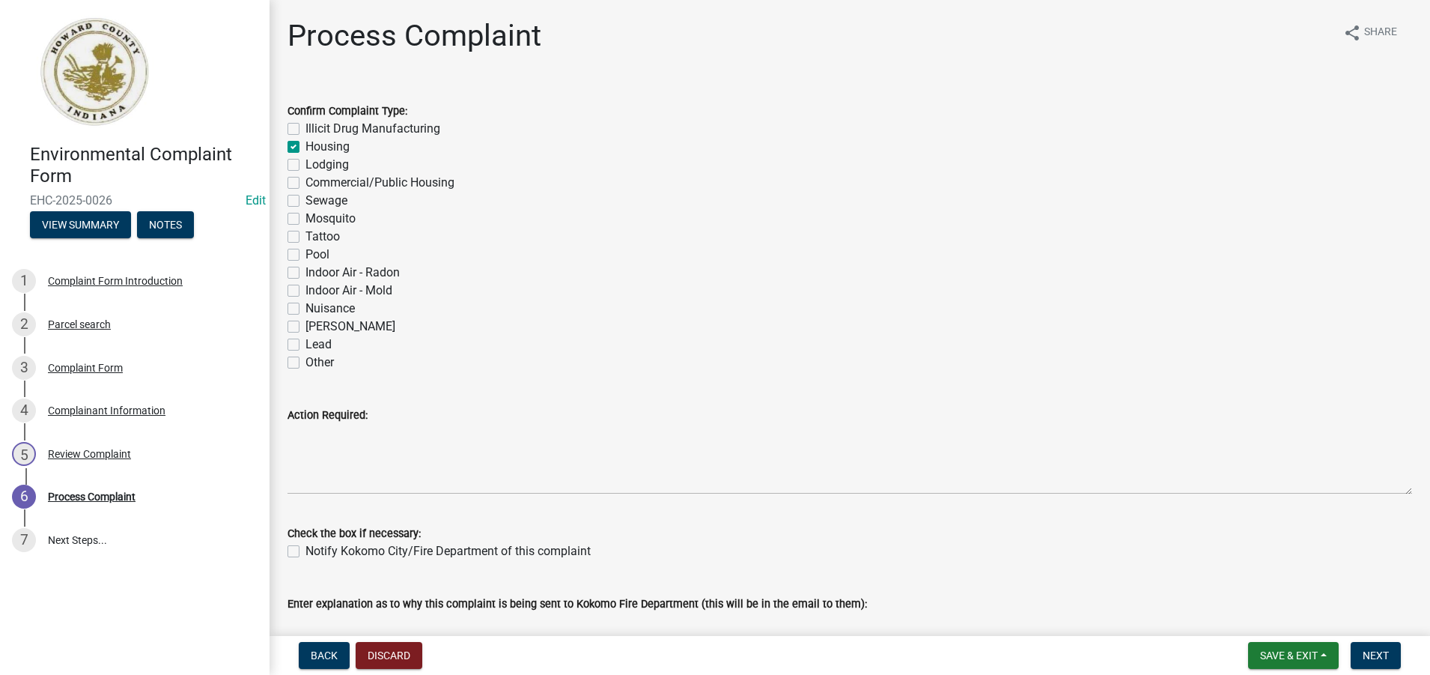
checkbox input "false"
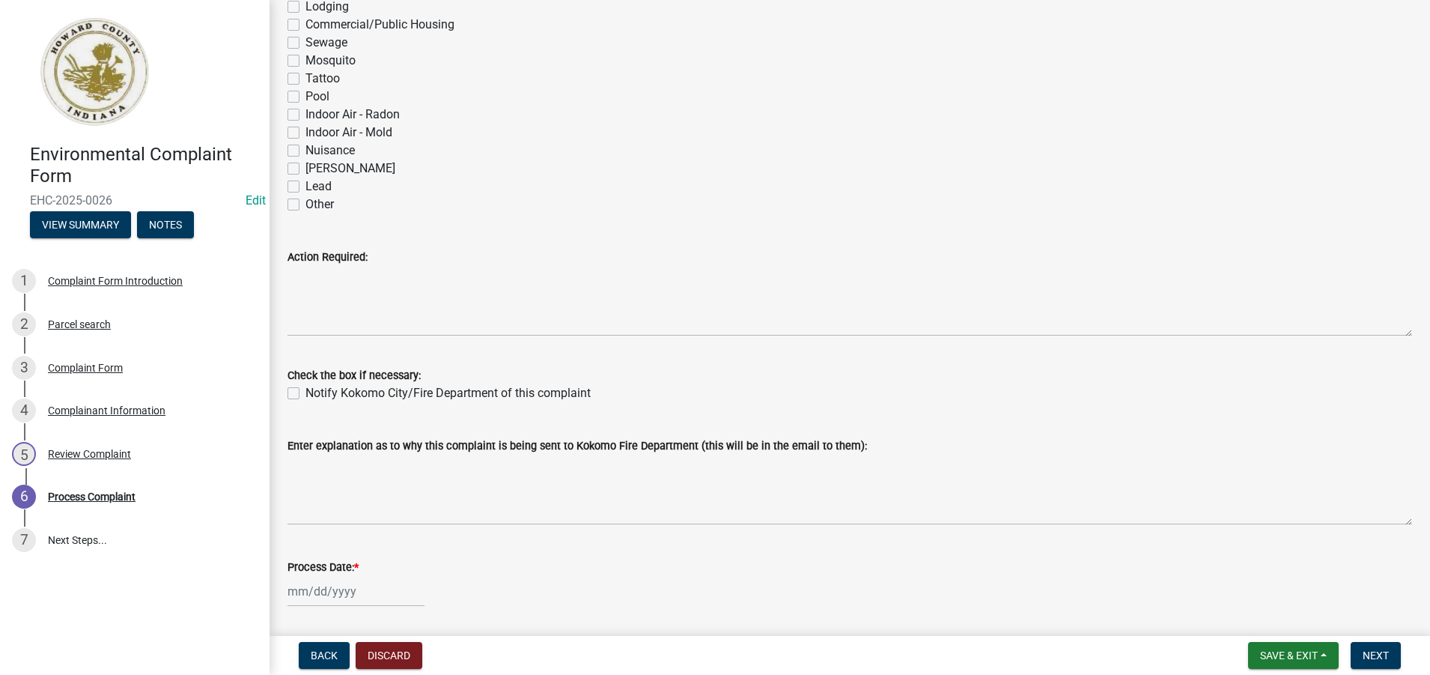
scroll to position [225, 0]
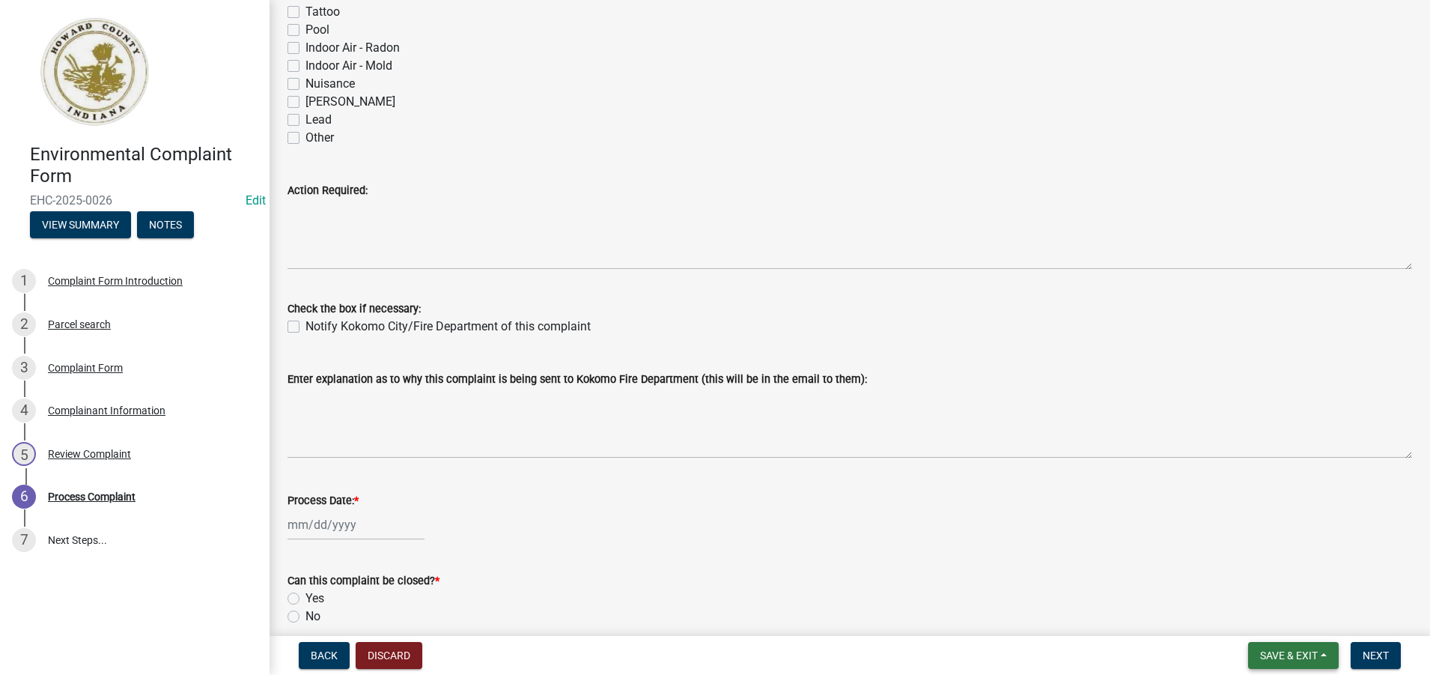
click at [1295, 654] on span "Save & Exit" at bounding box center [1289, 655] width 58 height 12
click at [1260, 617] on button "Save & Exit" at bounding box center [1279, 616] width 120 height 36
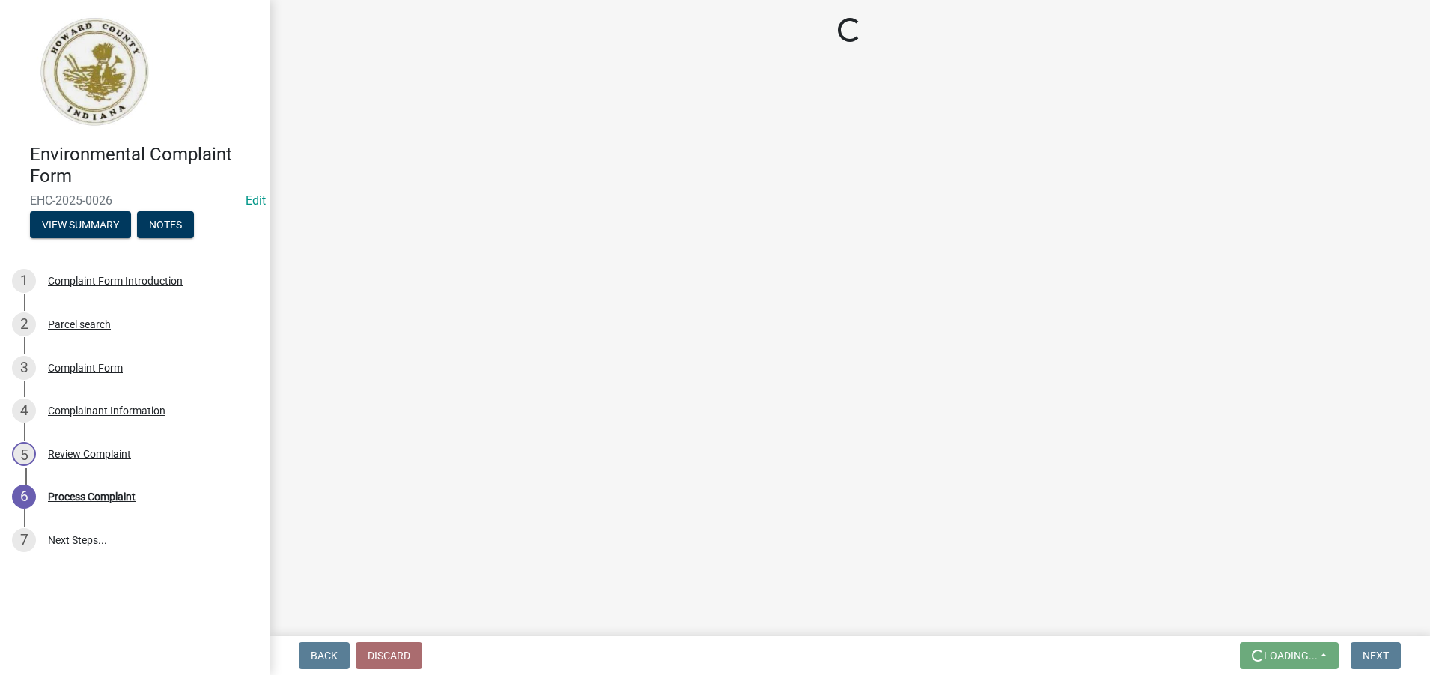
scroll to position [0, 0]
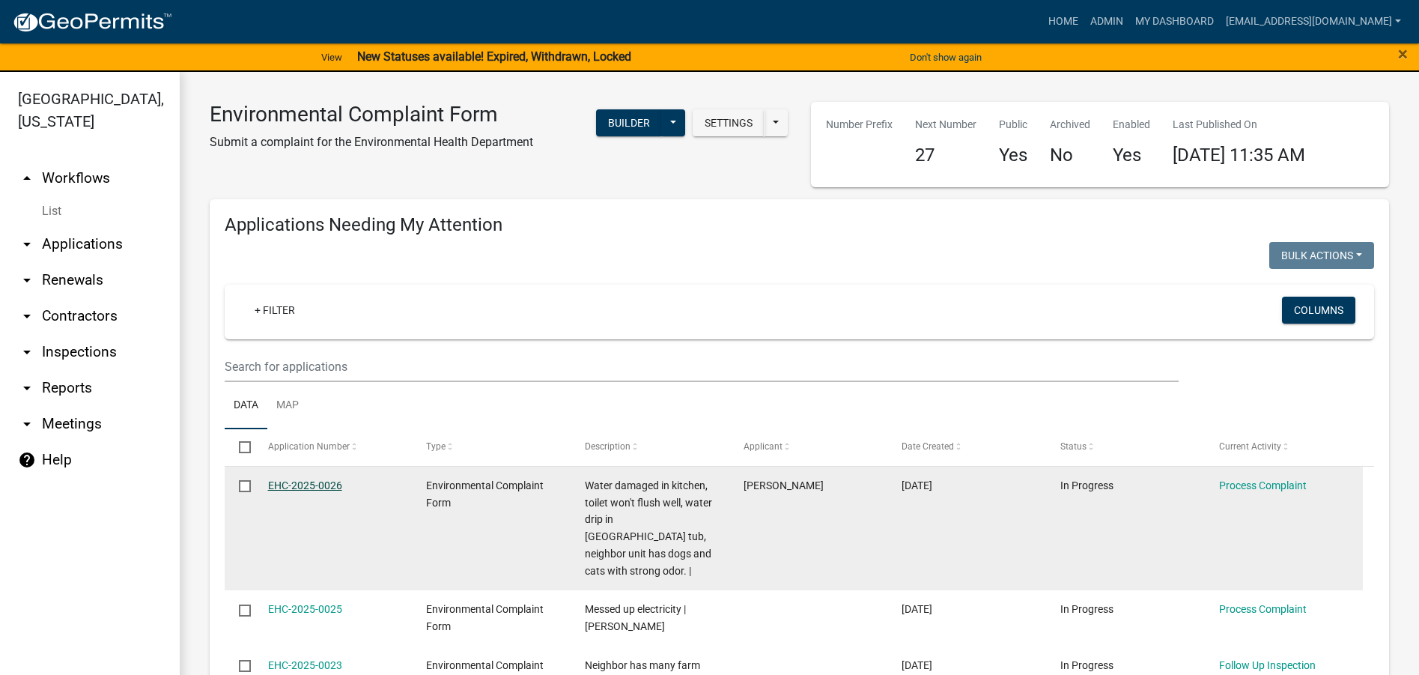
click at [304, 482] on link "EHC-2025-0026" at bounding box center [305, 485] width 74 height 12
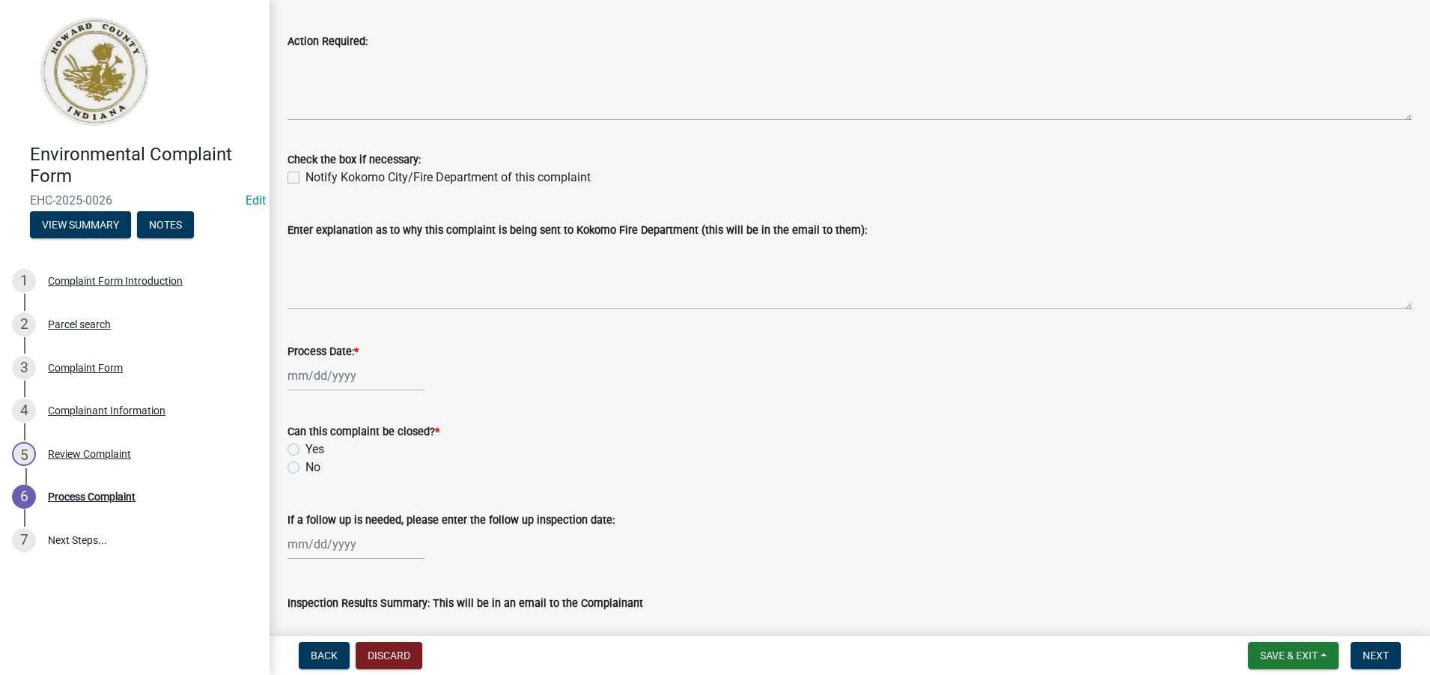
scroll to position [374, 0]
click at [334, 379] on div at bounding box center [356, 374] width 137 height 31
select select "8"
select select "2025"
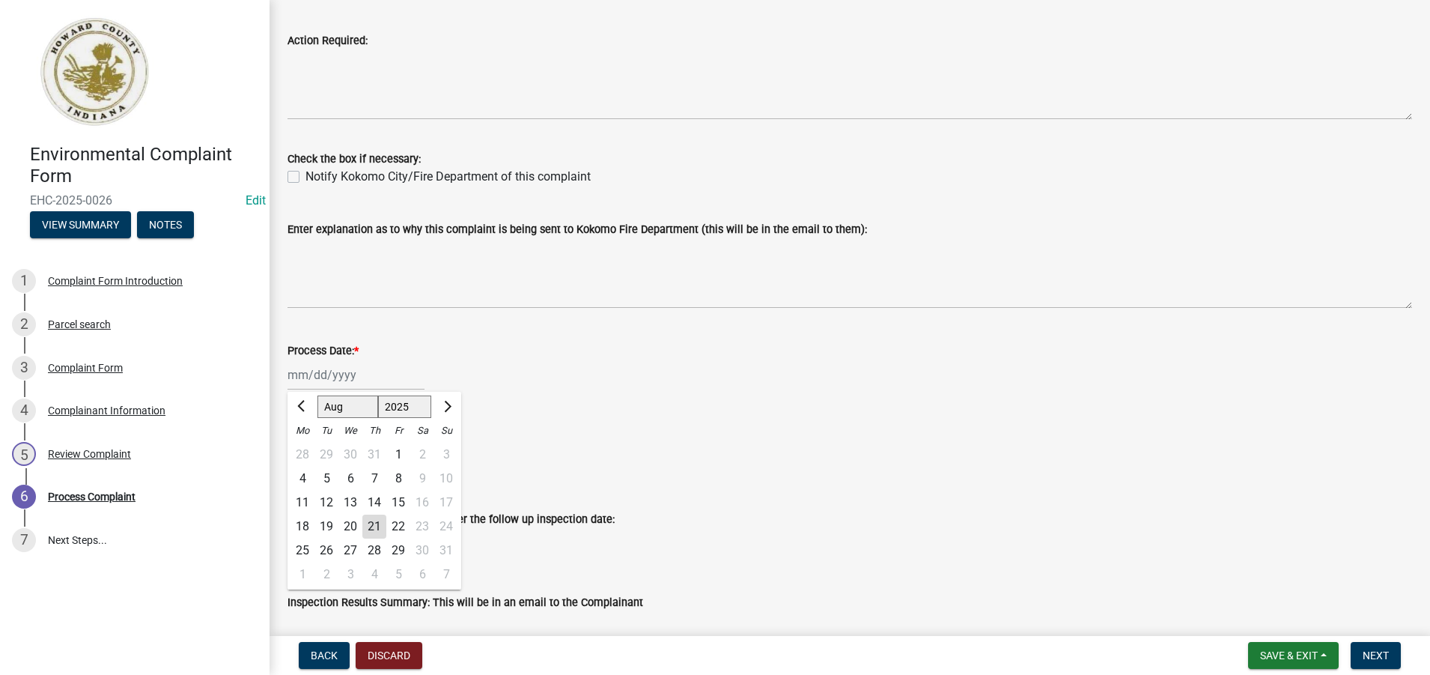
click at [379, 526] on div "21" at bounding box center [374, 526] width 24 height 24
type input "[DATE]"
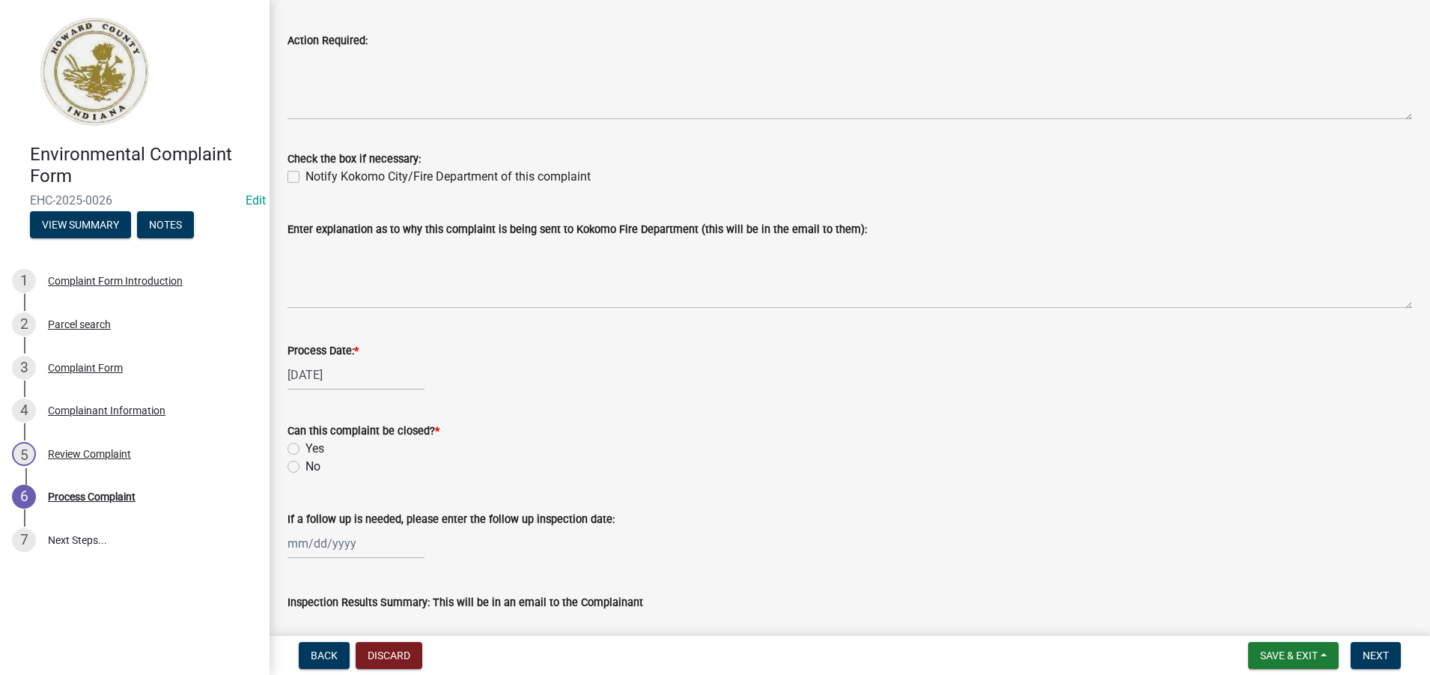
click at [306, 466] on label "No" at bounding box center [313, 467] width 15 height 18
click at [306, 466] on input "No" at bounding box center [311, 463] width 10 height 10
radio input "true"
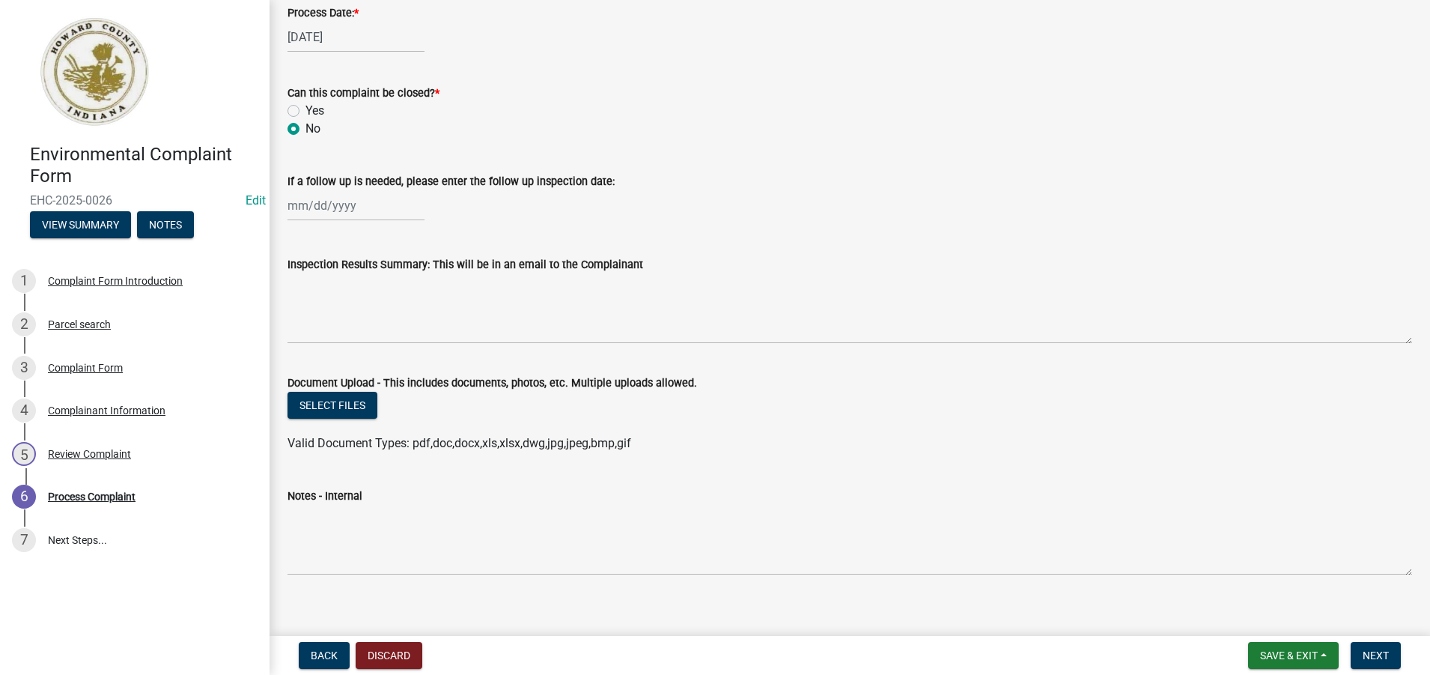
scroll to position [728, 0]
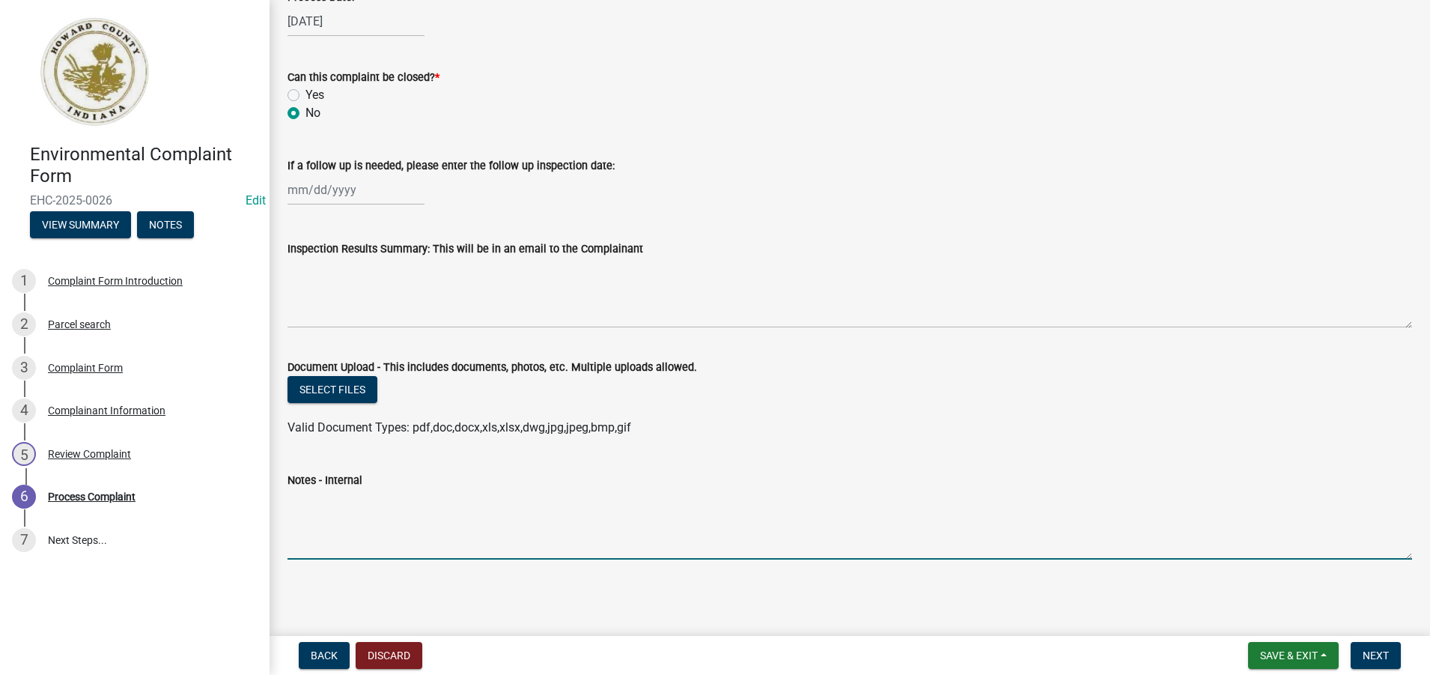
click at [321, 499] on textarea "Notes - Internal" at bounding box center [850, 524] width 1125 height 70
paste textarea "Water damaged in kitchen, toilet won't flush well, water drip in bath tub, neig…"
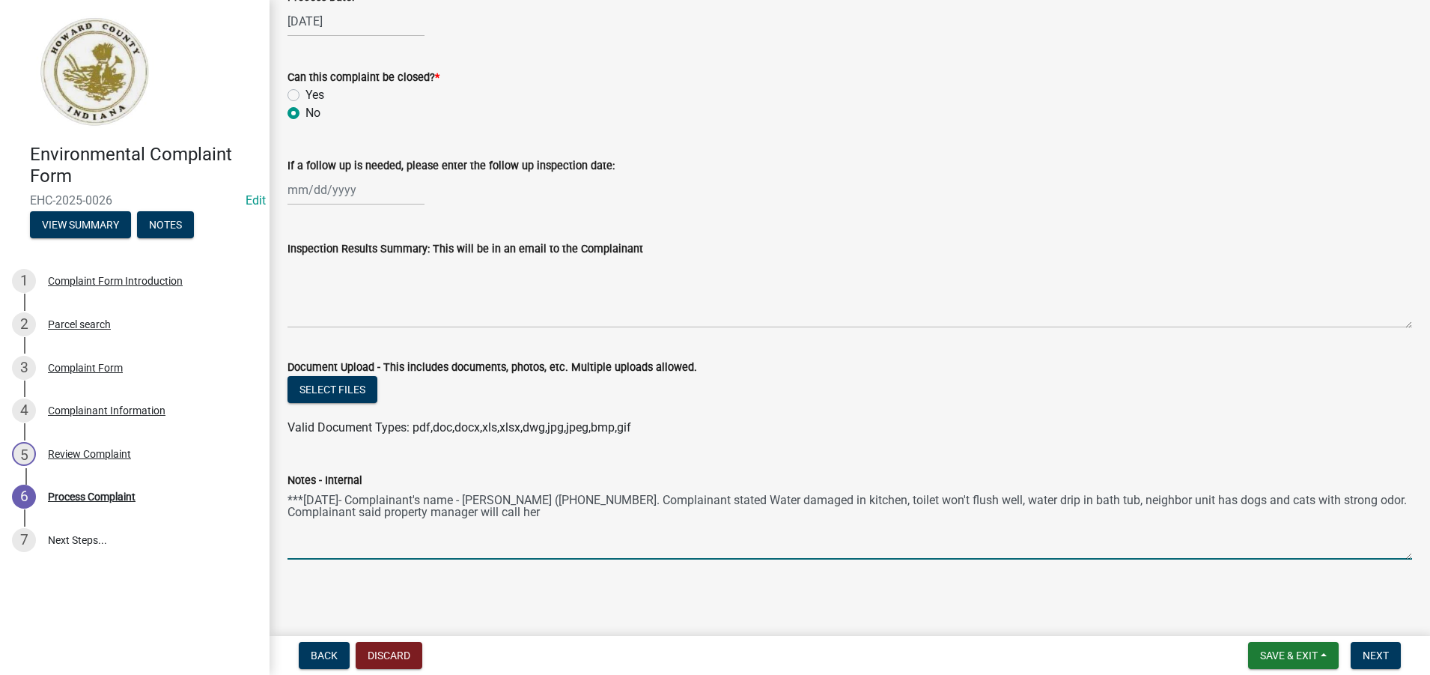
click at [581, 507] on textarea "***8/21/25- Complainant's name - Jasmine Brounson (317-515-1294. Complainant st…" at bounding box center [850, 524] width 1125 height 70
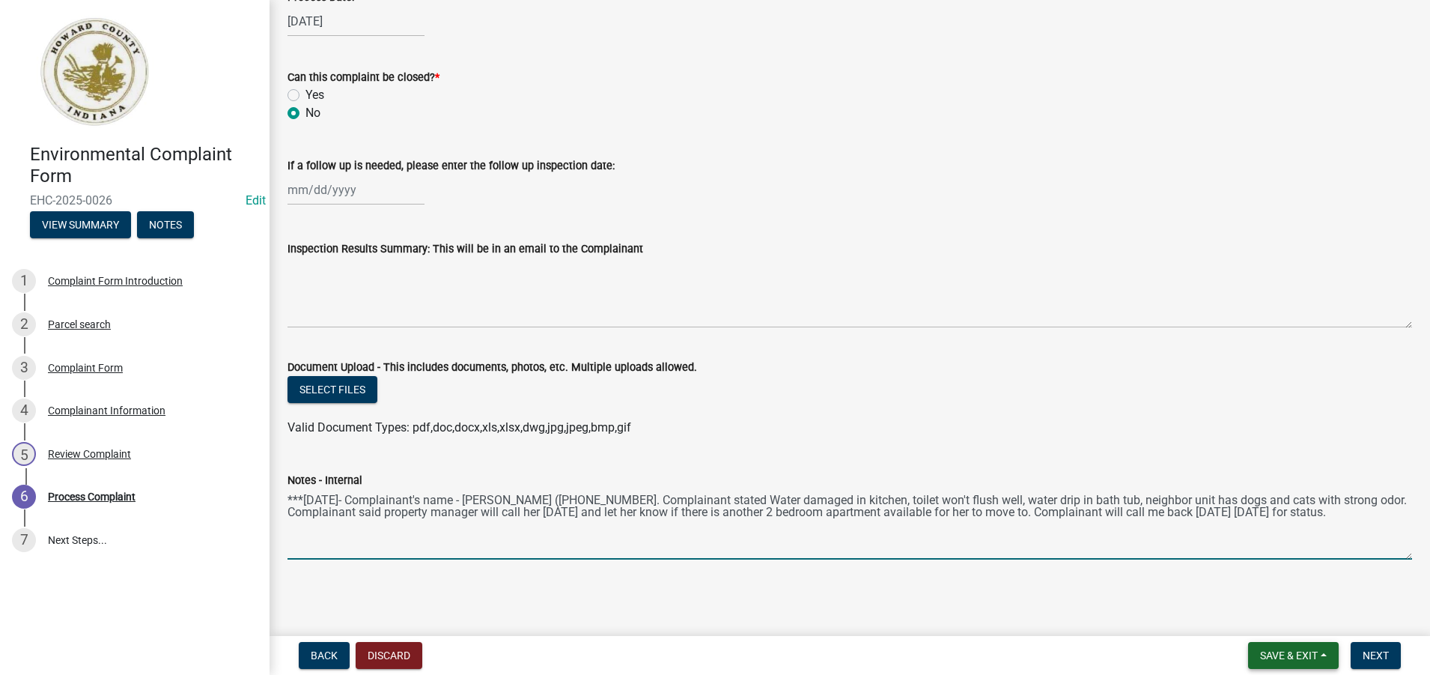
type textarea "***8/21/25- Complainant's name - Jasmine Brounson (317-515-1294. Complainant st…"
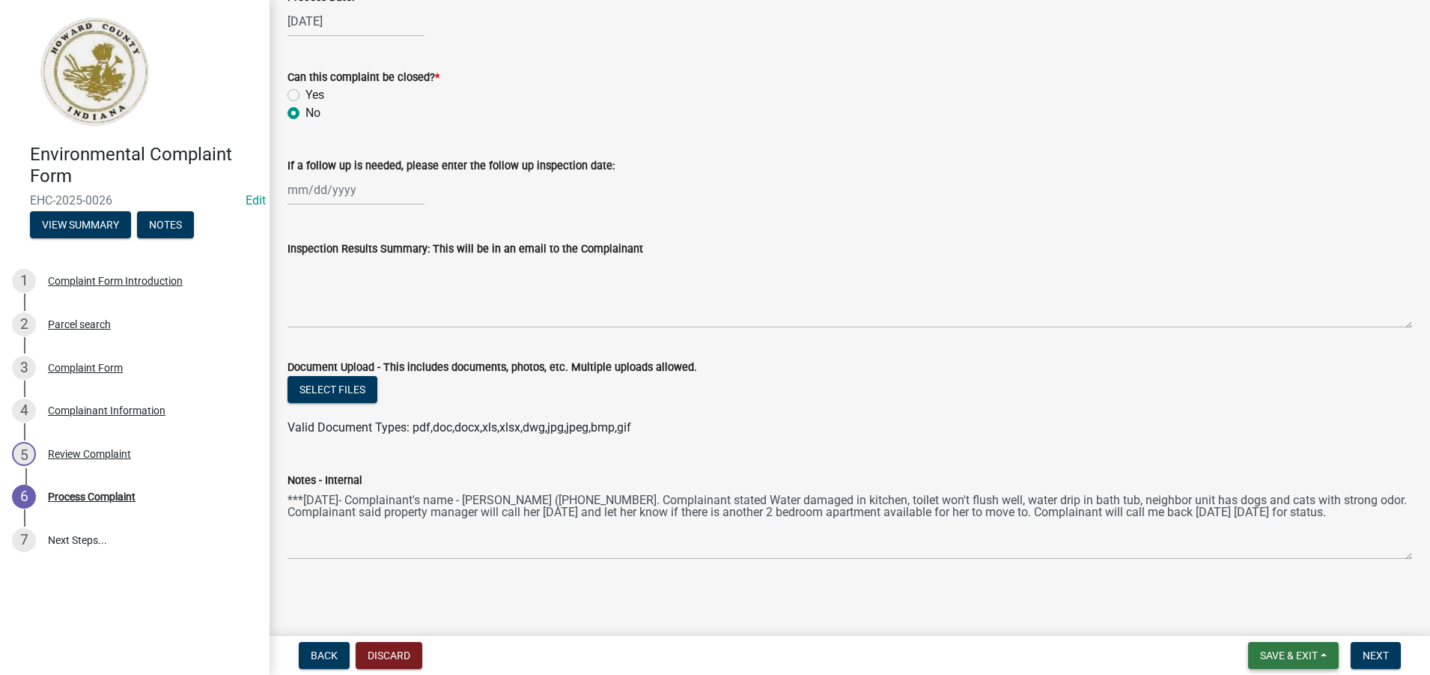
click at [1270, 657] on span "Save & Exit" at bounding box center [1289, 655] width 58 height 12
click at [1267, 617] on button "Save & Exit" at bounding box center [1279, 616] width 120 height 36
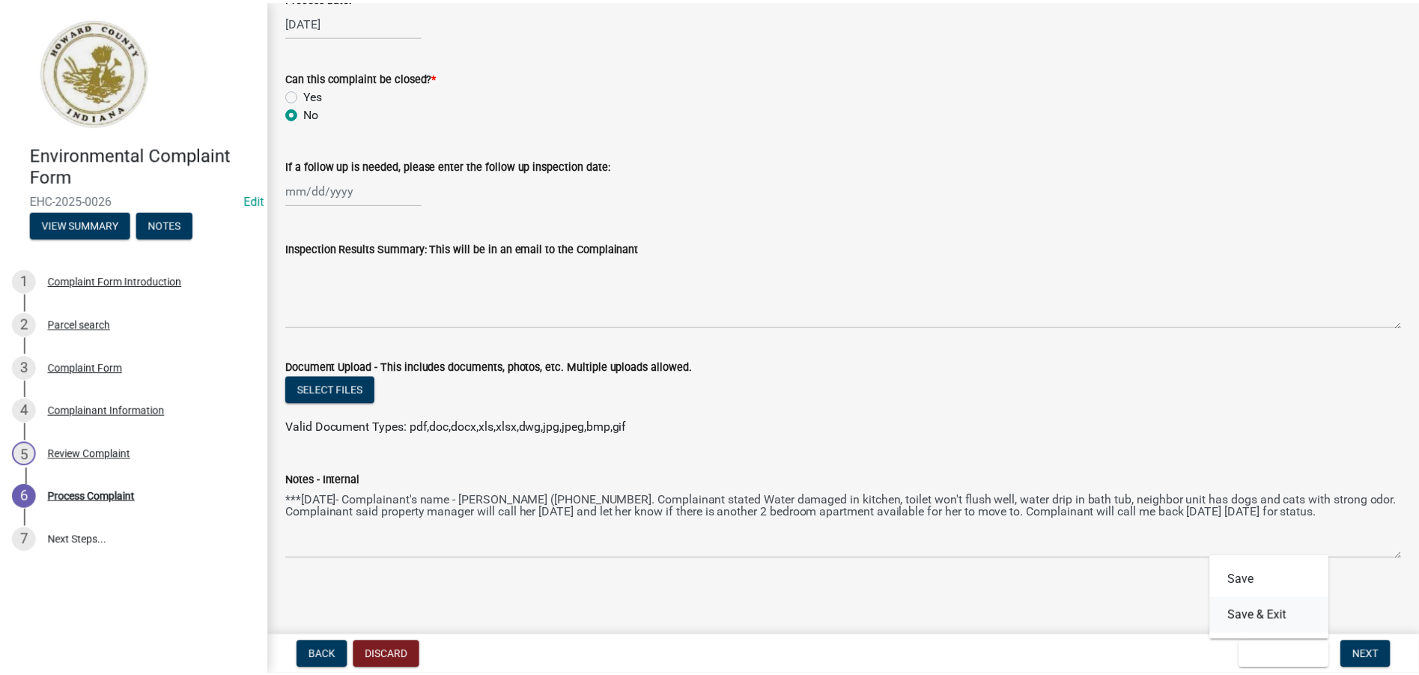
scroll to position [0, 0]
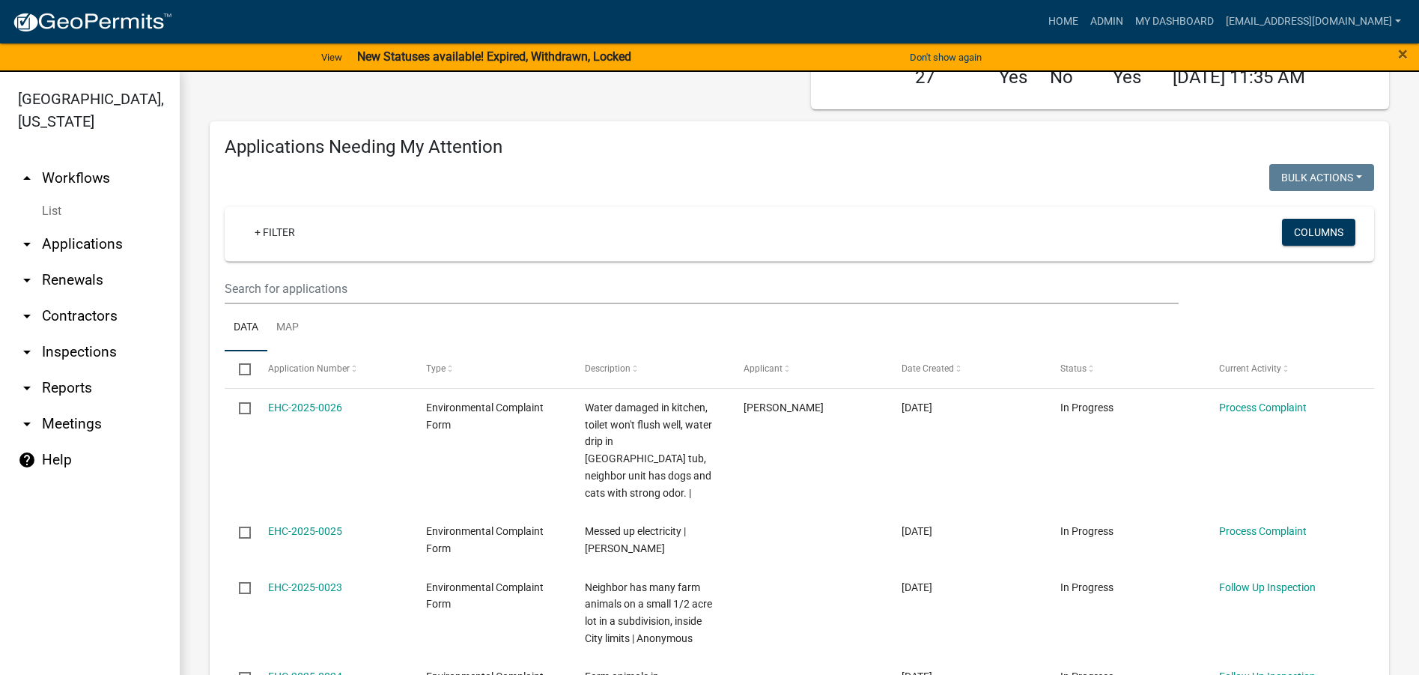
scroll to position [3, 0]
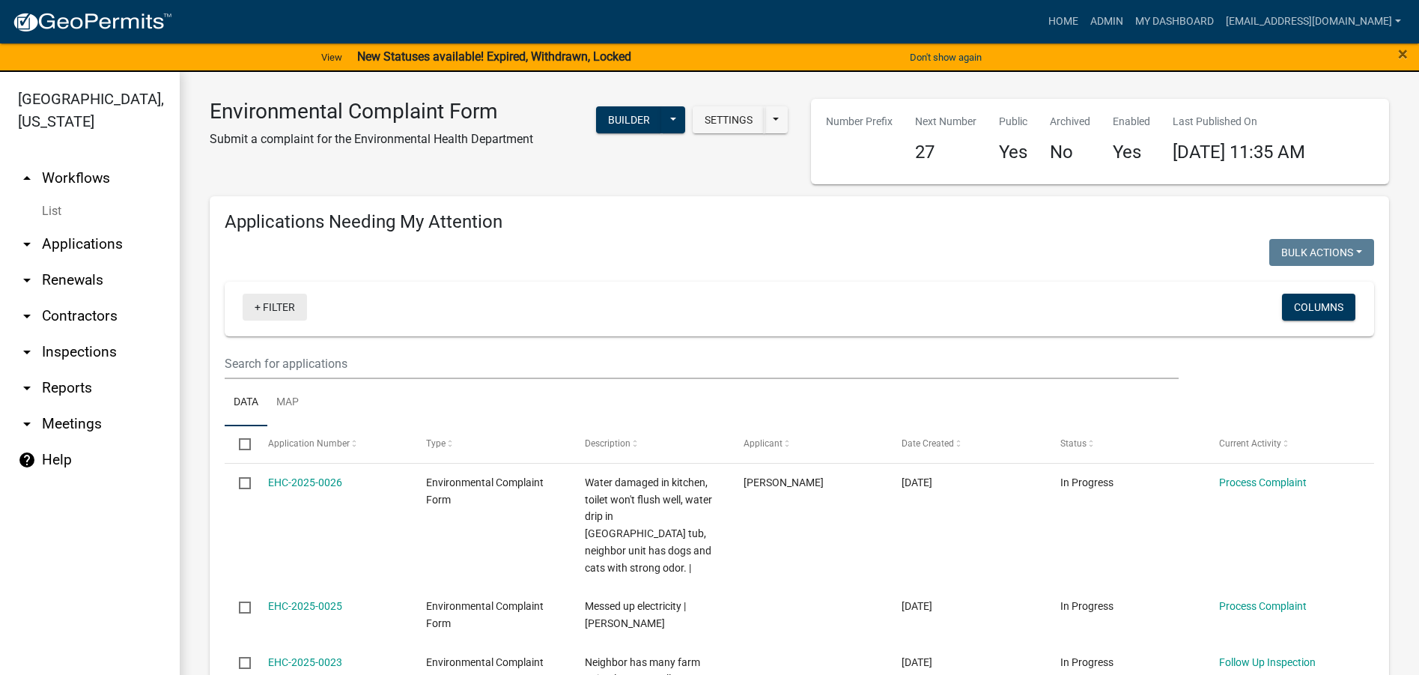
click at [270, 304] on link "+ Filter" at bounding box center [275, 307] width 64 height 27
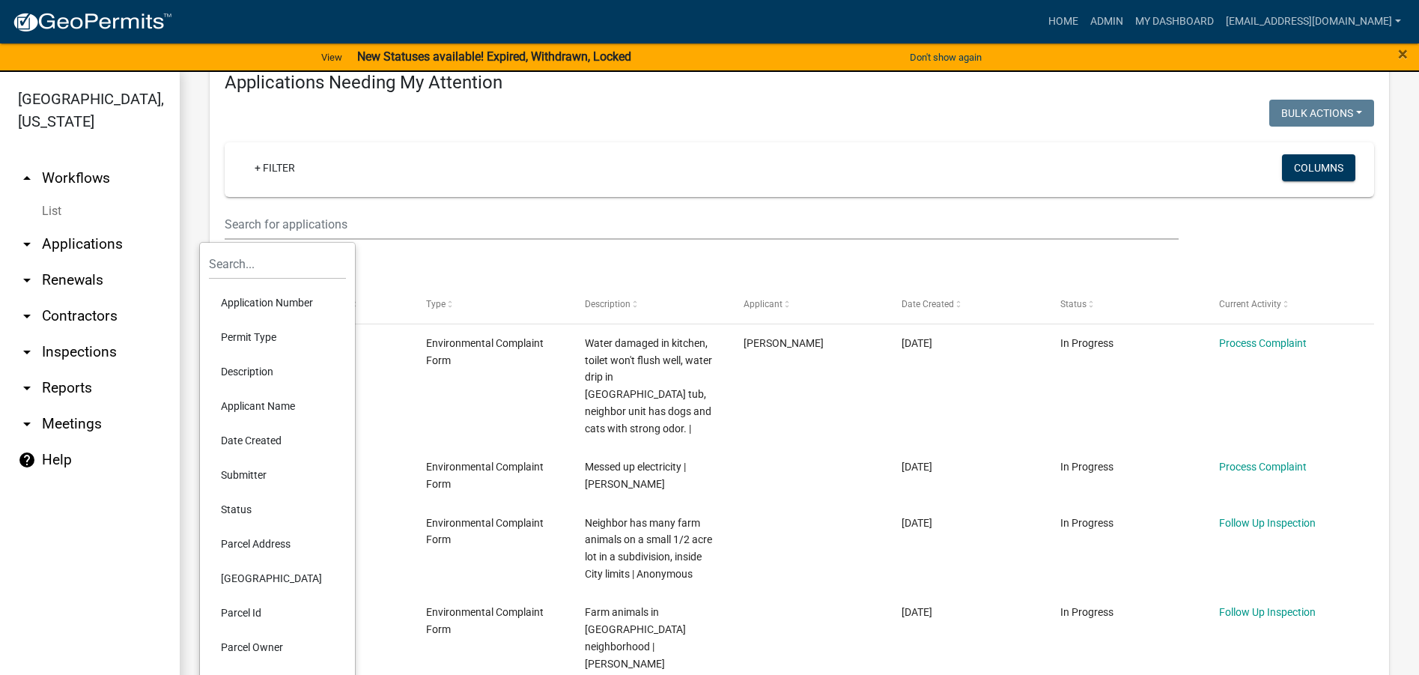
scroll to position [153, 0]
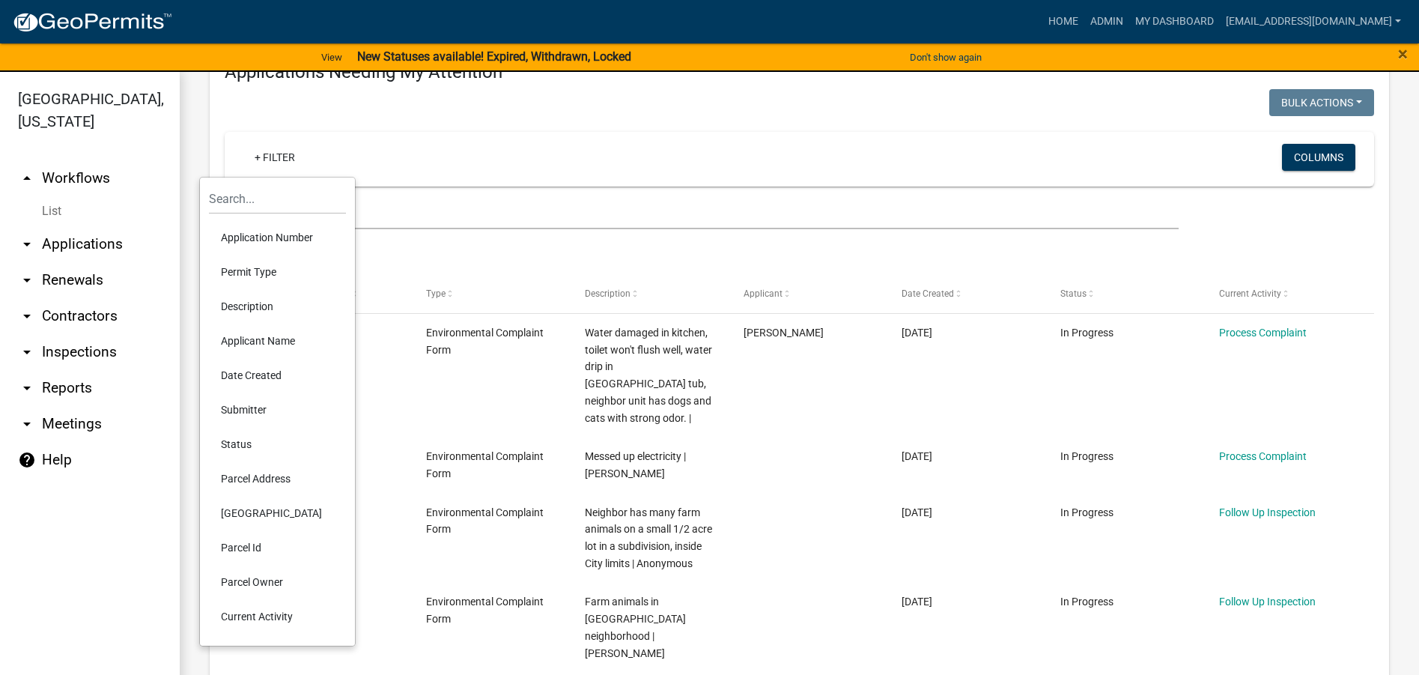
click at [252, 445] on li "Status" at bounding box center [277, 444] width 137 height 34
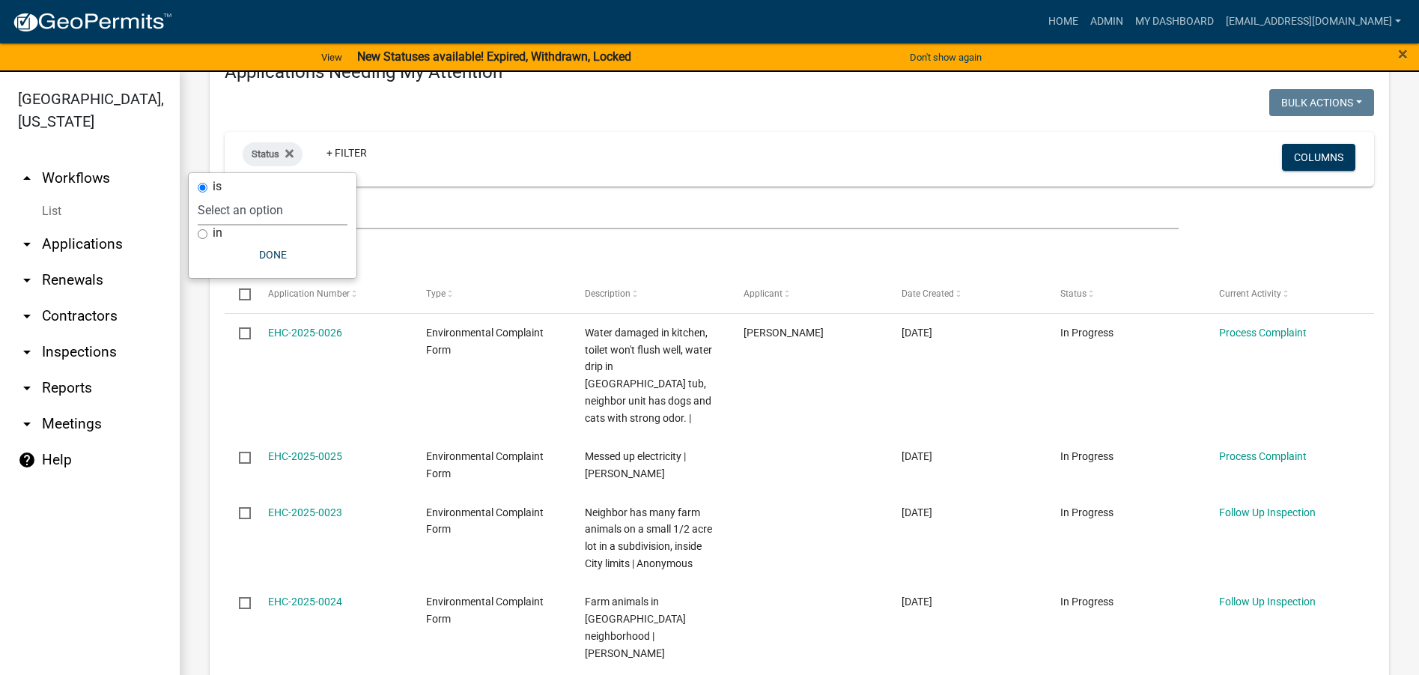
click at [293, 210] on select "Select an option Not Started In Progress Completed Expired Locked Withdrawn Voi…" at bounding box center [273, 210] width 150 height 31
select select "2"
click at [228, 195] on select "Select an option Not Started In Progress Completed Expired Locked Withdrawn Voi…" at bounding box center [273, 210] width 150 height 31
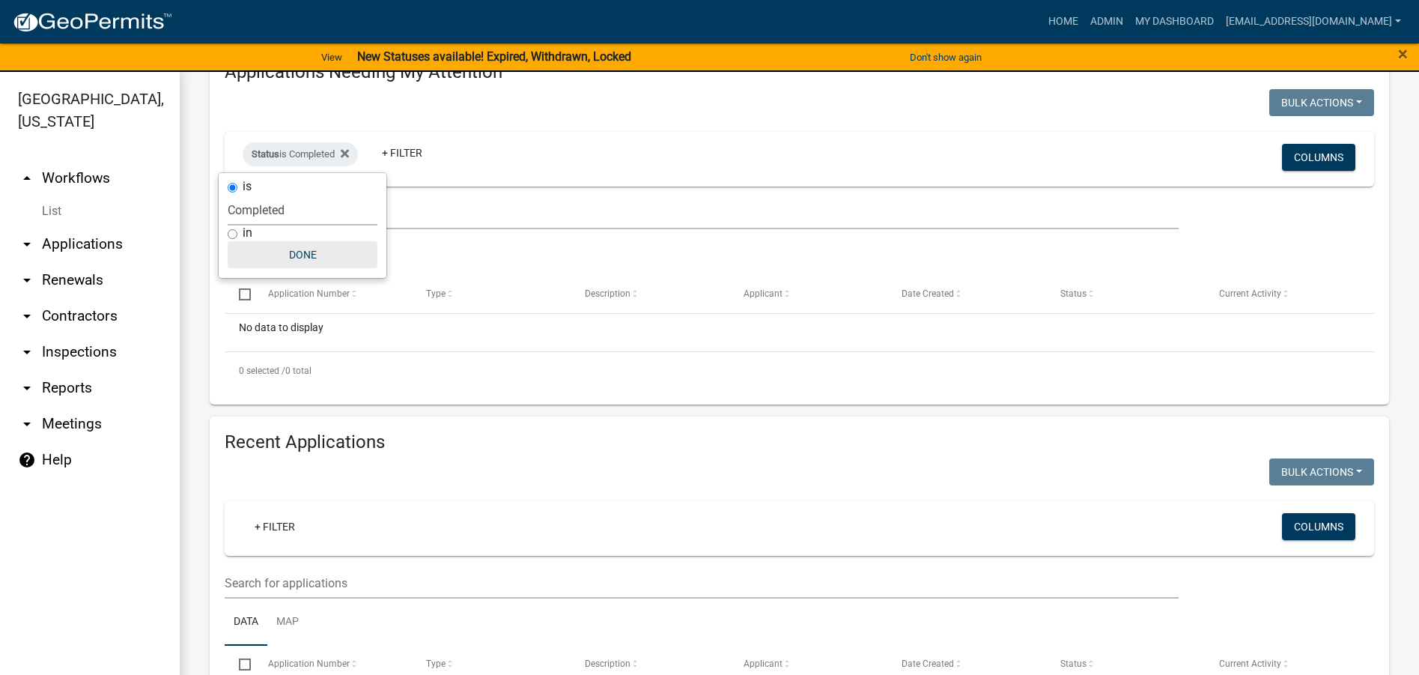
click at [293, 255] on button "Done" at bounding box center [303, 254] width 150 height 27
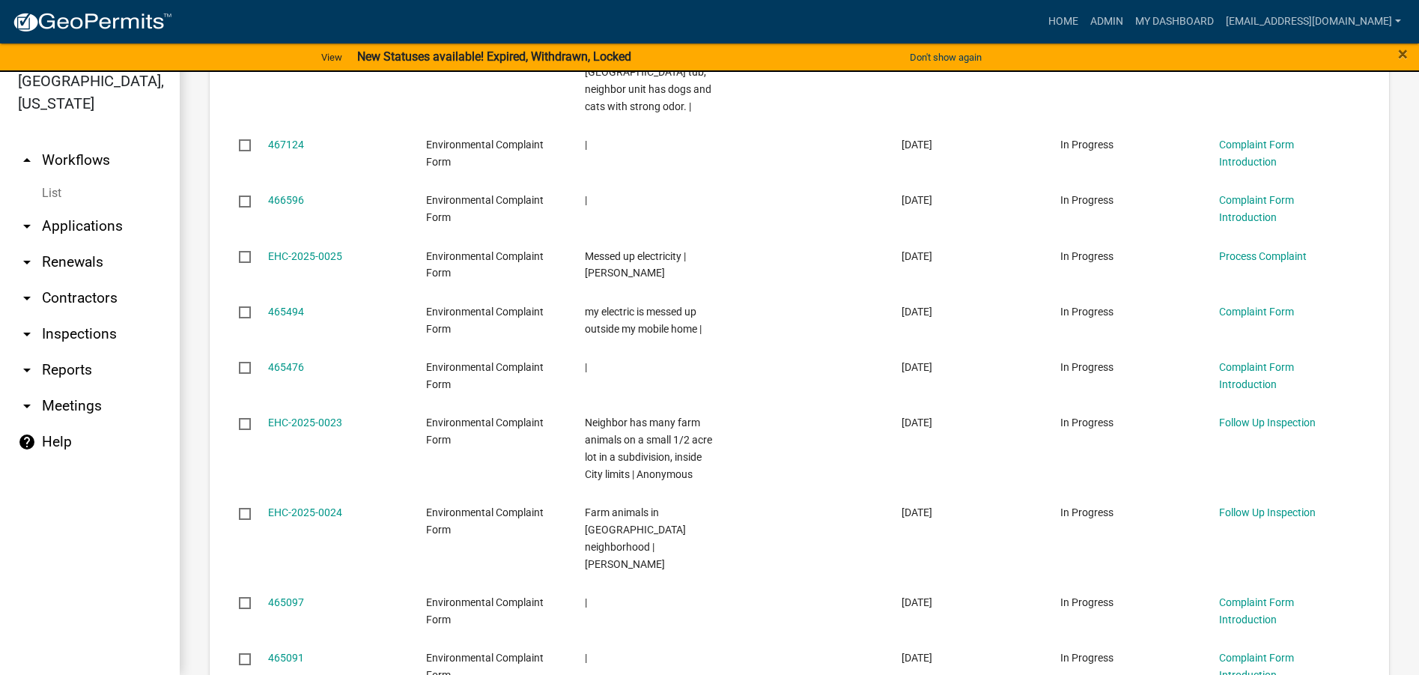
scroll to position [953, 0]
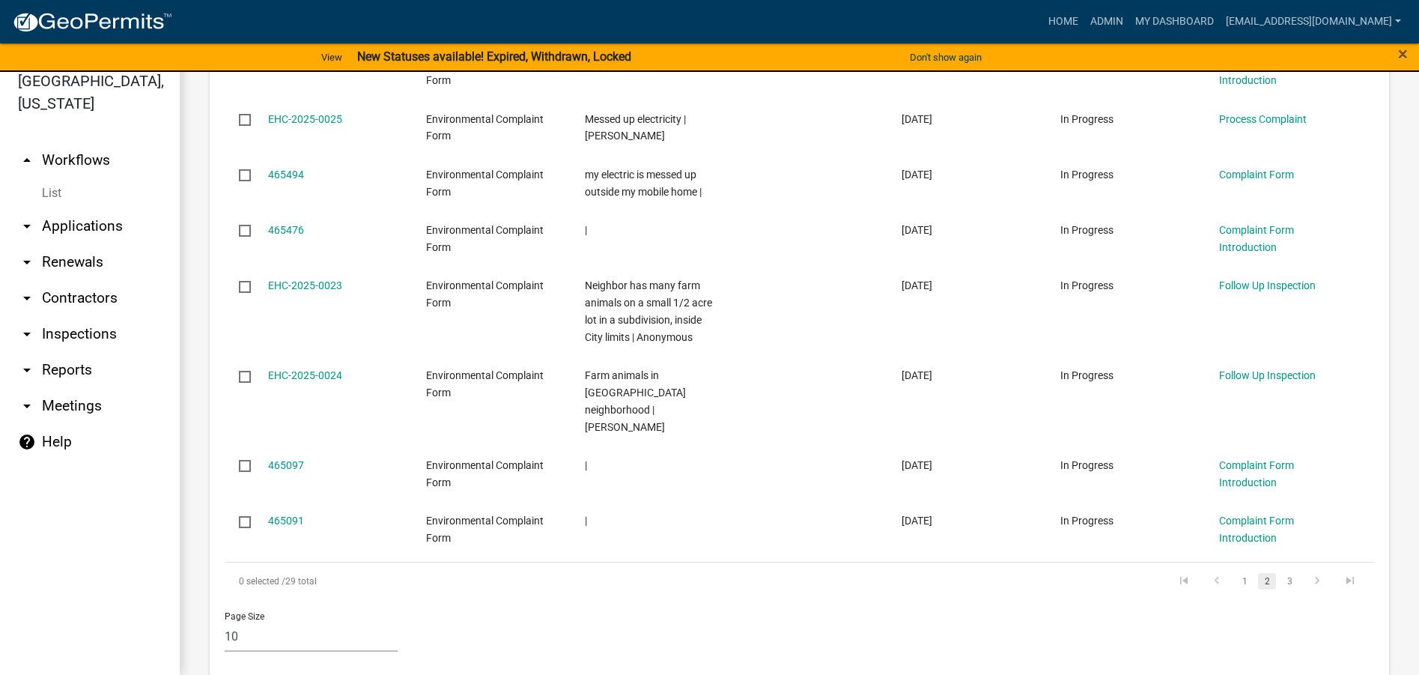
click at [1258, 573] on link "2" at bounding box center [1267, 581] width 18 height 16
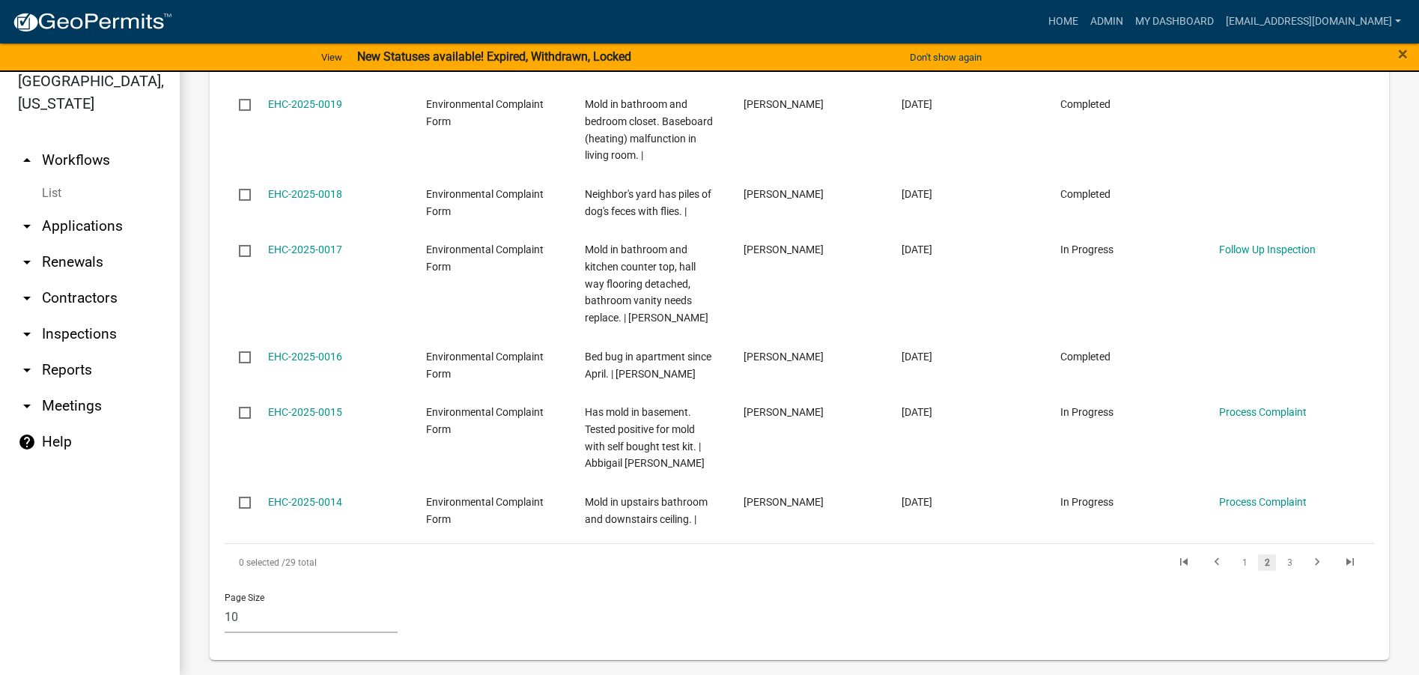
scroll to position [1021, 0]
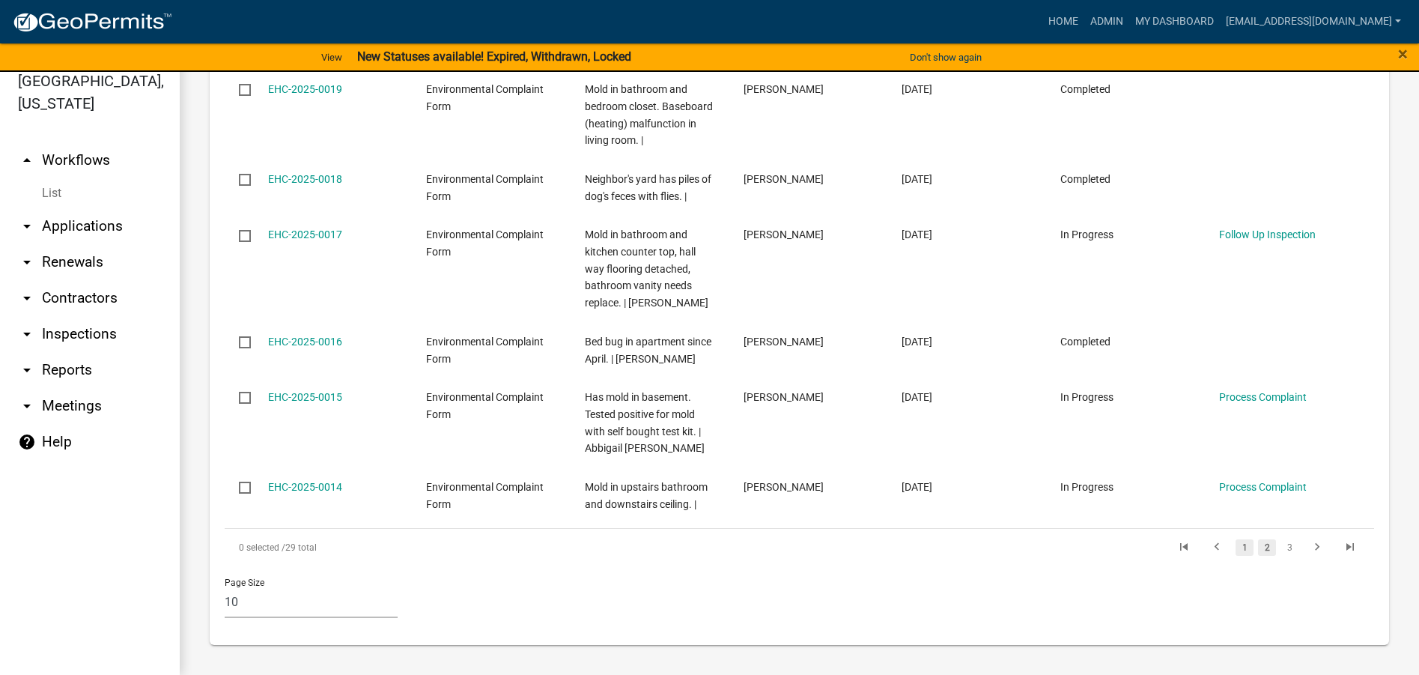
click at [1236, 547] on link "1" at bounding box center [1245, 547] width 18 height 16
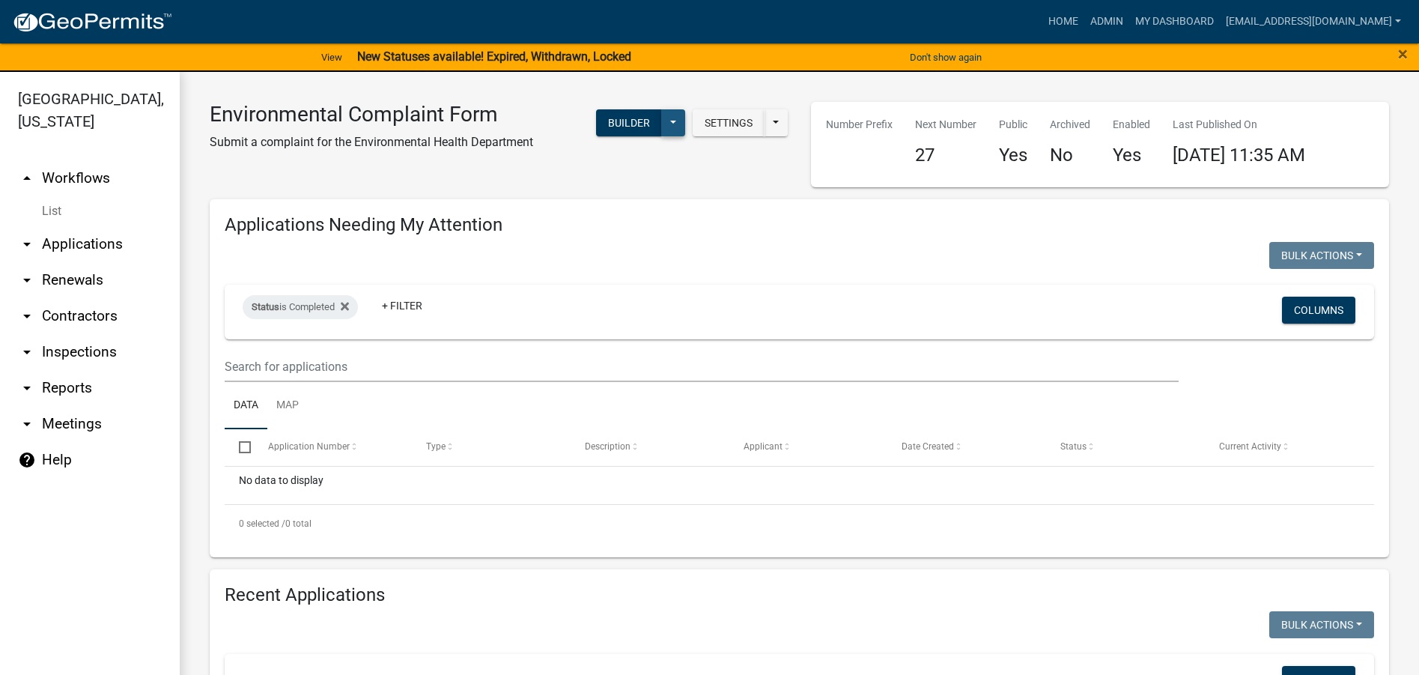
click at [668, 124] on button at bounding box center [673, 122] width 24 height 27
click at [630, 378] on button "Start Application" at bounding box center [623, 377] width 124 height 36
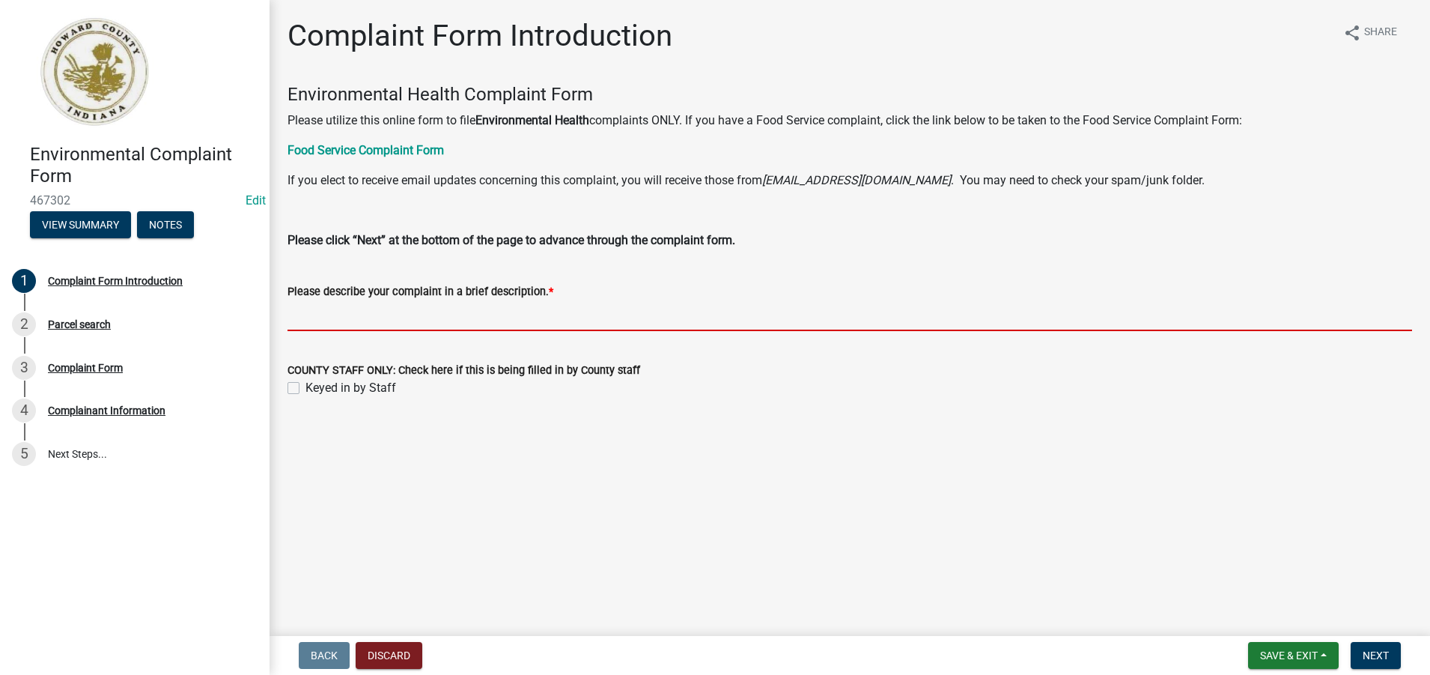
click at [314, 320] on input "Please describe your complaint in a brief description. *" at bounding box center [850, 315] width 1125 height 31
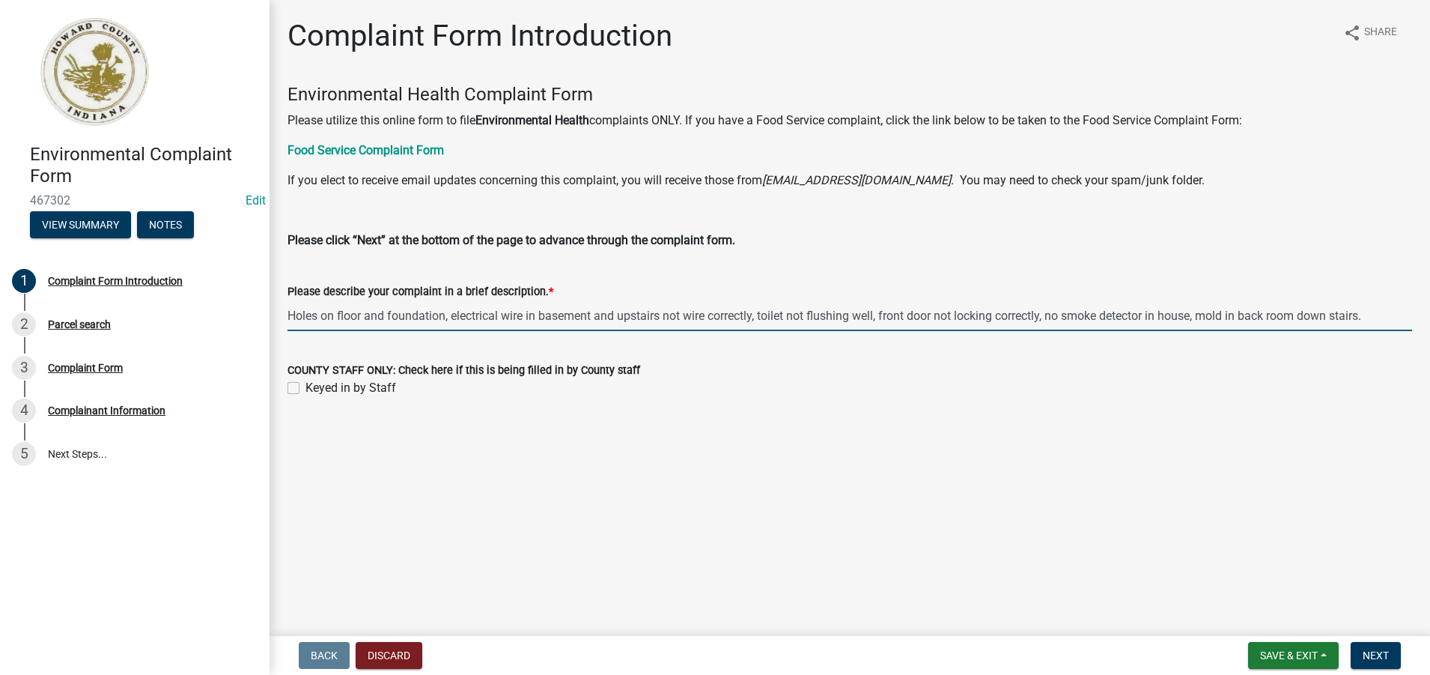
type input "Holes on floor and foundation, electrical wire in basement and upstairs not wir…"
click at [306, 386] on label "Keyed in by Staff" at bounding box center [351, 388] width 91 height 18
click at [306, 386] on input "Keyed in by Staff" at bounding box center [311, 384] width 10 height 10
checkbox input "true"
drag, startPoint x: 1375, startPoint y: 313, endPoint x: 290, endPoint y: 289, distance: 1085.3
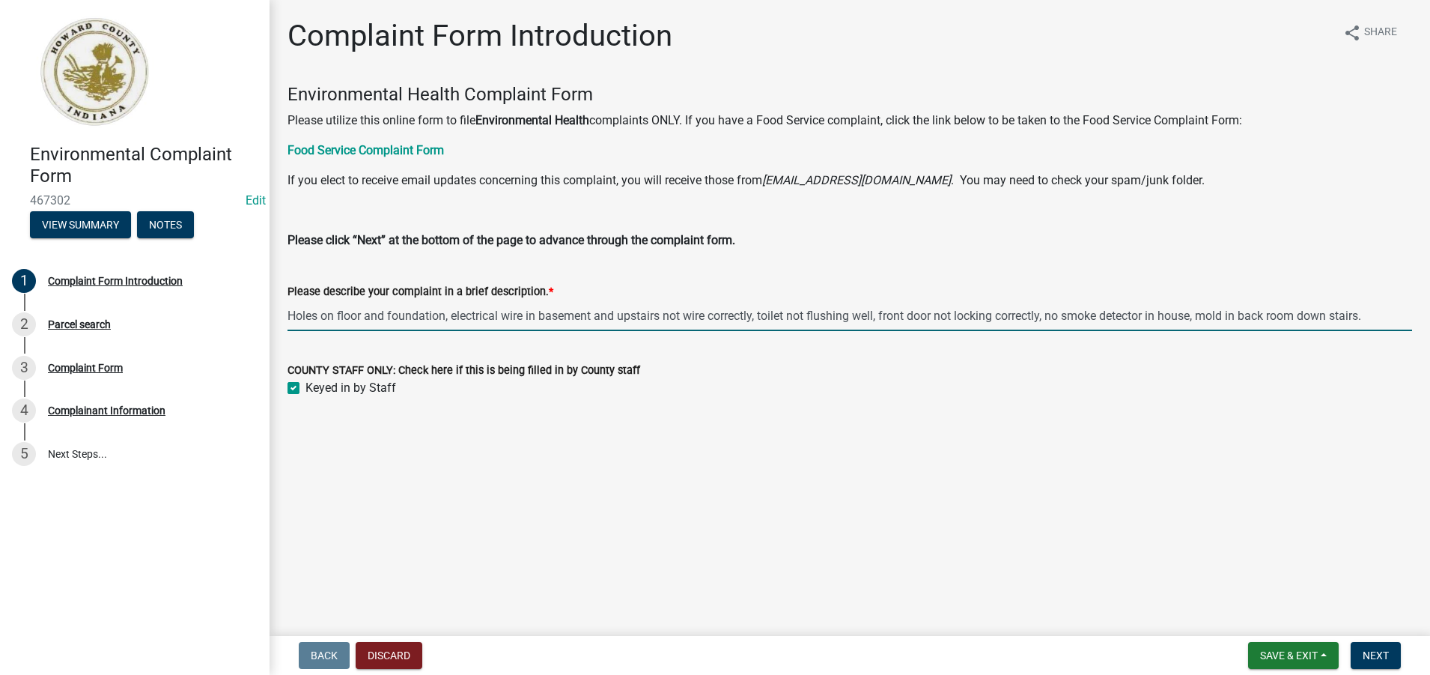
click at [290, 289] on form "Please describe your complaint in a brief description. * Holes on floor and fou…" at bounding box center [850, 306] width 1125 height 49
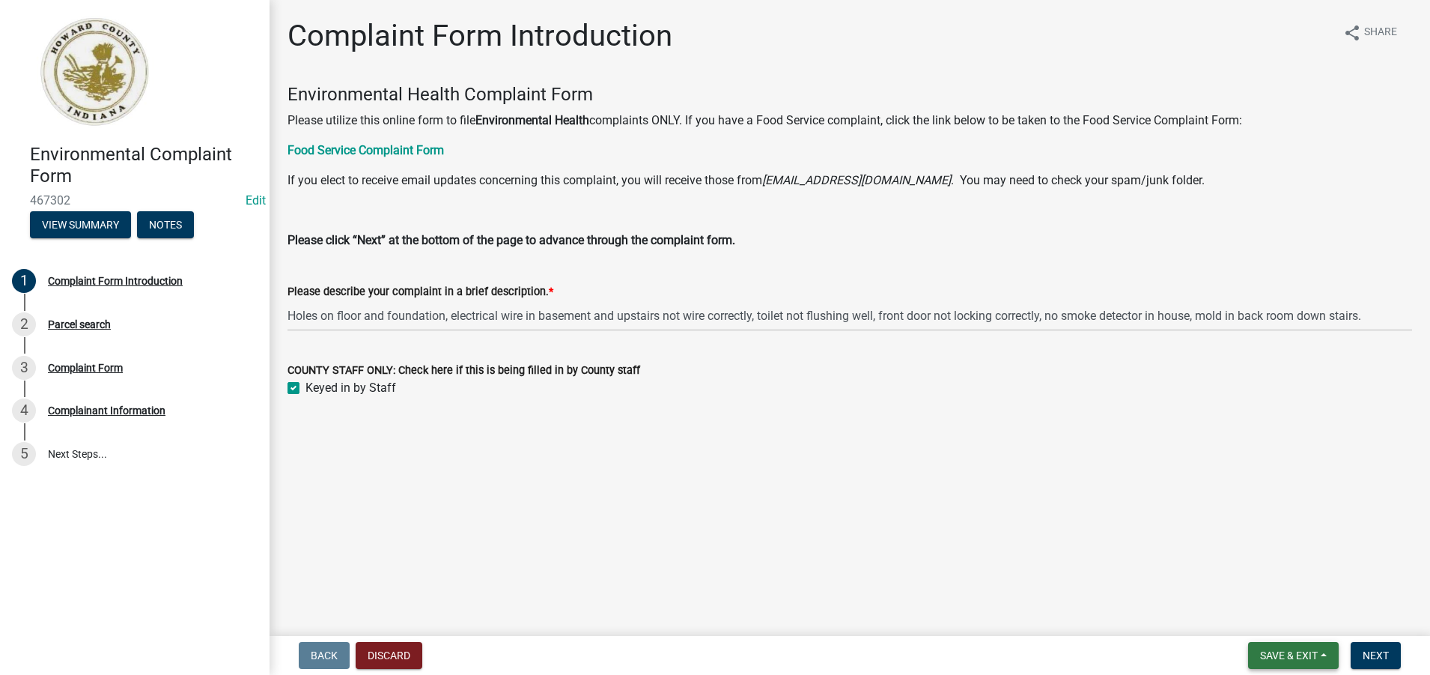
click at [1317, 654] on span "Save & Exit" at bounding box center [1289, 655] width 58 height 12
click at [1254, 581] on button "Save" at bounding box center [1279, 580] width 120 height 36
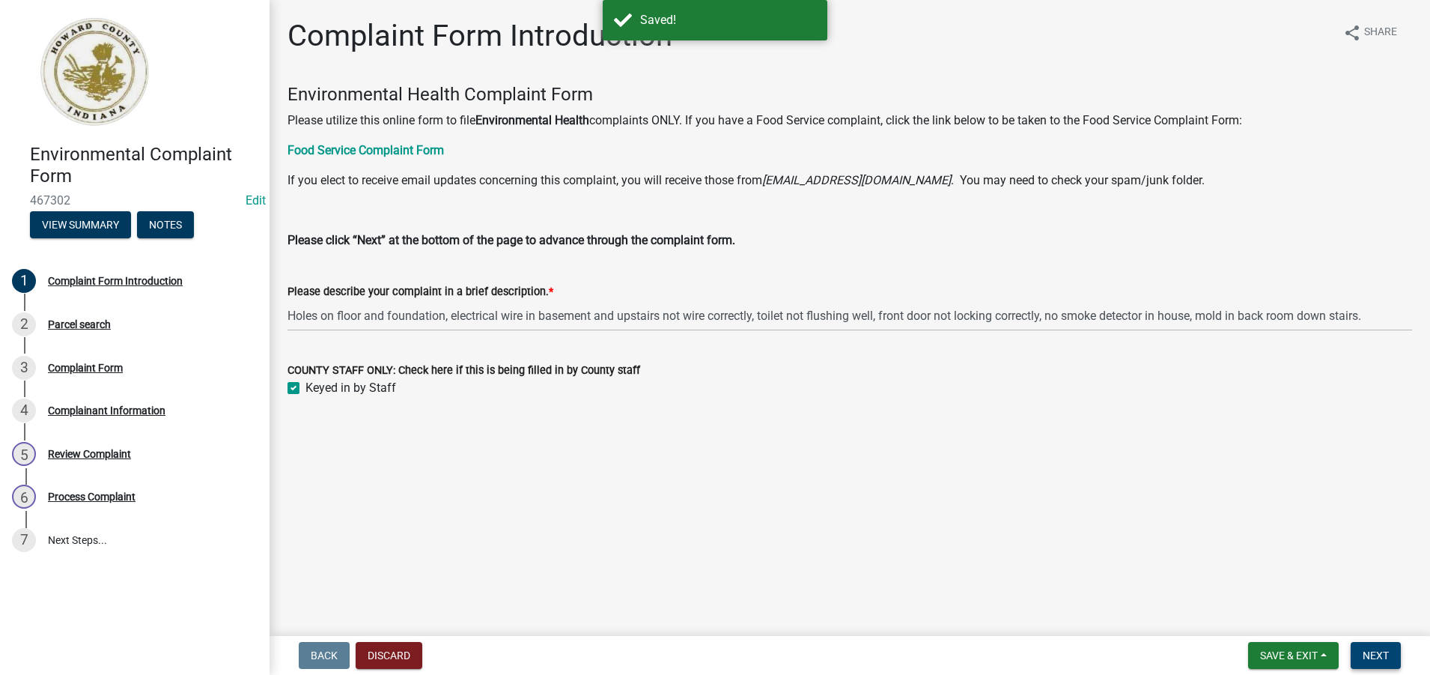
click at [1378, 663] on button "Next" at bounding box center [1376, 655] width 50 height 27
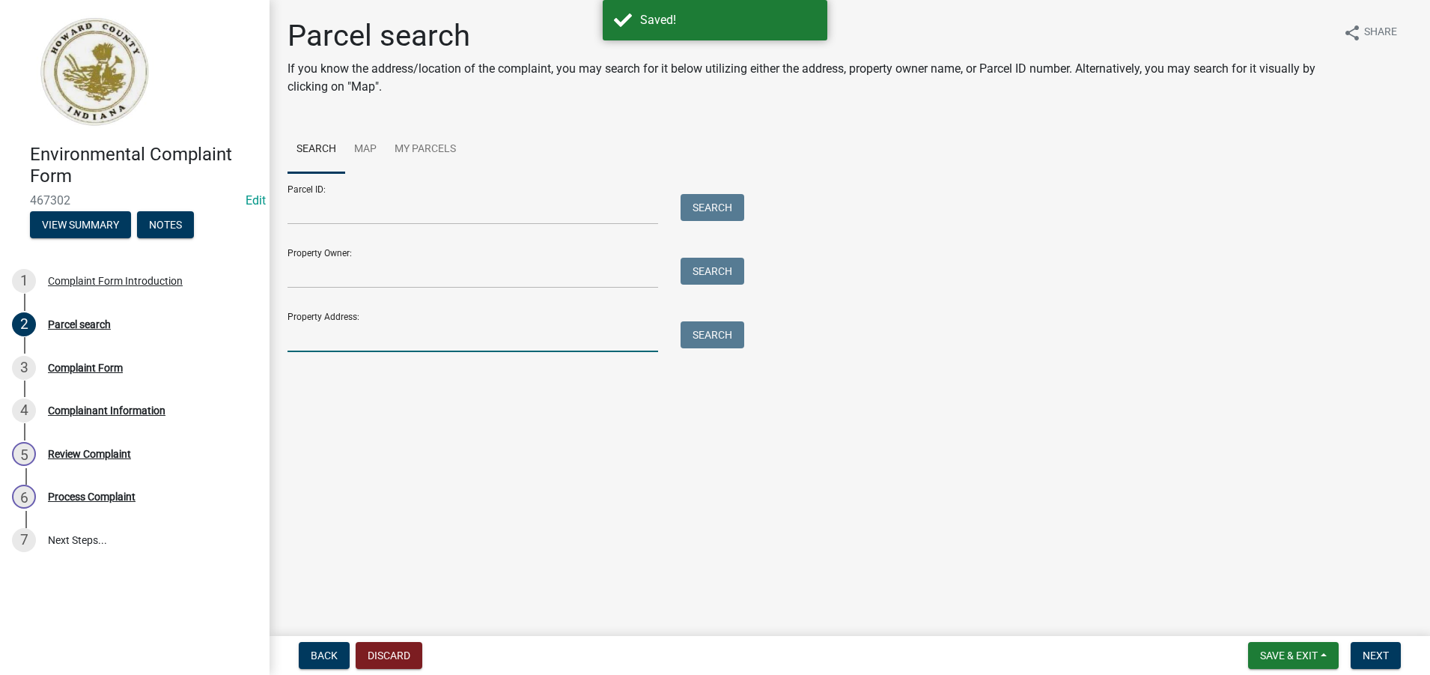
click at [297, 334] on input "Property Address:" at bounding box center [473, 336] width 371 height 31
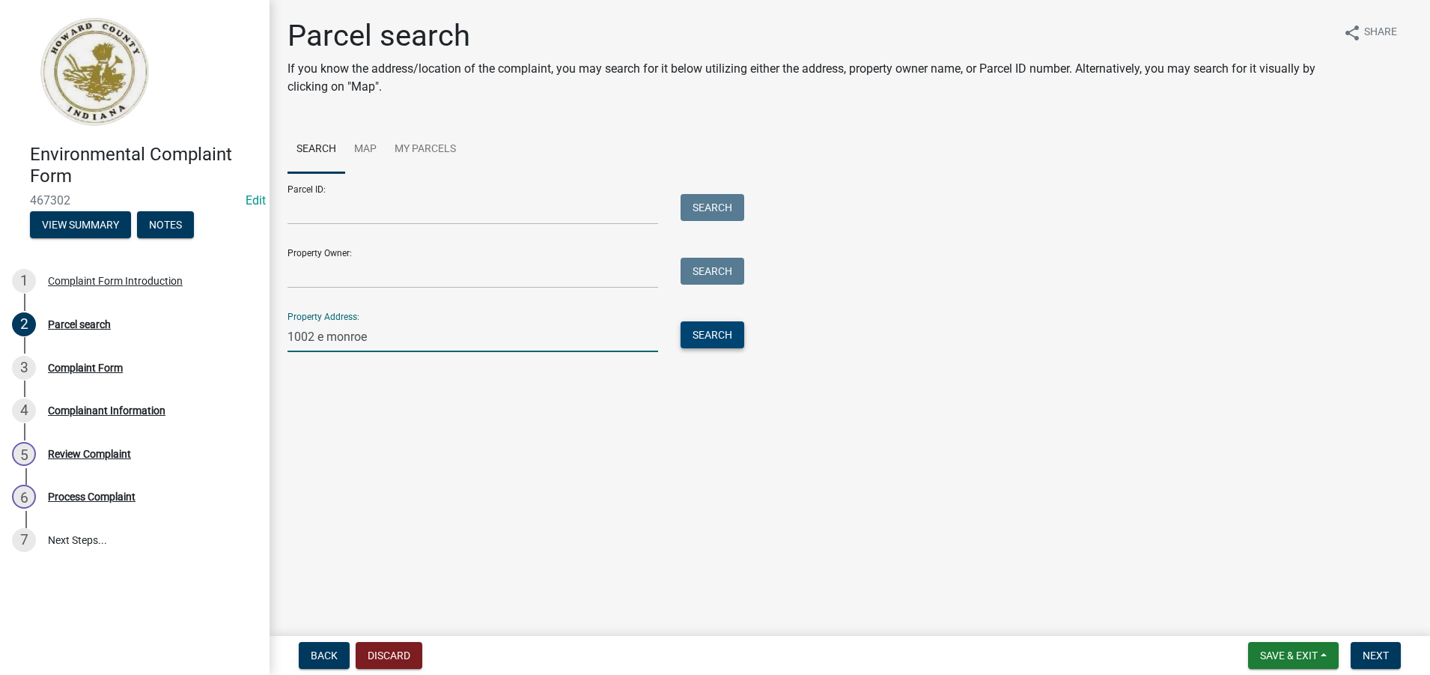
type input "1002 e monroe"
click at [724, 338] on button "Search" at bounding box center [713, 334] width 64 height 27
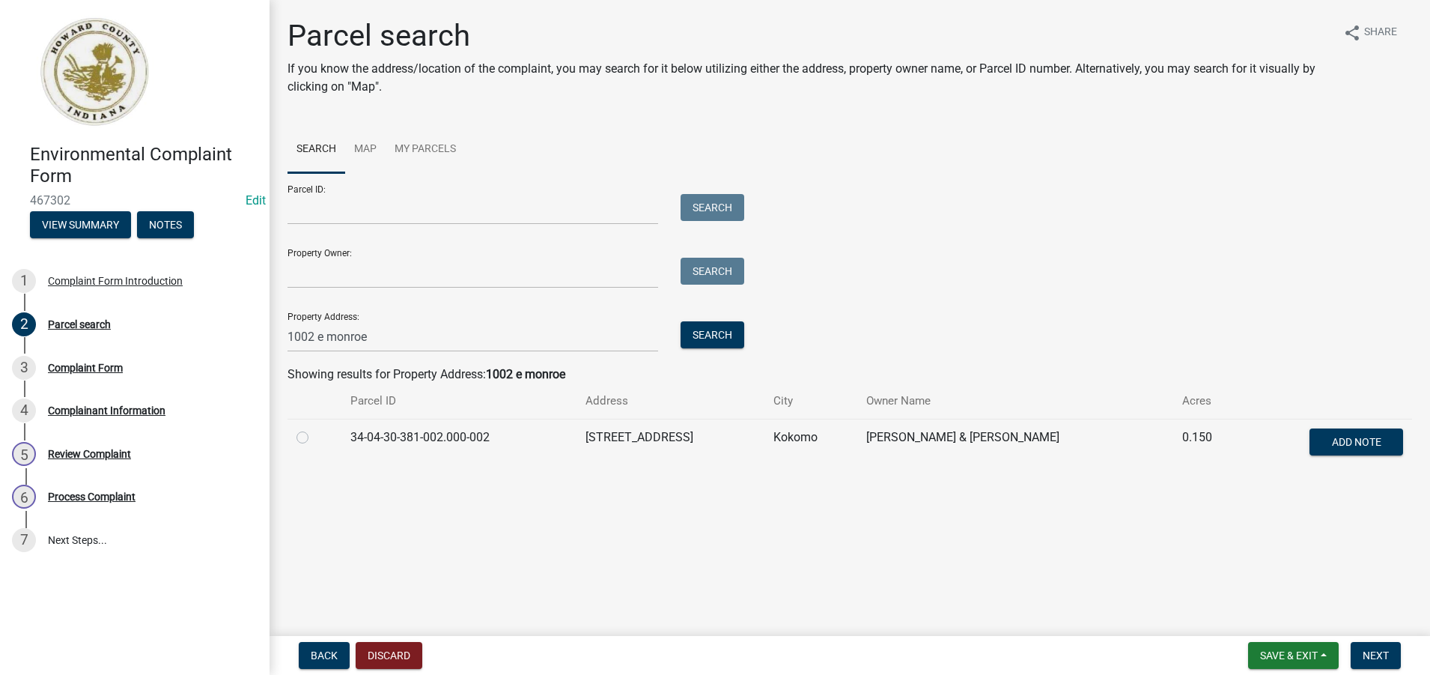
click at [315, 428] on label at bounding box center [315, 428] width 0 height 0
click at [315, 437] on input "radio" at bounding box center [320, 433] width 10 height 10
radio input "true"
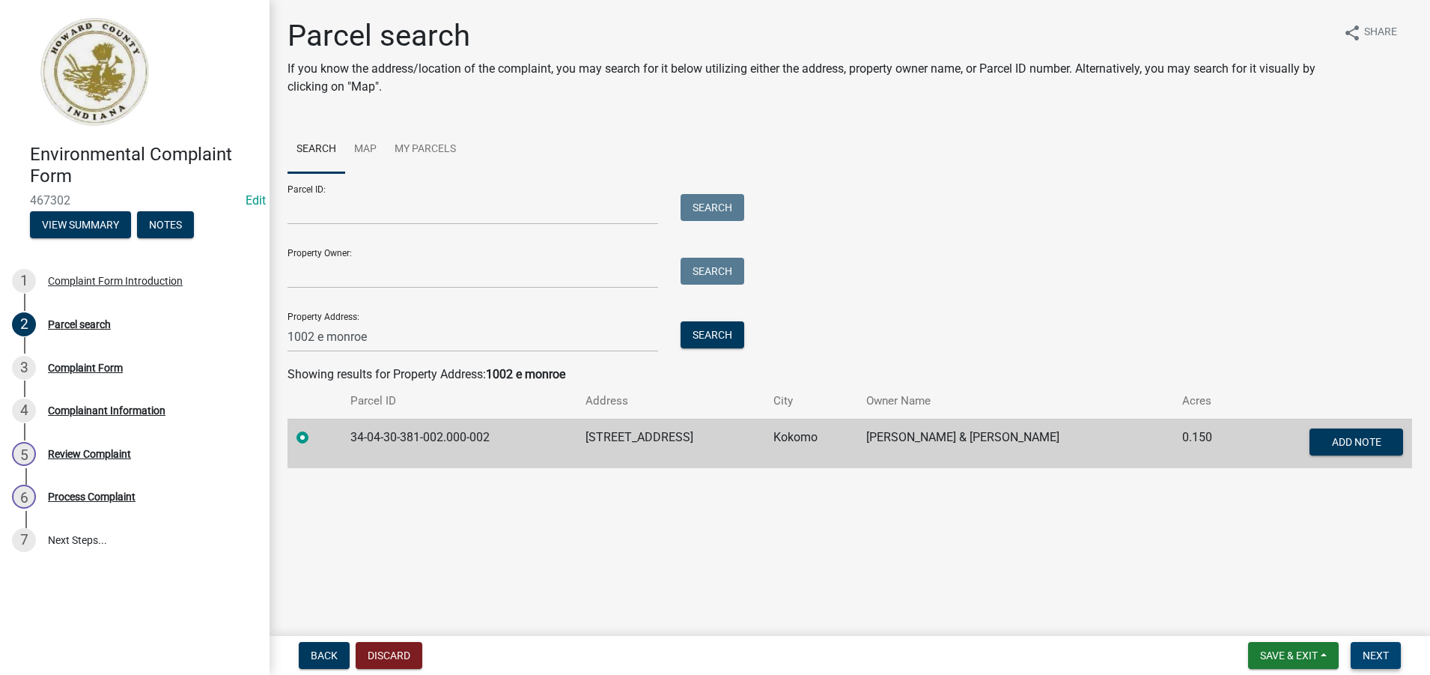
click at [1373, 654] on span "Next" at bounding box center [1376, 655] width 26 height 12
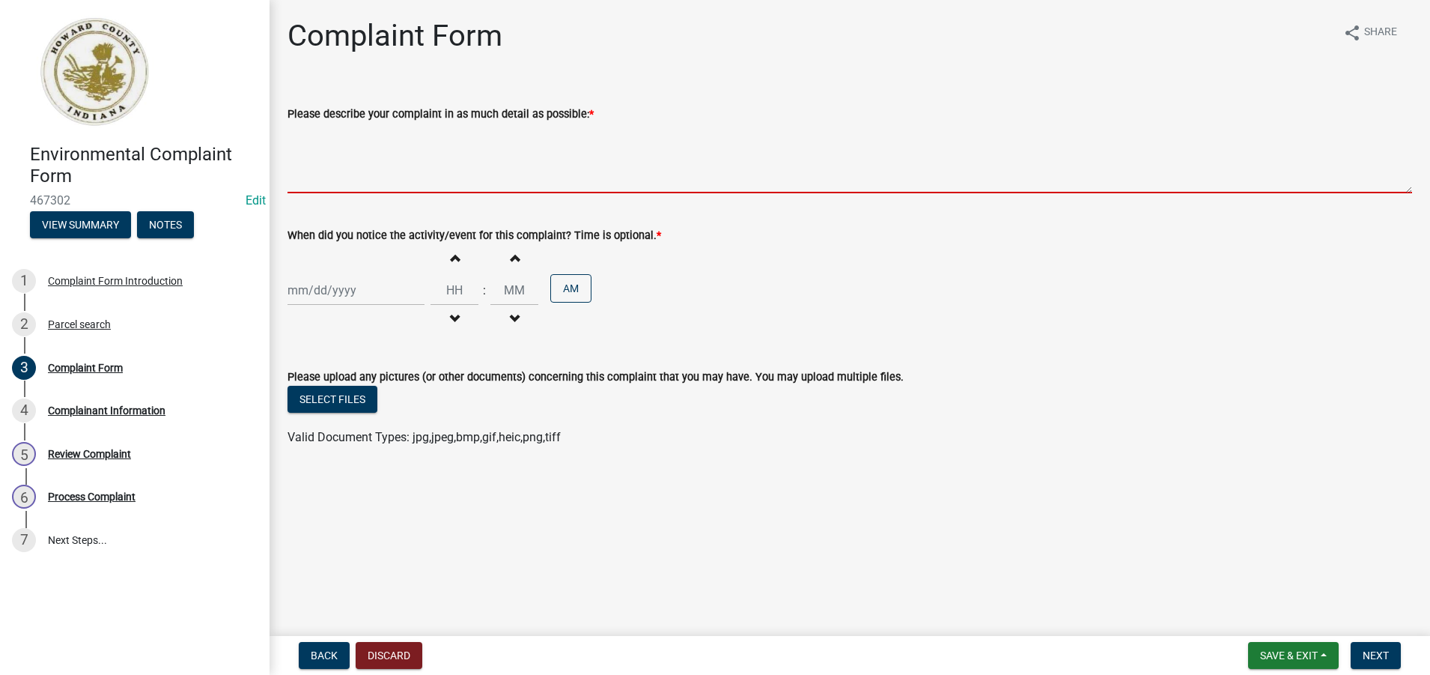
click at [327, 175] on textarea "Please describe your complaint in as much detail as possible: *" at bounding box center [850, 158] width 1125 height 70
paste textarea "Holes on floor and foundation, electrical wire in basement and upstairs not wir…"
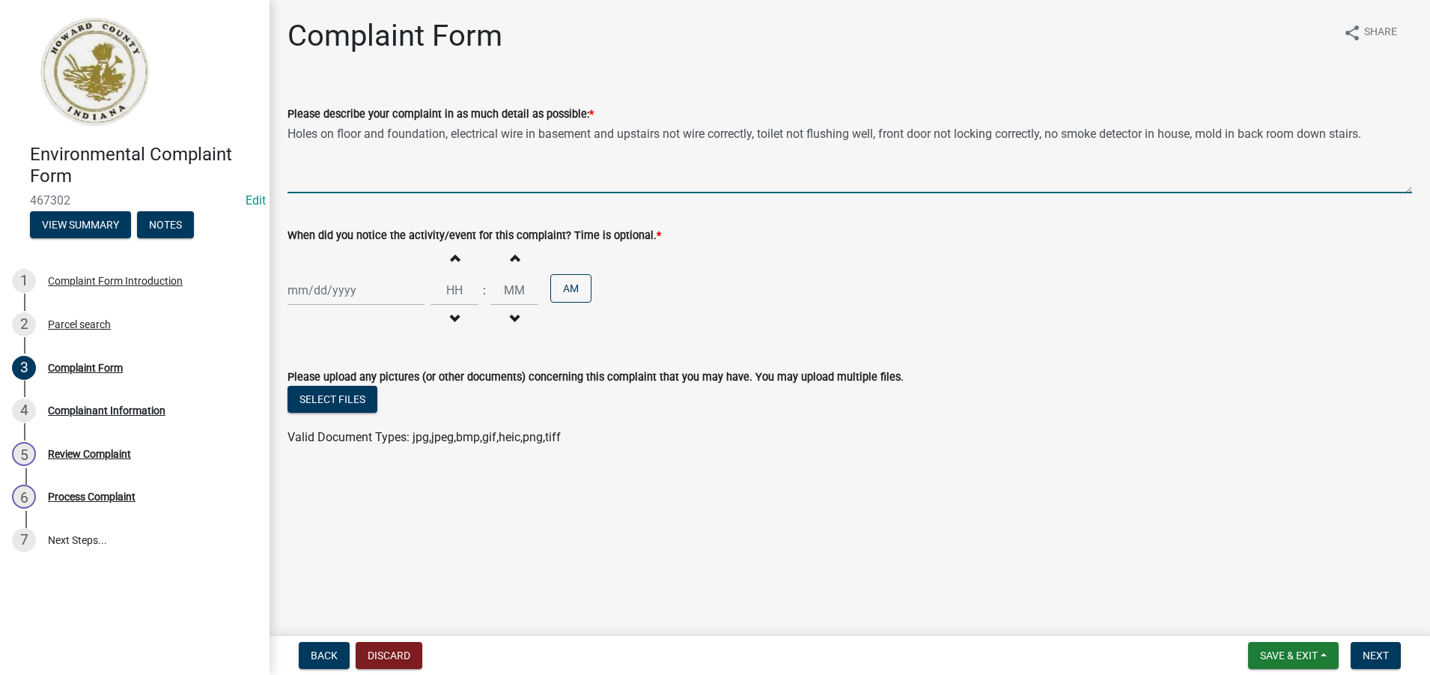
type textarea "Holes on floor and foundation, electrical wire in basement and upstairs not wir…"
click at [304, 297] on div at bounding box center [356, 290] width 137 height 31
select select "8"
select select "2025"
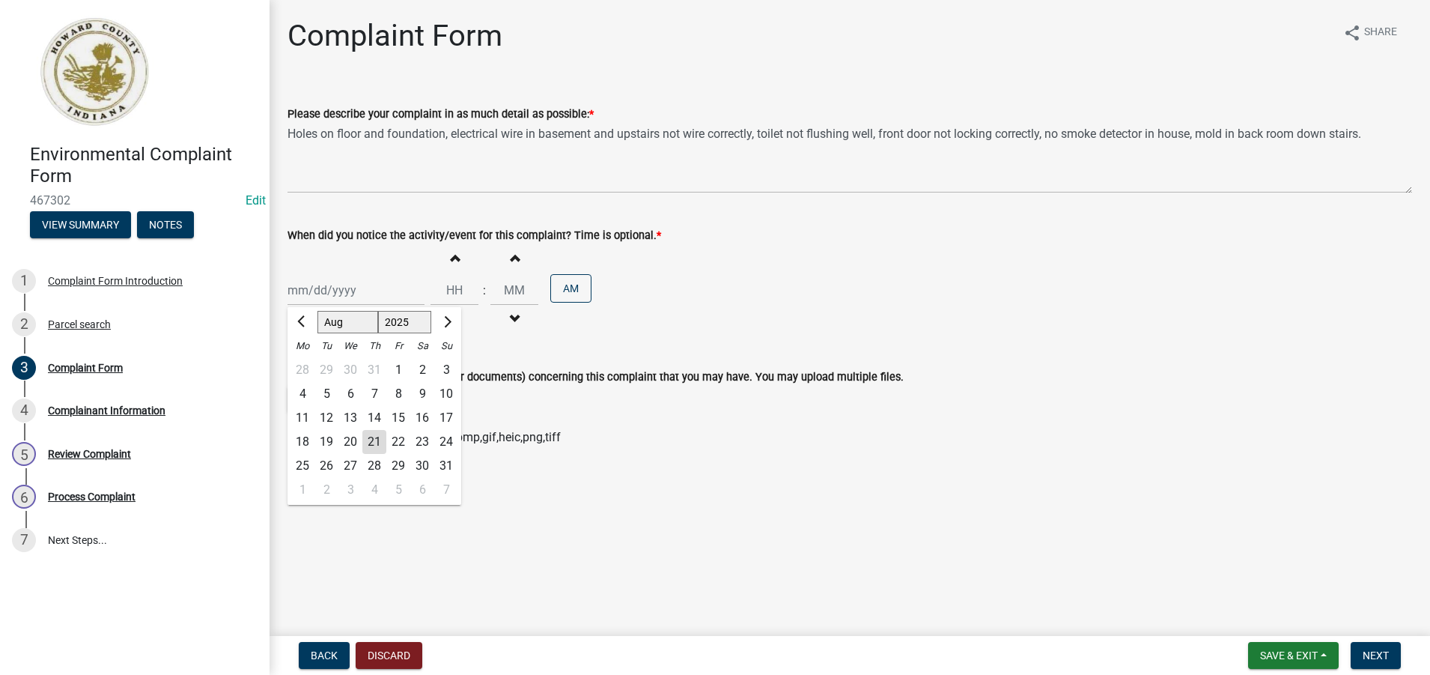
click at [375, 444] on div "21" at bounding box center [374, 442] width 24 height 24
type input "[DATE]"
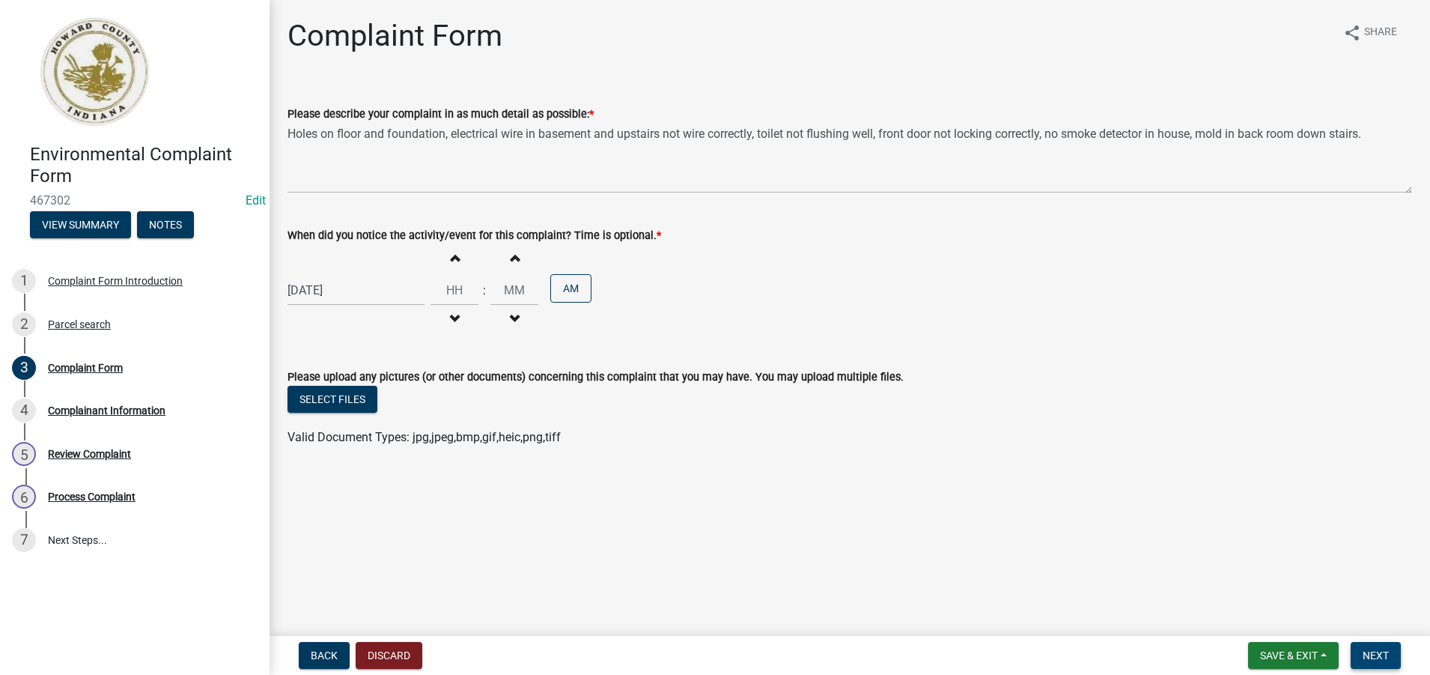
click at [1373, 654] on span "Next" at bounding box center [1376, 655] width 26 height 12
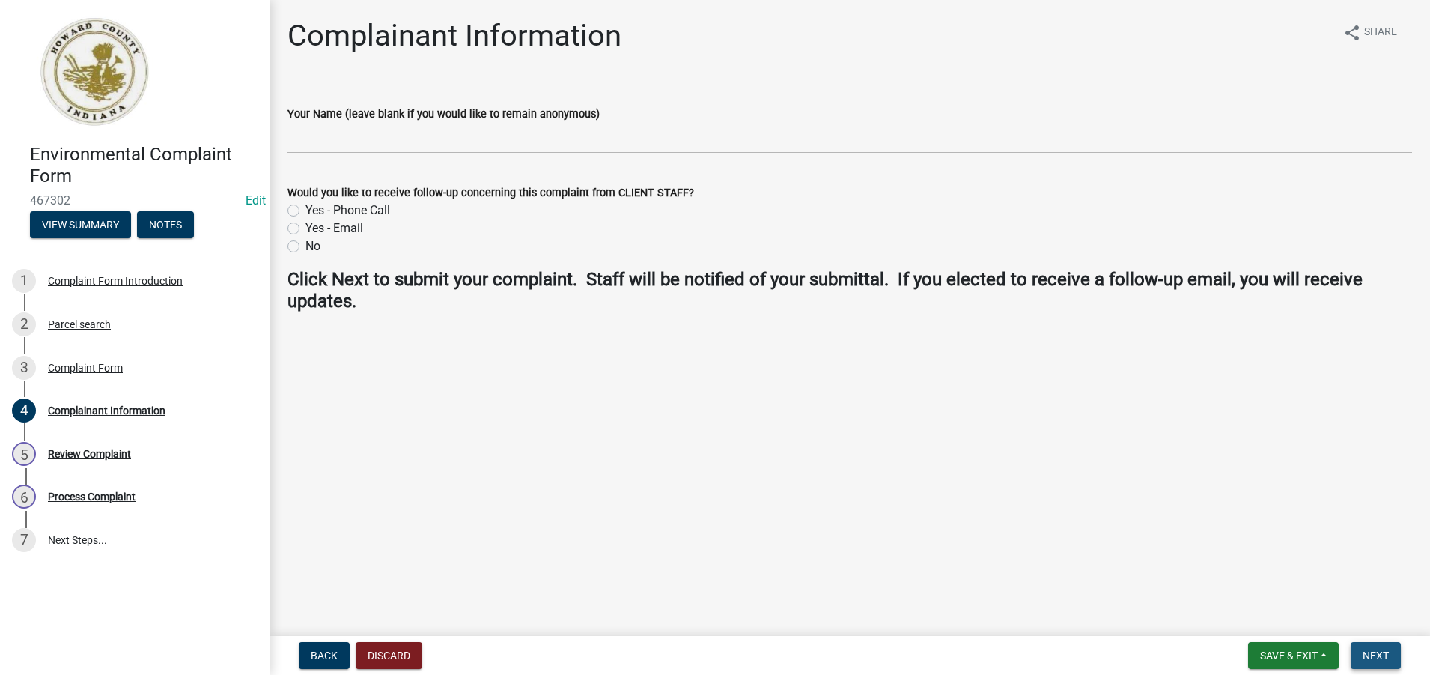
click at [1371, 655] on span "Next" at bounding box center [1376, 655] width 26 height 12
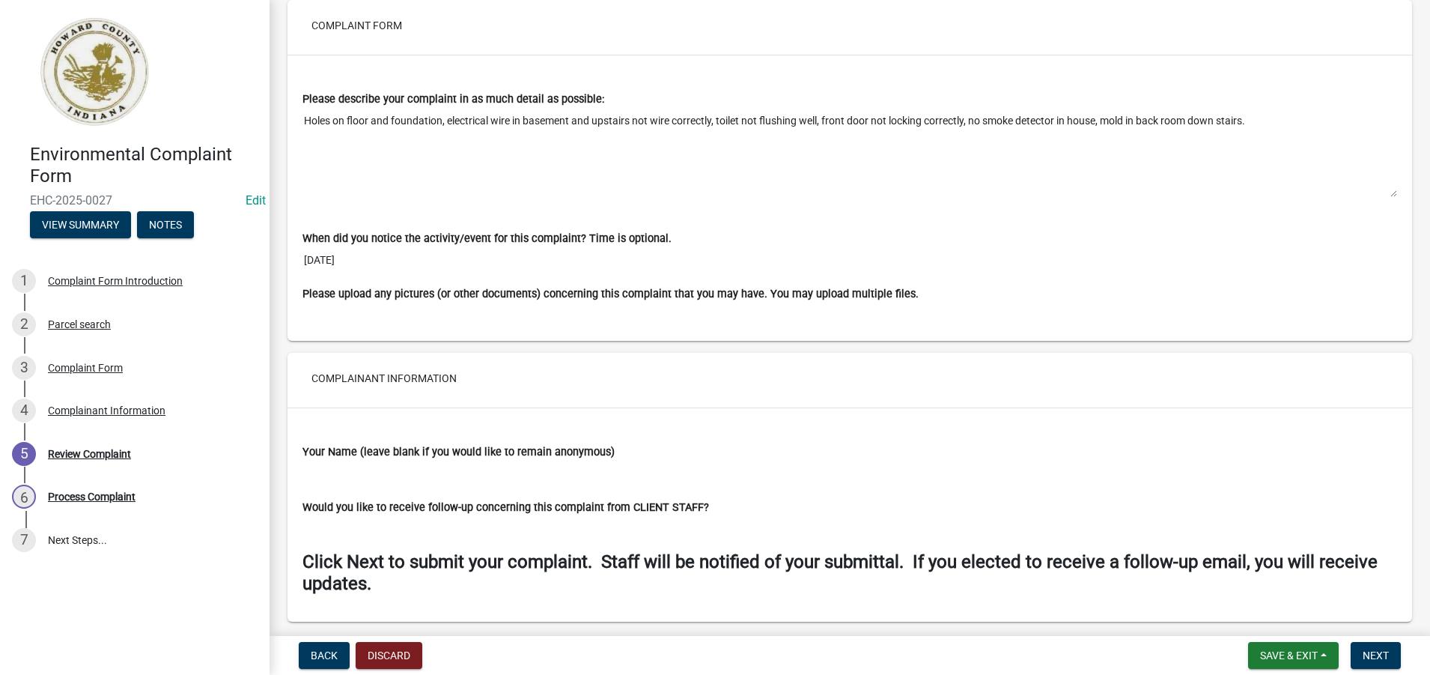
scroll to position [949, 0]
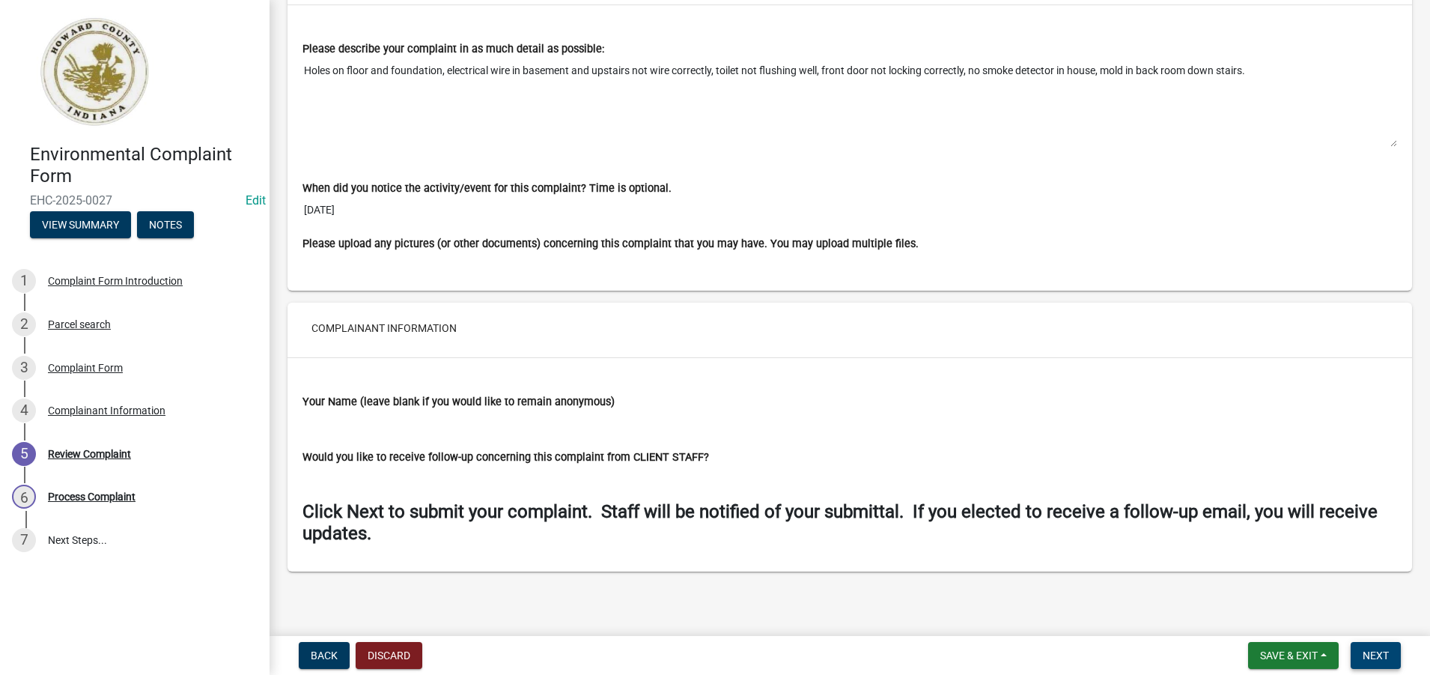
click at [1382, 657] on span "Next" at bounding box center [1376, 655] width 26 height 12
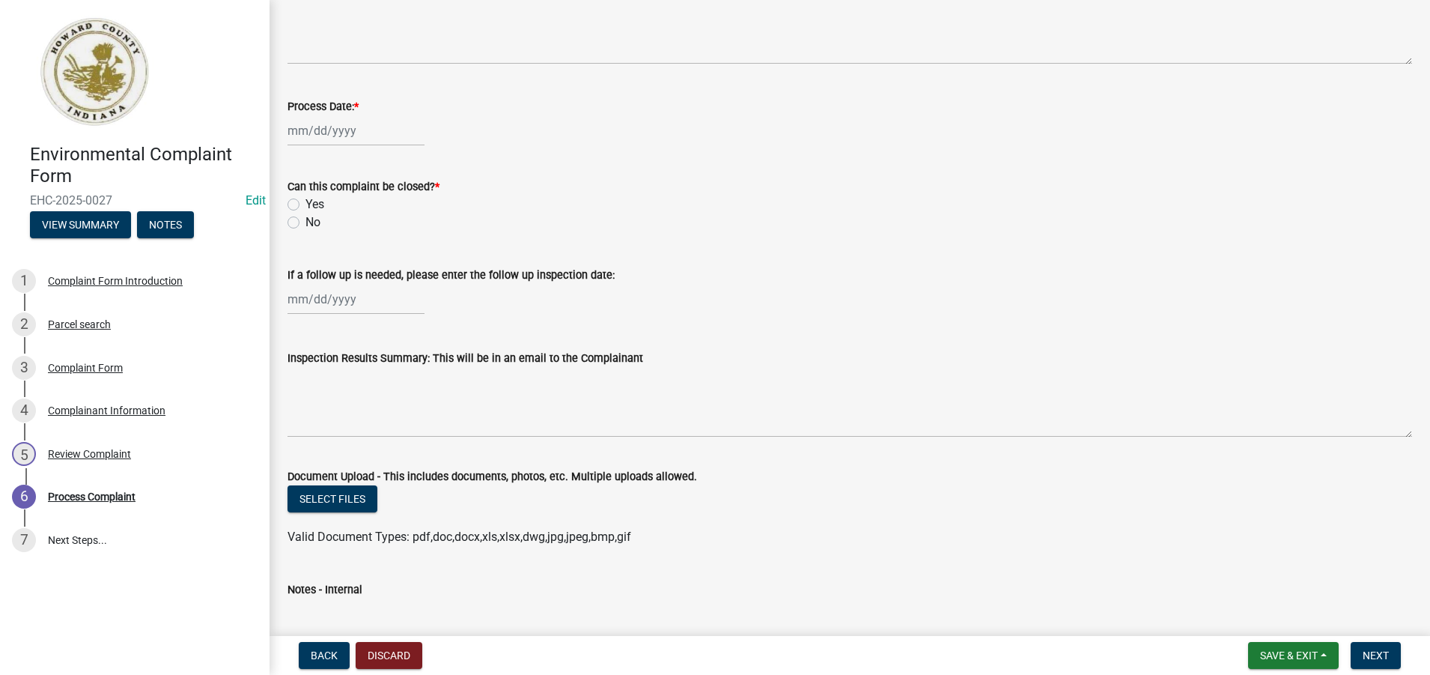
scroll to position [674, 0]
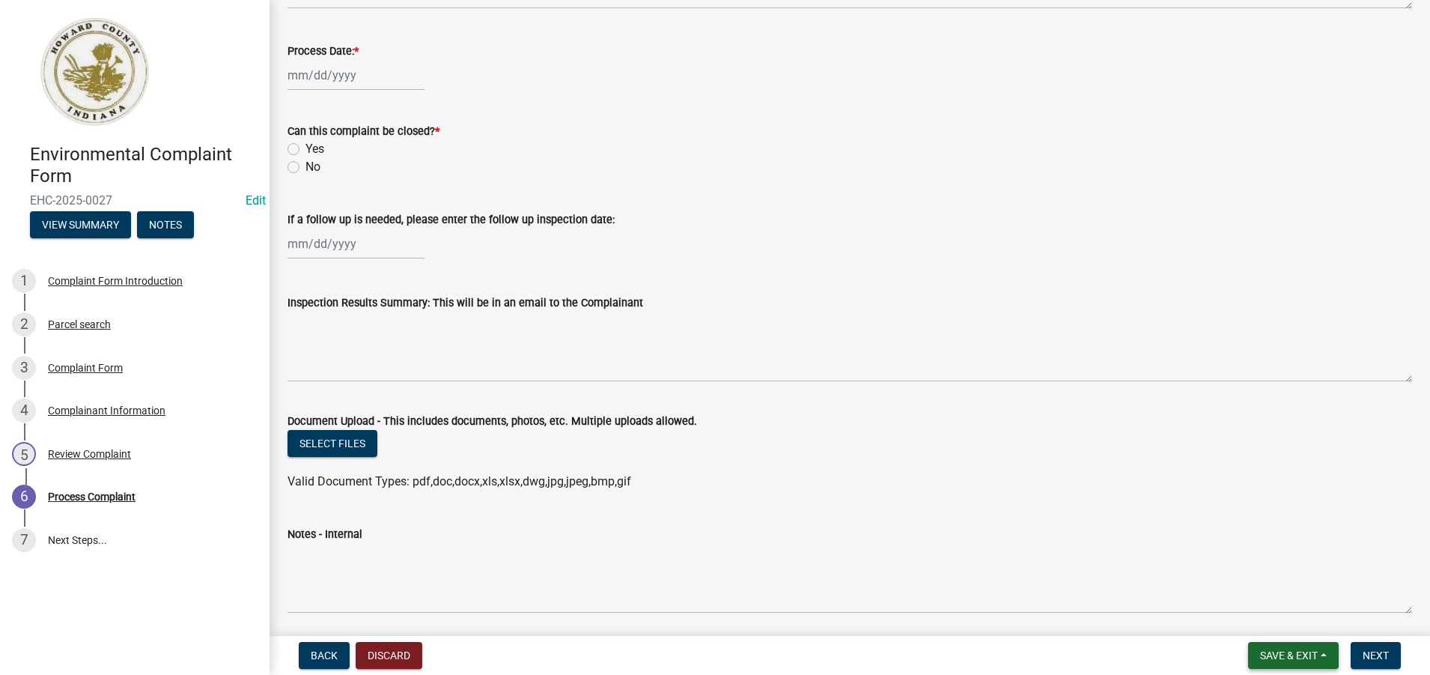
click at [1279, 657] on span "Save & Exit" at bounding box center [1289, 655] width 58 height 12
click at [1262, 615] on button "Save & Exit" at bounding box center [1279, 616] width 120 height 36
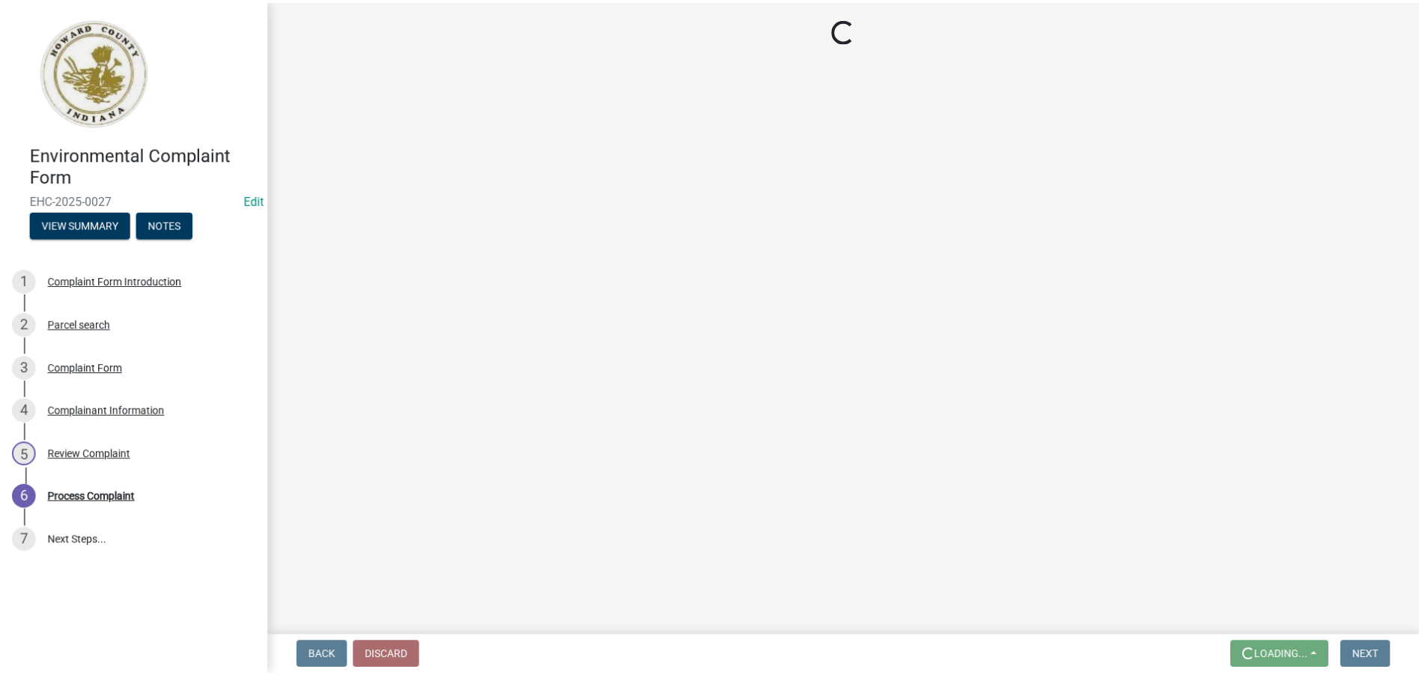
scroll to position [0, 0]
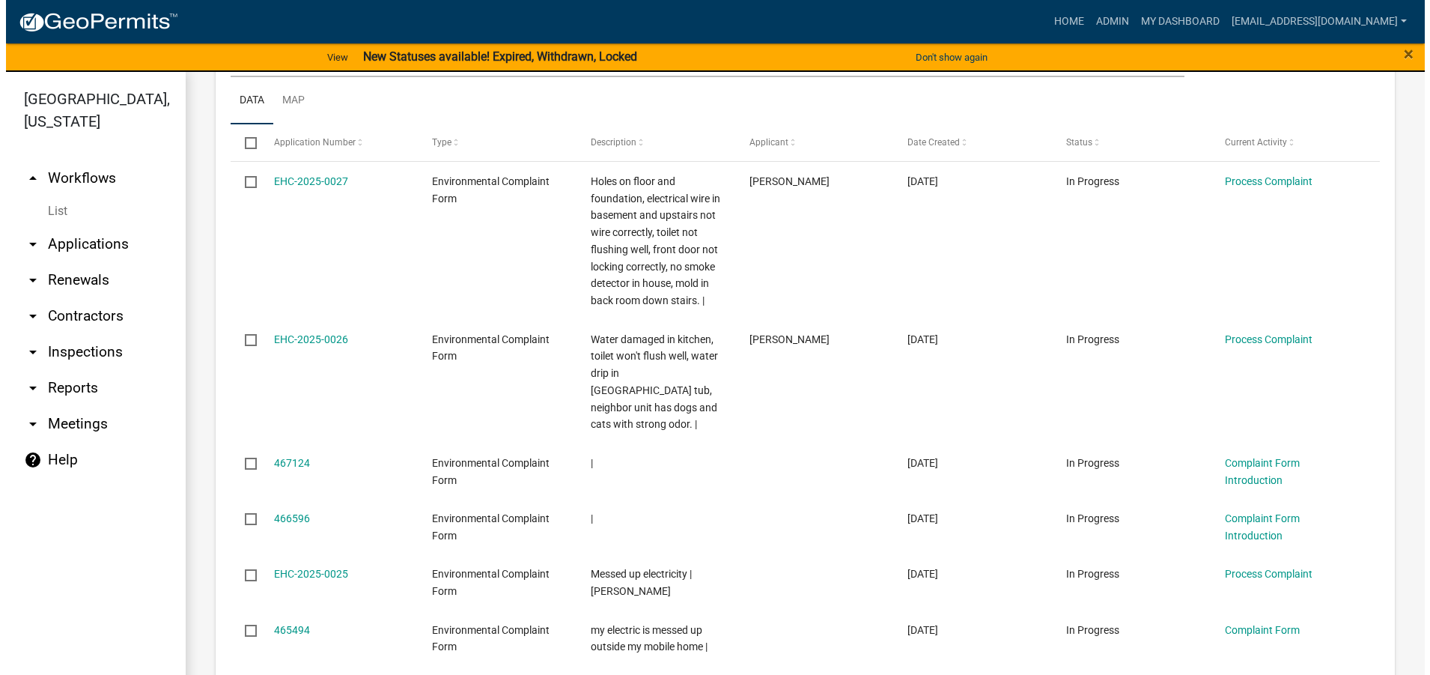
scroll to position [599, 0]
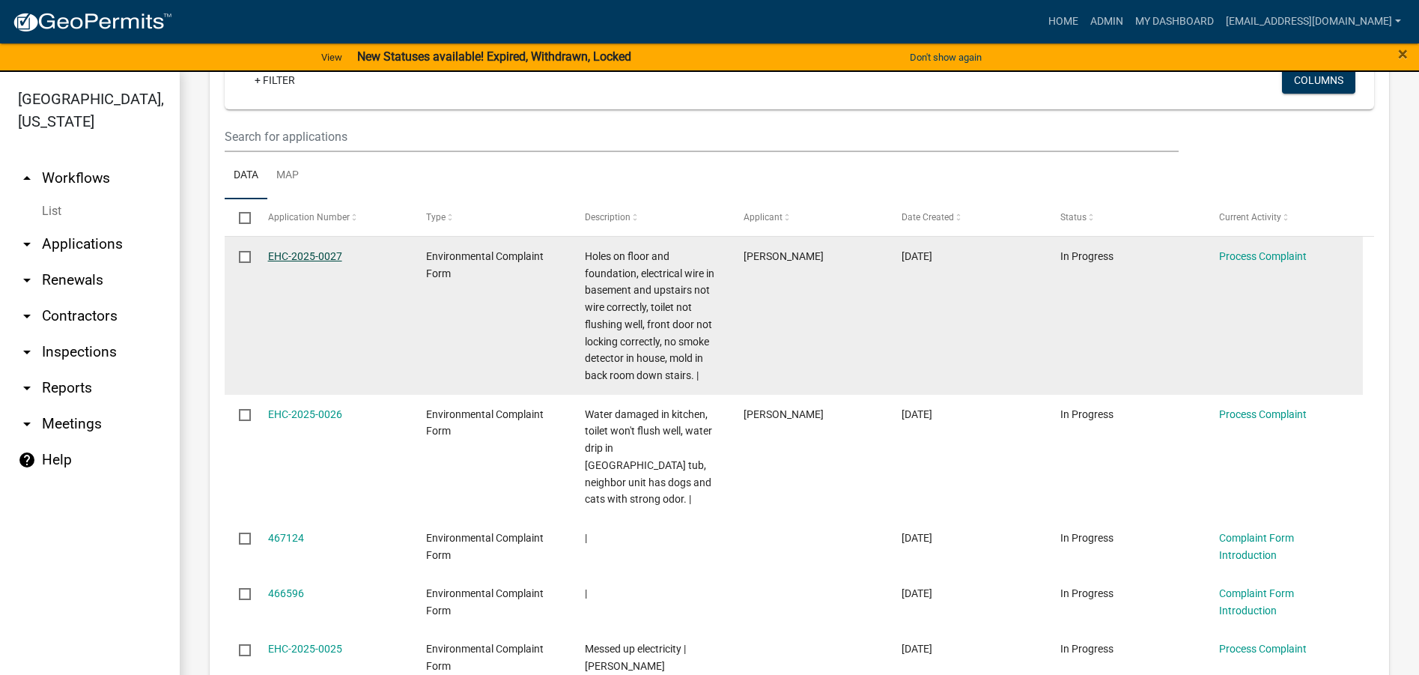
click at [292, 255] on link "EHC-2025-0027" at bounding box center [305, 256] width 74 height 12
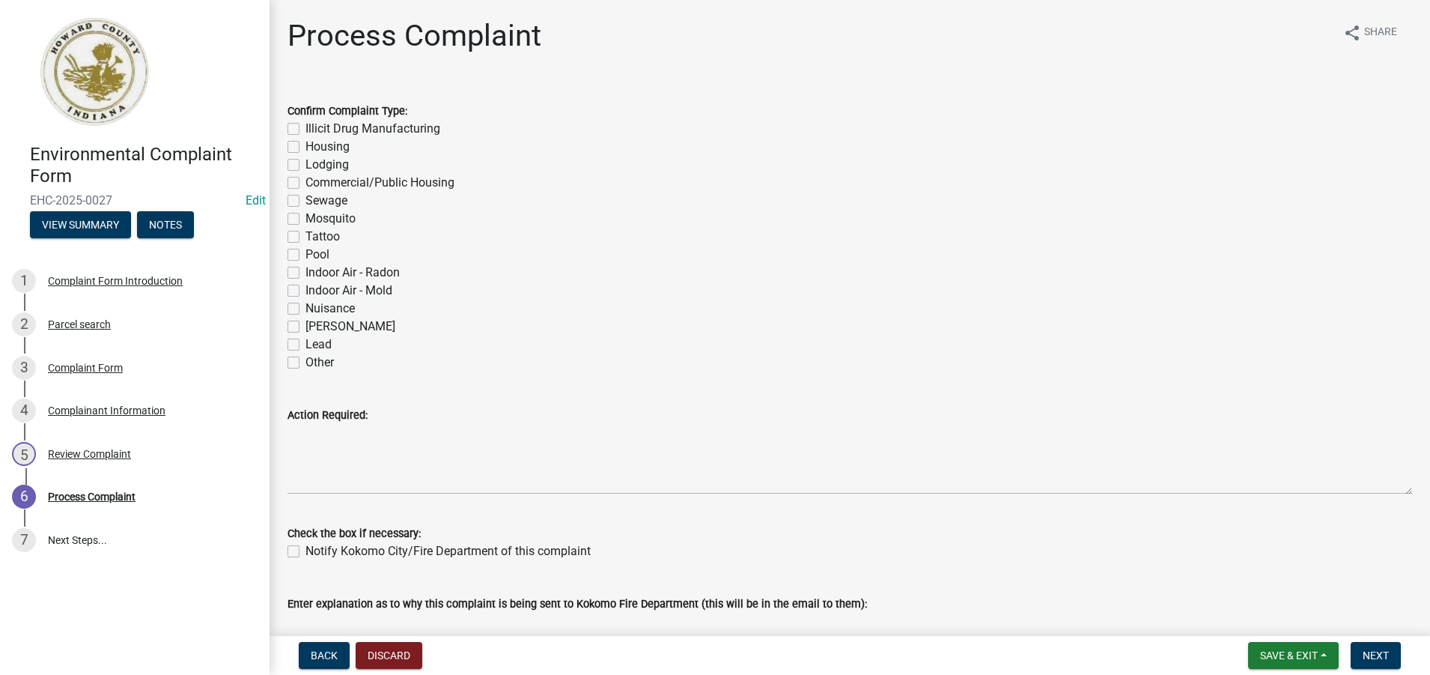
click at [306, 148] on label "Housing" at bounding box center [328, 147] width 44 height 18
click at [306, 148] on input "Housing" at bounding box center [311, 143] width 10 height 10
checkbox input "true"
checkbox input "false"
checkbox input "true"
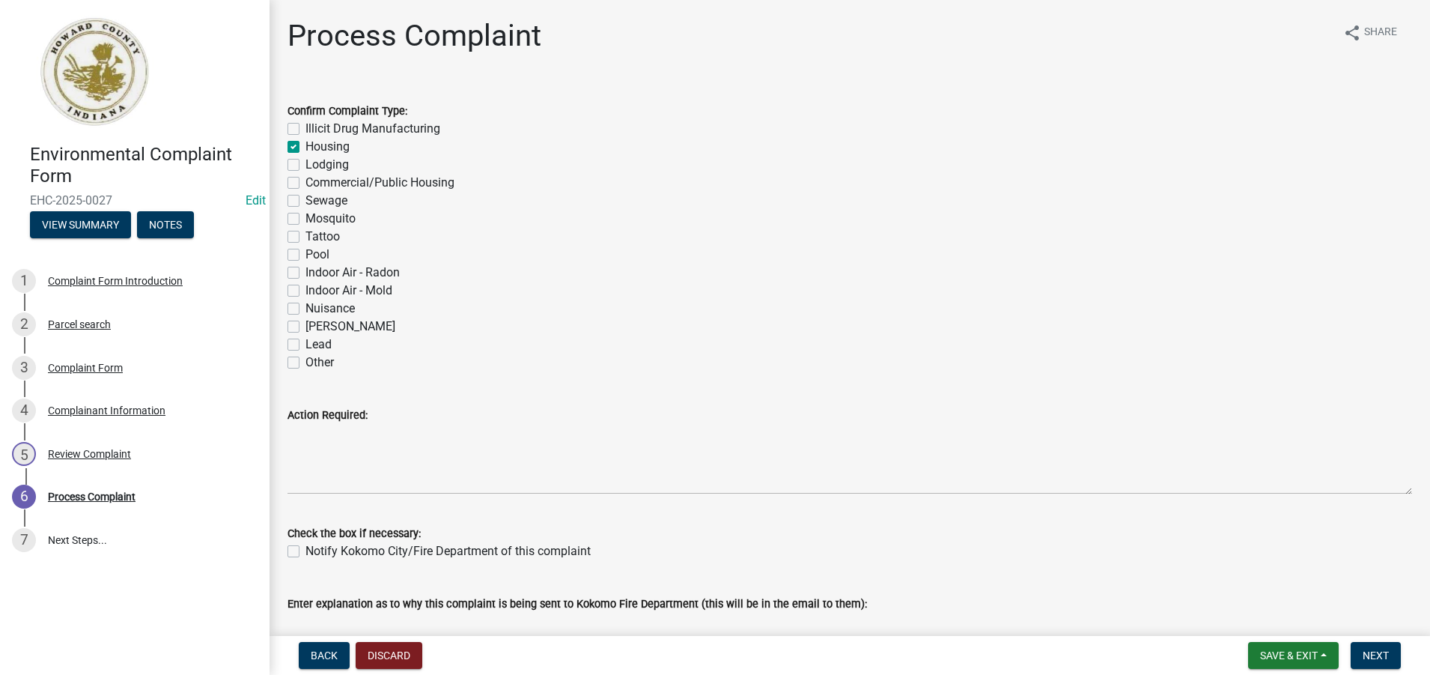
checkbox input "false"
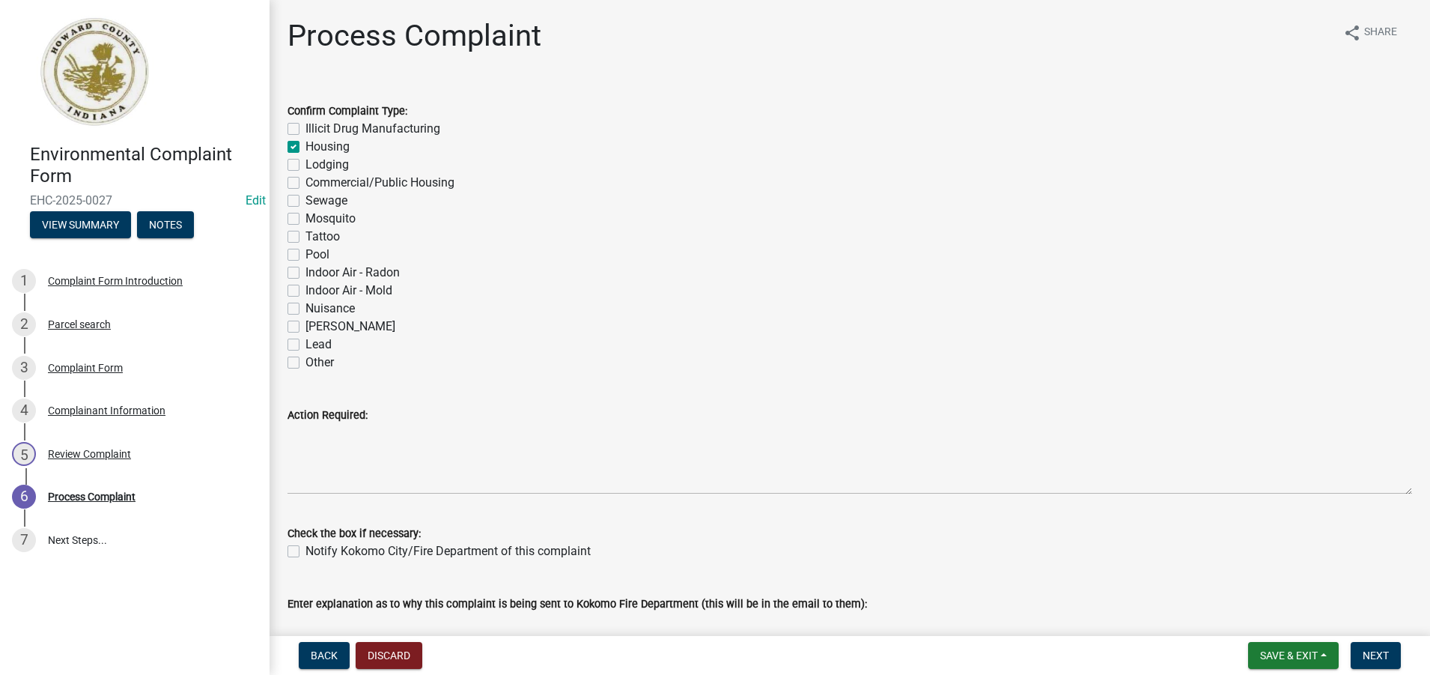
checkbox input "false"
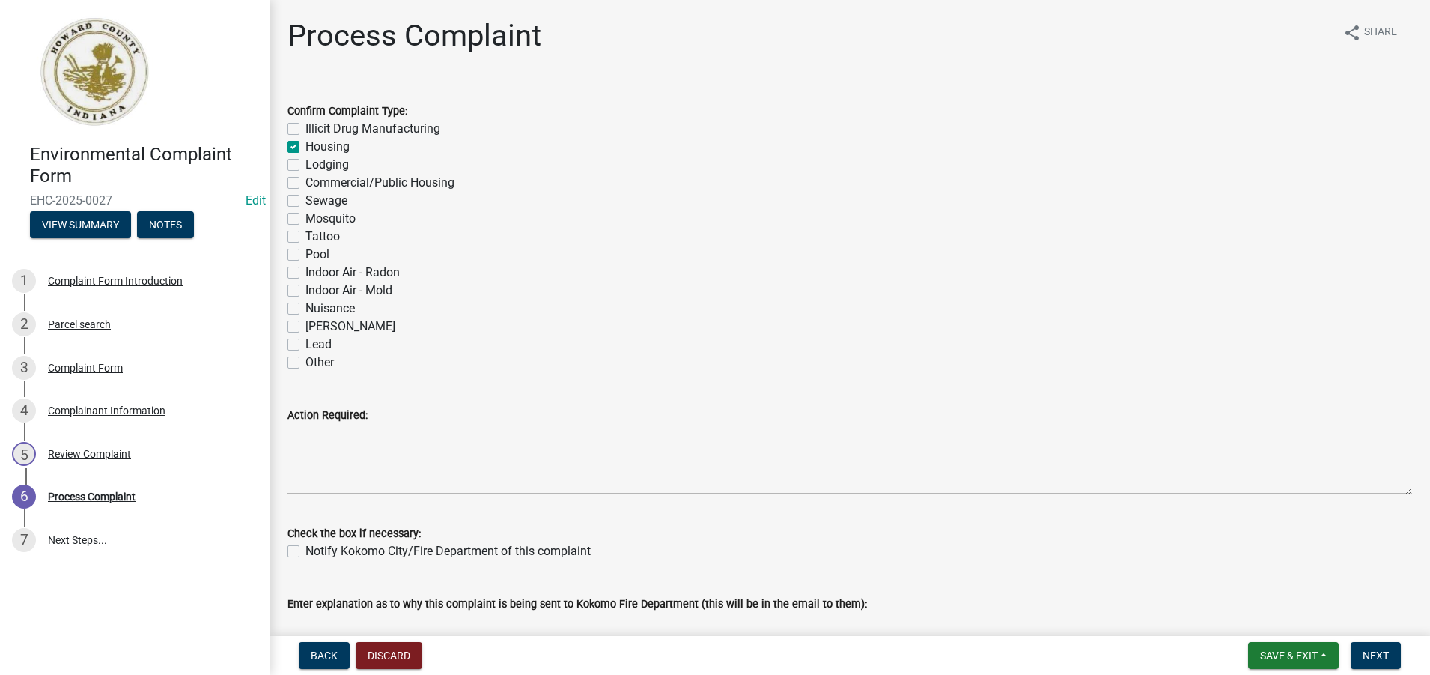
checkbox input "false"
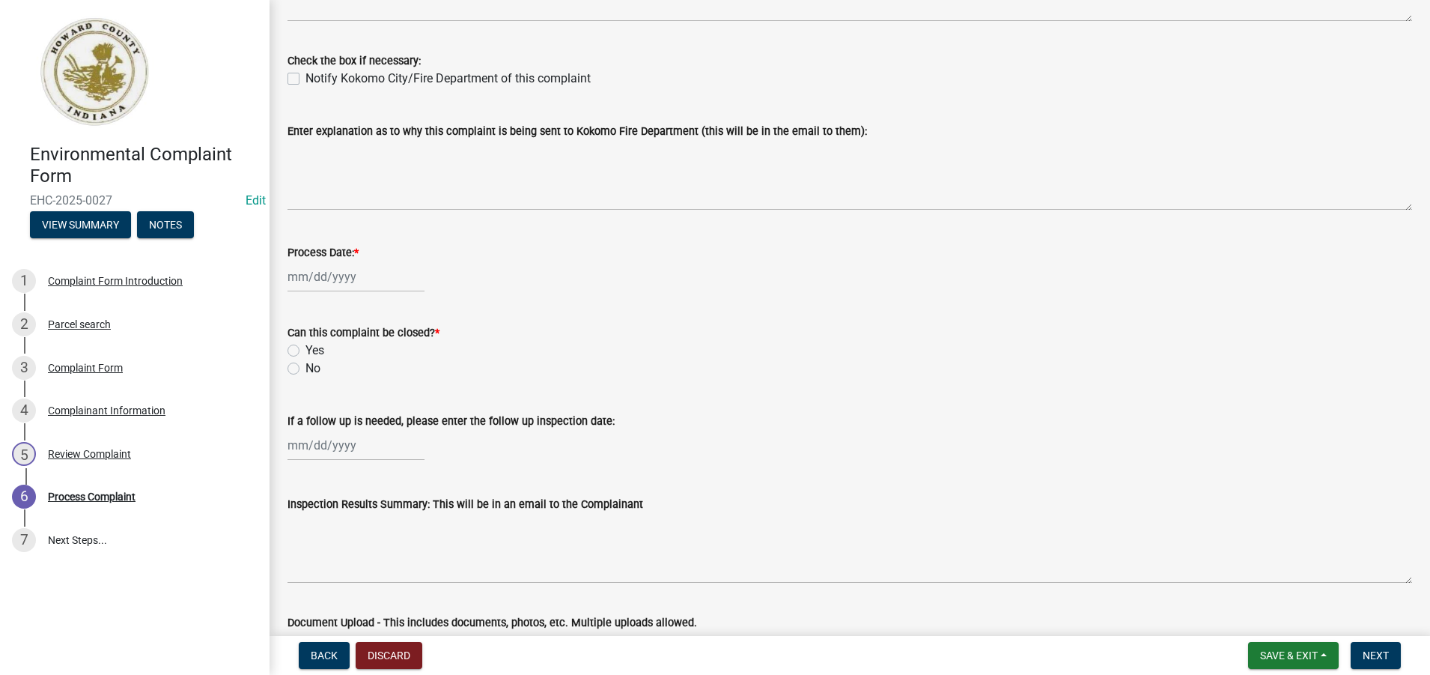
scroll to position [524, 0]
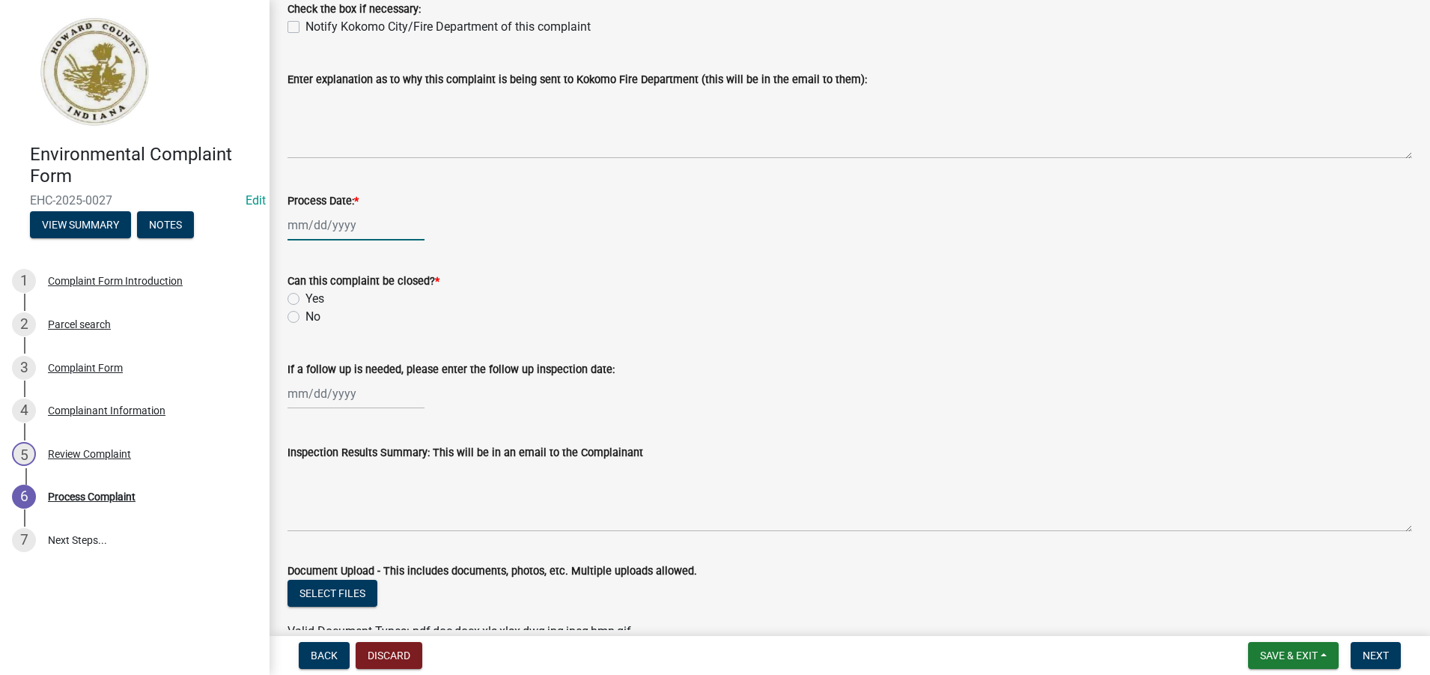
click at [313, 228] on div at bounding box center [356, 225] width 137 height 31
select select "8"
select select "2025"
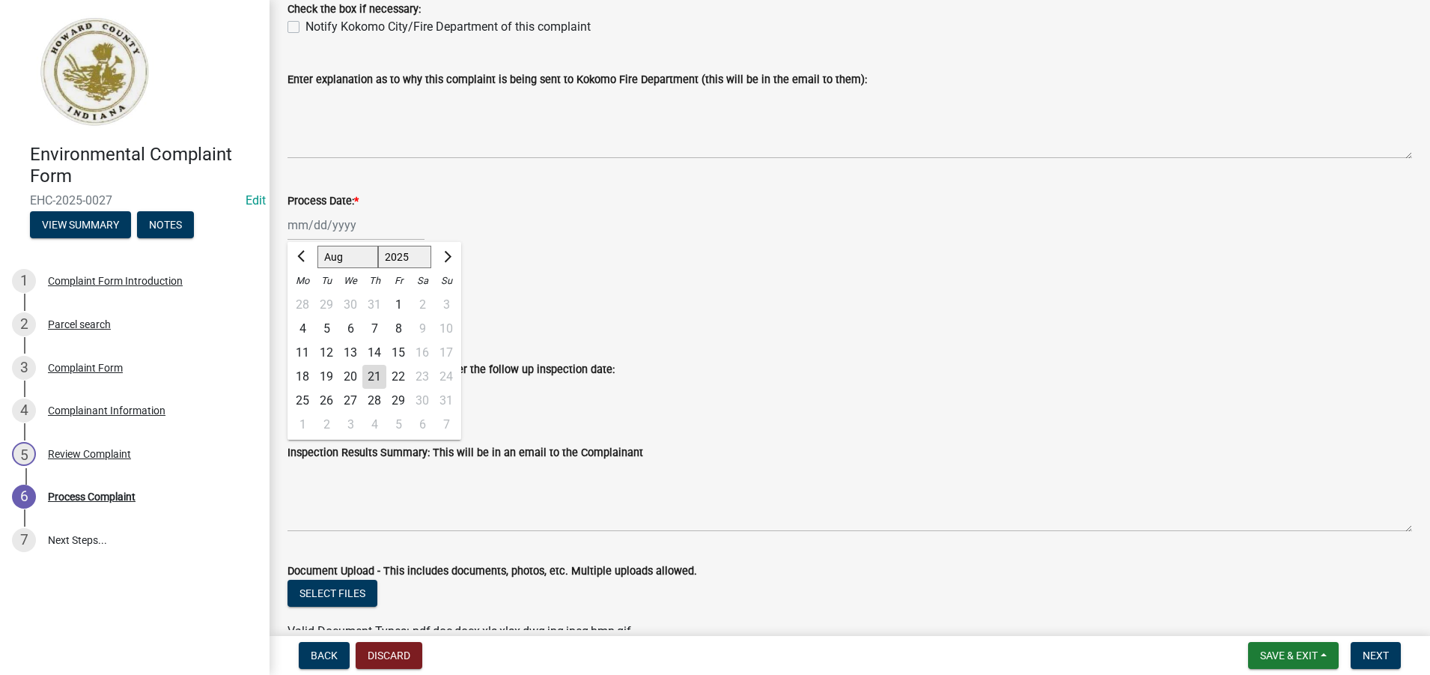
click at [374, 377] on div "21" at bounding box center [374, 377] width 24 height 24
type input "[DATE]"
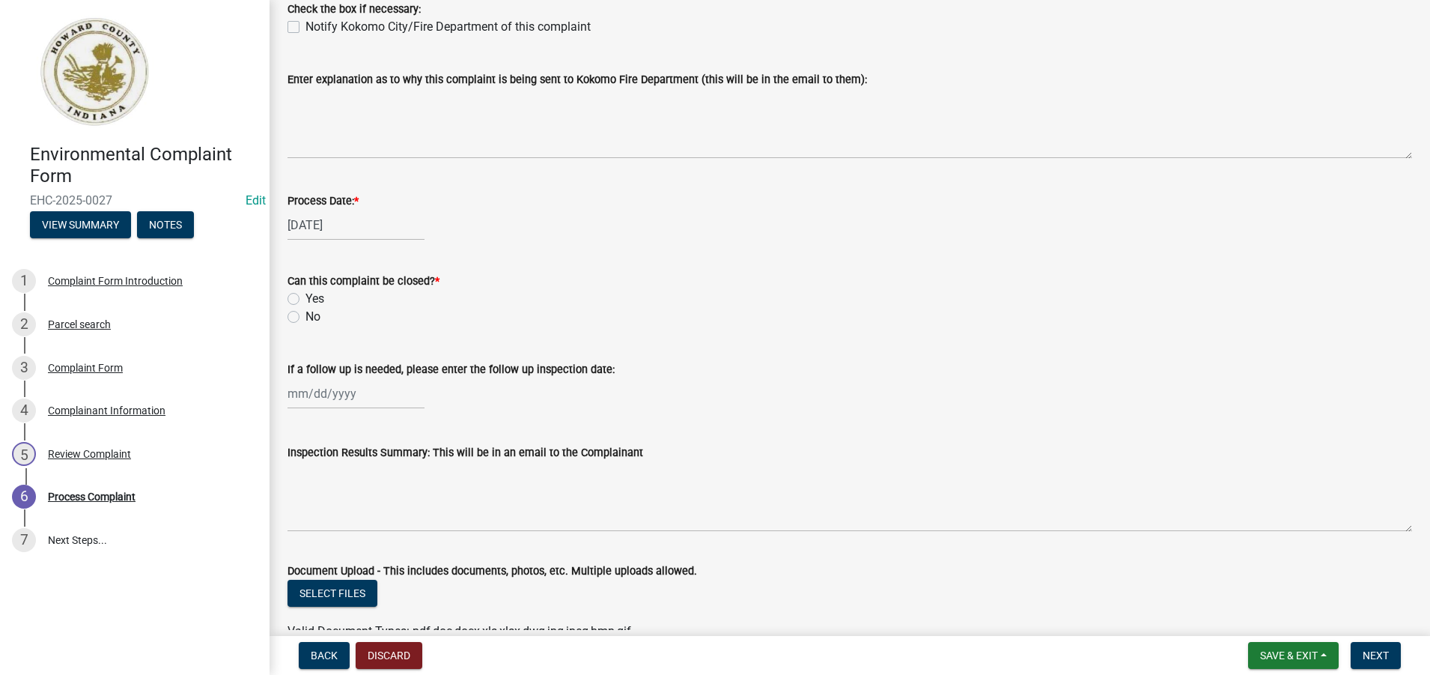
click at [306, 296] on label "Yes" at bounding box center [315, 299] width 19 height 18
click at [306, 296] on input "Yes" at bounding box center [311, 295] width 10 height 10
radio input "true"
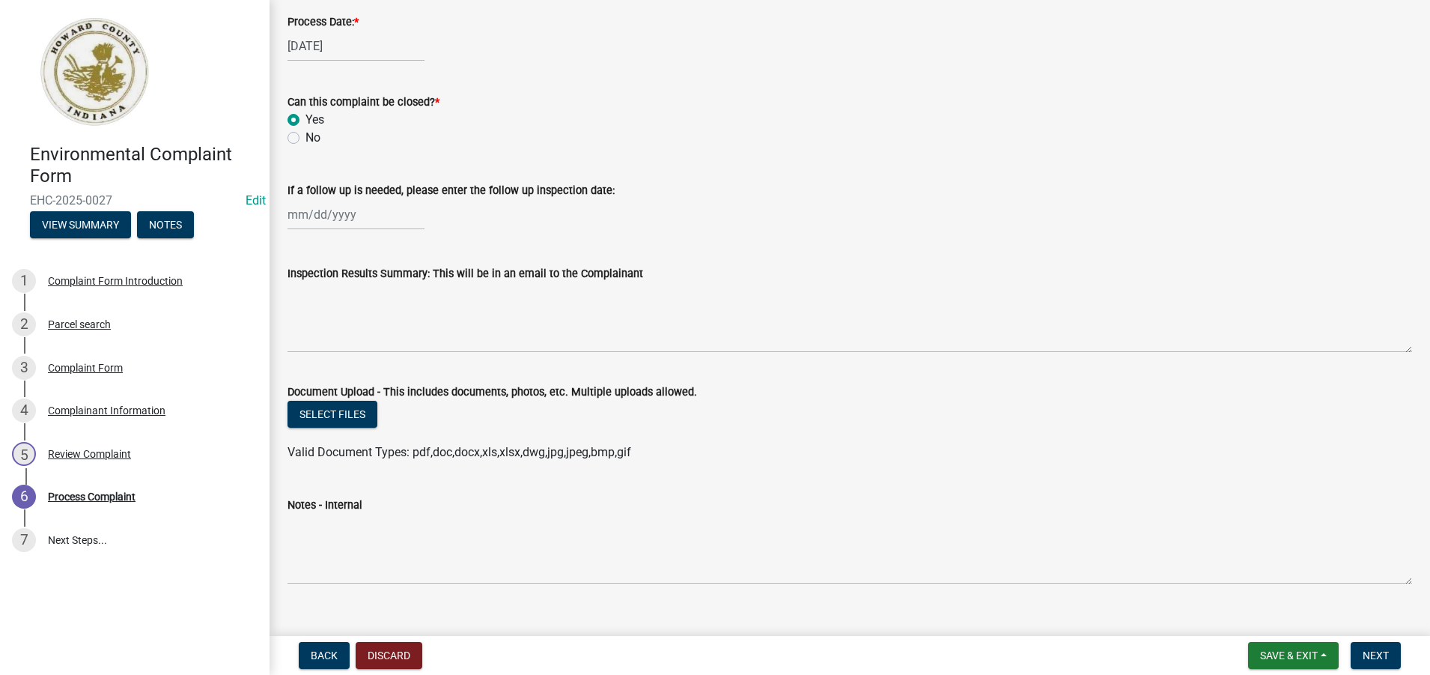
scroll to position [728, 0]
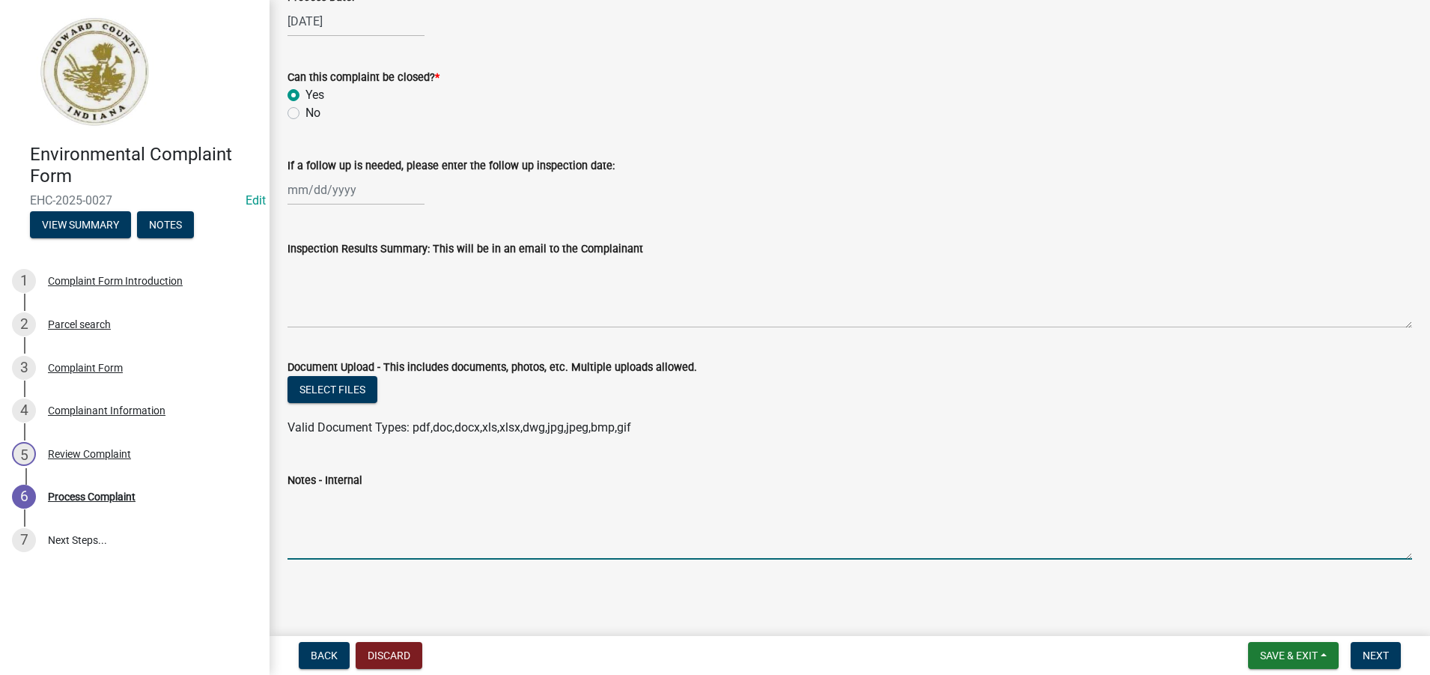
click at [309, 508] on textarea "Notes - Internal" at bounding box center [850, 524] width 1125 height 70
click at [600, 501] on textarea "***8/21/25- Complainant _ Jimmy Nieni (765-398-9395)" at bounding box center [850, 524] width 1125 height 70
paste textarea "Holes on floor and foundation, electrical wire in basement and upstairs not wir…"
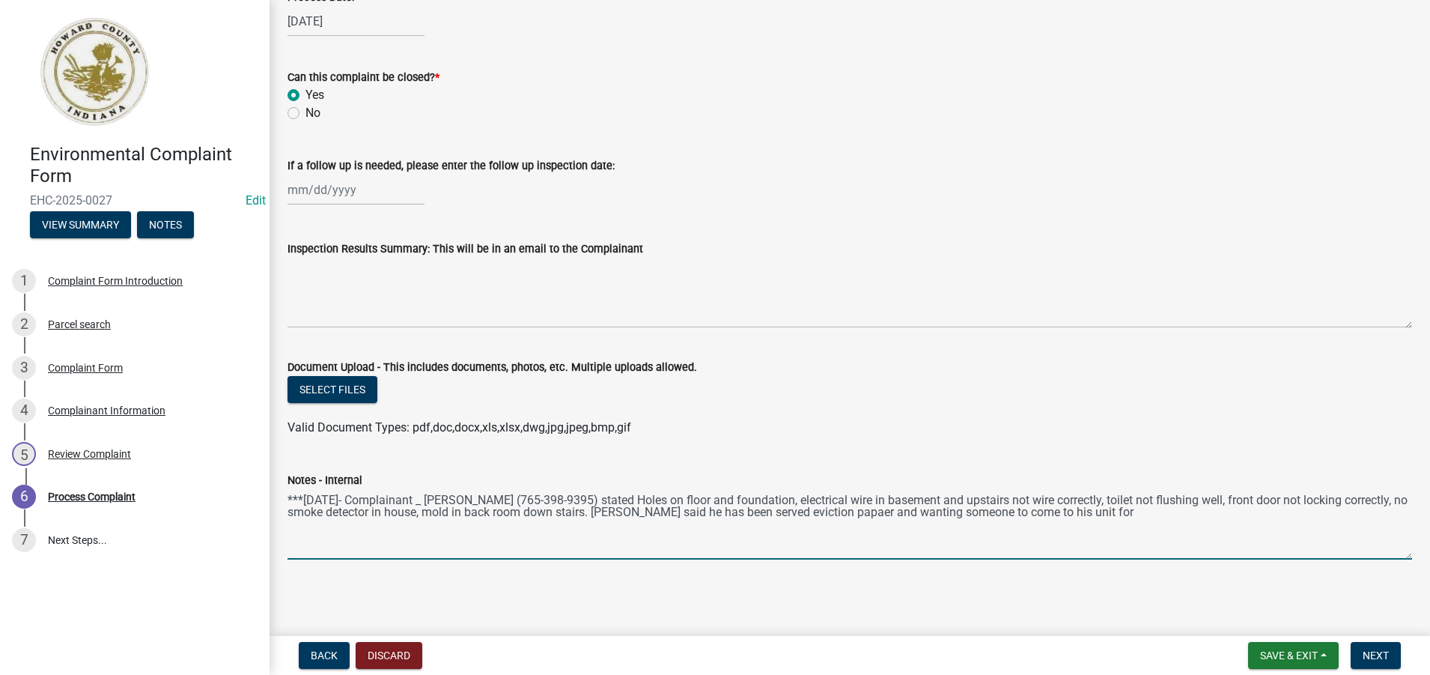
click at [836, 513] on textarea "***8/21/25- Complainant _ Jimmy Nieni (765-398-9395) stated Holes on floor and …" at bounding box center [850, 524] width 1125 height 70
click at [1099, 514] on textarea "***8/21/25- Complainant _ Jimmy Nieni (765-398-9395) stated Holes on floor and …" at bounding box center [850, 524] width 1125 height 70
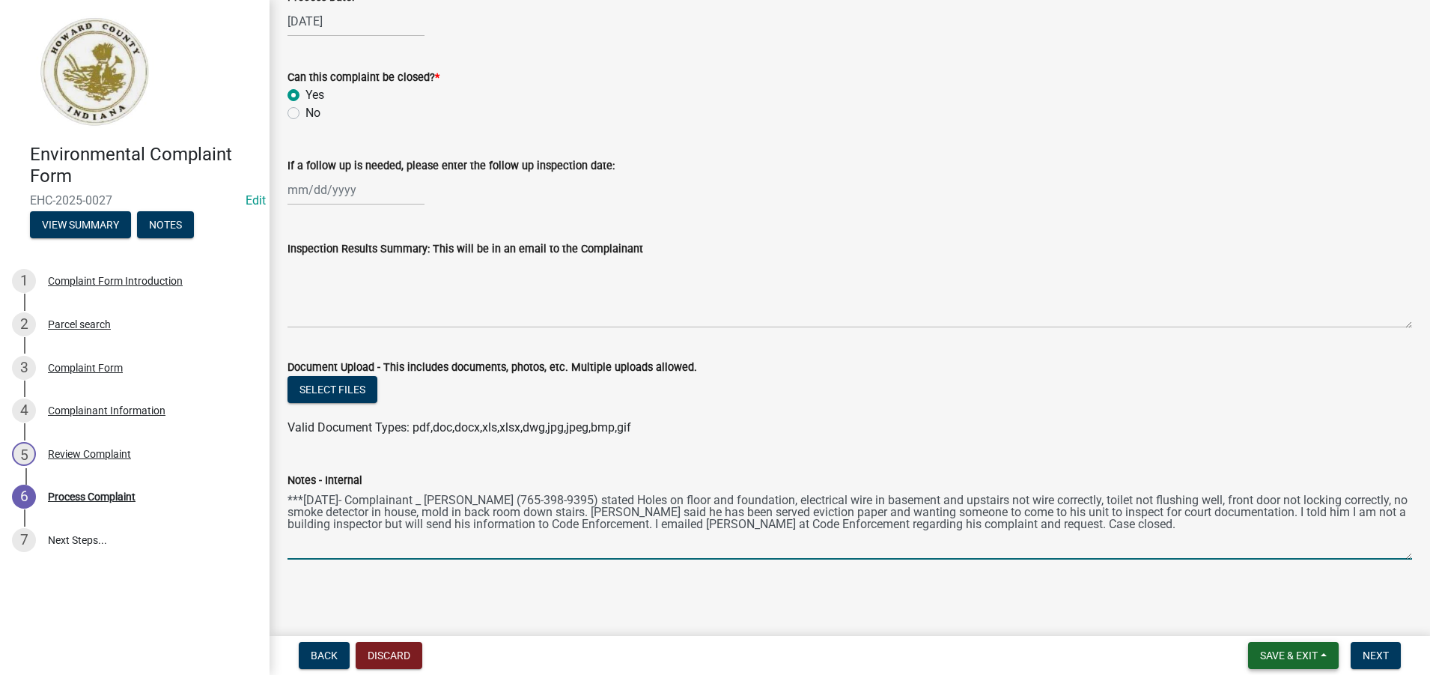
type textarea "***8/21/25- Complainant _ Jimmy Nieni (765-398-9395) stated Holes on floor and …"
click at [1308, 654] on span "Save & Exit" at bounding box center [1289, 655] width 58 height 12
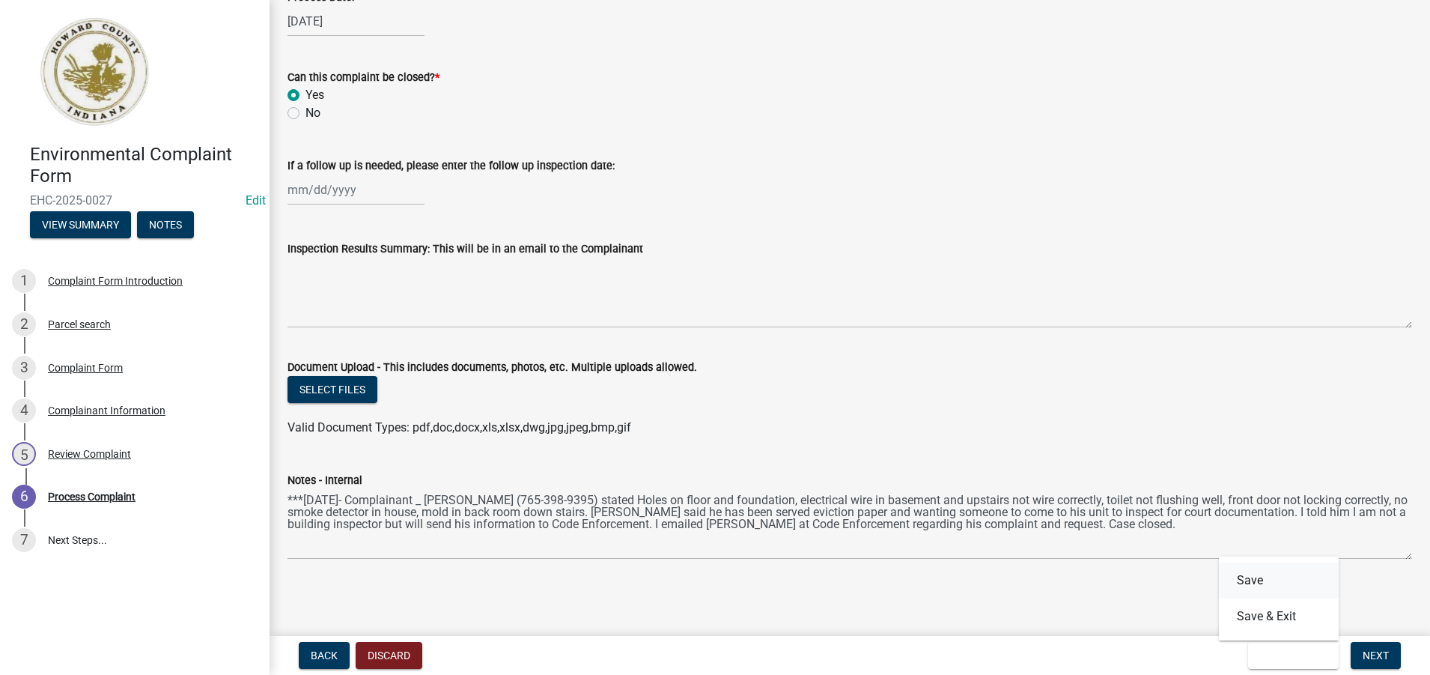
click at [1254, 579] on button "Save" at bounding box center [1279, 580] width 120 height 36
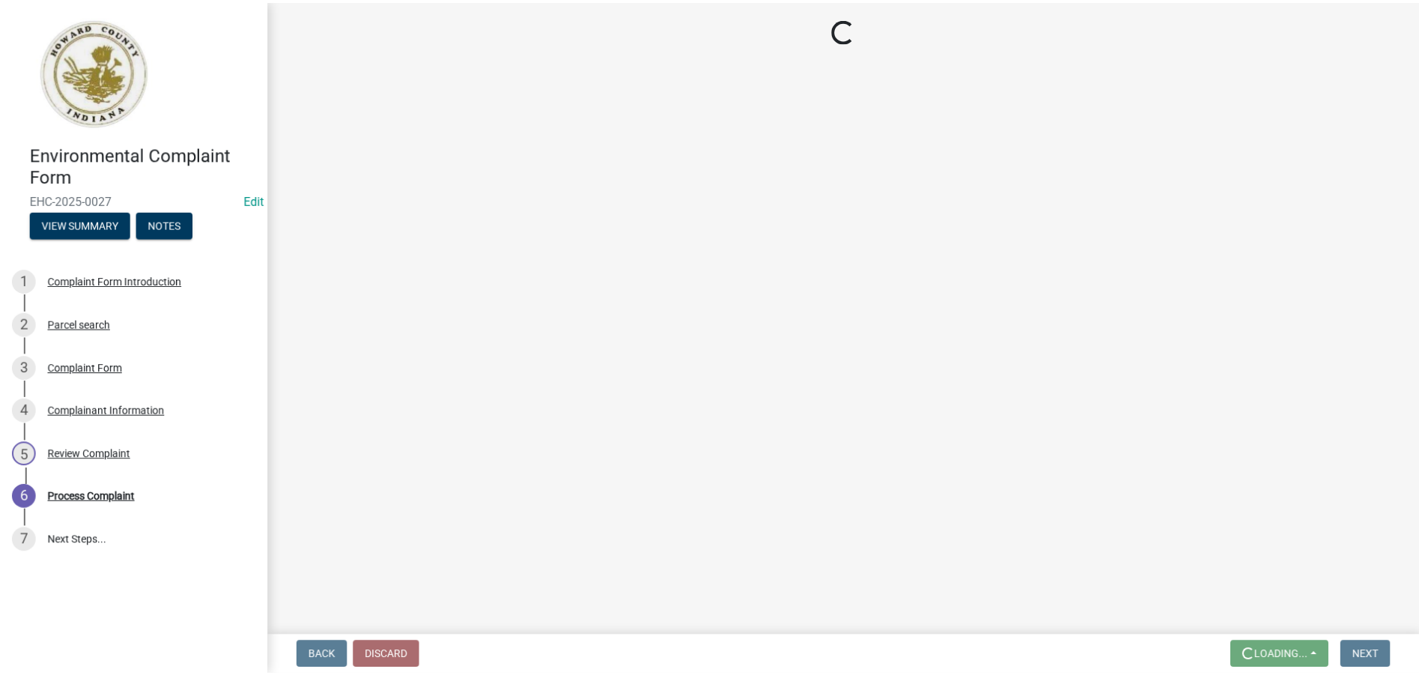
scroll to position [0, 0]
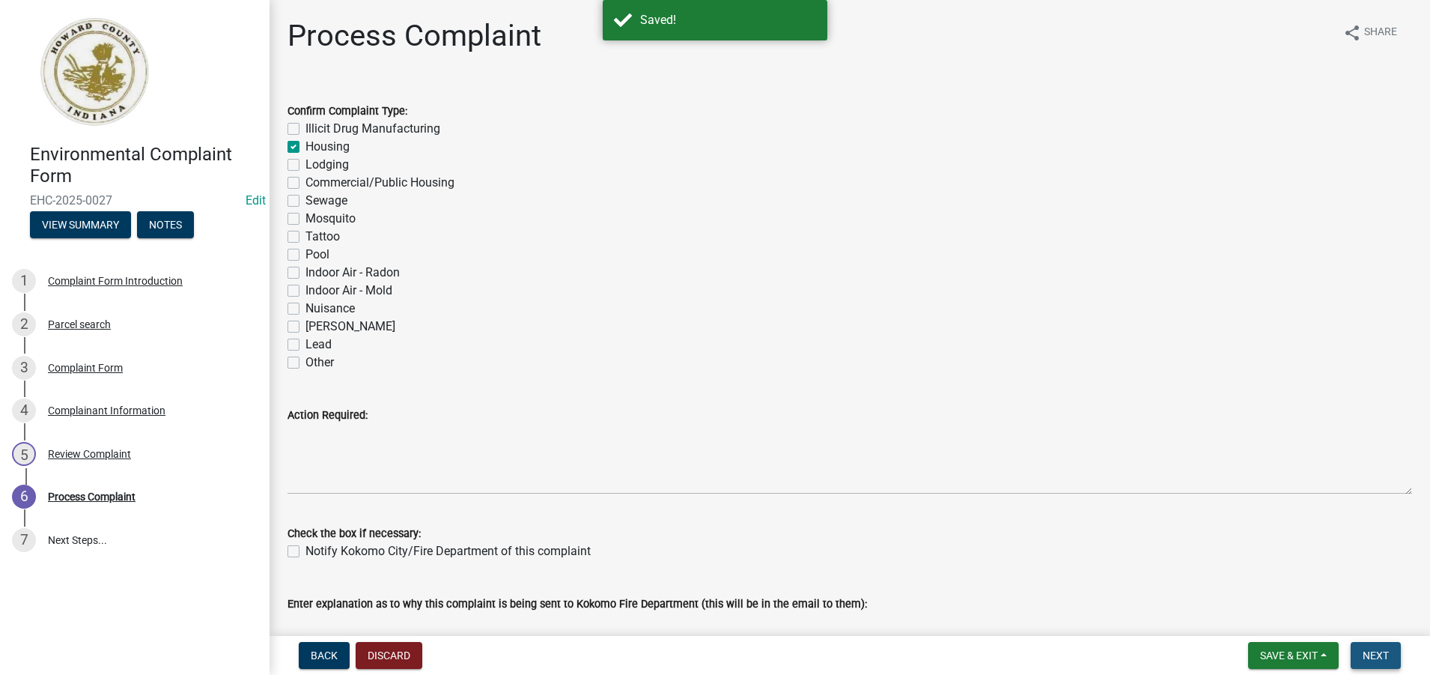
click at [1374, 656] on span "Next" at bounding box center [1376, 655] width 26 height 12
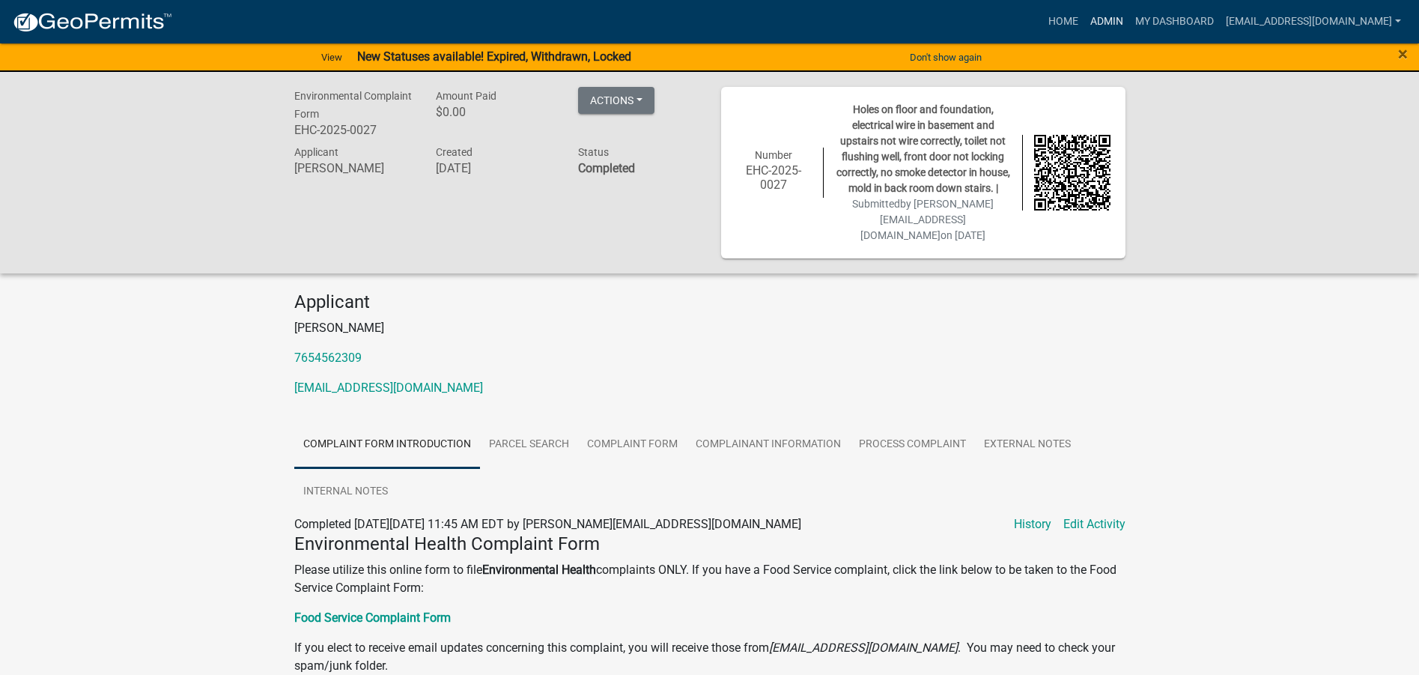
click at [1087, 23] on link "Admin" at bounding box center [1106, 21] width 45 height 28
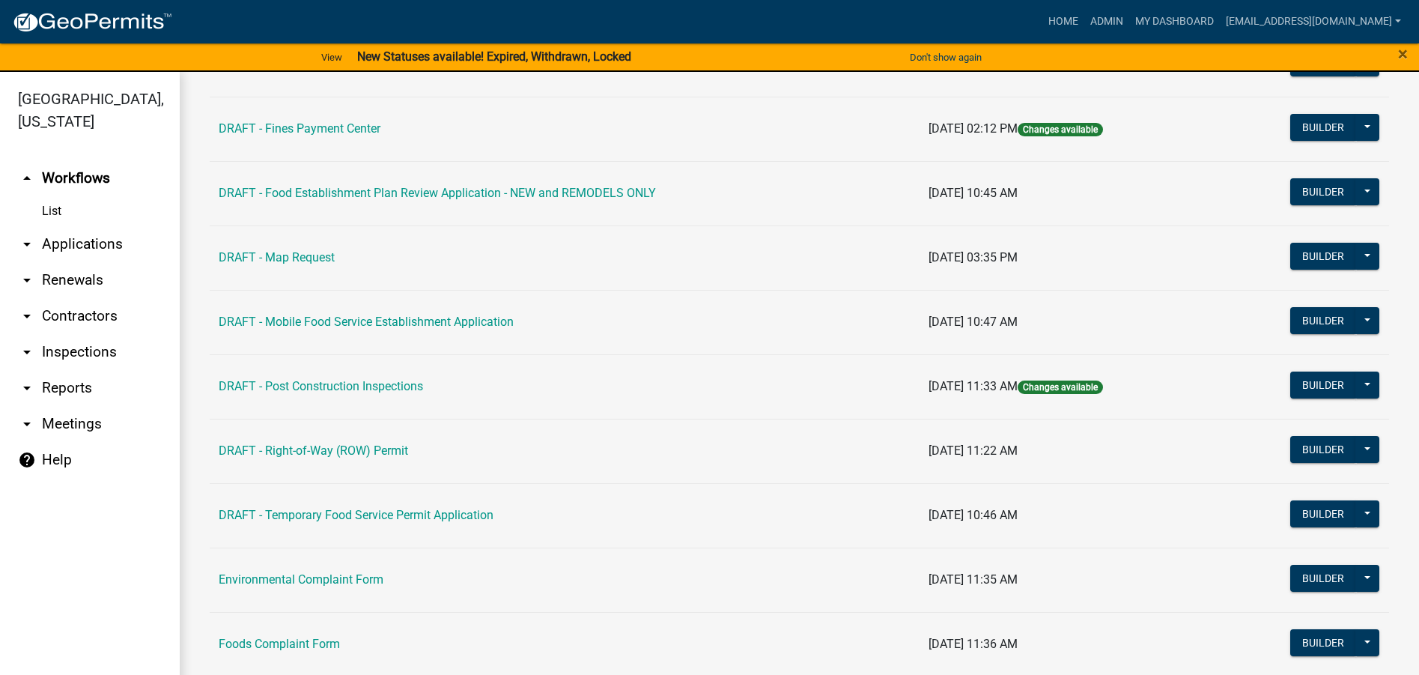
scroll to position [449, 0]
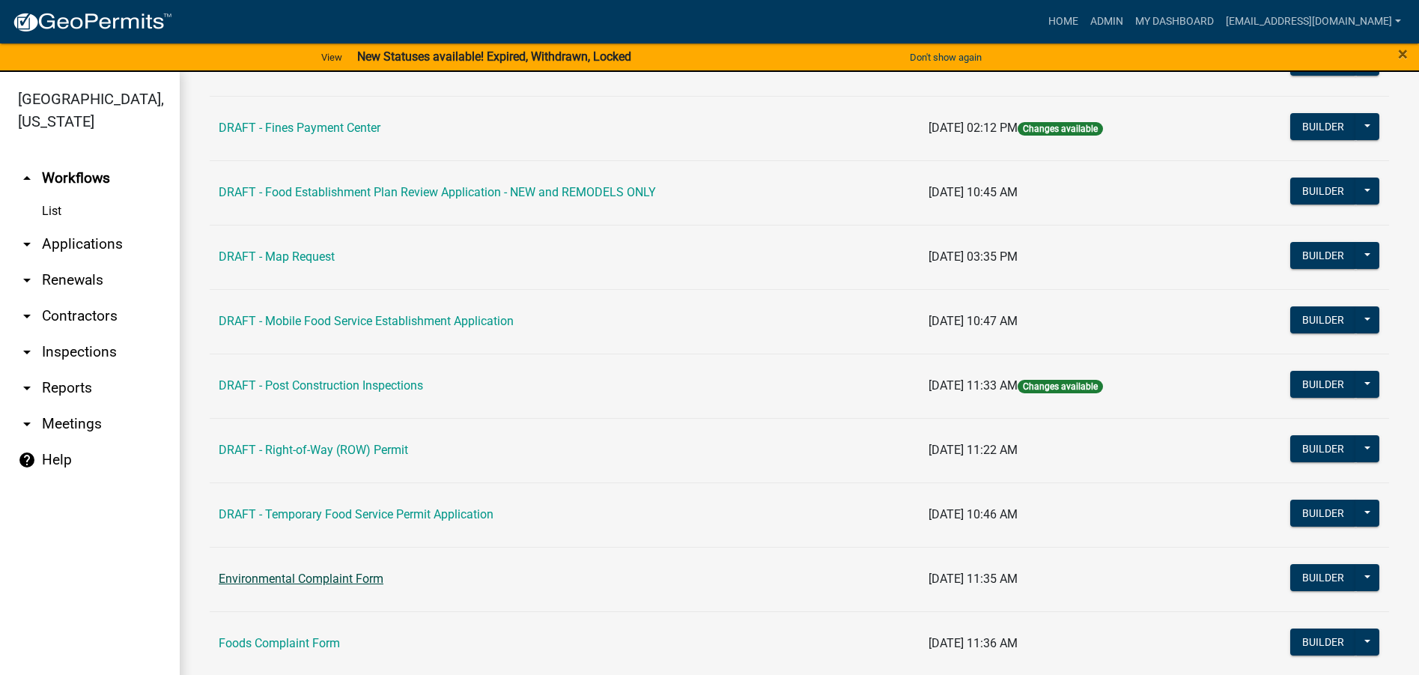
click at [313, 582] on link "Environmental Complaint Form" at bounding box center [301, 578] width 165 height 14
